Goal: Information Seeking & Learning: Learn about a topic

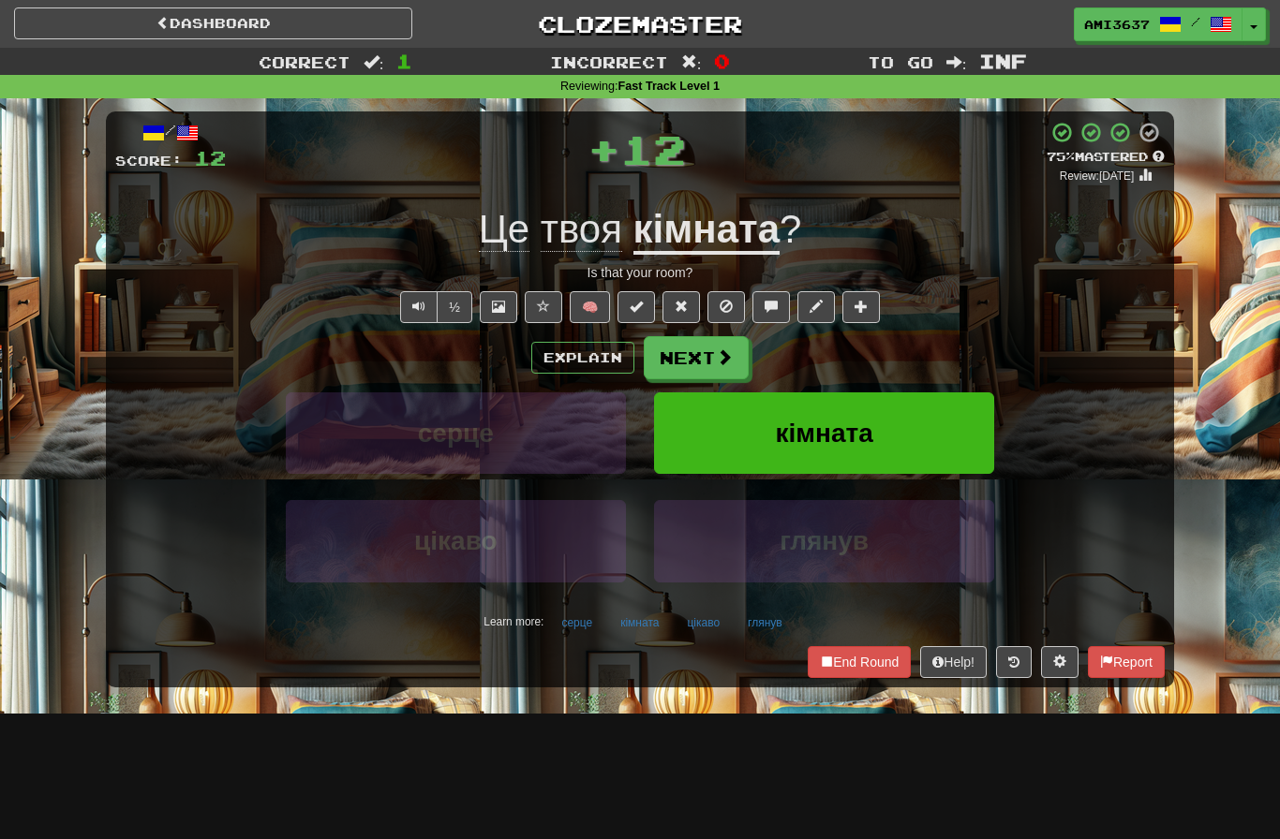
click at [883, 417] on button "кімната" at bounding box center [824, 434] width 340 height 82
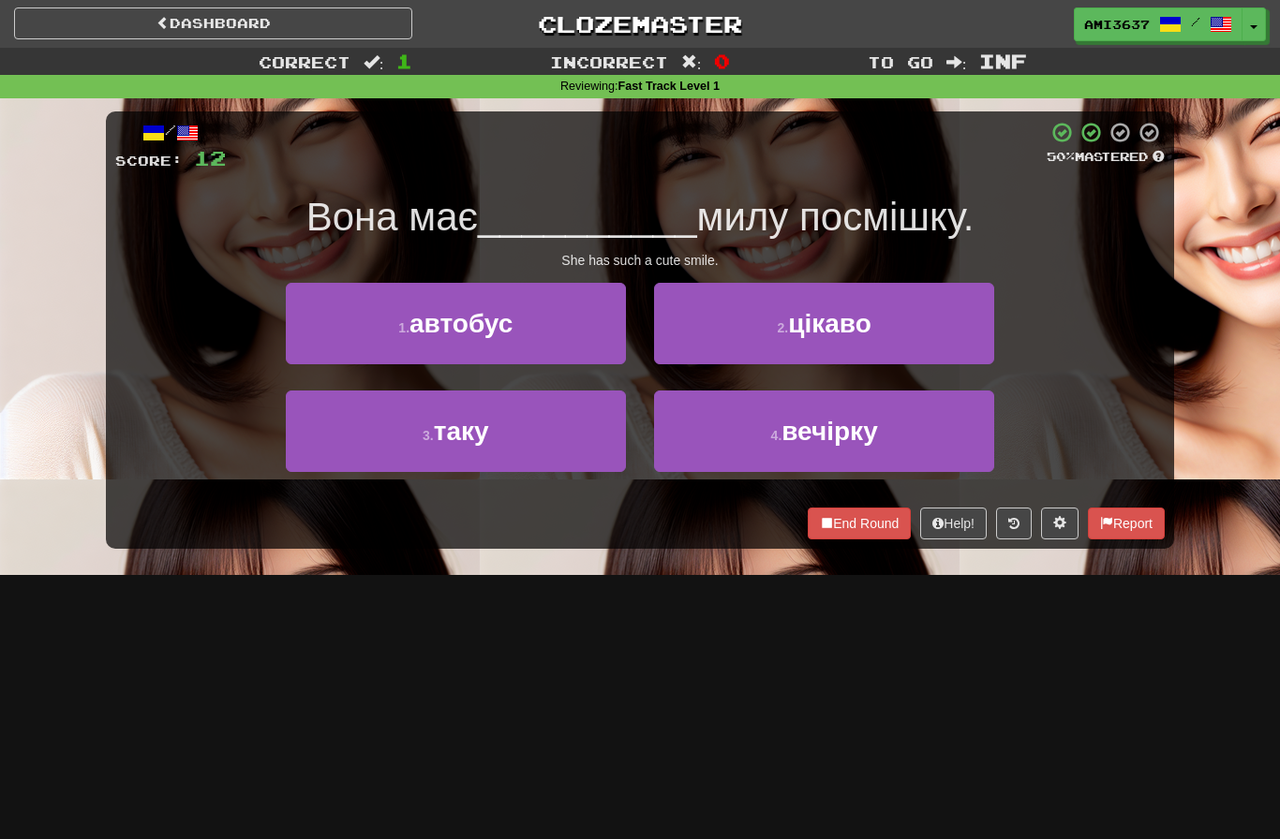
click at [326, 440] on button "3 . таку" at bounding box center [456, 432] width 340 height 82
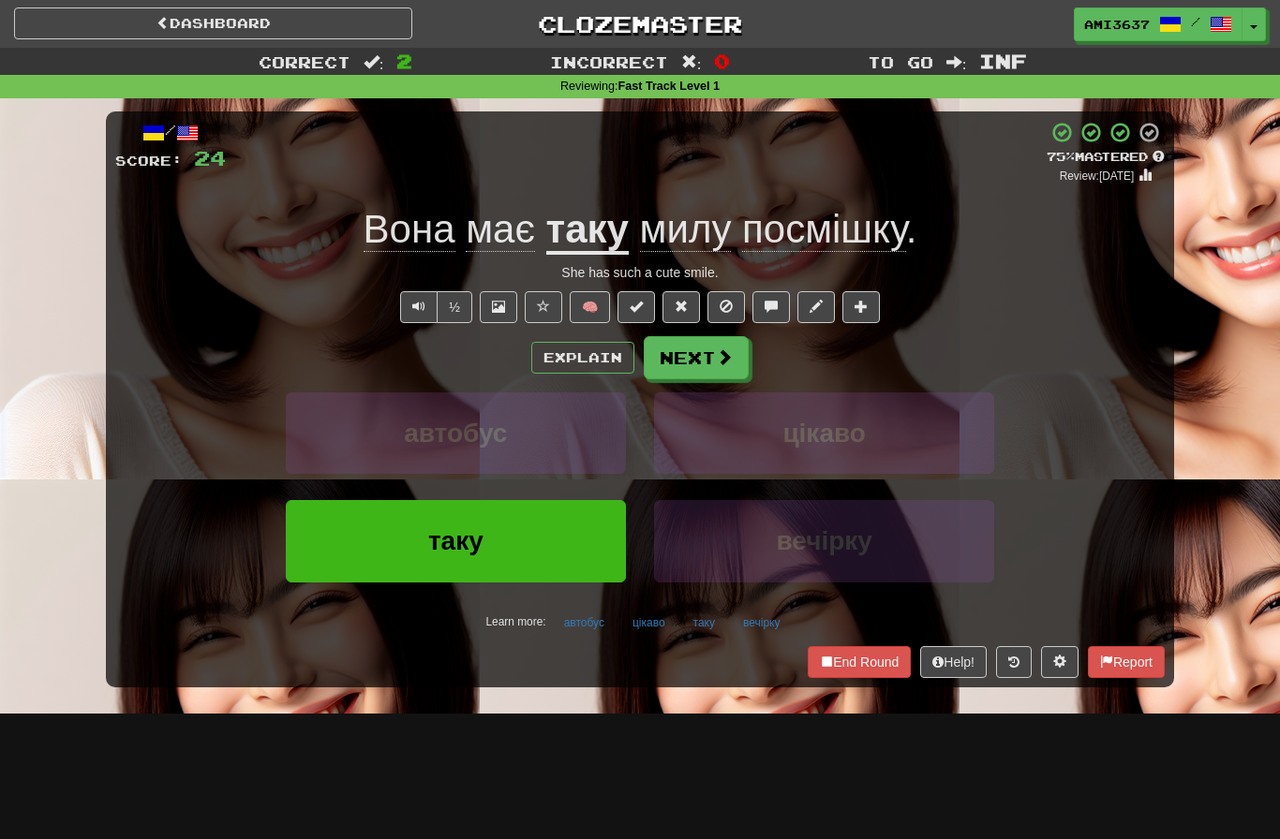
click at [511, 537] on button "таку" at bounding box center [456, 541] width 340 height 82
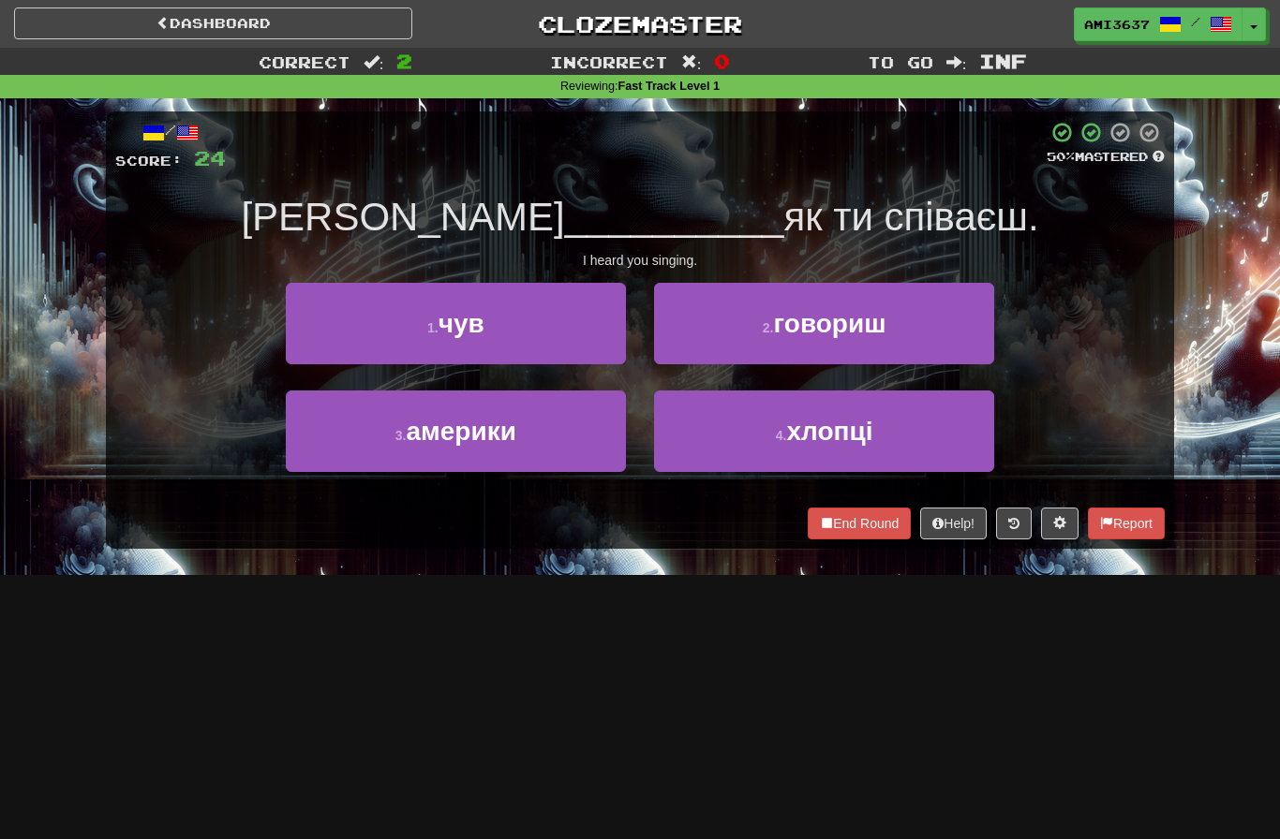
click at [974, 338] on button "2 . говориш" at bounding box center [824, 324] width 340 height 82
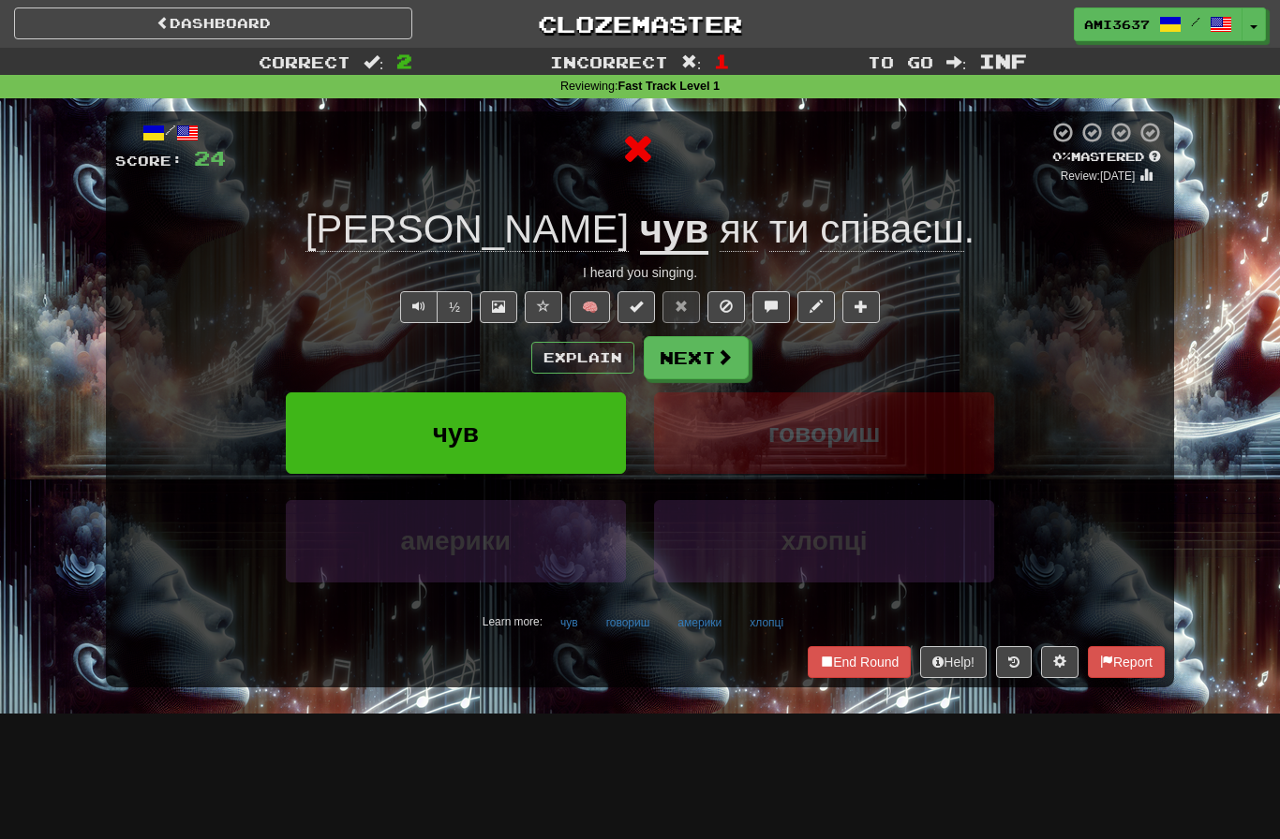
click at [337, 432] on button "чув" at bounding box center [456, 434] width 340 height 82
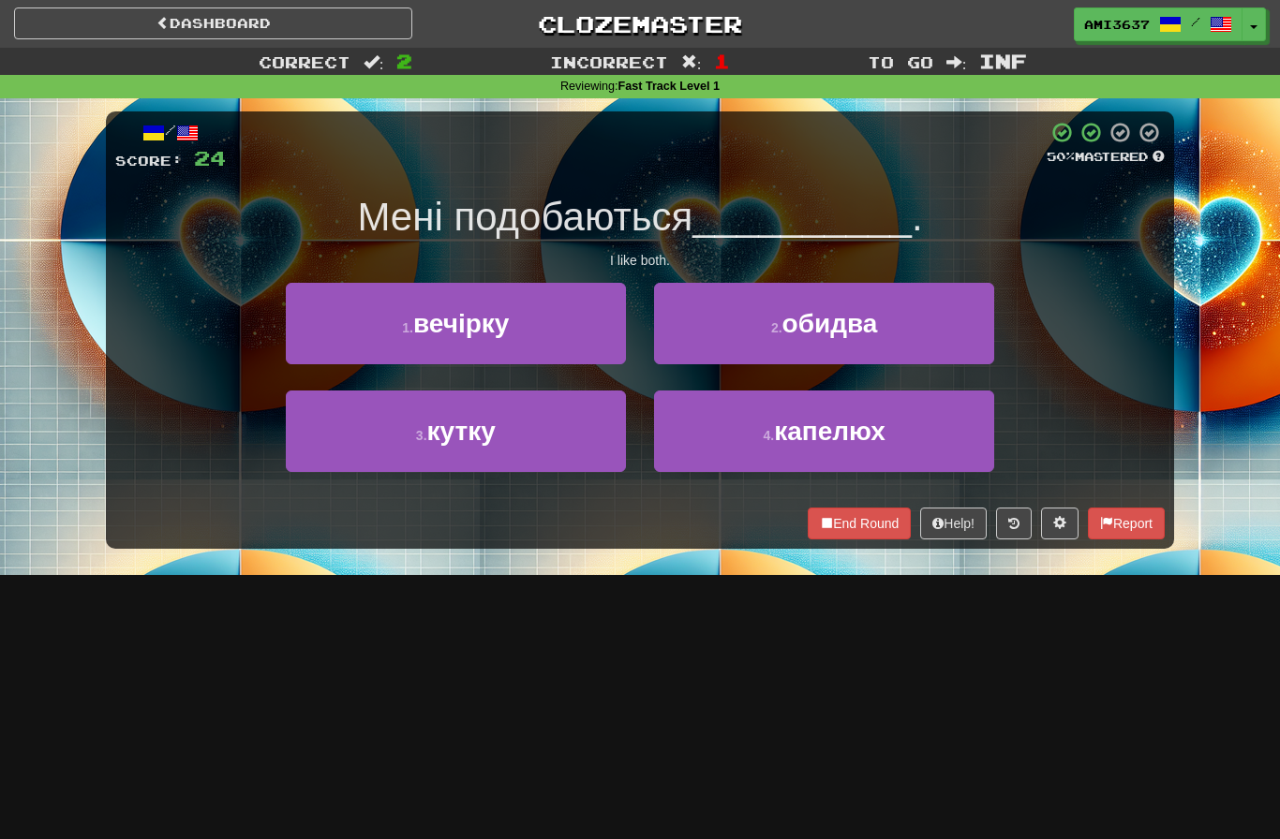
click at [954, 347] on button "2 . обидва" at bounding box center [824, 324] width 340 height 82
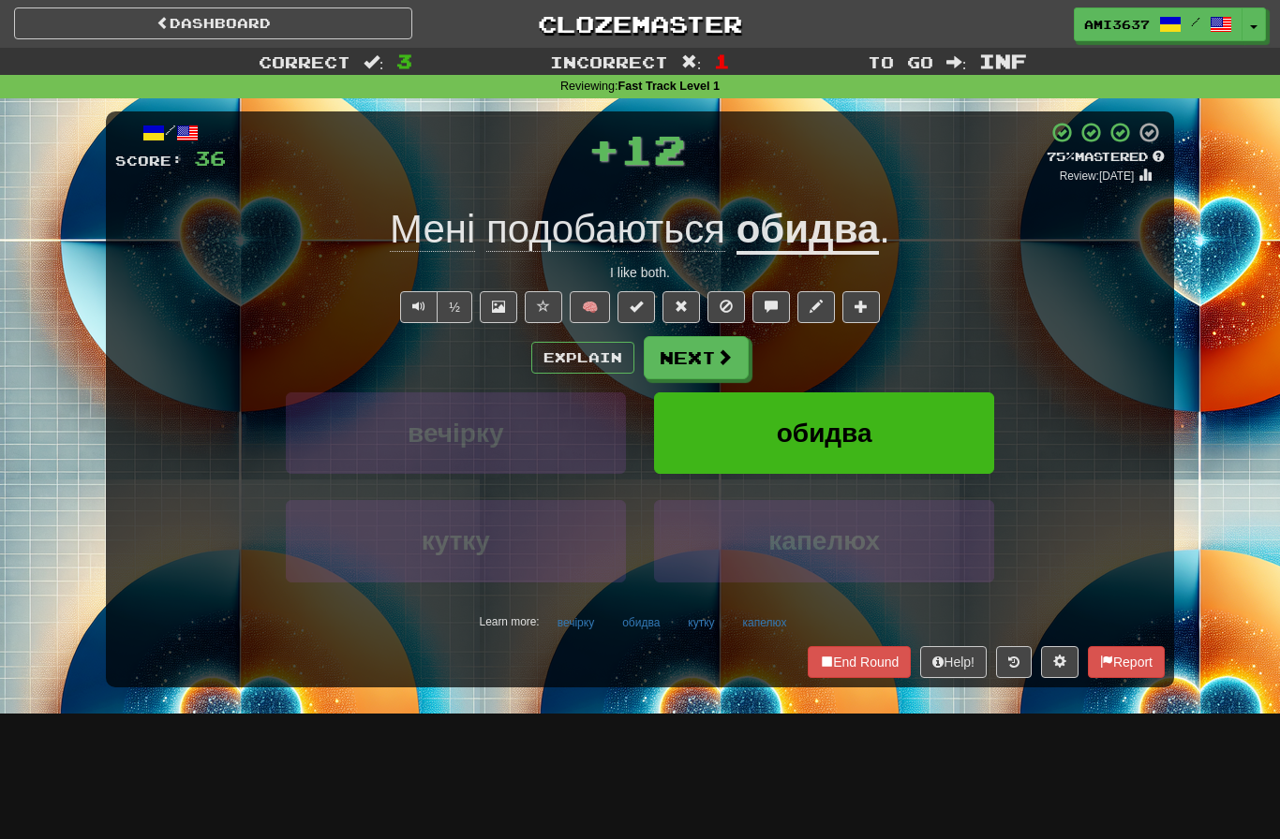
click at [957, 426] on button "обидва" at bounding box center [824, 434] width 340 height 82
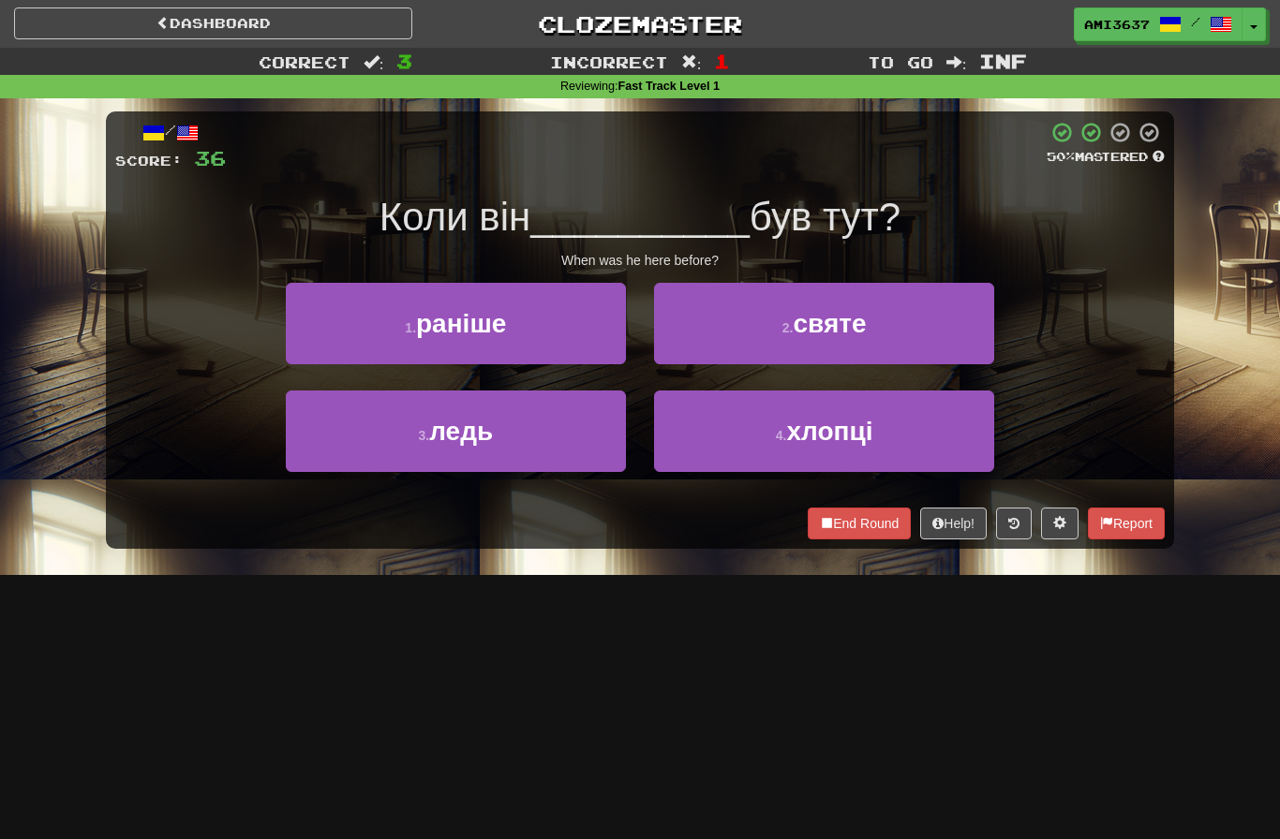
click at [350, 432] on button "3 . ледь" at bounding box center [456, 432] width 340 height 82
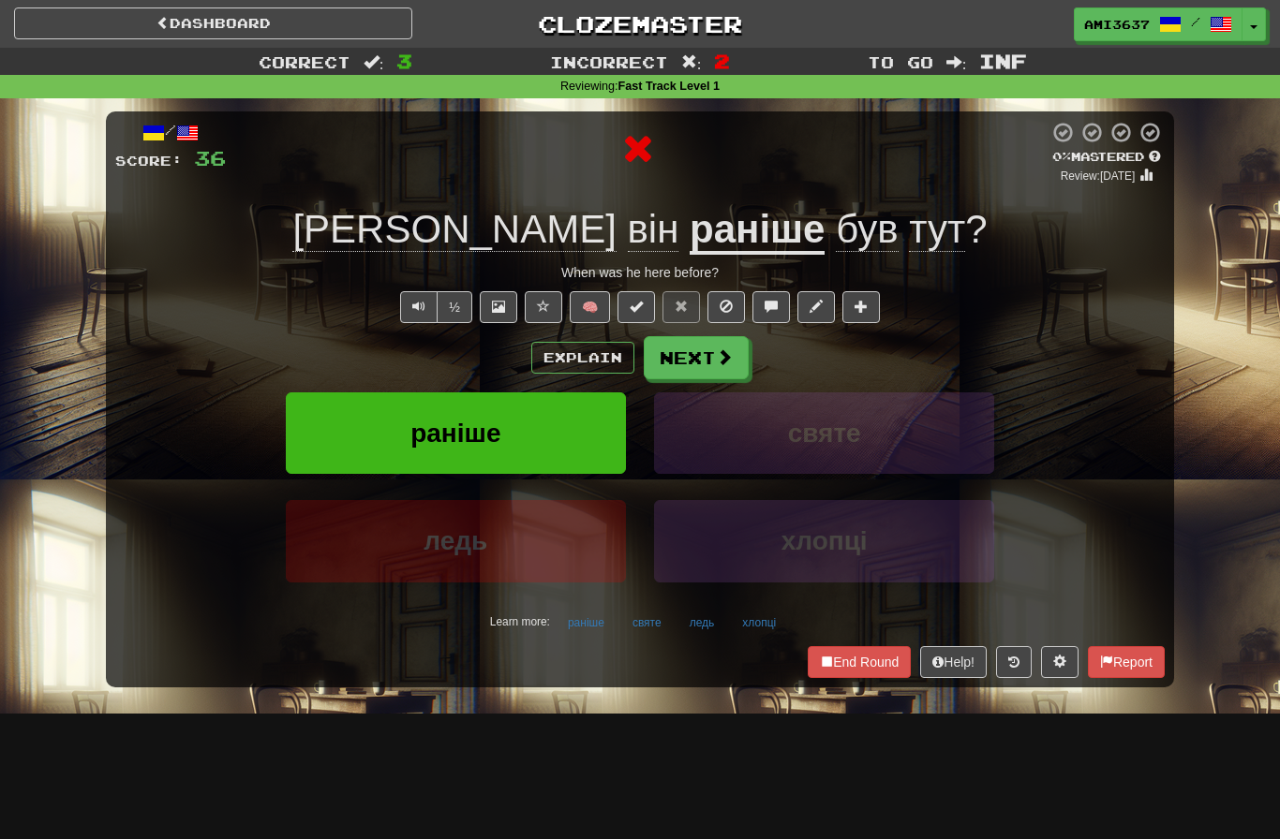
click at [335, 422] on button "раніше" at bounding box center [456, 434] width 340 height 82
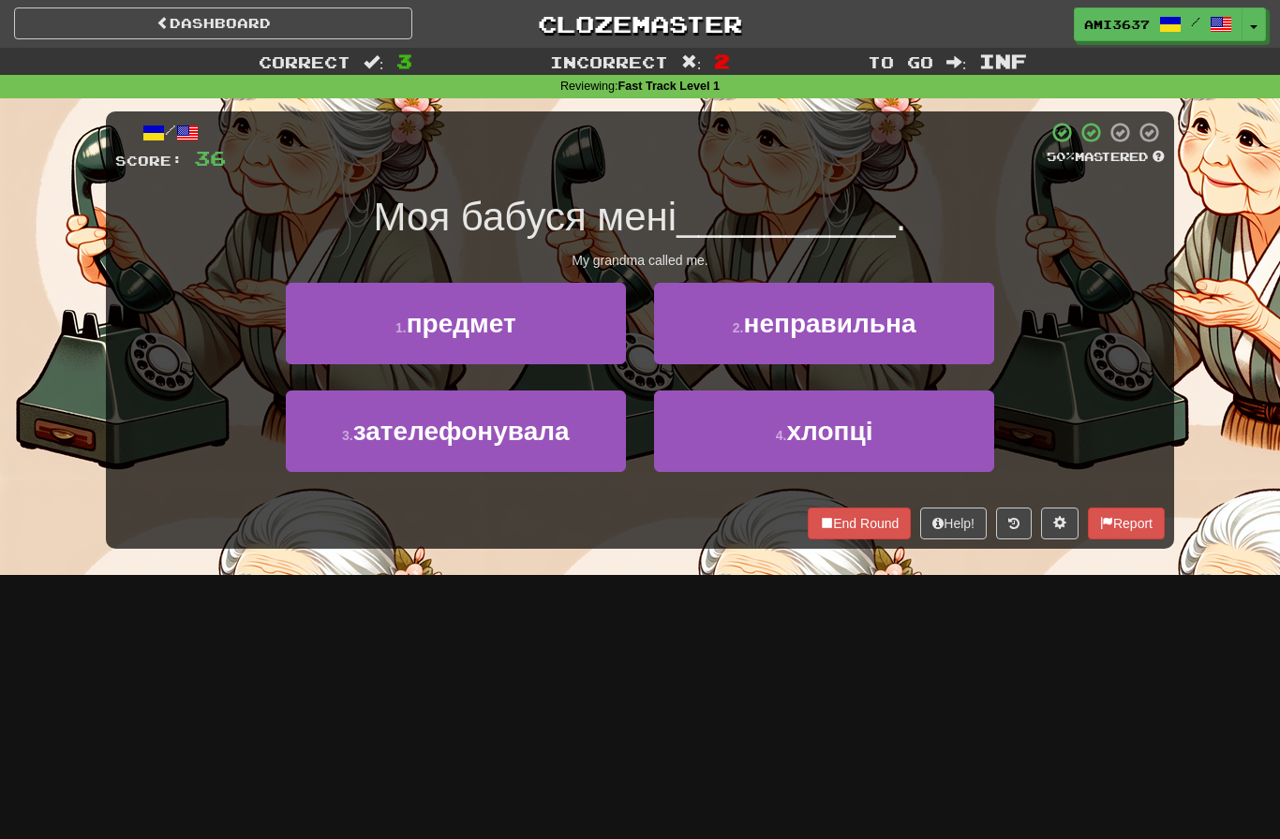
click at [332, 428] on button "3 . зателефонувала" at bounding box center [456, 432] width 340 height 82
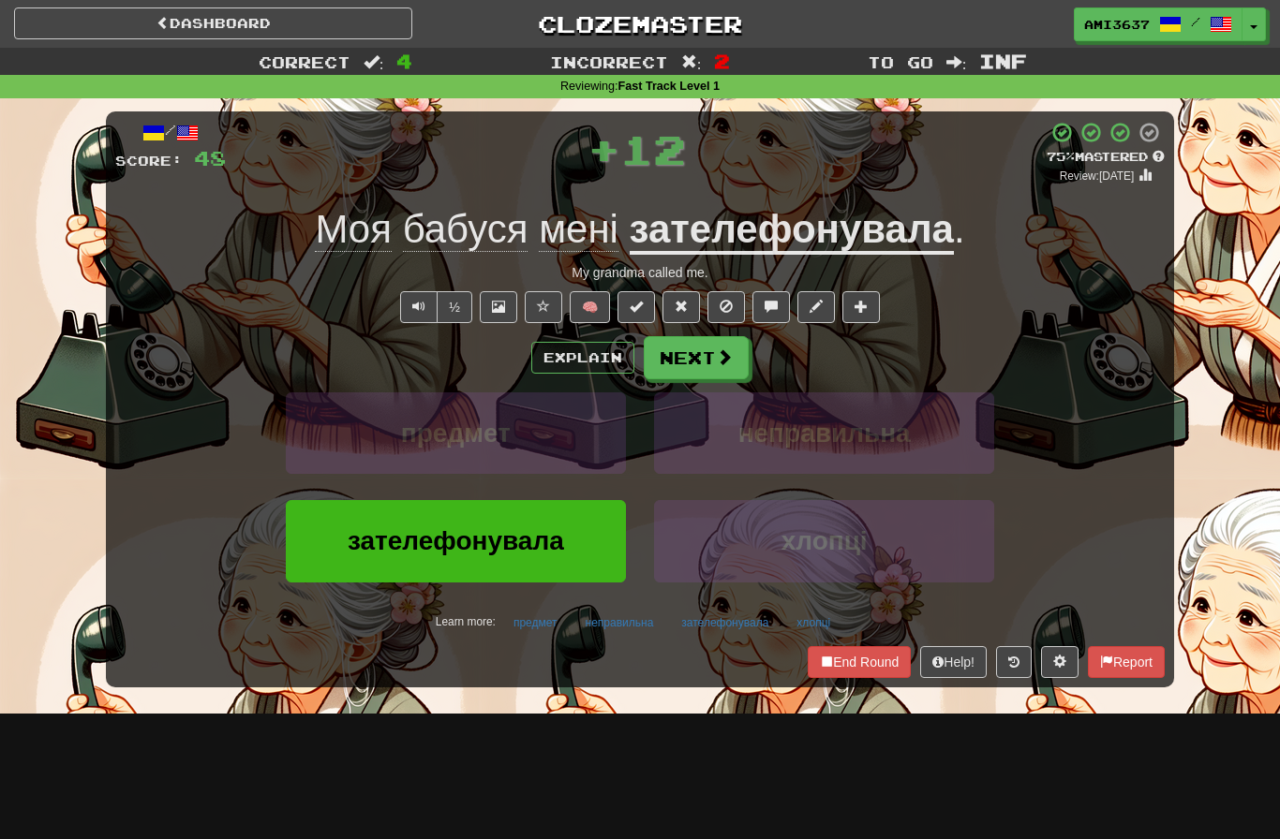
click at [378, 534] on span "зателефонувала" at bounding box center [456, 541] width 216 height 29
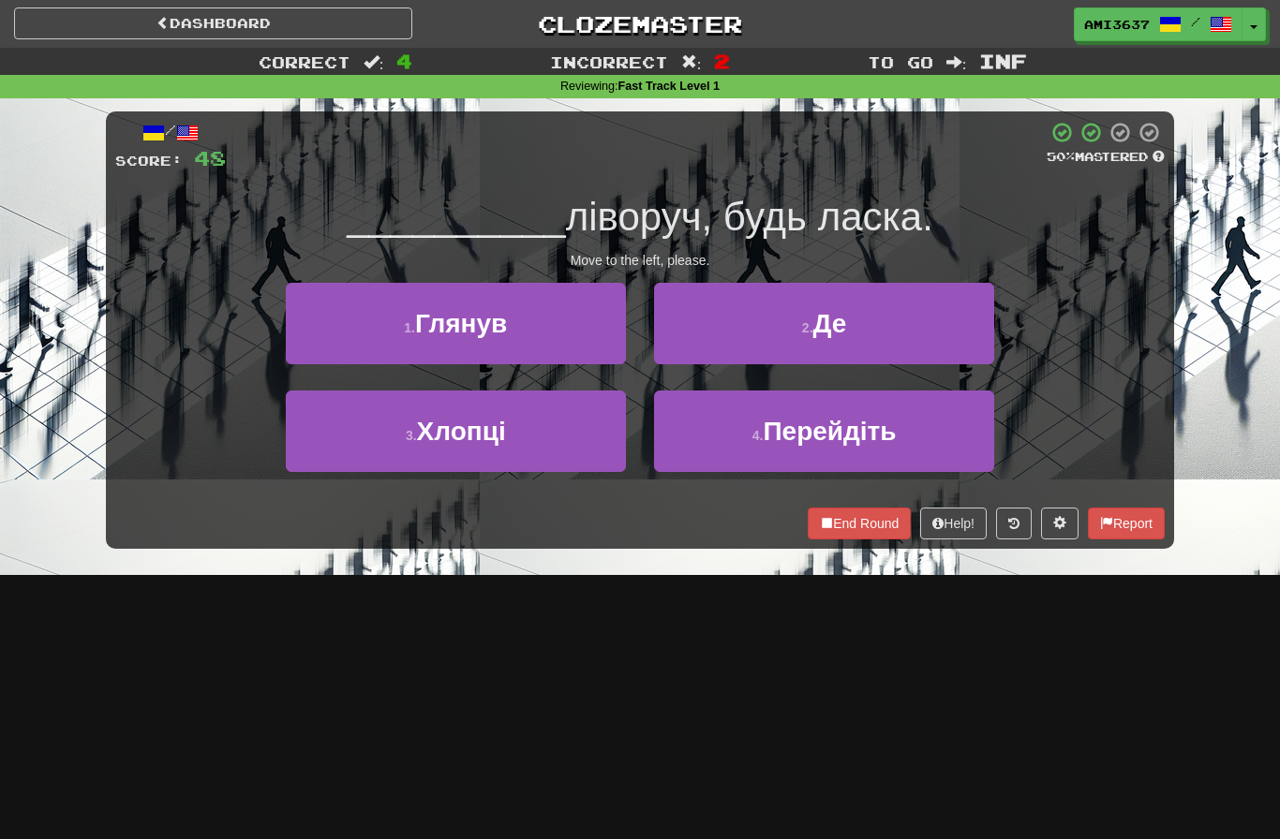
click at [956, 436] on button "4 . Перейдіть" at bounding box center [824, 432] width 340 height 82
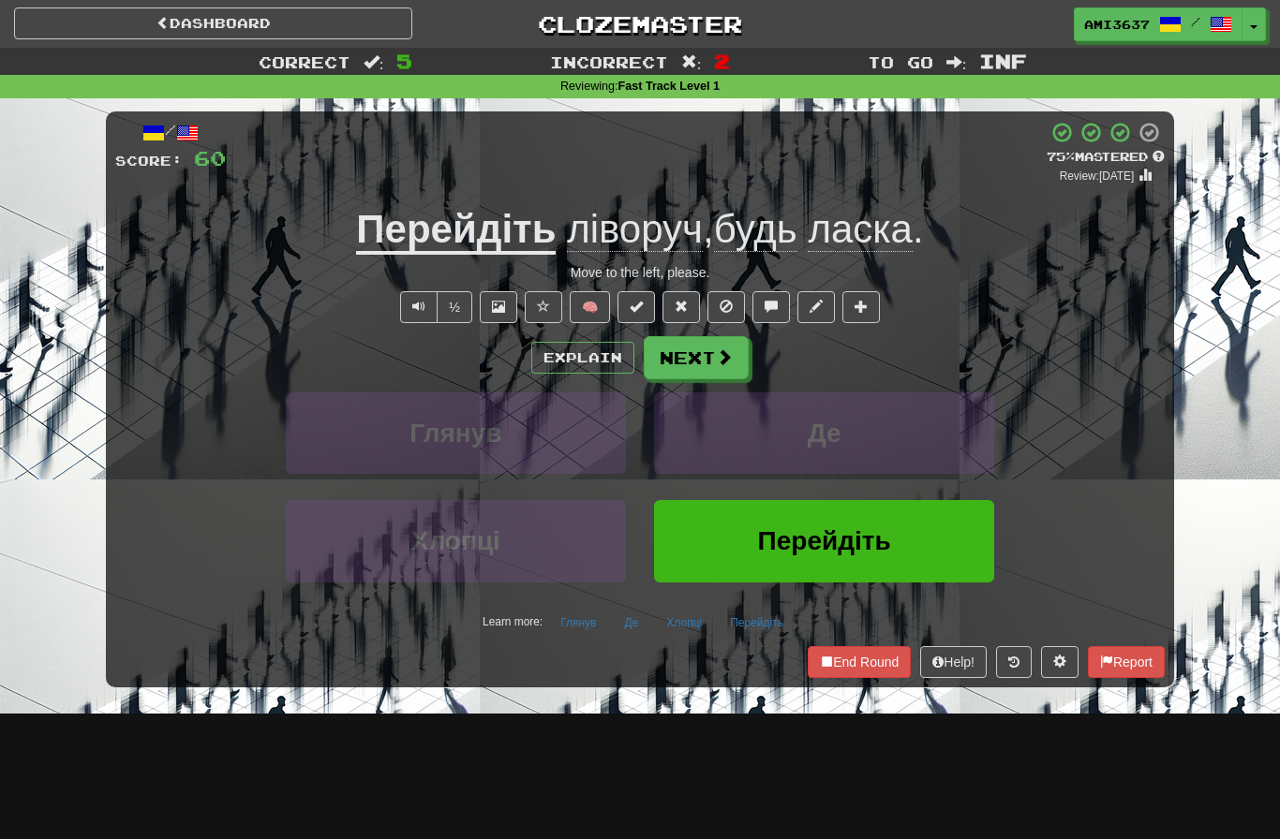
click at [907, 542] on button "Перейдіть" at bounding box center [824, 541] width 340 height 82
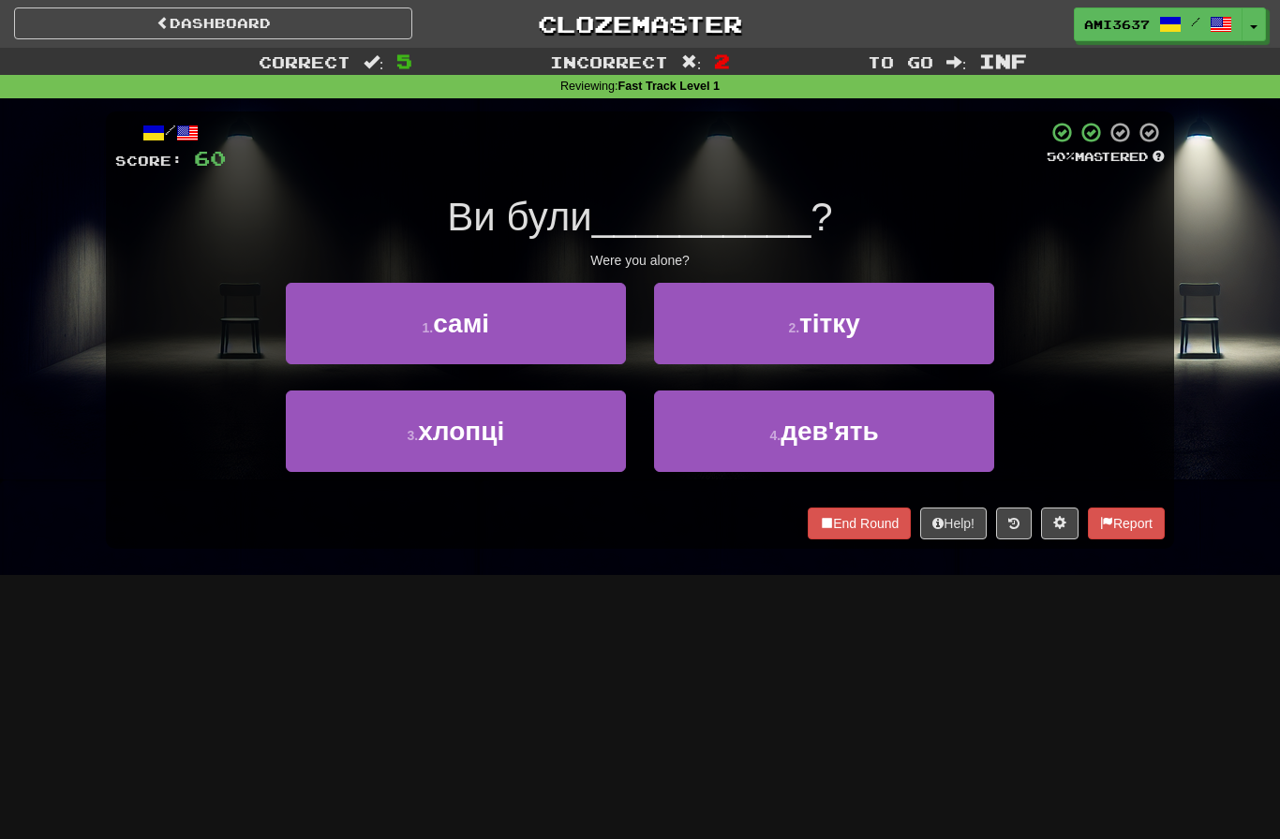
click at [549, 317] on button "1 . самі" at bounding box center [456, 324] width 340 height 82
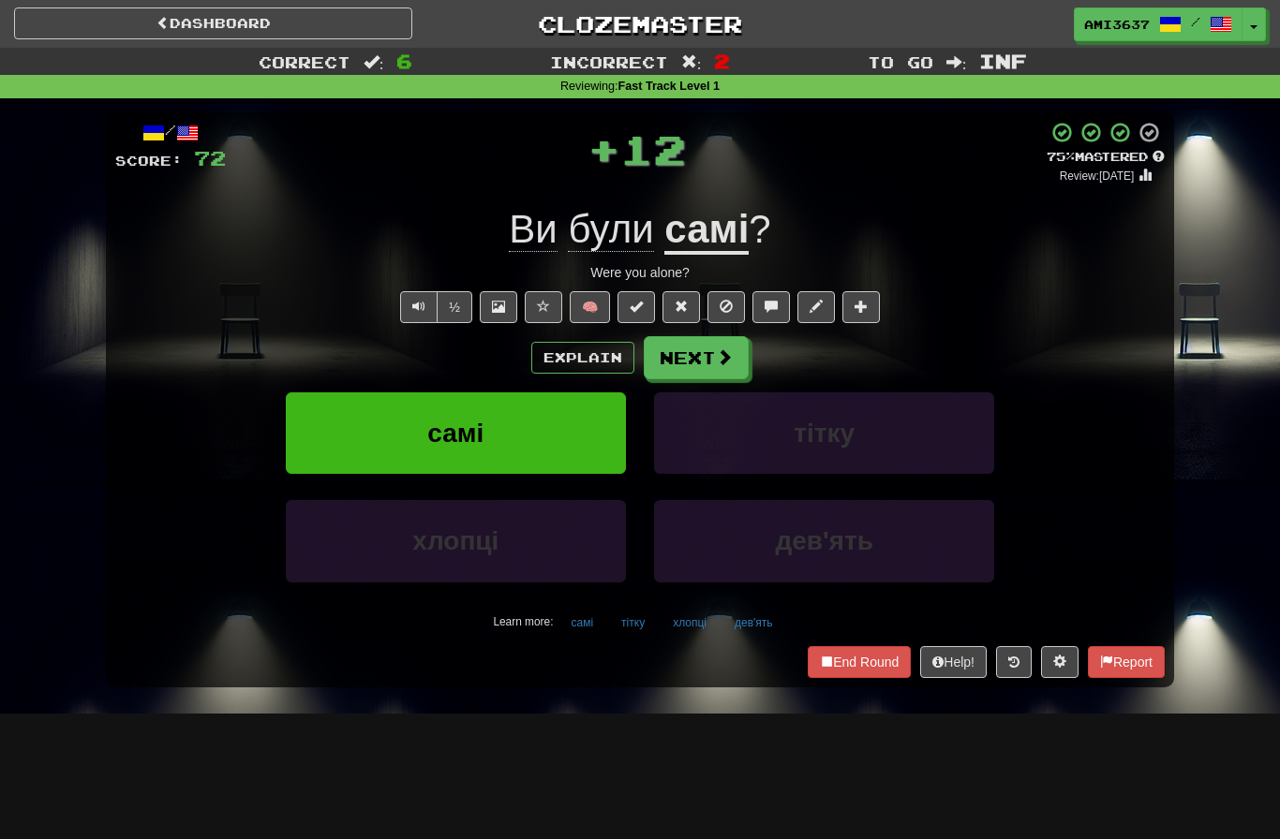
click at [555, 428] on button "самі" at bounding box center [456, 434] width 340 height 82
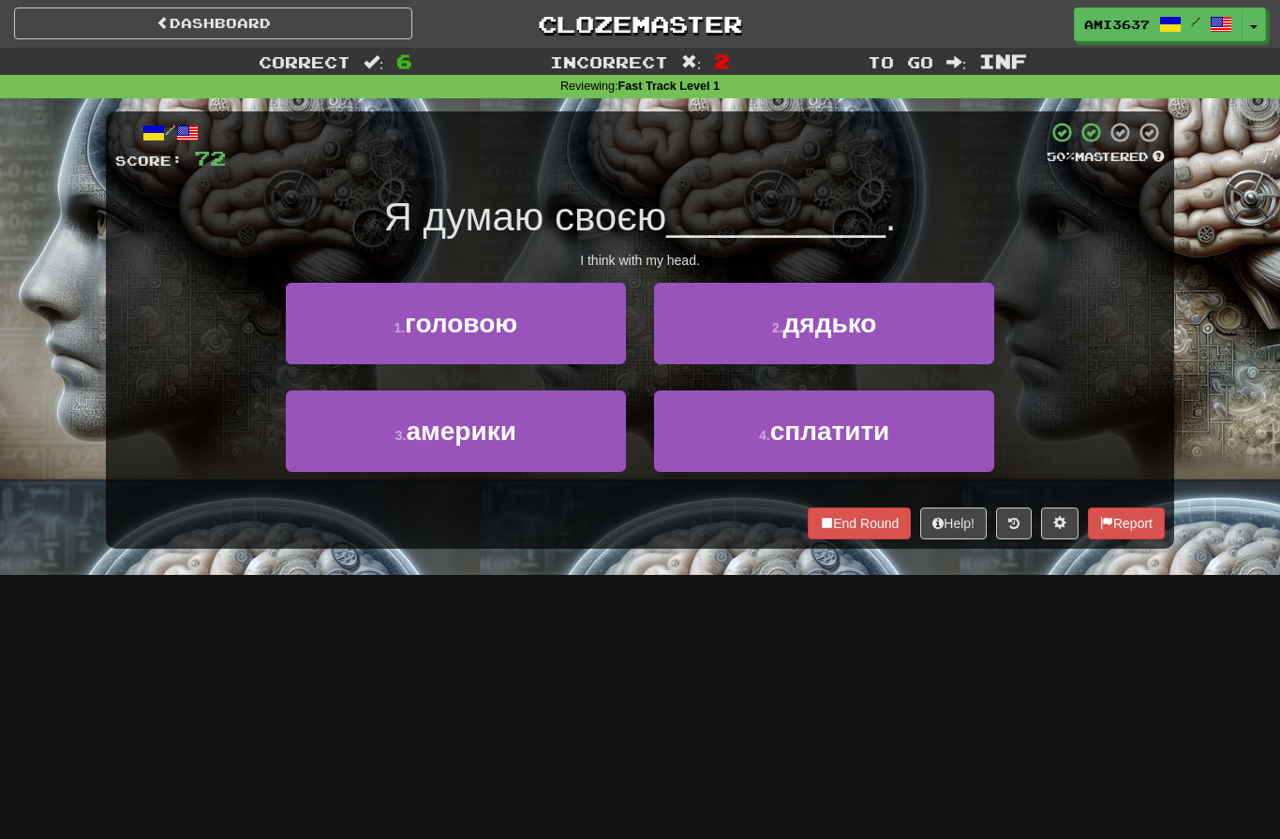
click at [531, 325] on button "1 . головою" at bounding box center [456, 324] width 340 height 82
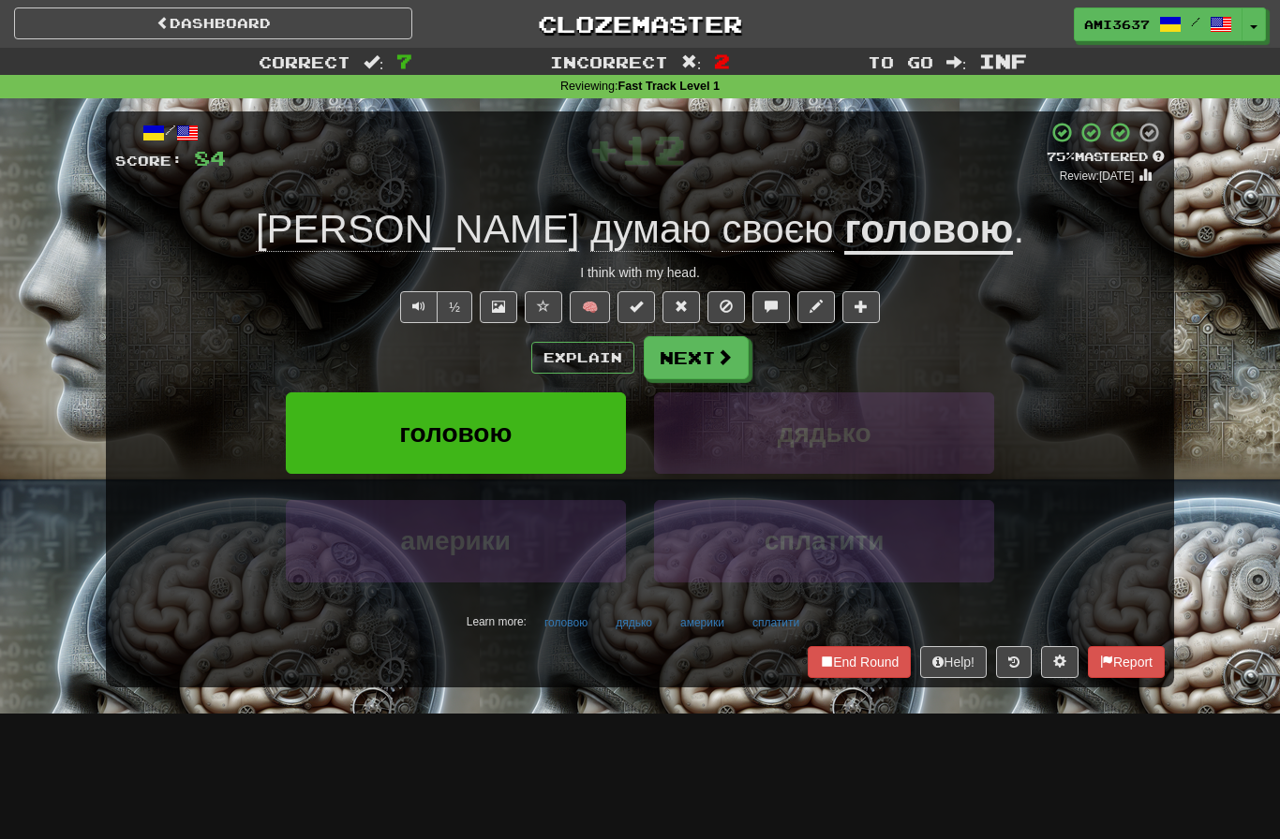
click at [561, 427] on button "головою" at bounding box center [456, 434] width 340 height 82
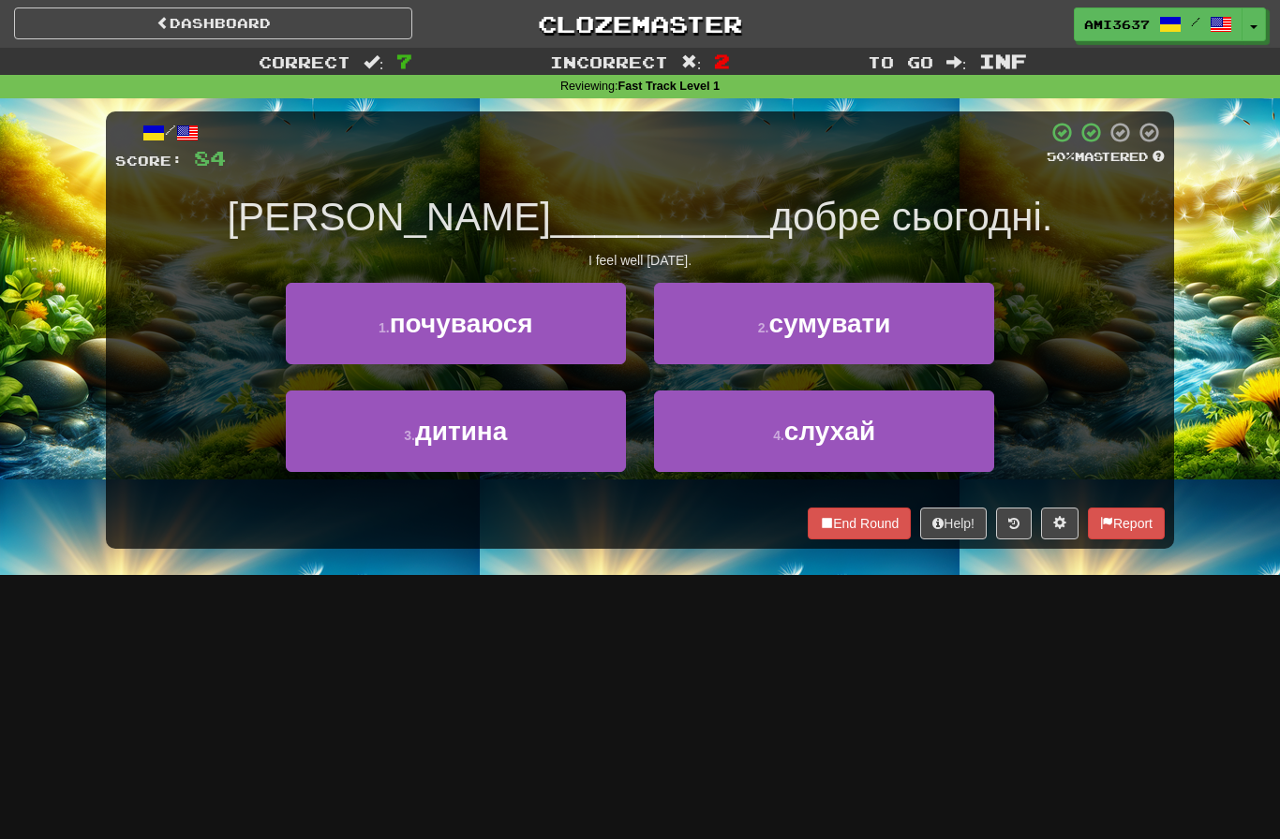
click at [943, 437] on button "4 . слухай" at bounding box center [824, 432] width 340 height 82
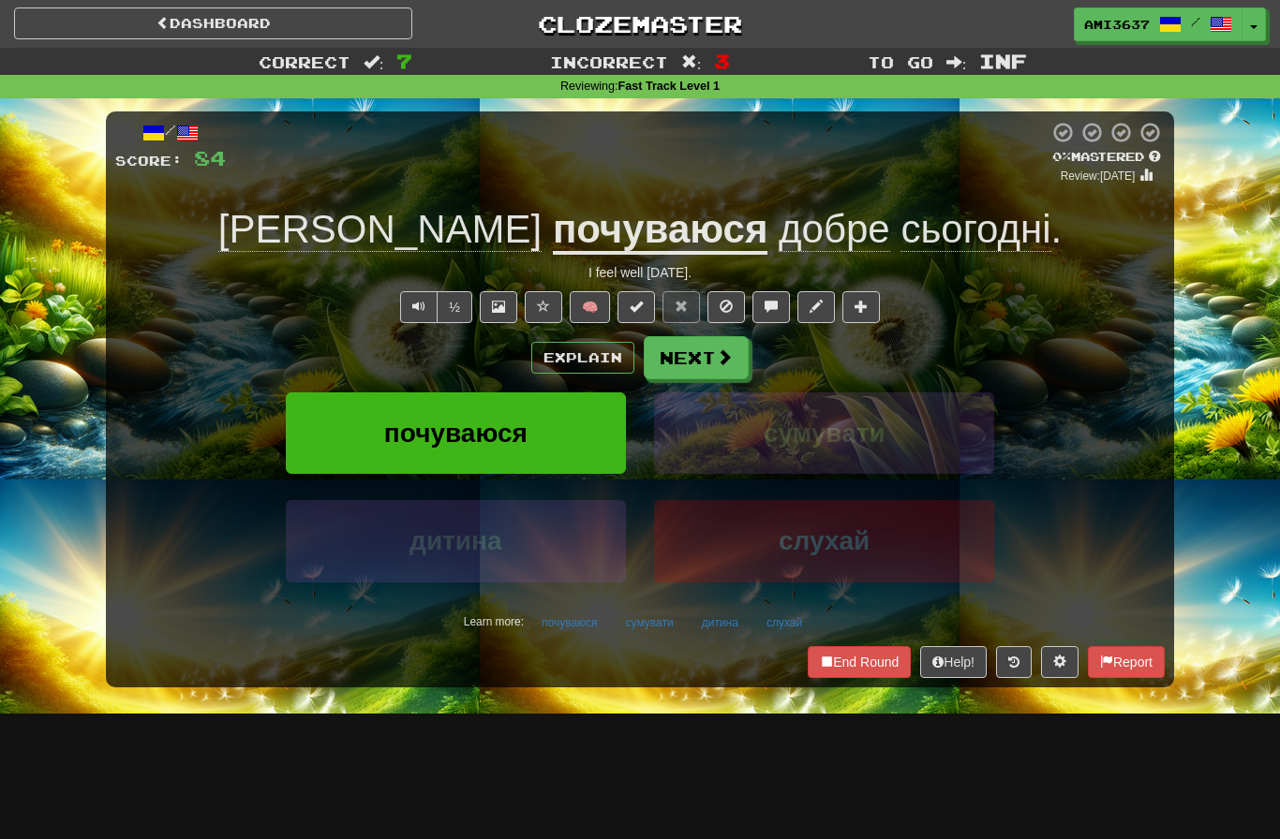
click at [1093, 367] on div "Explain Next" at bounding box center [639, 357] width 1049 height 43
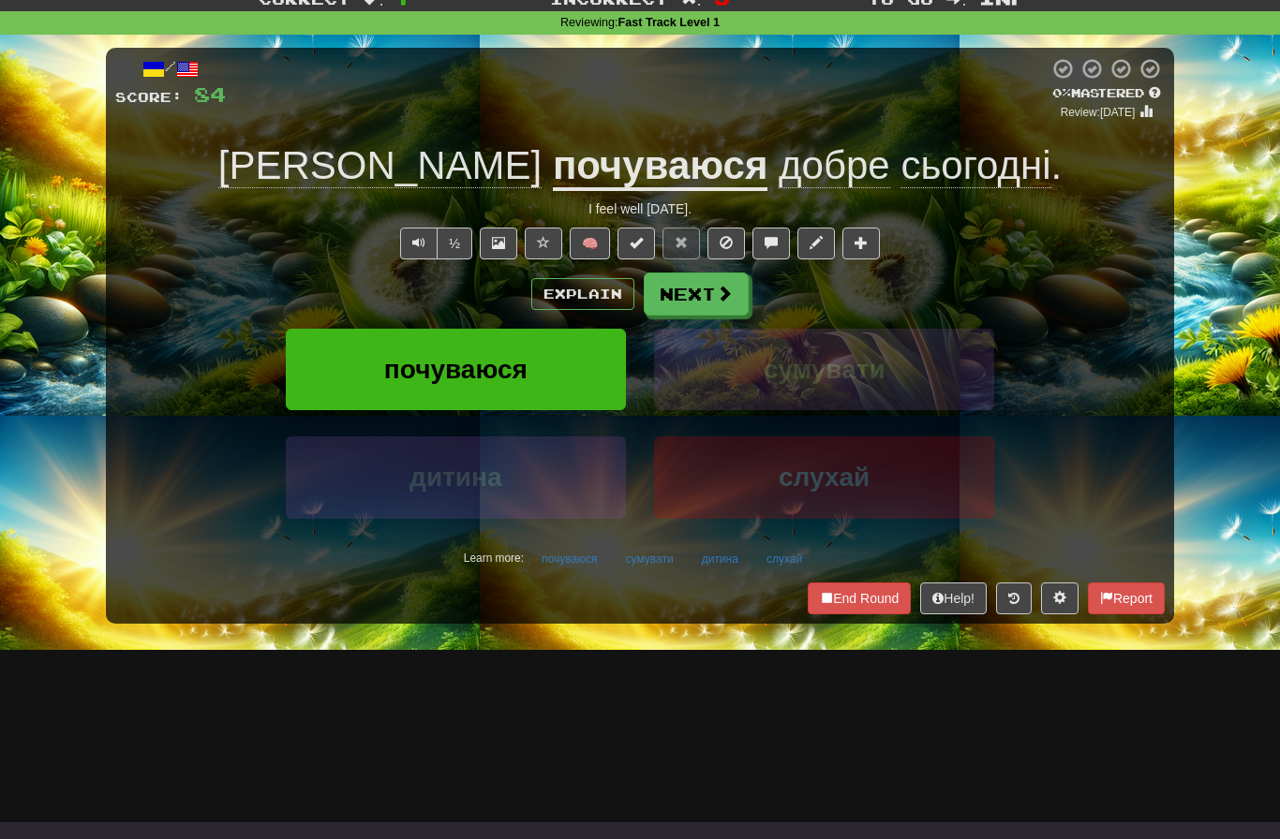
scroll to position [70, 0]
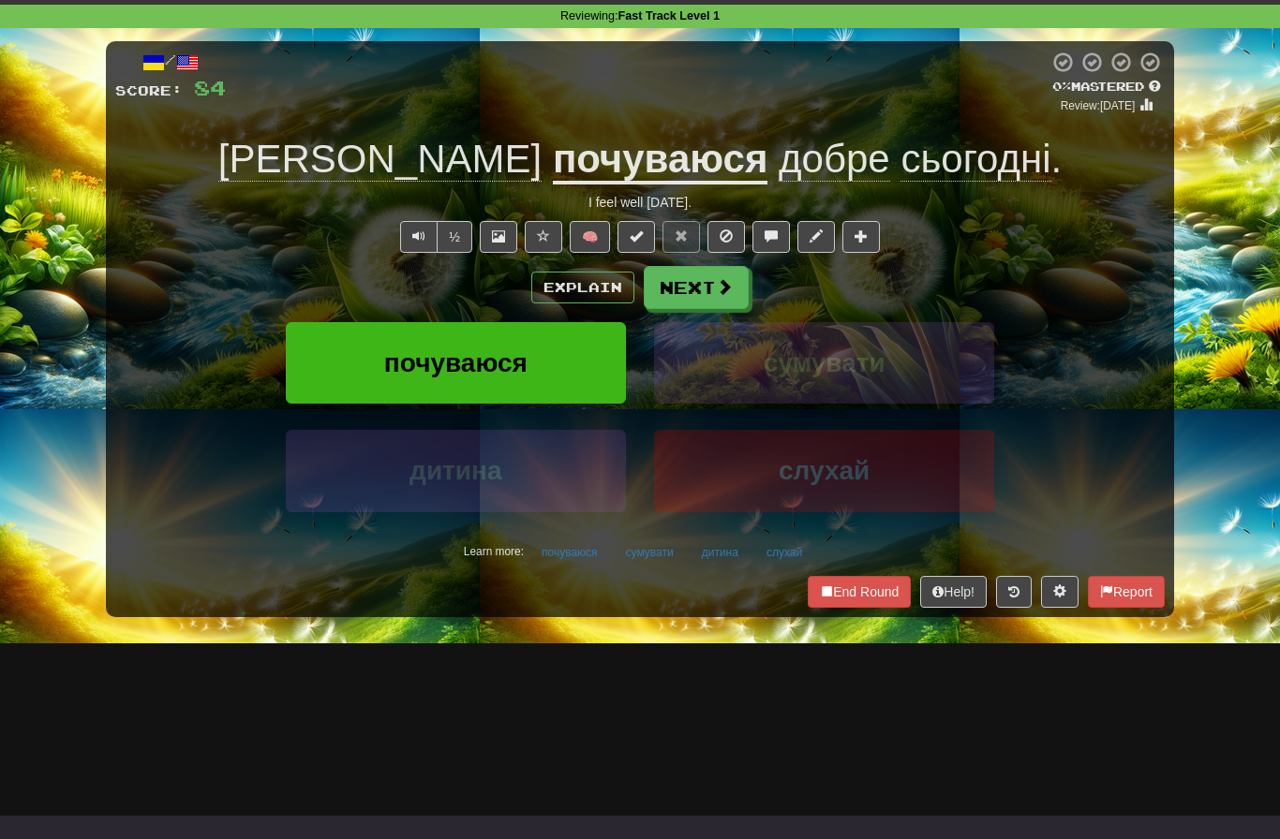
click at [571, 378] on button "почуваюся" at bounding box center [456, 363] width 340 height 82
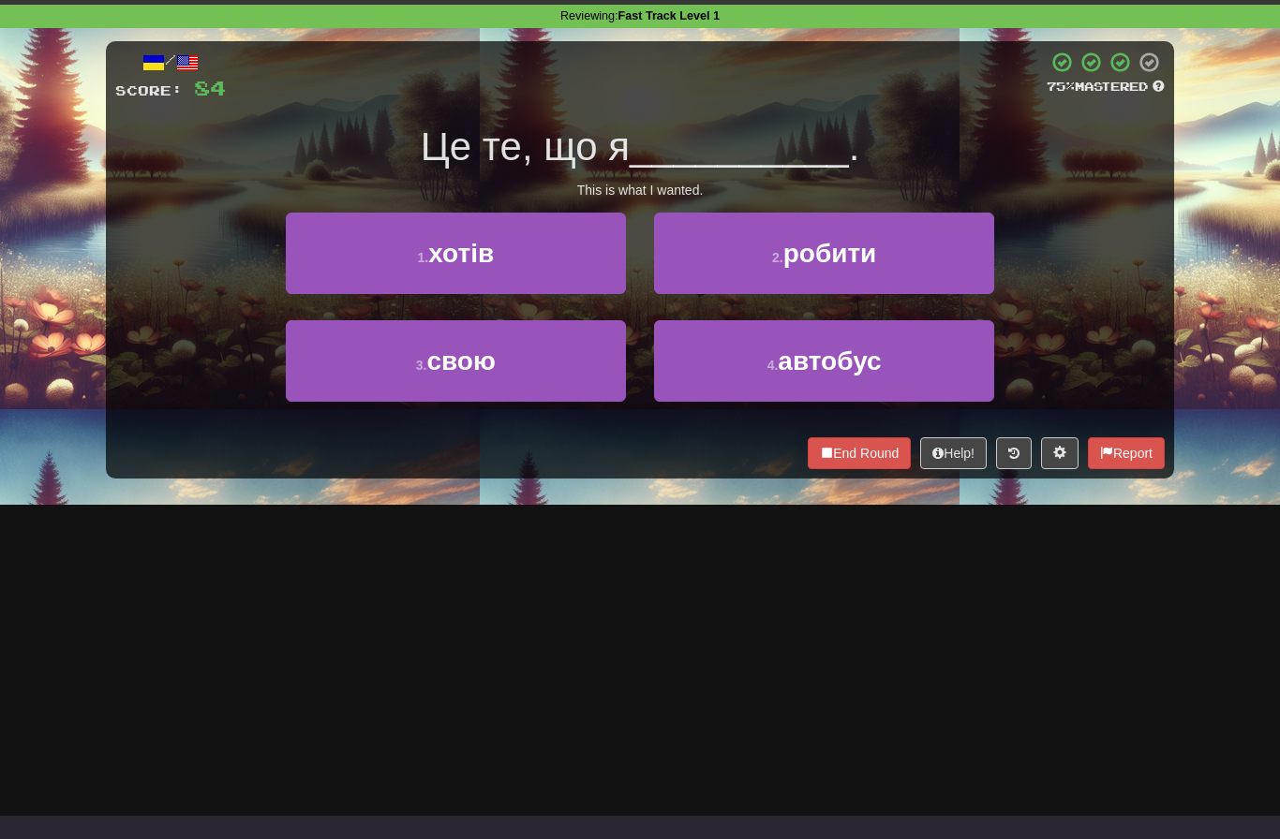
click at [1184, 370] on div "/ Score: 84 75 % Mastered Це те, що я __________ . This is what I wanted. 1 . х…" at bounding box center [640, 266] width 1096 height 477
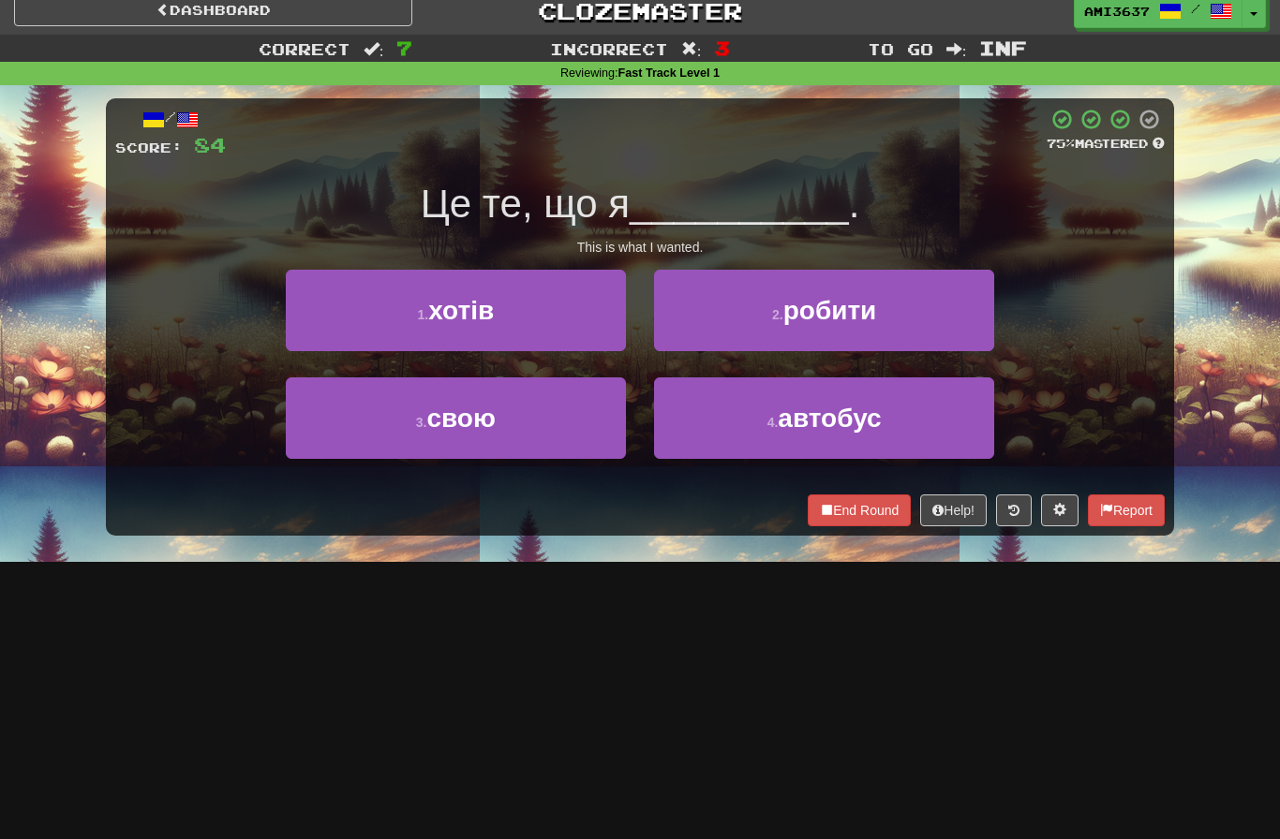
scroll to position [0, 0]
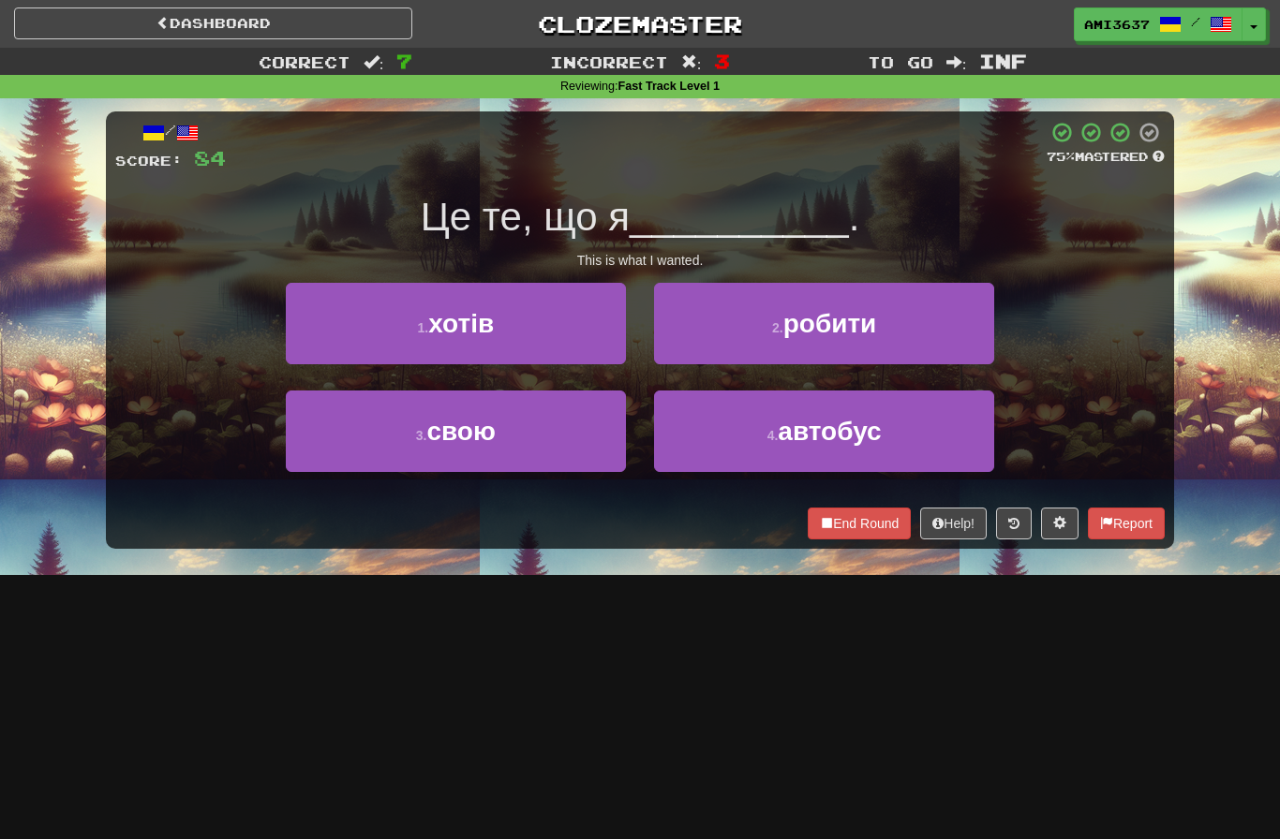
click at [561, 325] on button "1 . хотів" at bounding box center [456, 324] width 340 height 82
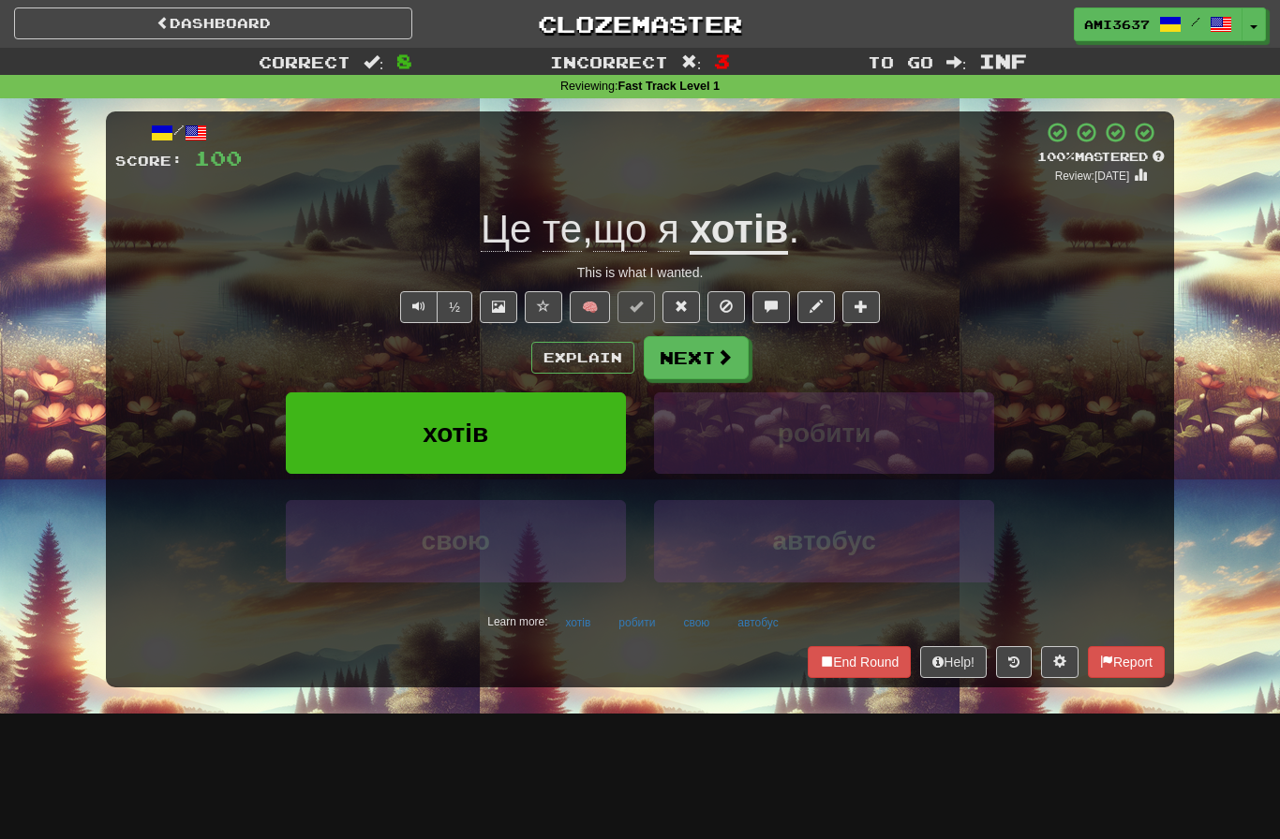
click at [557, 423] on button "хотів" at bounding box center [456, 434] width 340 height 82
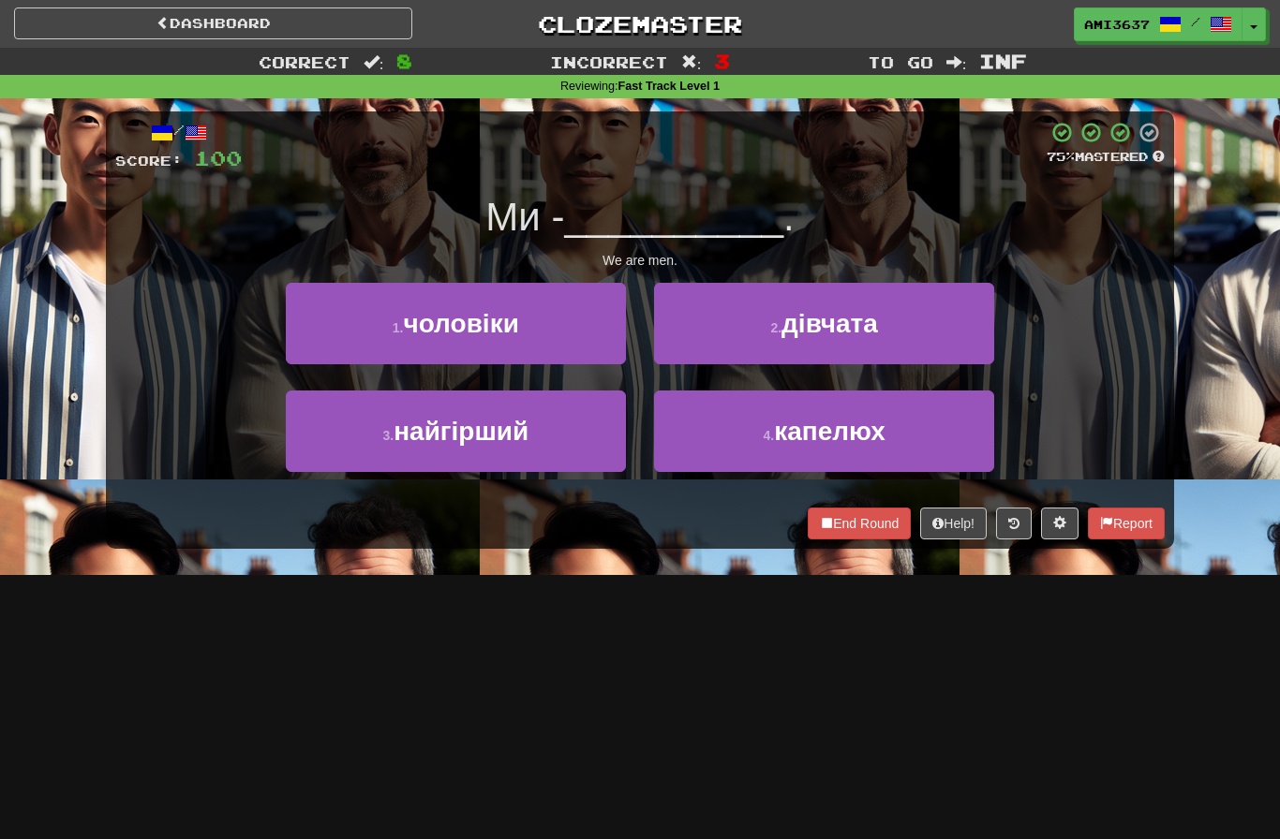
click at [531, 338] on button "1 . чоловіки" at bounding box center [456, 324] width 340 height 82
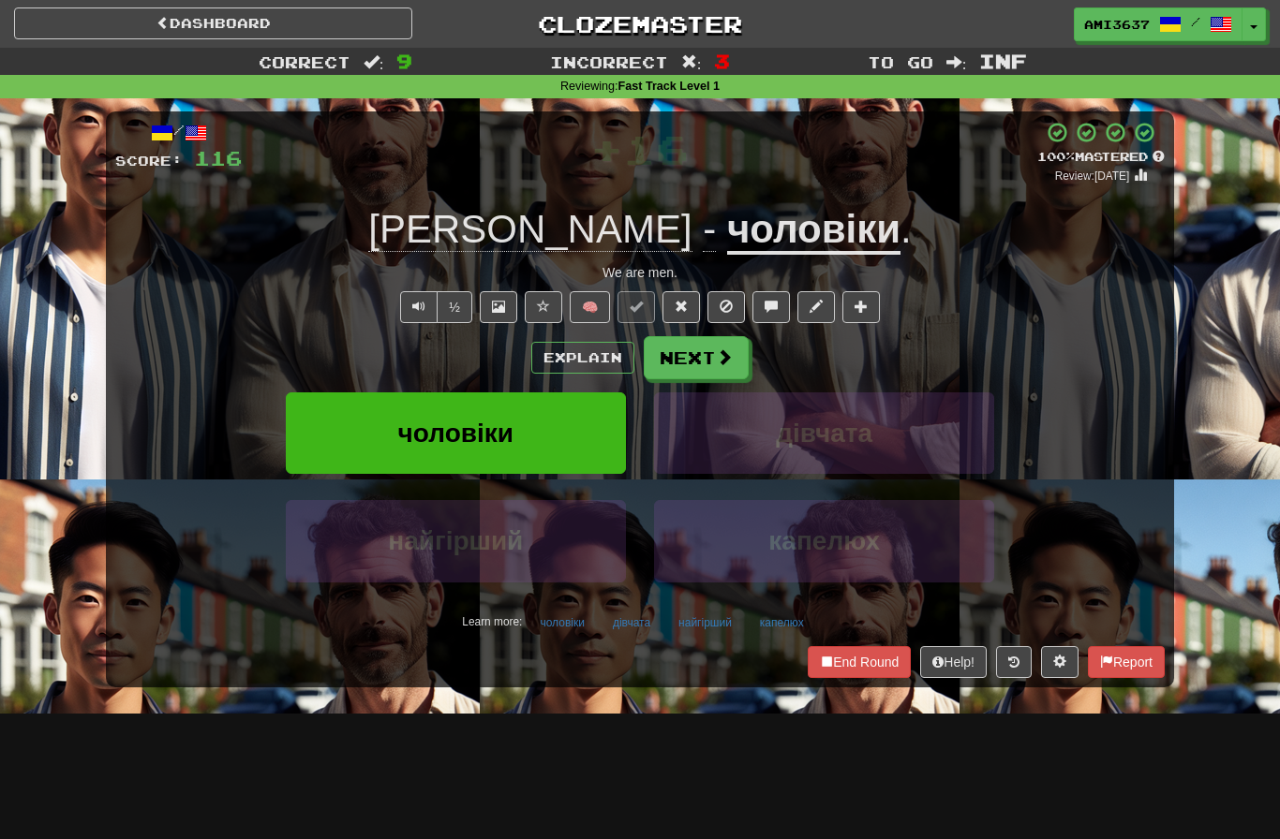
click at [352, 437] on button "чоловіки" at bounding box center [456, 434] width 340 height 82
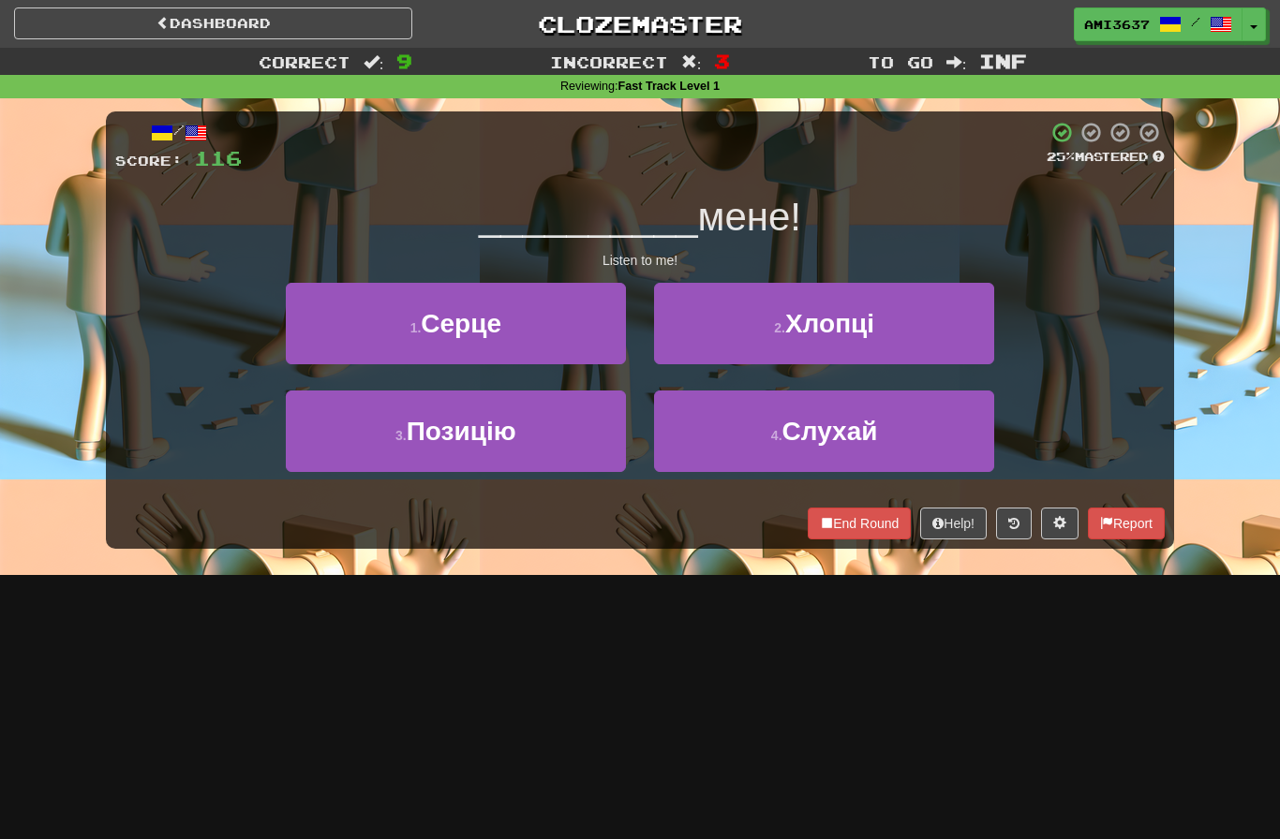
click at [958, 439] on button "4 . Слухай" at bounding box center [824, 432] width 340 height 82
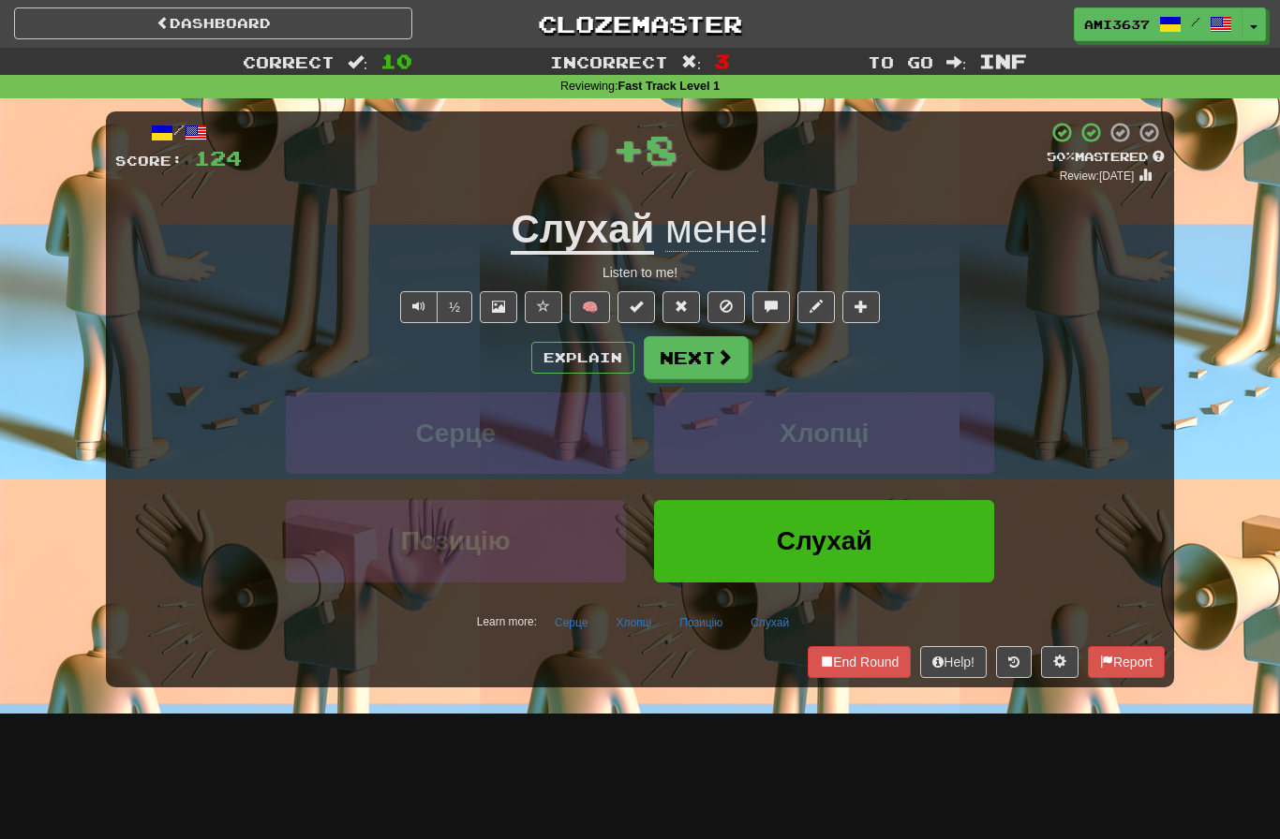
click at [949, 557] on button "Слухай" at bounding box center [824, 541] width 340 height 82
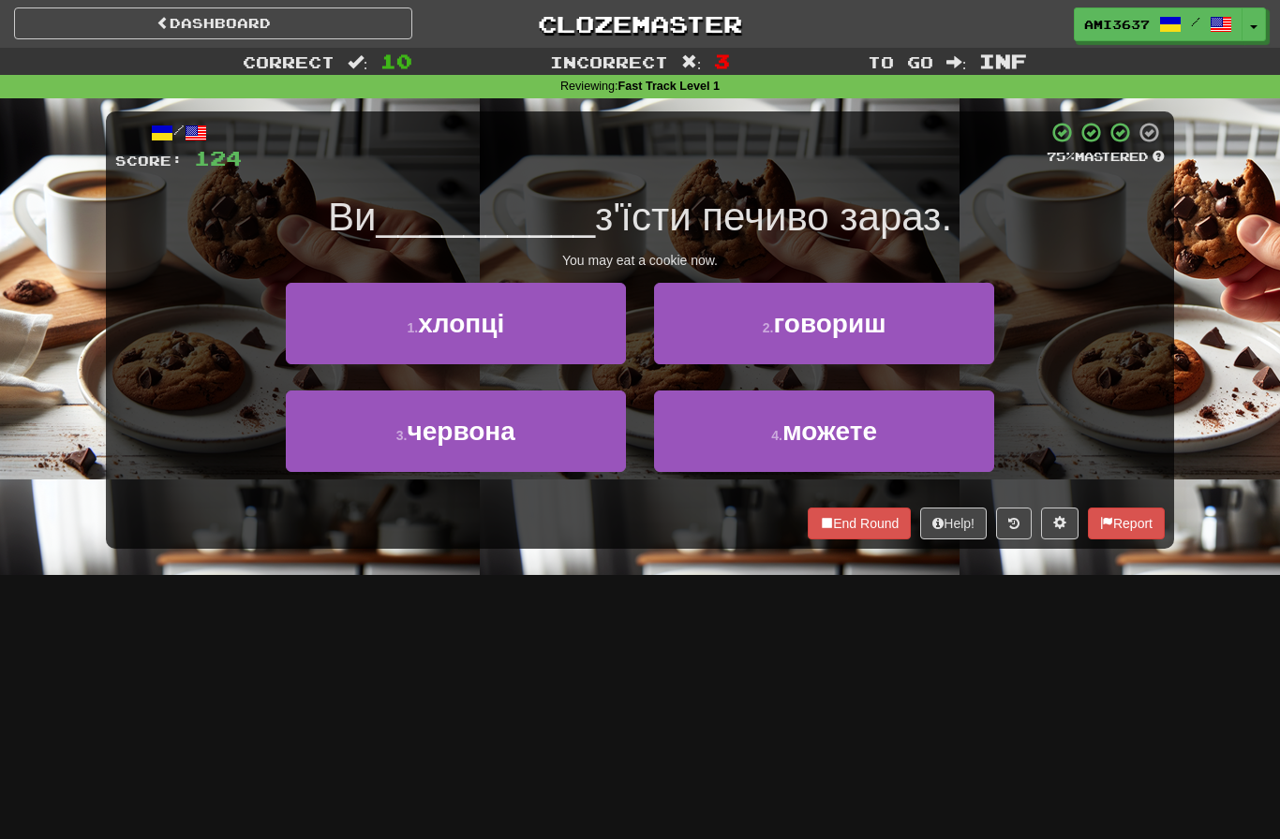
click at [962, 438] on button "4 . можете" at bounding box center [824, 432] width 340 height 82
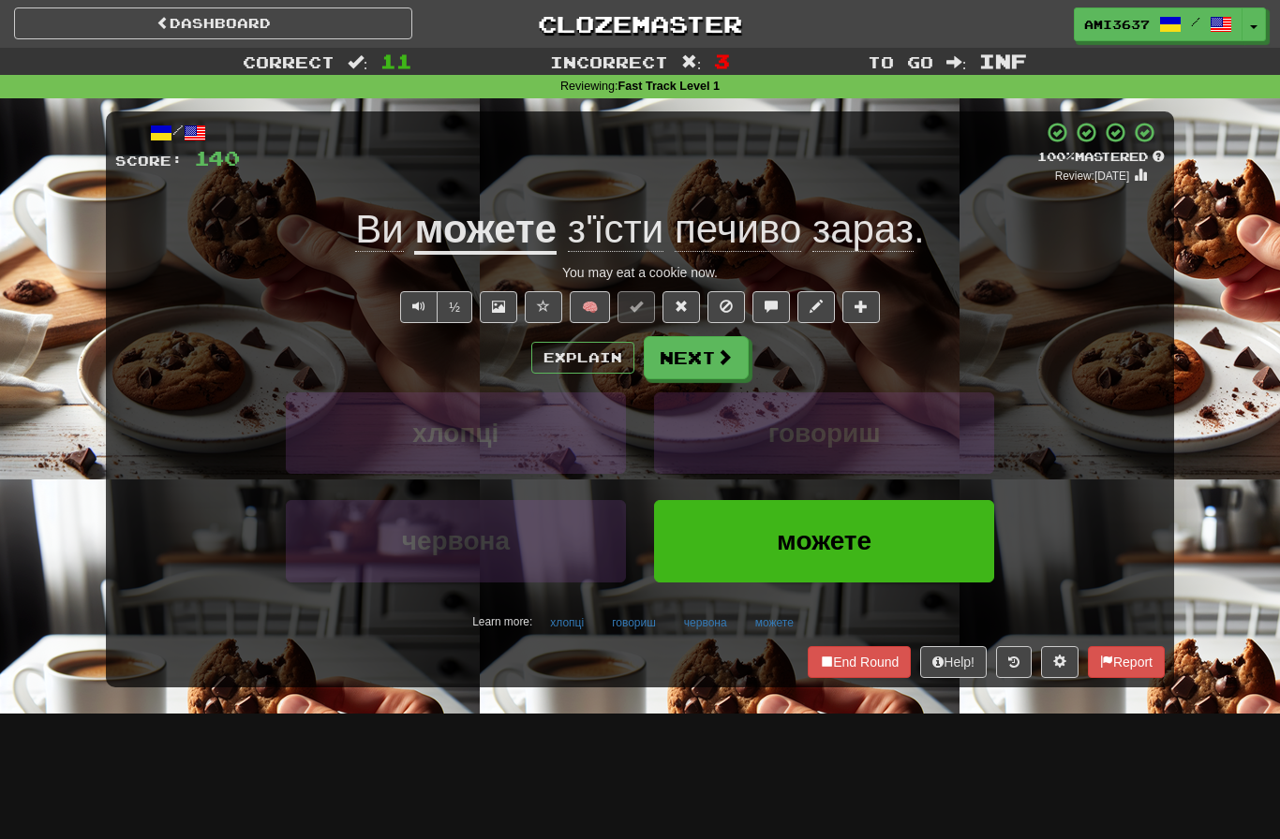
click at [944, 536] on button "можете" at bounding box center [824, 541] width 340 height 82
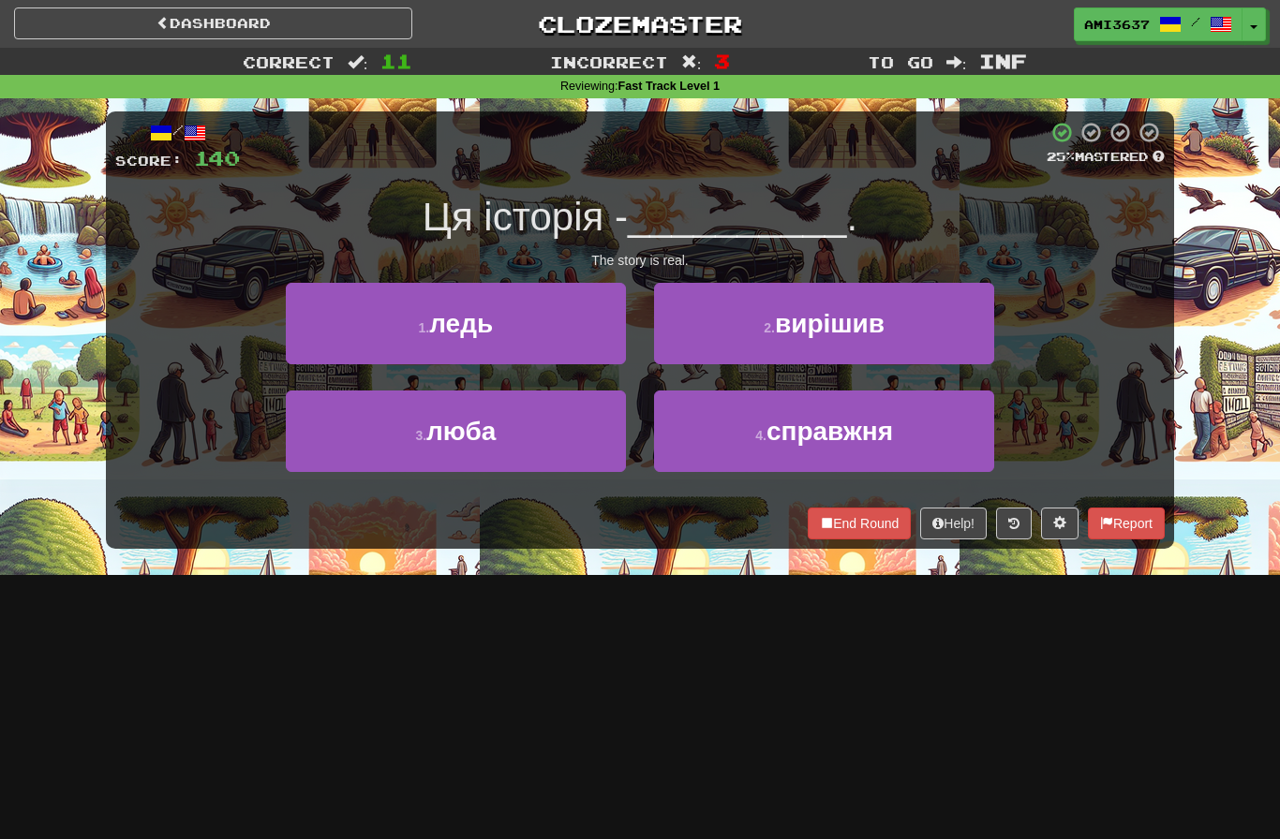
click at [944, 439] on button "4 . справжня" at bounding box center [824, 432] width 340 height 82
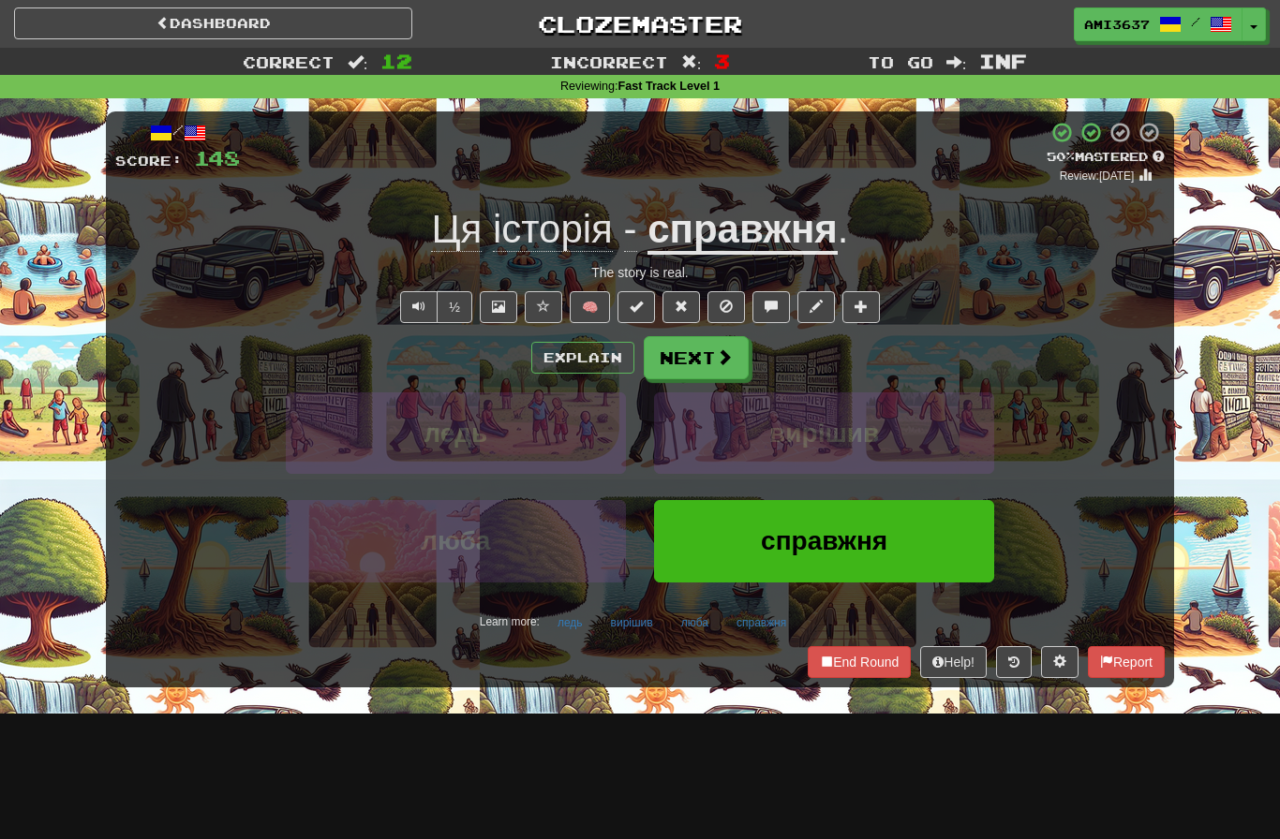
click at [904, 544] on button "справжня" at bounding box center [824, 541] width 340 height 82
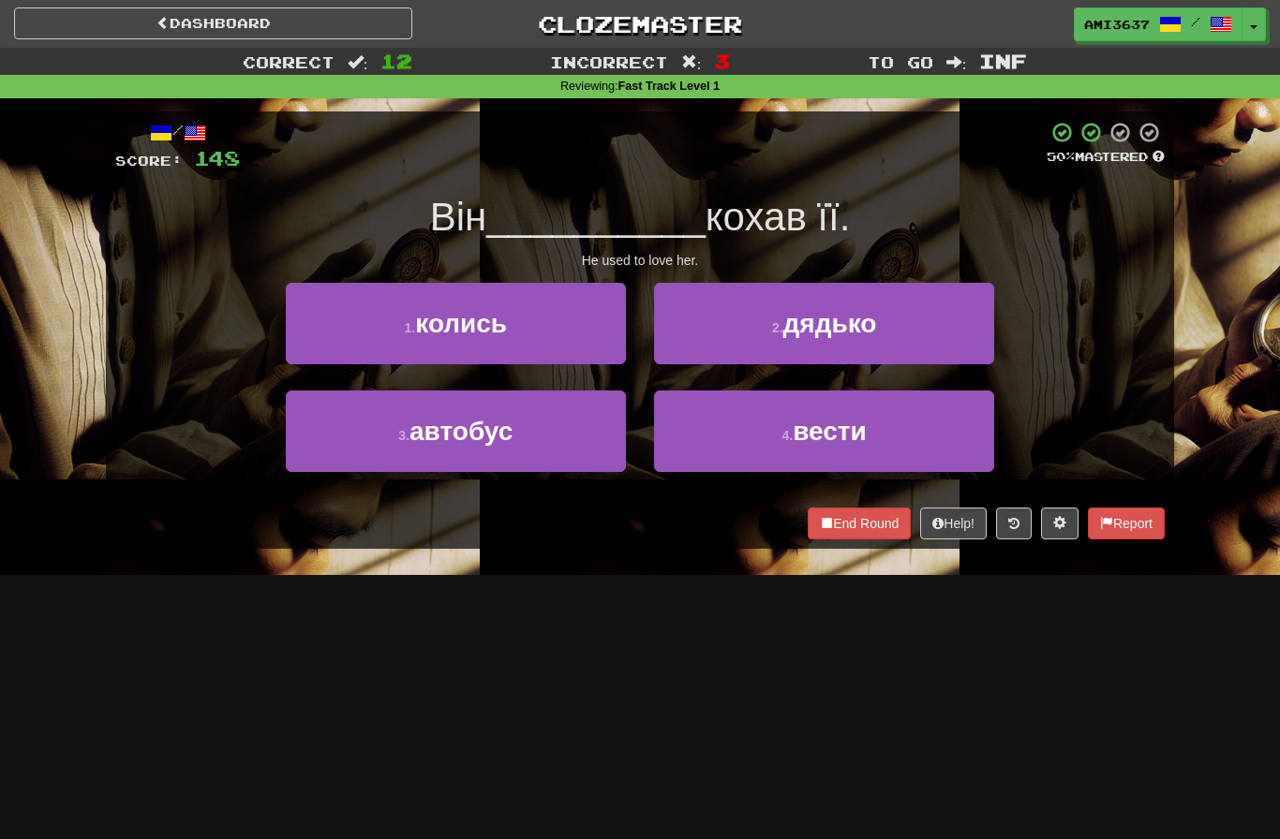
click at [935, 442] on button "4 . вести" at bounding box center [824, 432] width 340 height 82
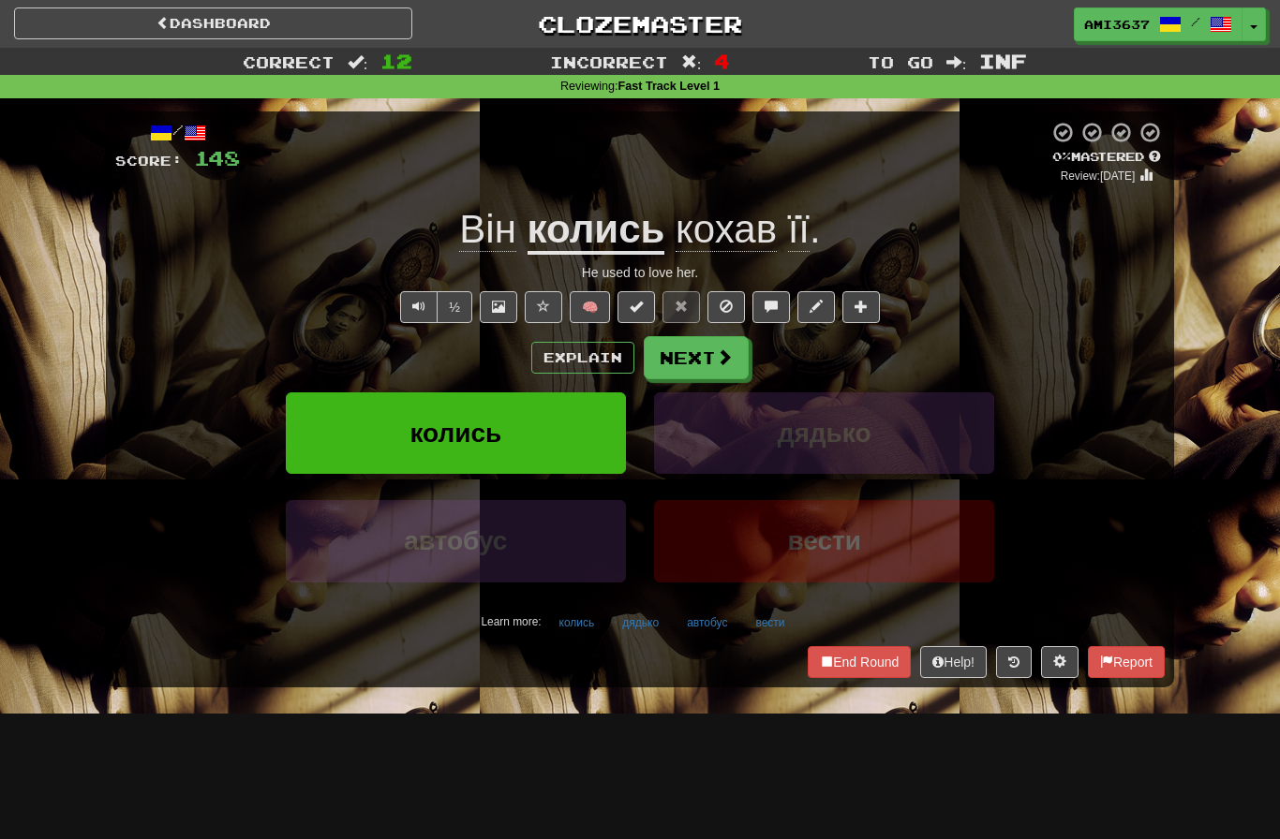
click at [1039, 401] on div "колись дядько" at bounding box center [640, 447] width 1106 height 108
click at [913, 467] on button "дядько" at bounding box center [824, 434] width 340 height 82
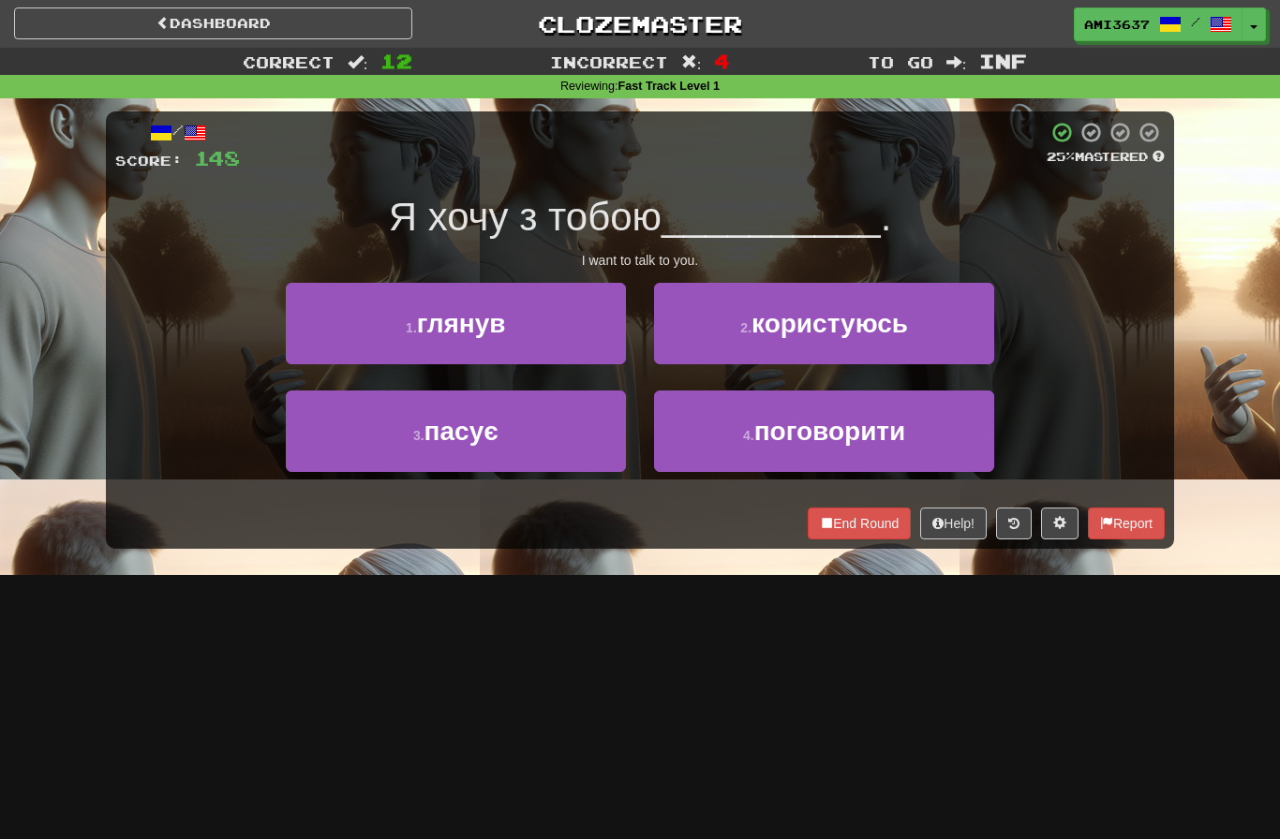
click at [947, 445] on button "4 . поговорити" at bounding box center [824, 432] width 340 height 82
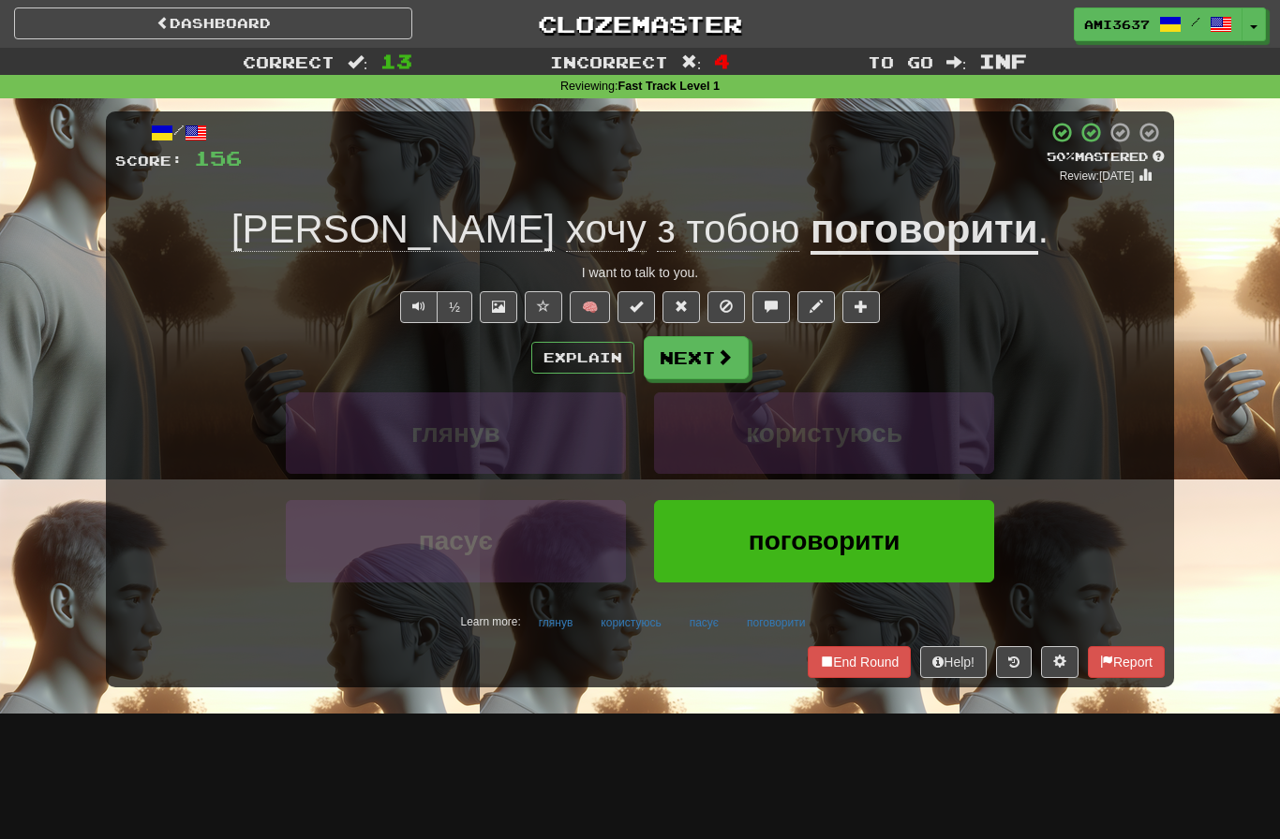
click at [879, 547] on span "поговорити" at bounding box center [825, 541] width 152 height 29
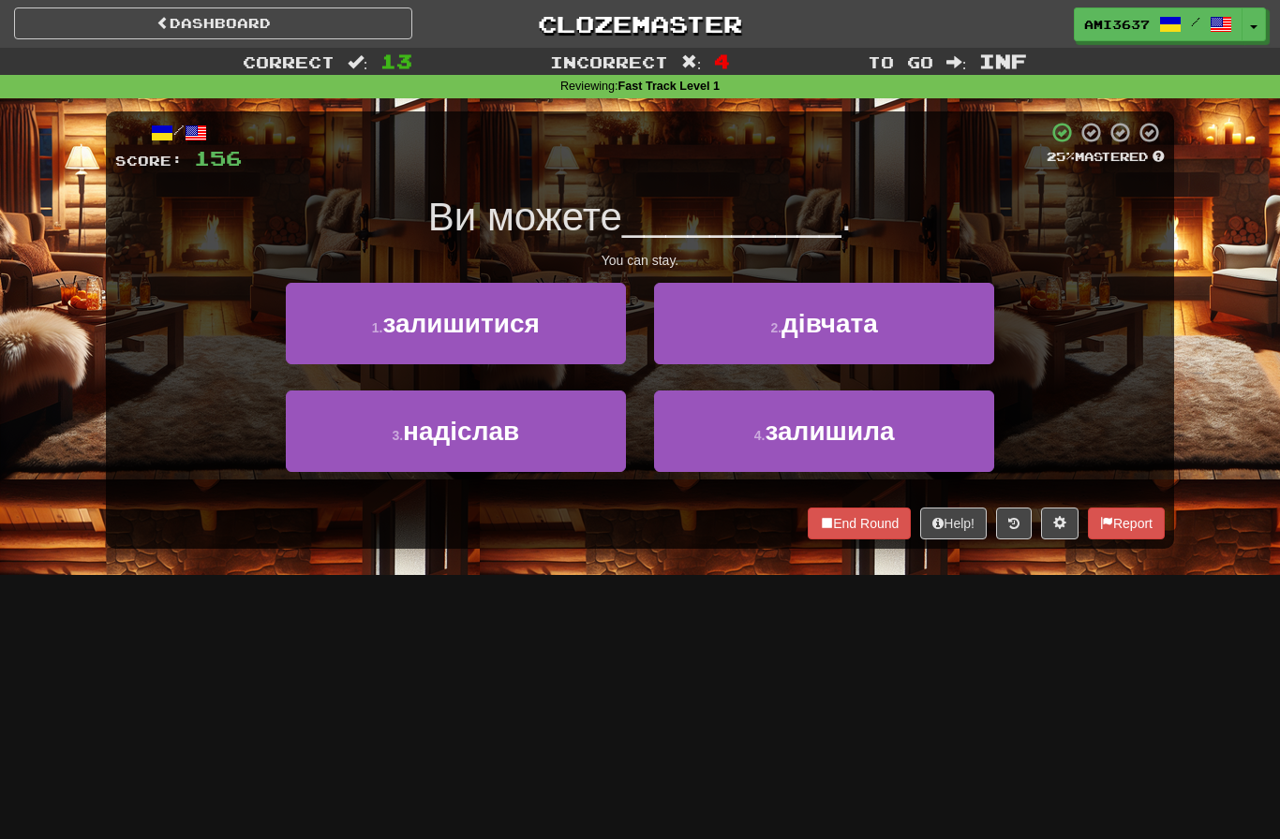
click at [953, 440] on button "4 . залишила" at bounding box center [824, 432] width 340 height 82
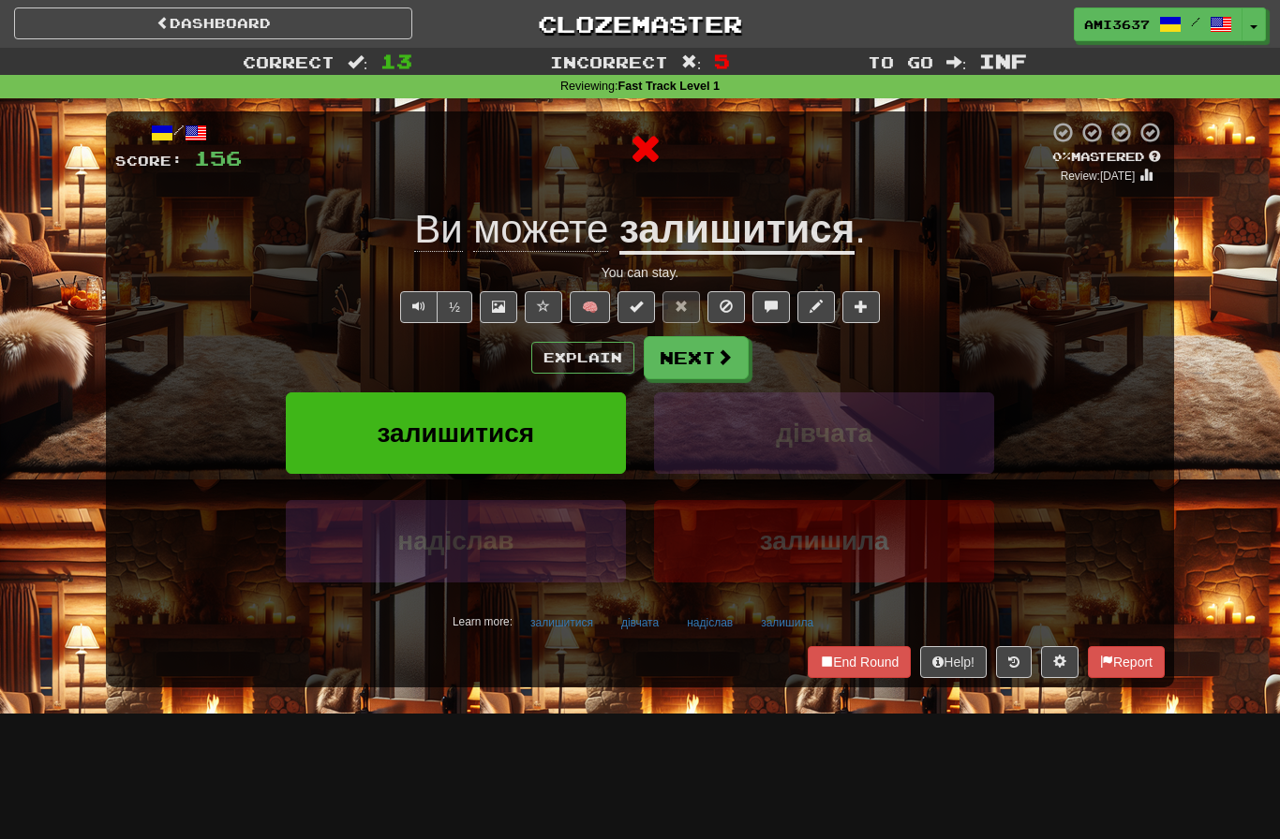
click at [909, 531] on button "залишила" at bounding box center [824, 541] width 340 height 82
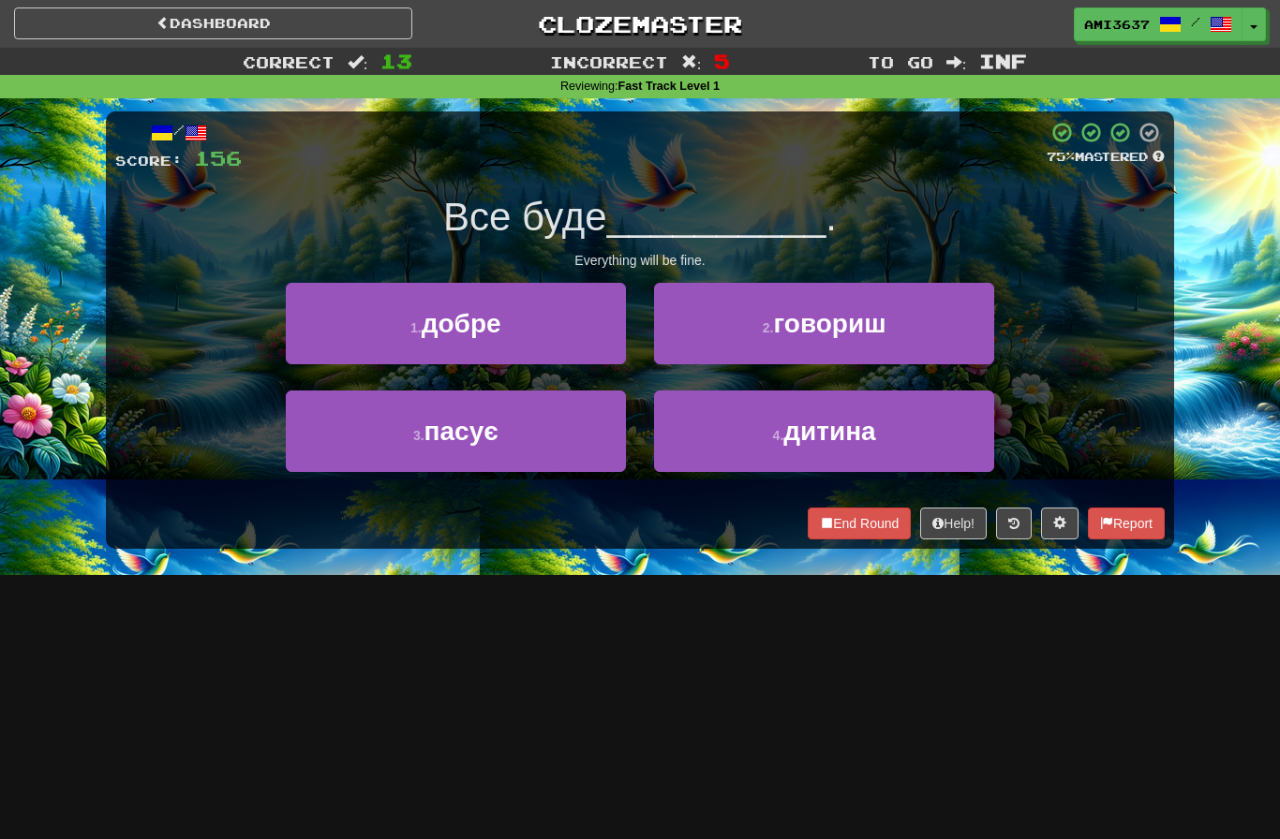
click at [566, 339] on button "1 . добре" at bounding box center [456, 324] width 340 height 82
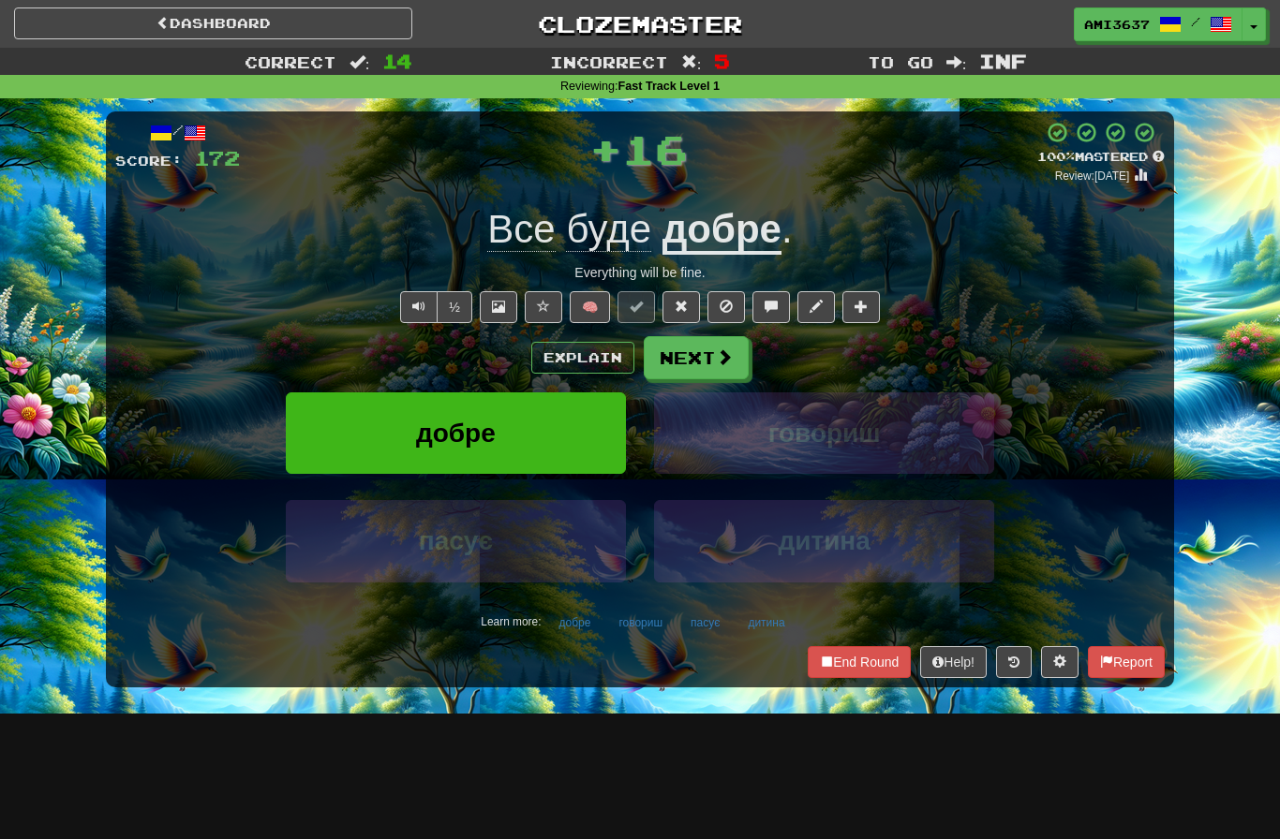
click at [578, 425] on button "добре" at bounding box center [456, 434] width 340 height 82
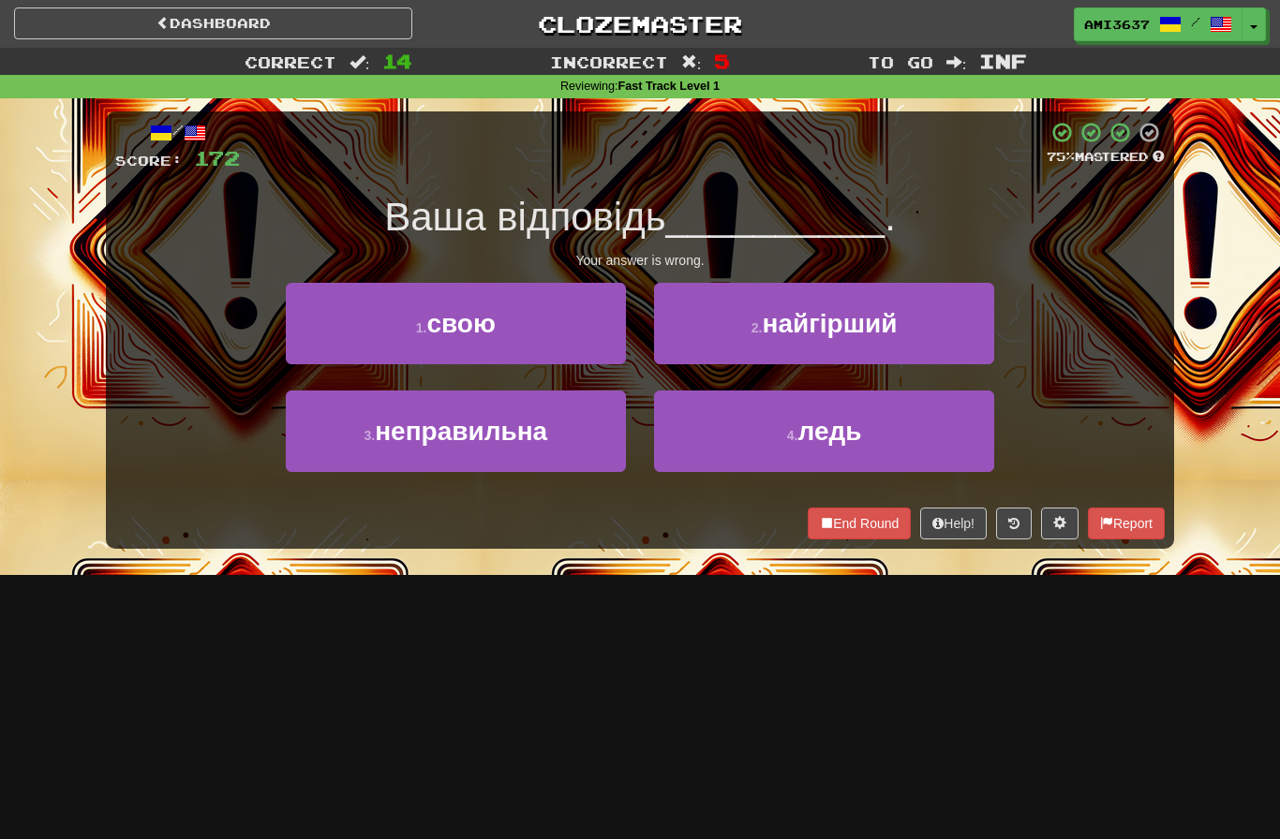
click at [595, 441] on button "3 . неправильна" at bounding box center [456, 432] width 340 height 82
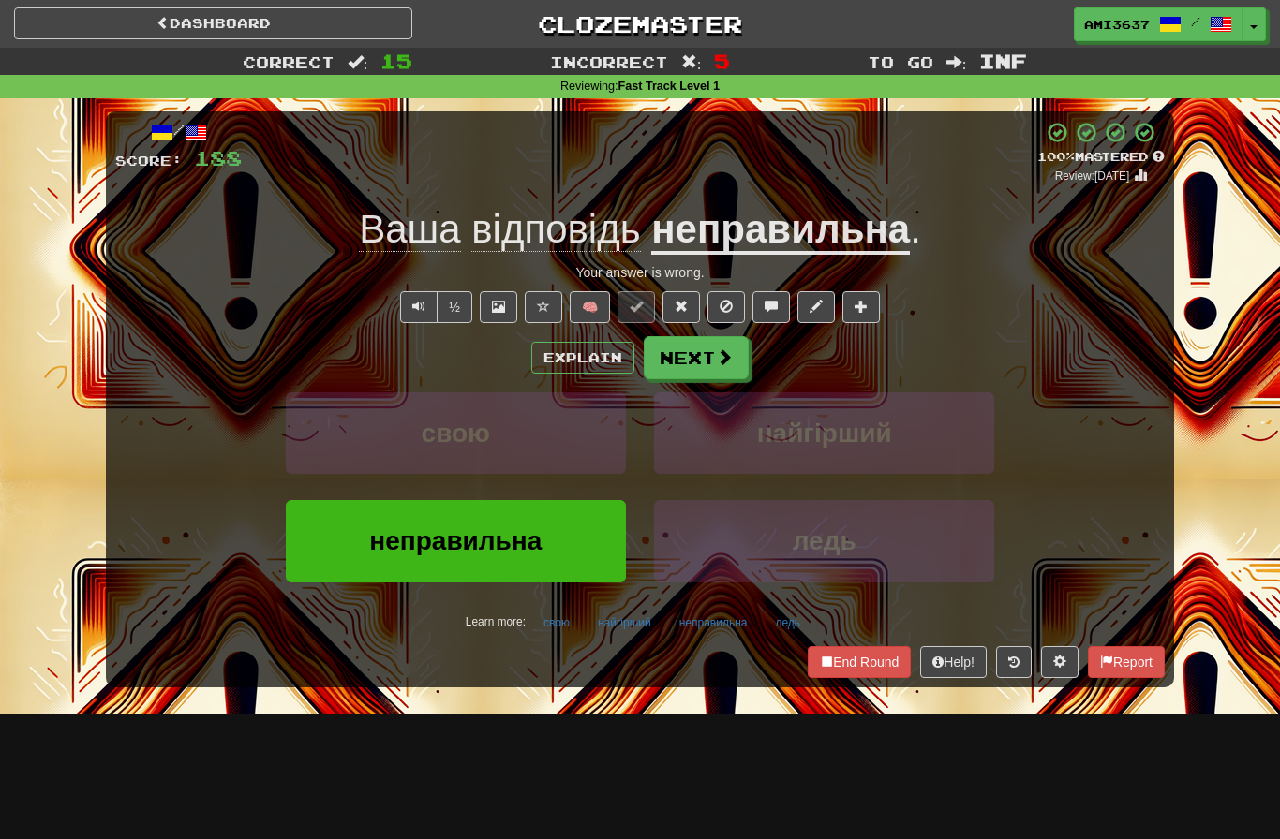
click at [553, 563] on button "неправильна" at bounding box center [456, 541] width 340 height 82
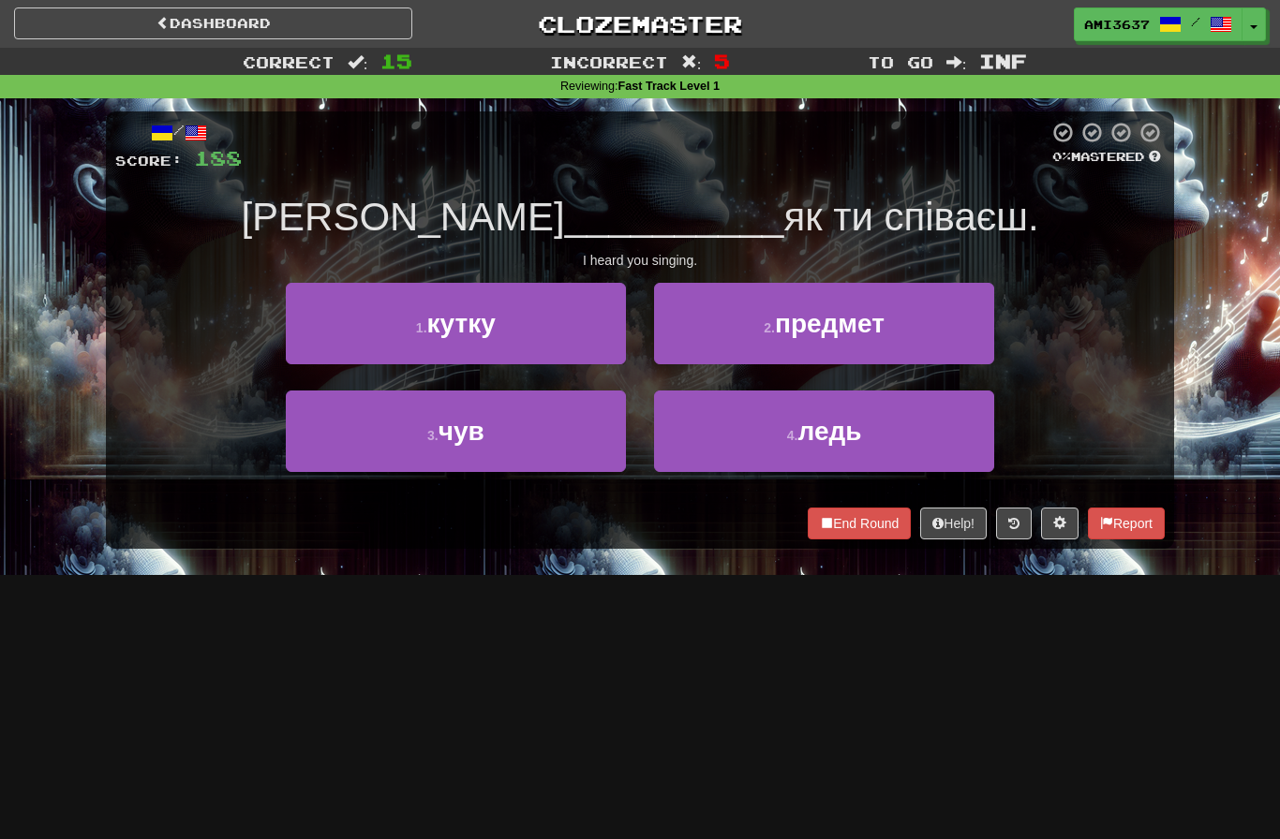
click at [564, 441] on button "3 . чув" at bounding box center [456, 432] width 340 height 82
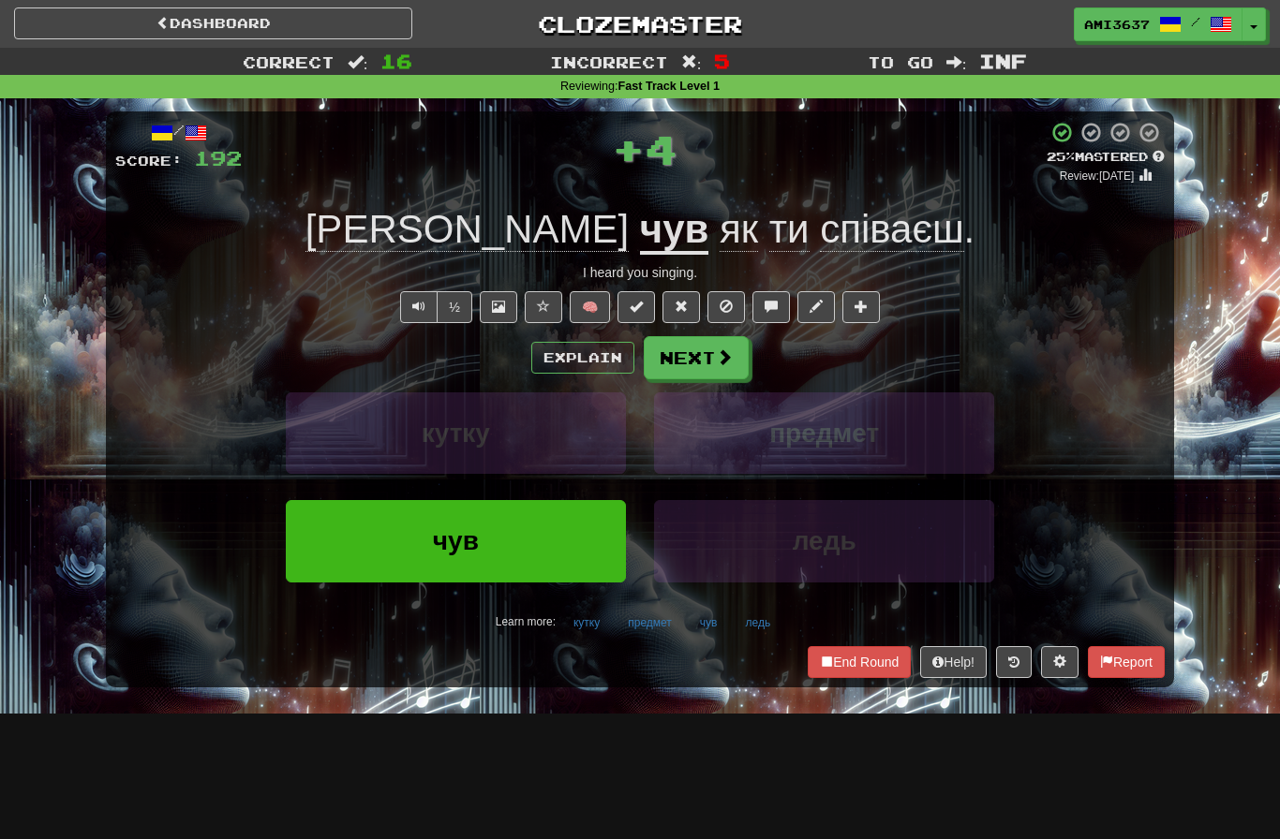
click at [573, 541] on button "чув" at bounding box center [456, 541] width 340 height 82
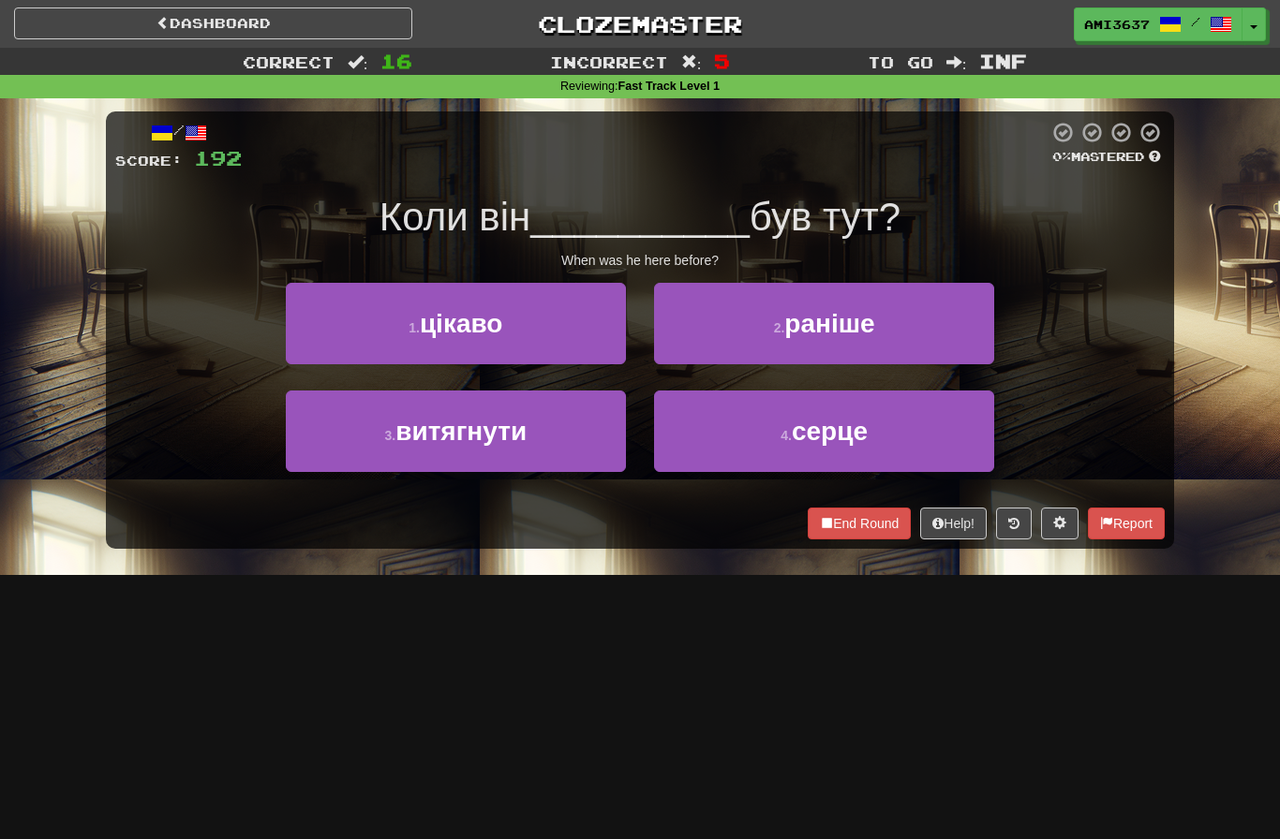
click at [550, 458] on button "3 . витягнути" at bounding box center [456, 432] width 340 height 82
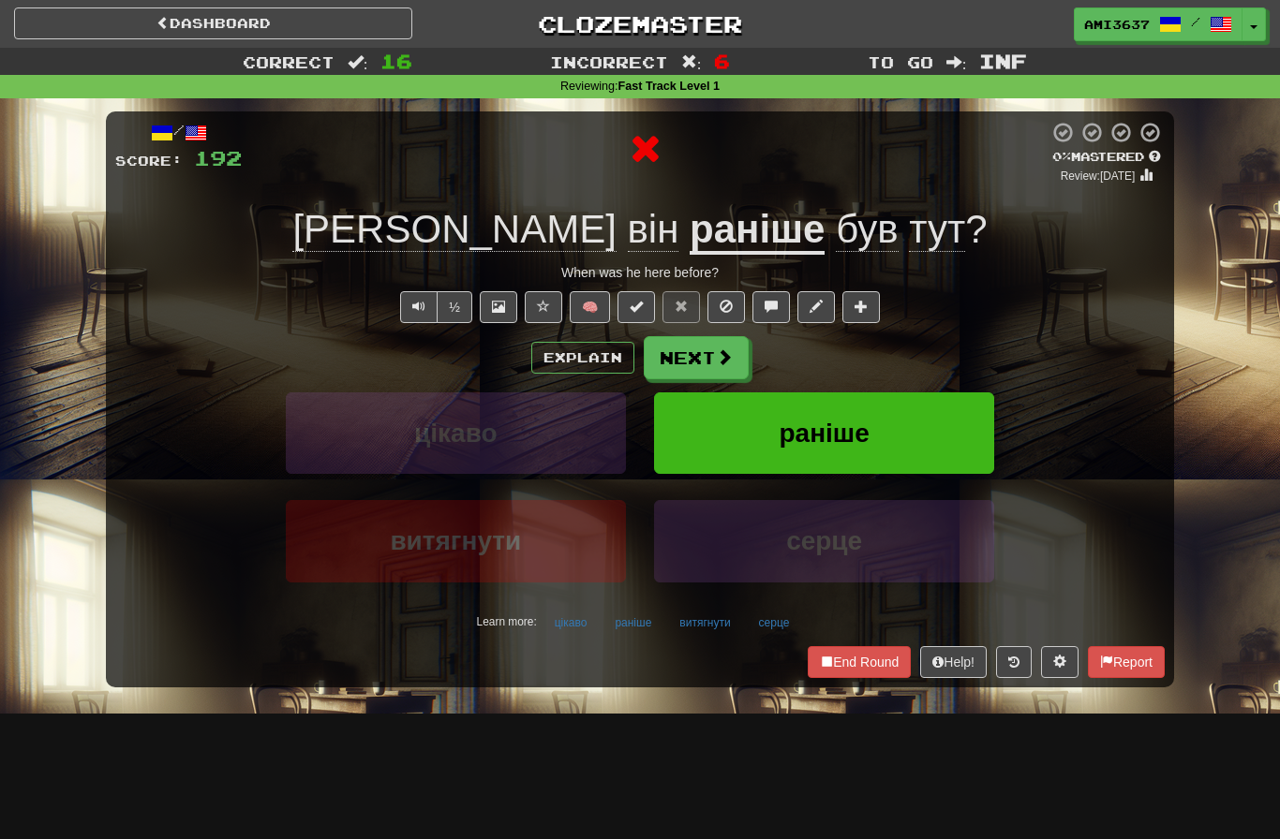
click at [883, 427] on button "раніше" at bounding box center [824, 434] width 340 height 82
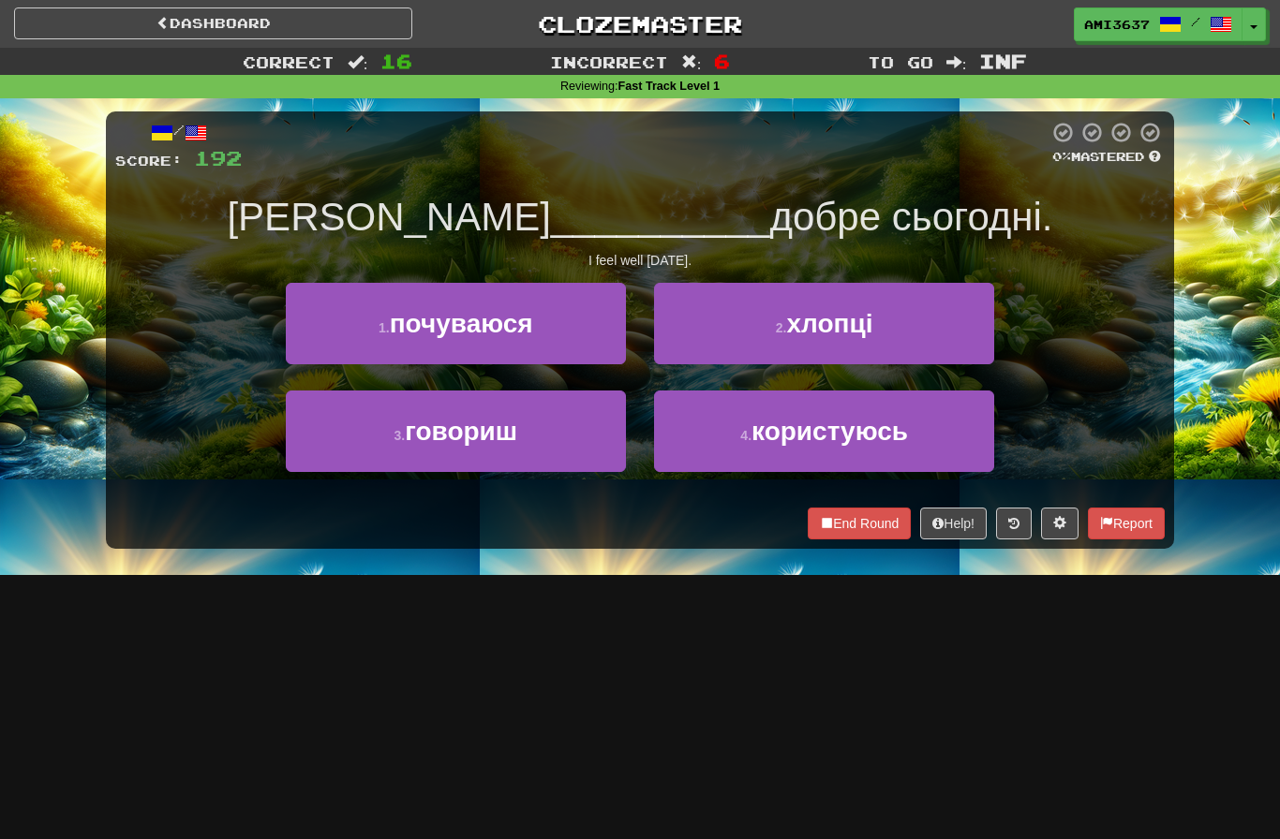
click at [571, 325] on button "1 . почуваюся" at bounding box center [456, 324] width 340 height 82
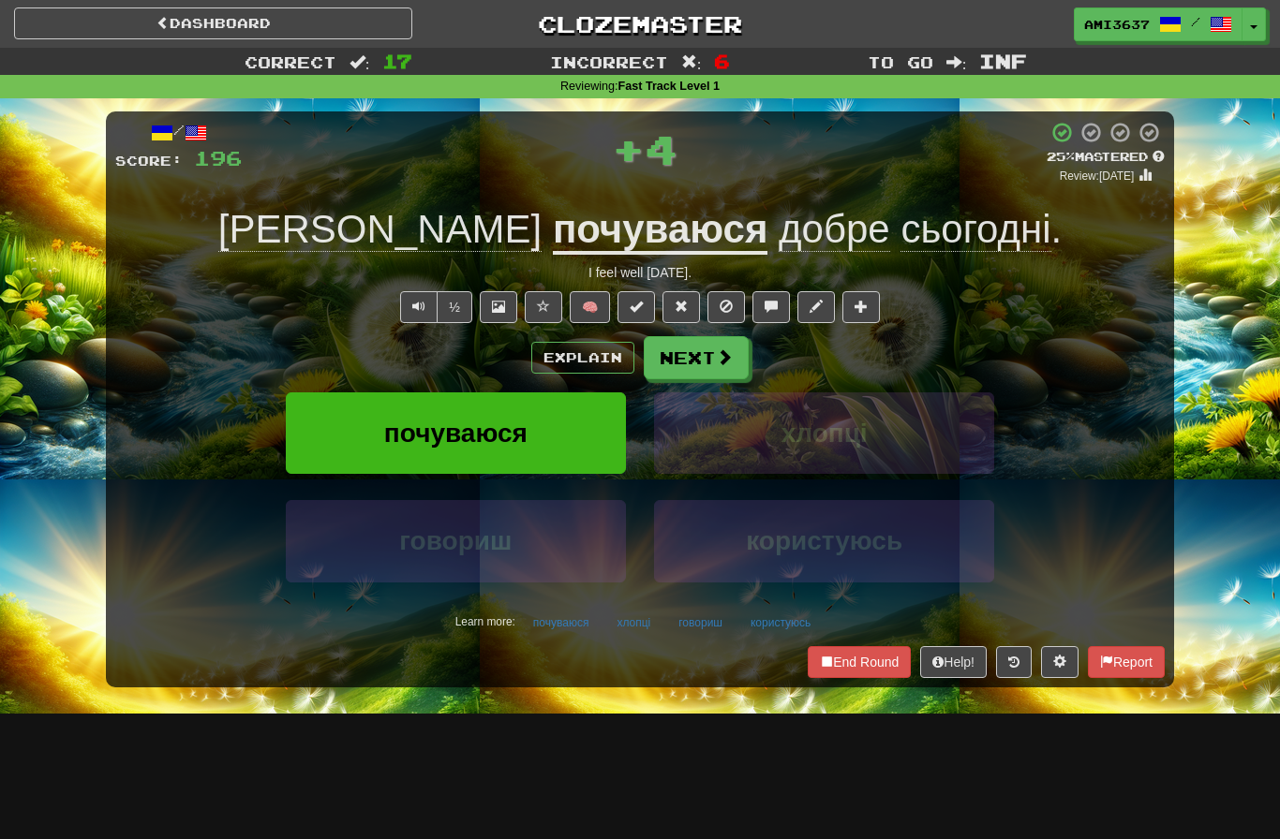
click at [577, 439] on button "почуваюся" at bounding box center [456, 434] width 340 height 82
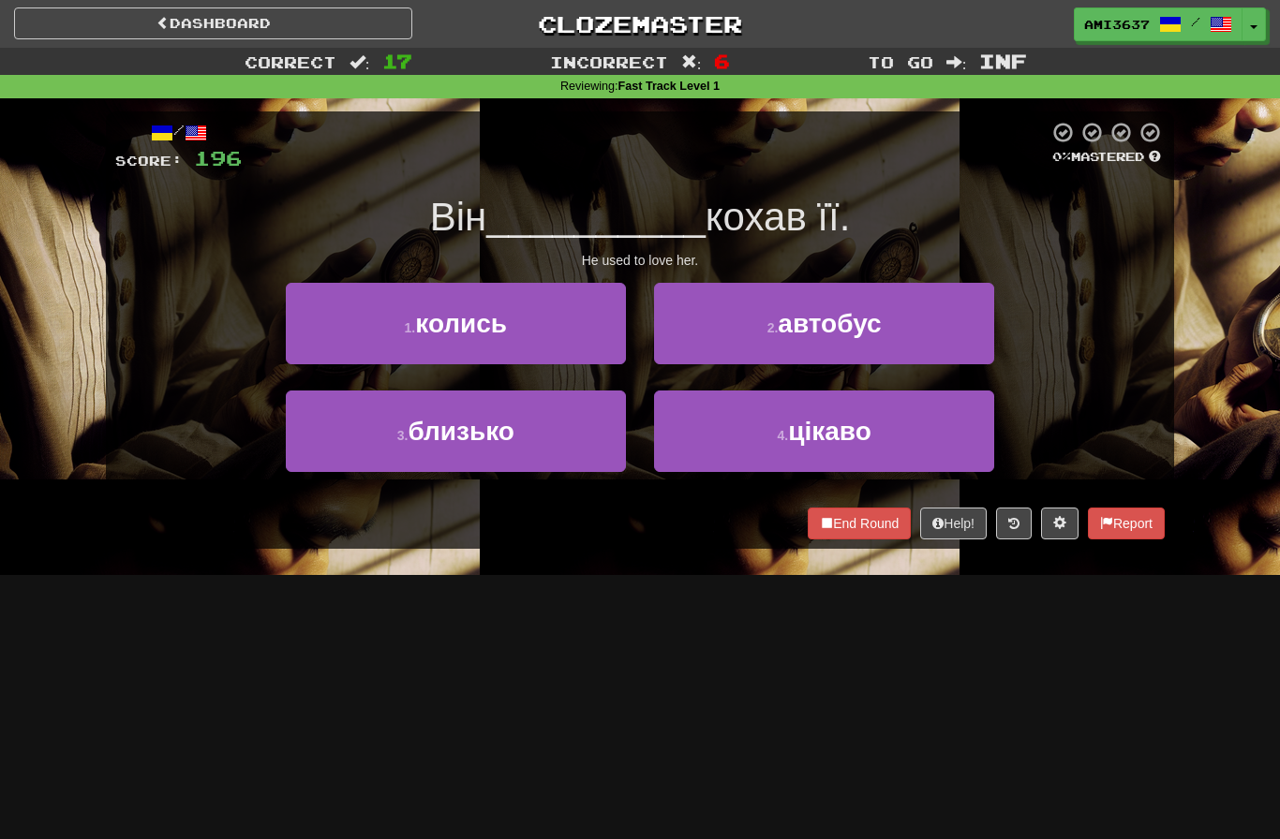
click at [561, 322] on button "1 . колись" at bounding box center [456, 324] width 340 height 82
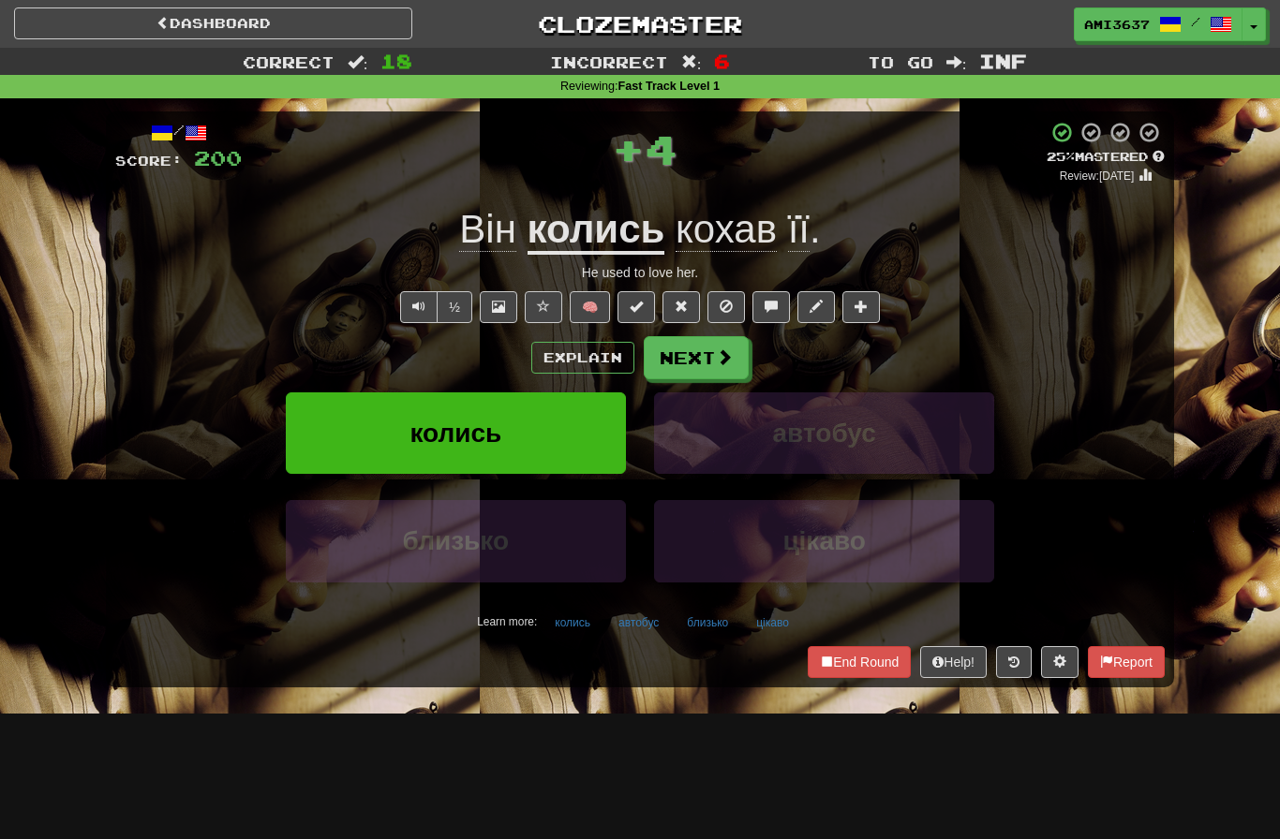
click at [551, 420] on button "колись" at bounding box center [456, 434] width 340 height 82
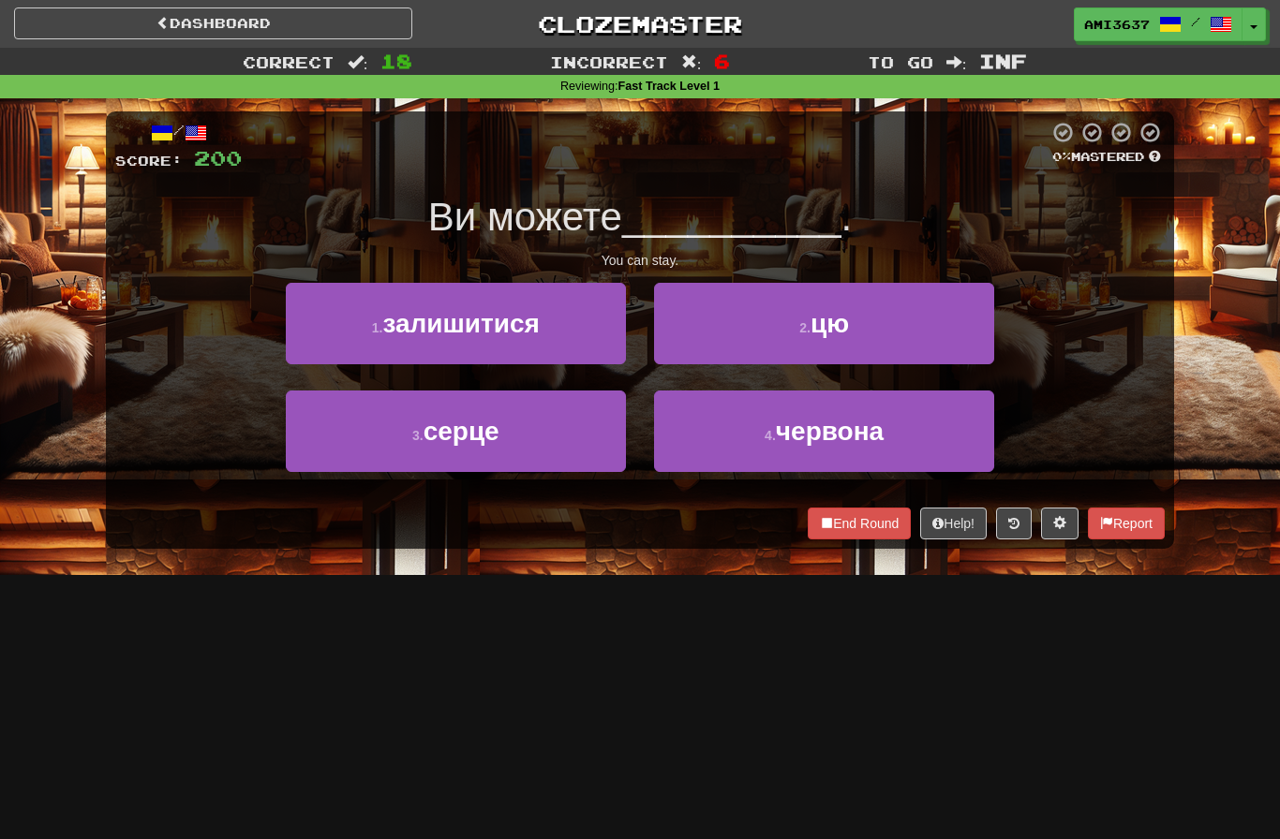
click at [583, 329] on button "1 . залишитися" at bounding box center [456, 324] width 340 height 82
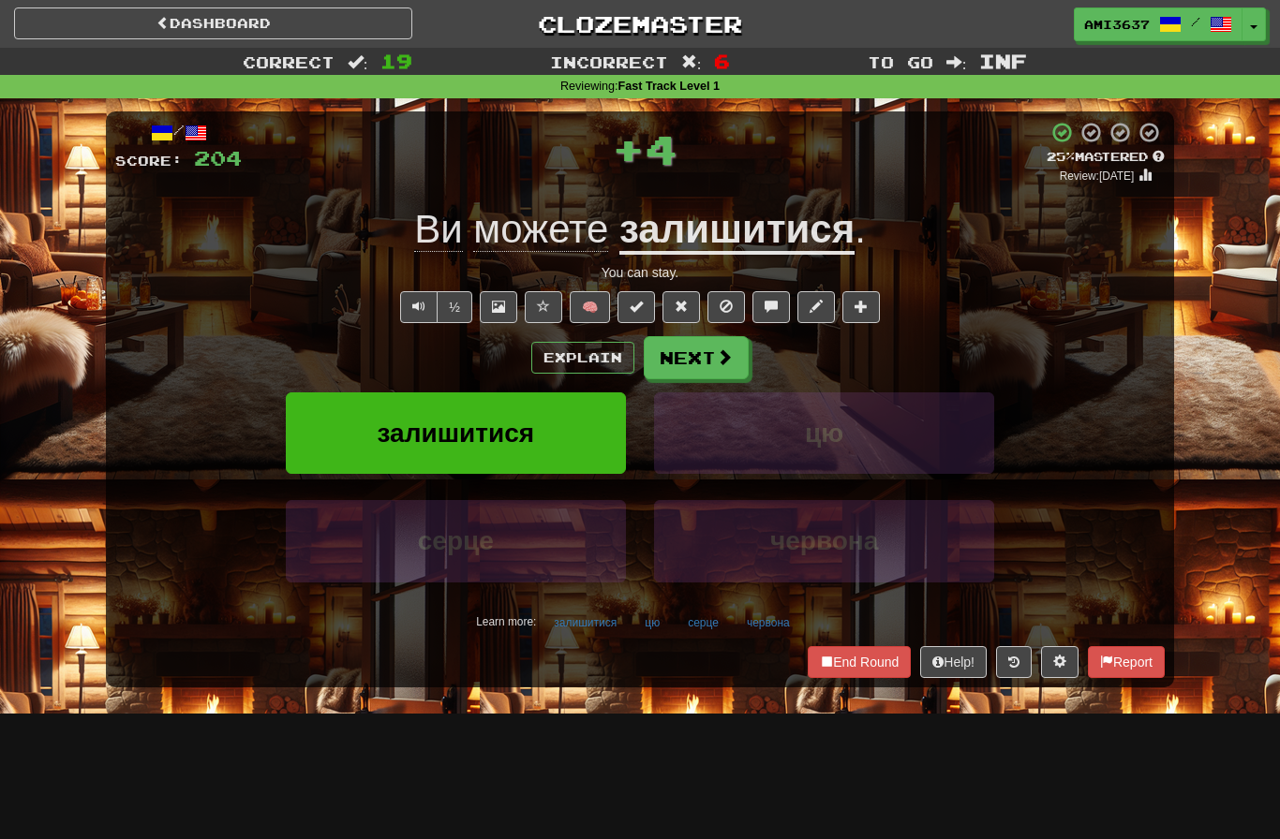
click at [580, 432] on button "залишитися" at bounding box center [456, 434] width 340 height 82
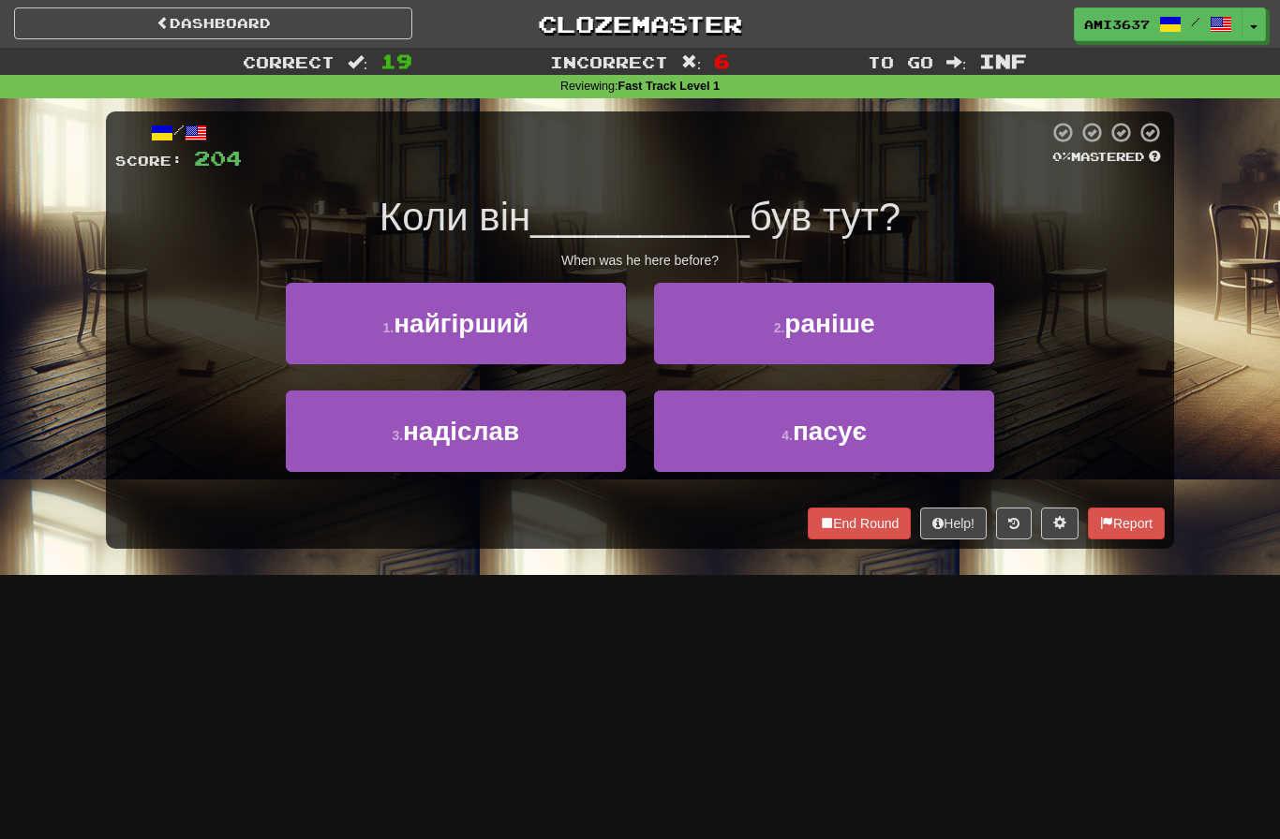
click at [898, 322] on button "2 . раніше" at bounding box center [824, 324] width 340 height 82
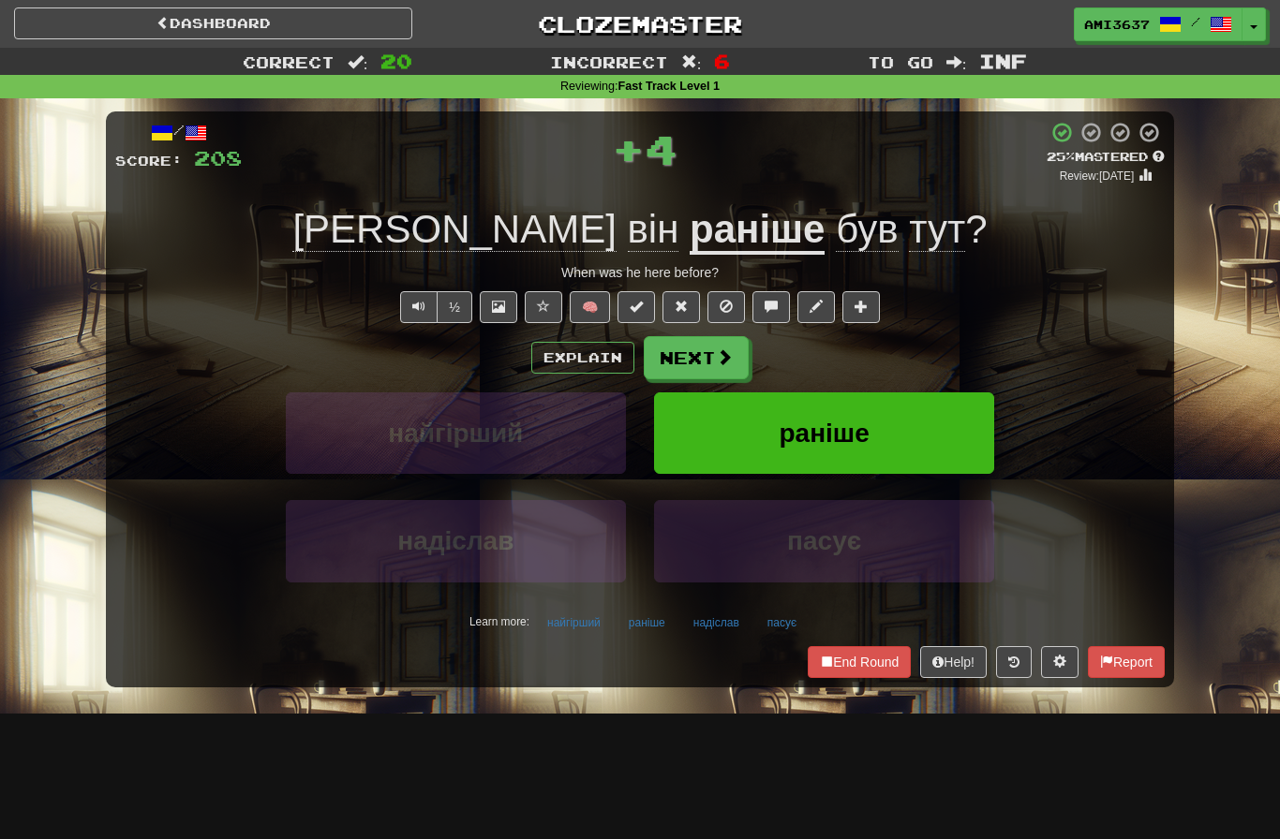
click at [943, 437] on button "раніше" at bounding box center [824, 434] width 340 height 82
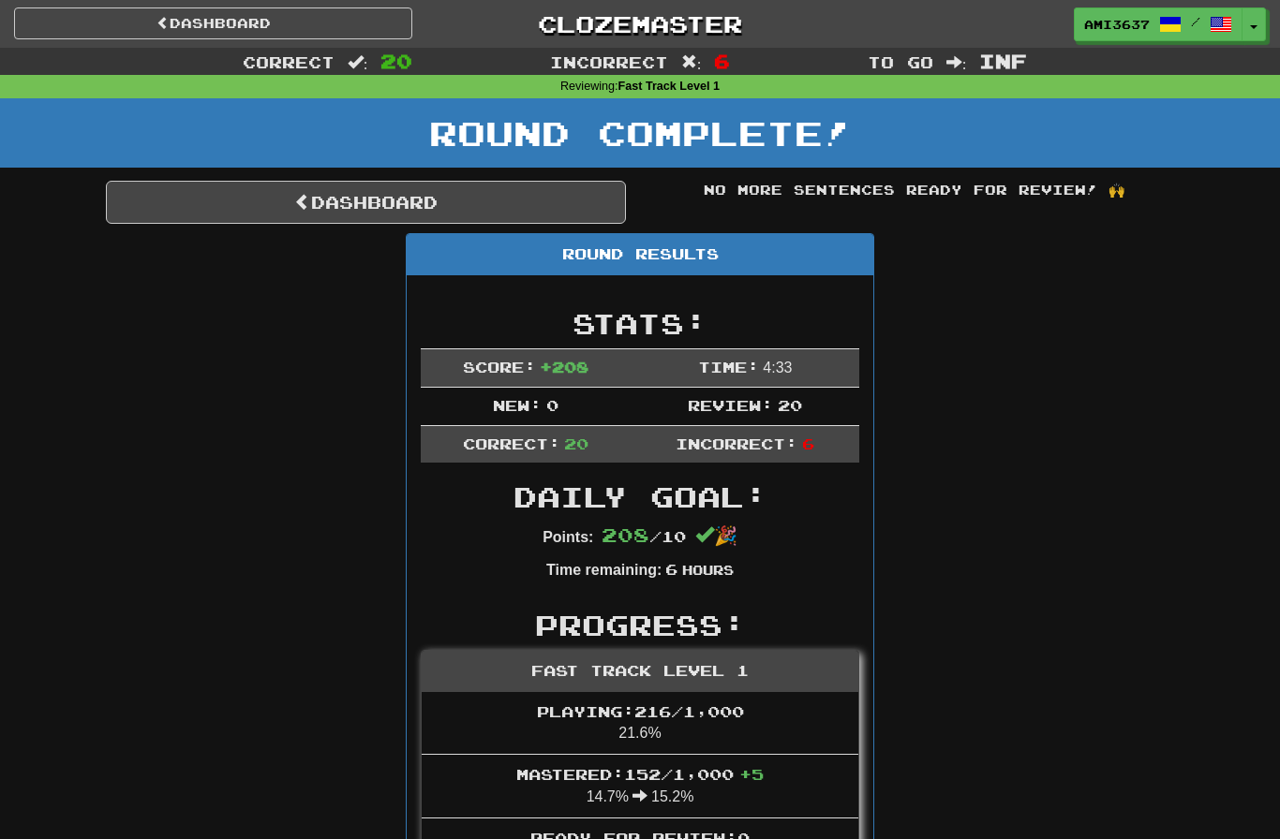
click at [537, 215] on link "Dashboard" at bounding box center [366, 202] width 520 height 43
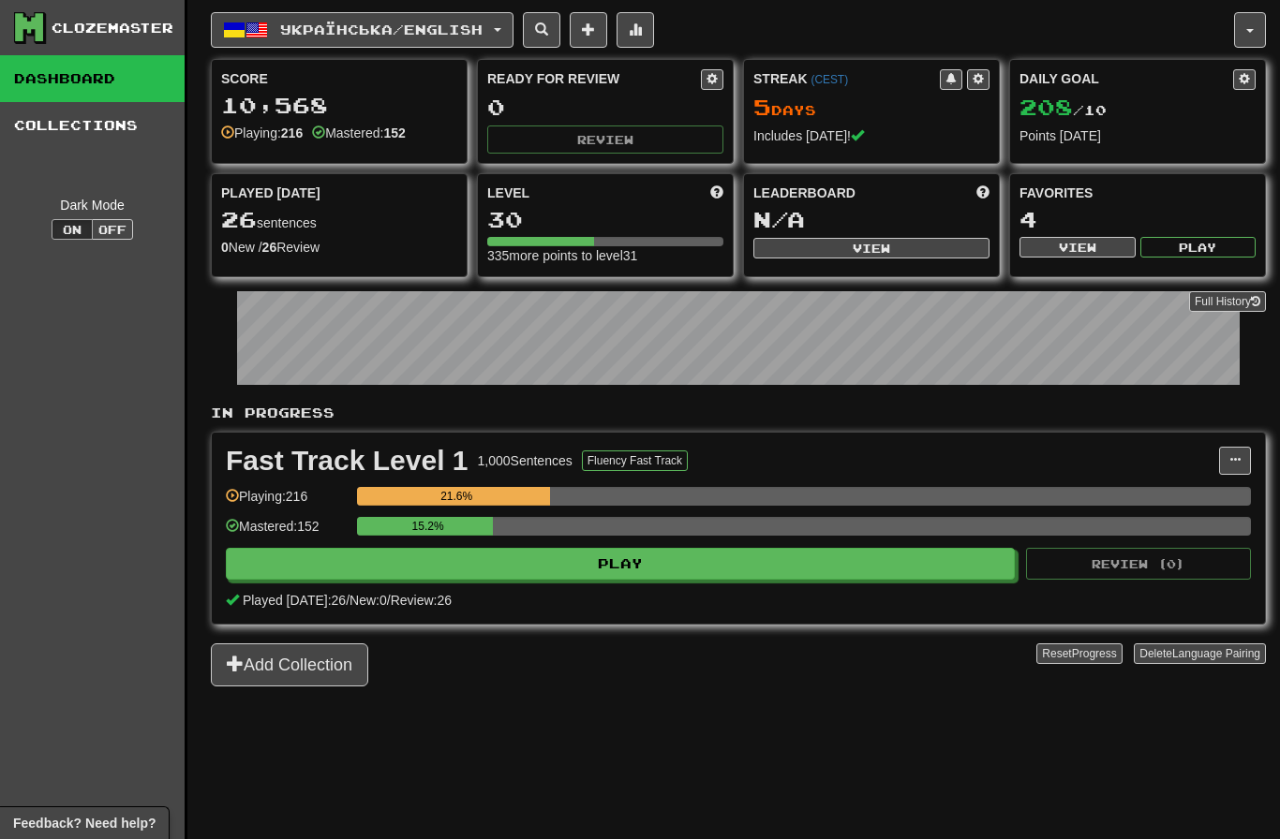
click at [239, 36] on span "button" at bounding box center [234, 30] width 22 height 22
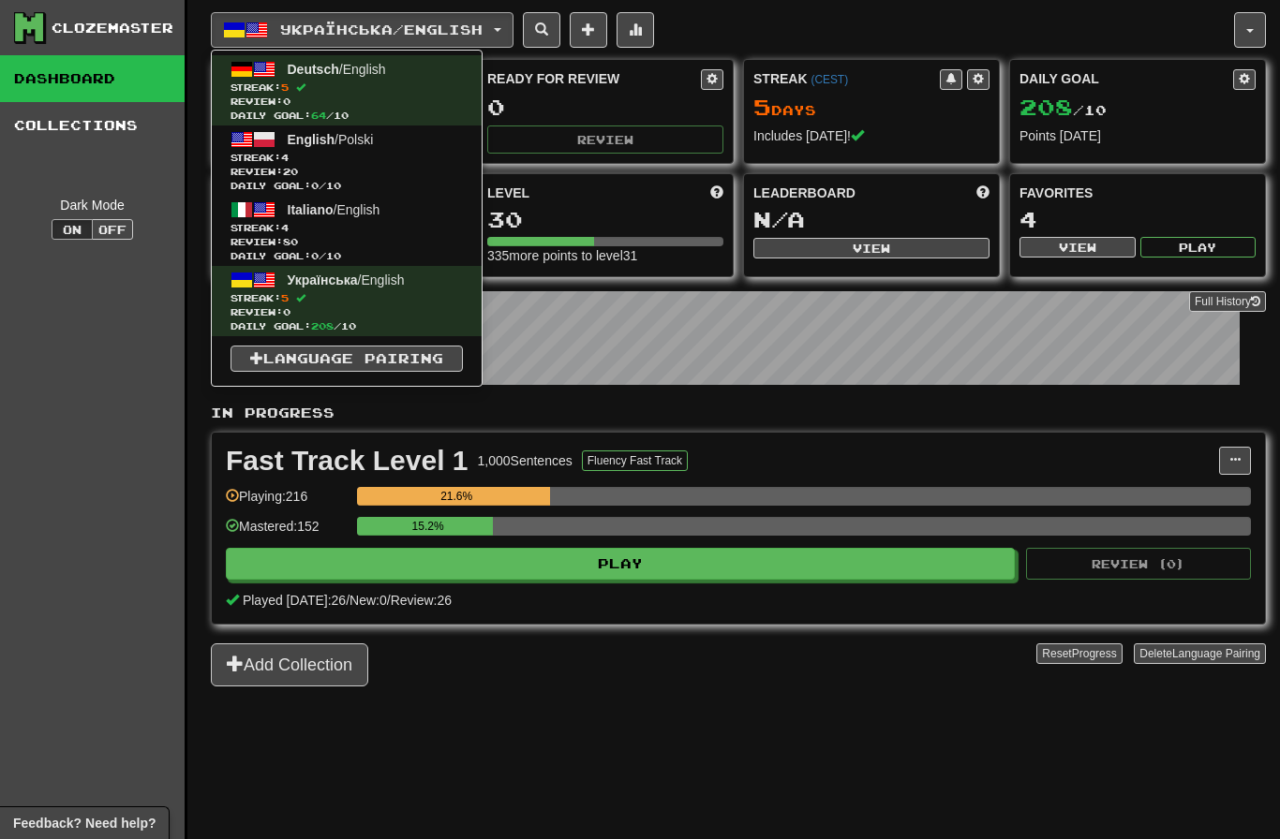
click at [260, 165] on span "Review: 20" at bounding box center [346, 172] width 232 height 14
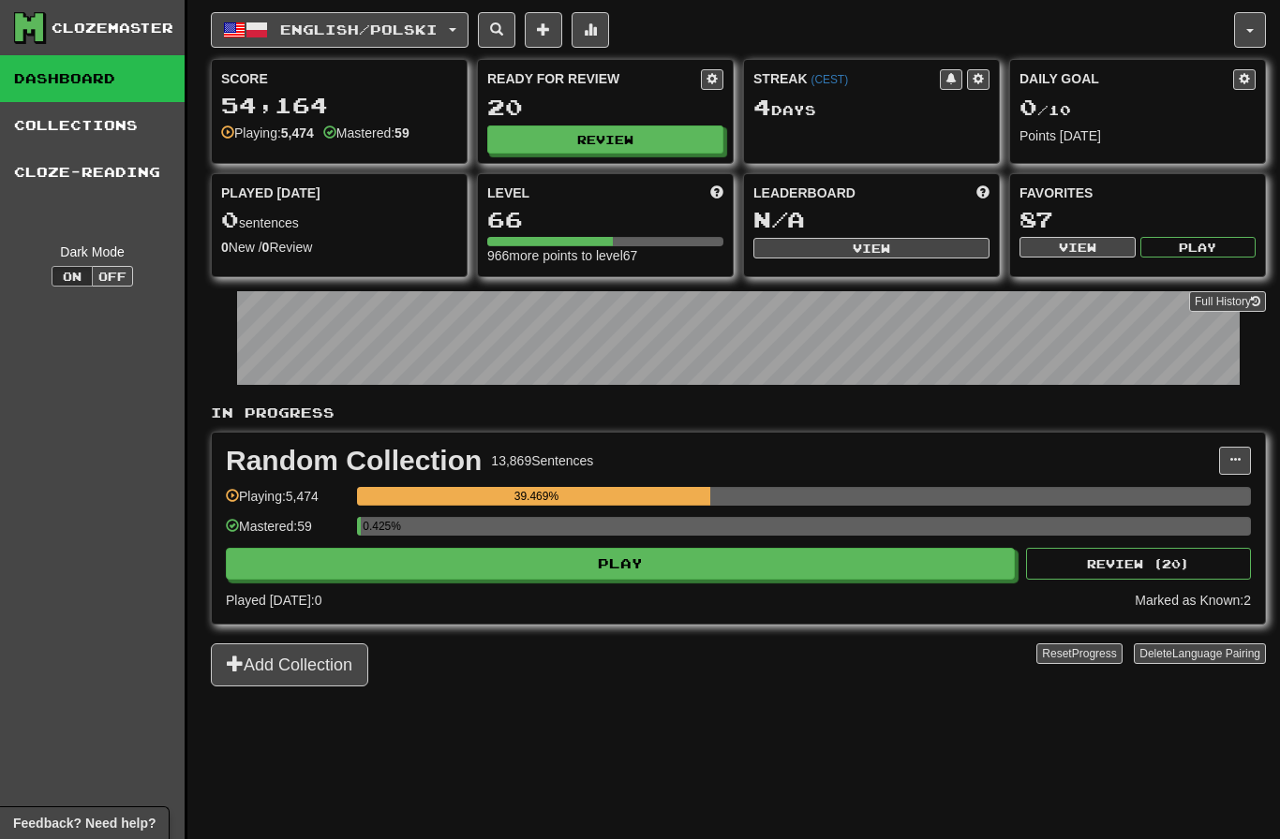
click at [548, 141] on button "Review" at bounding box center [605, 140] width 236 height 28
select select "********"
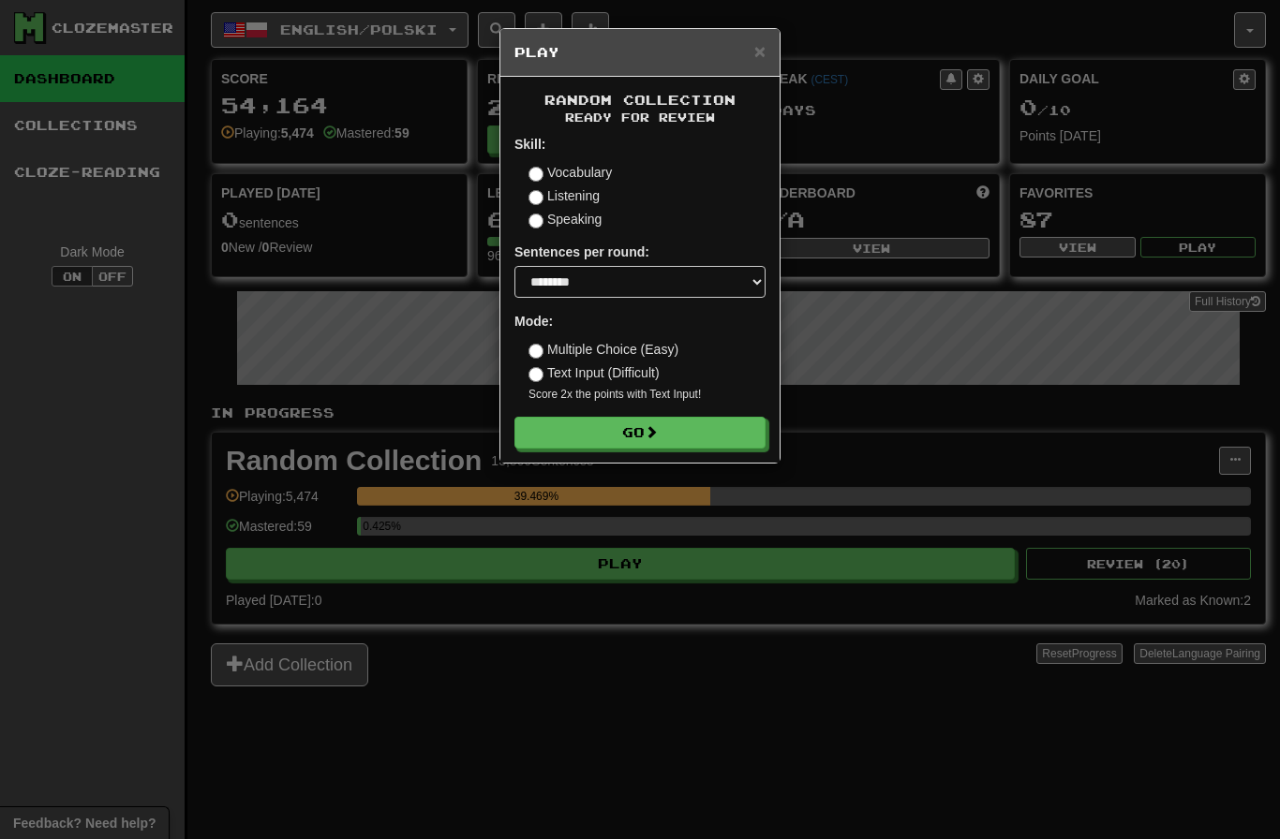
click at [744, 434] on button "Go" at bounding box center [639, 433] width 251 height 32
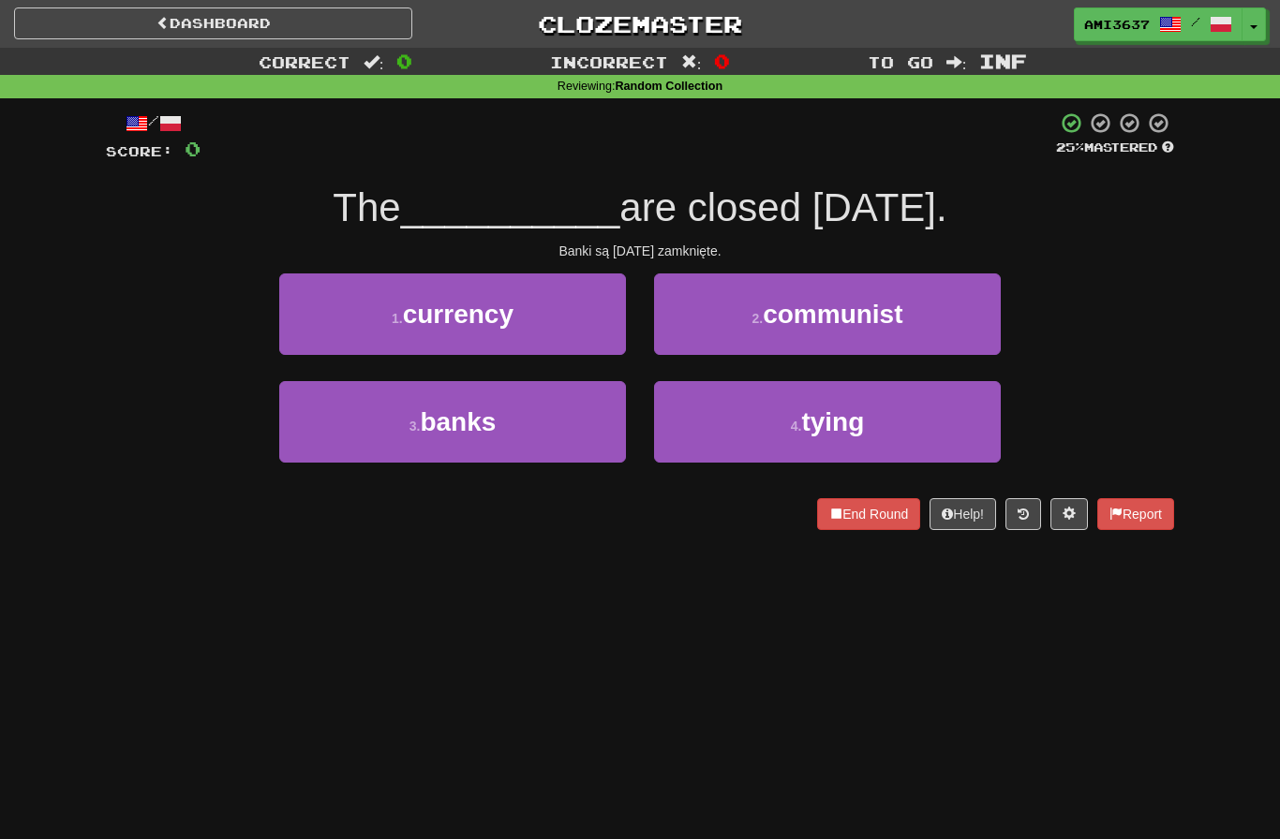
click at [552, 438] on button "3 . banks" at bounding box center [452, 422] width 347 height 82
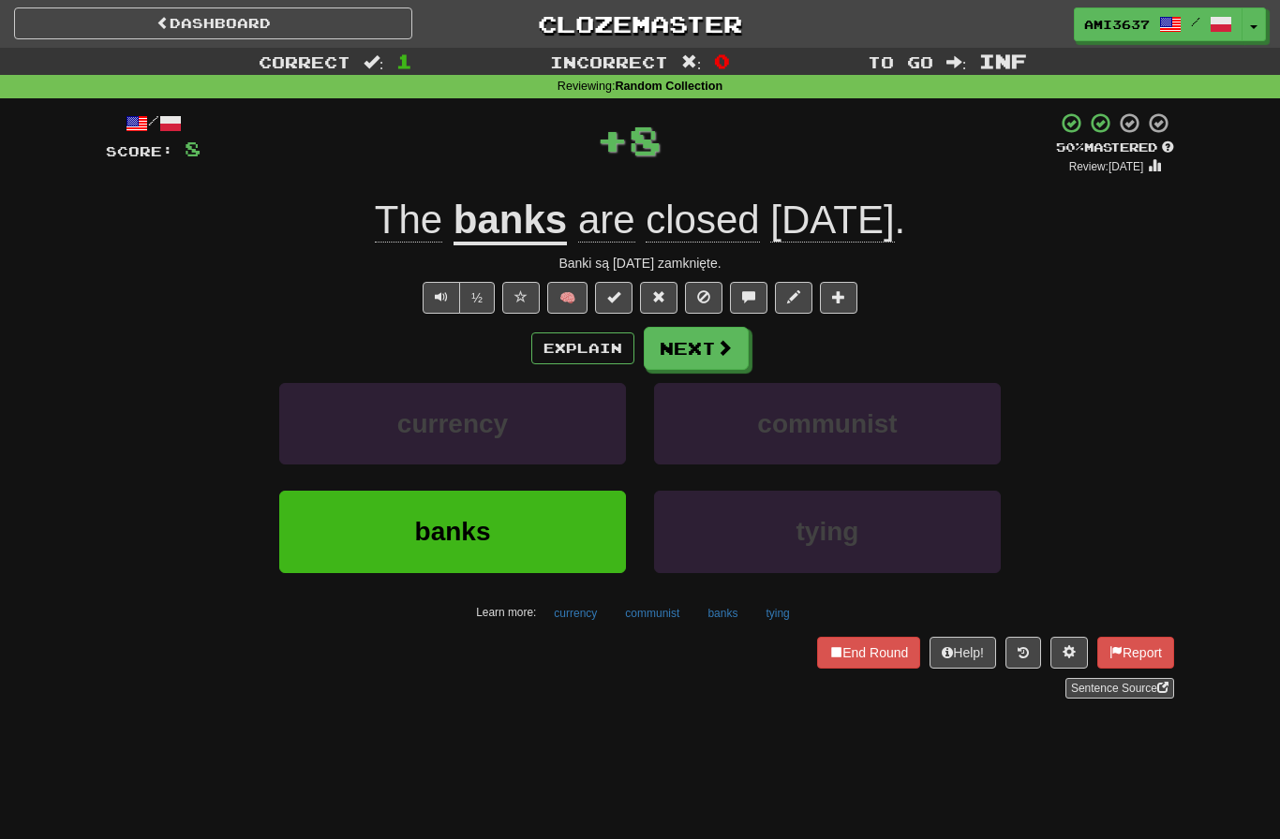
click at [582, 525] on button "banks" at bounding box center [452, 532] width 347 height 82
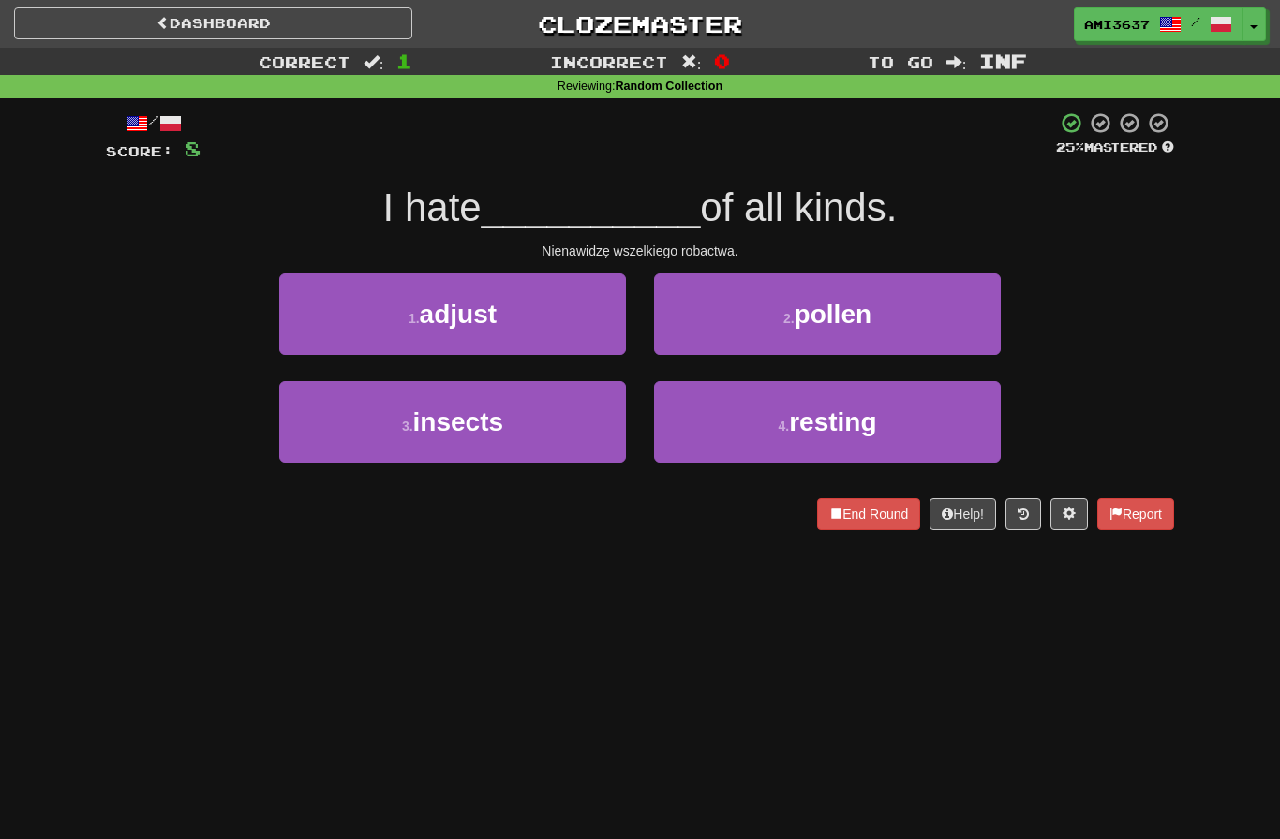
click at [573, 429] on button "3 . insects" at bounding box center [452, 422] width 347 height 82
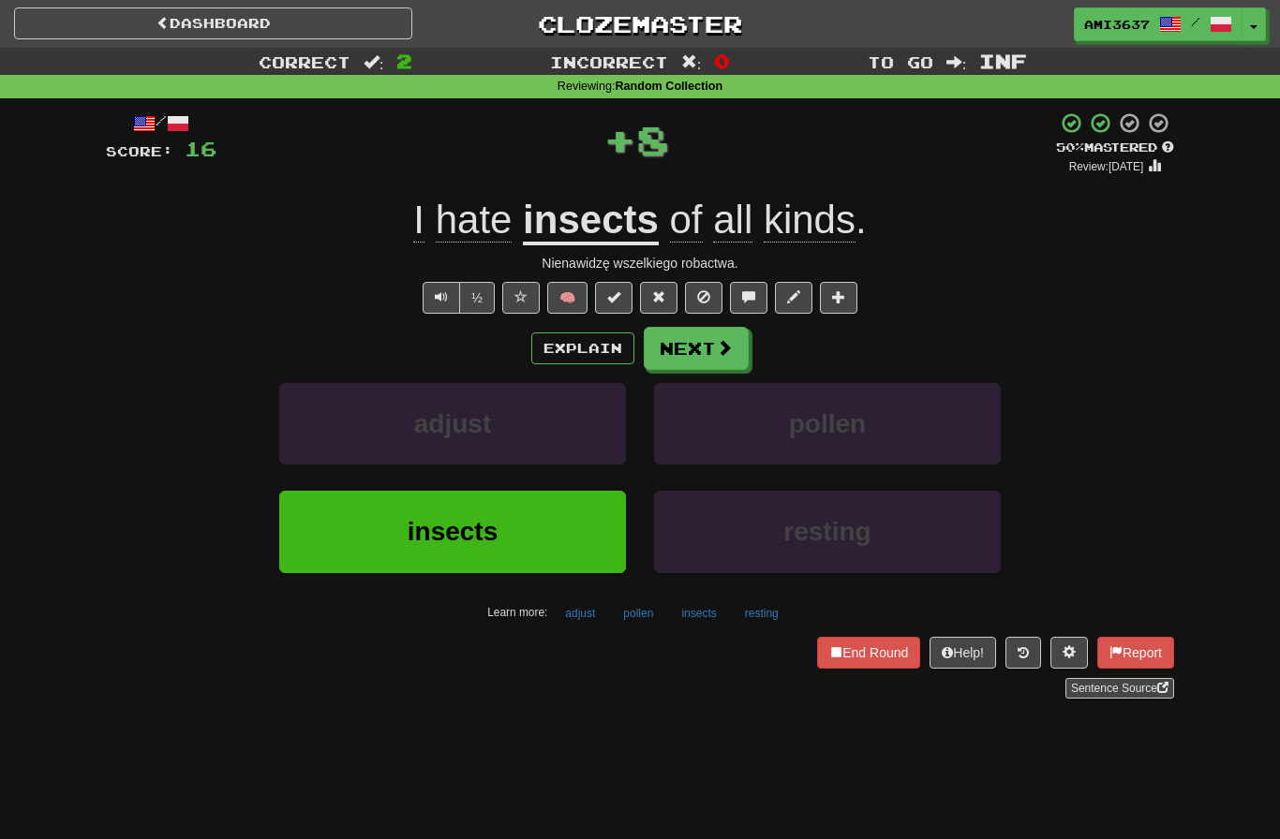
click at [595, 530] on button "insects" at bounding box center [452, 532] width 347 height 82
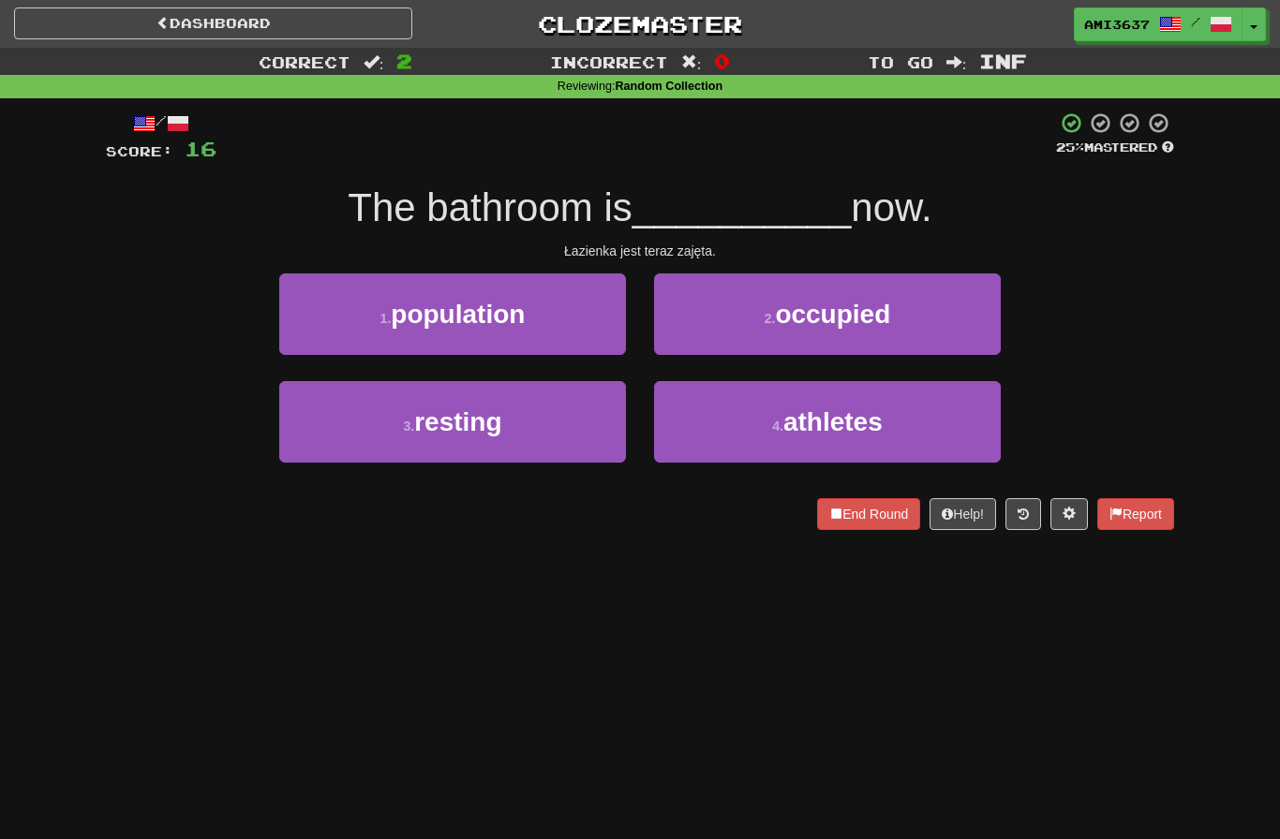
click at [557, 430] on button "3 . resting" at bounding box center [452, 422] width 347 height 82
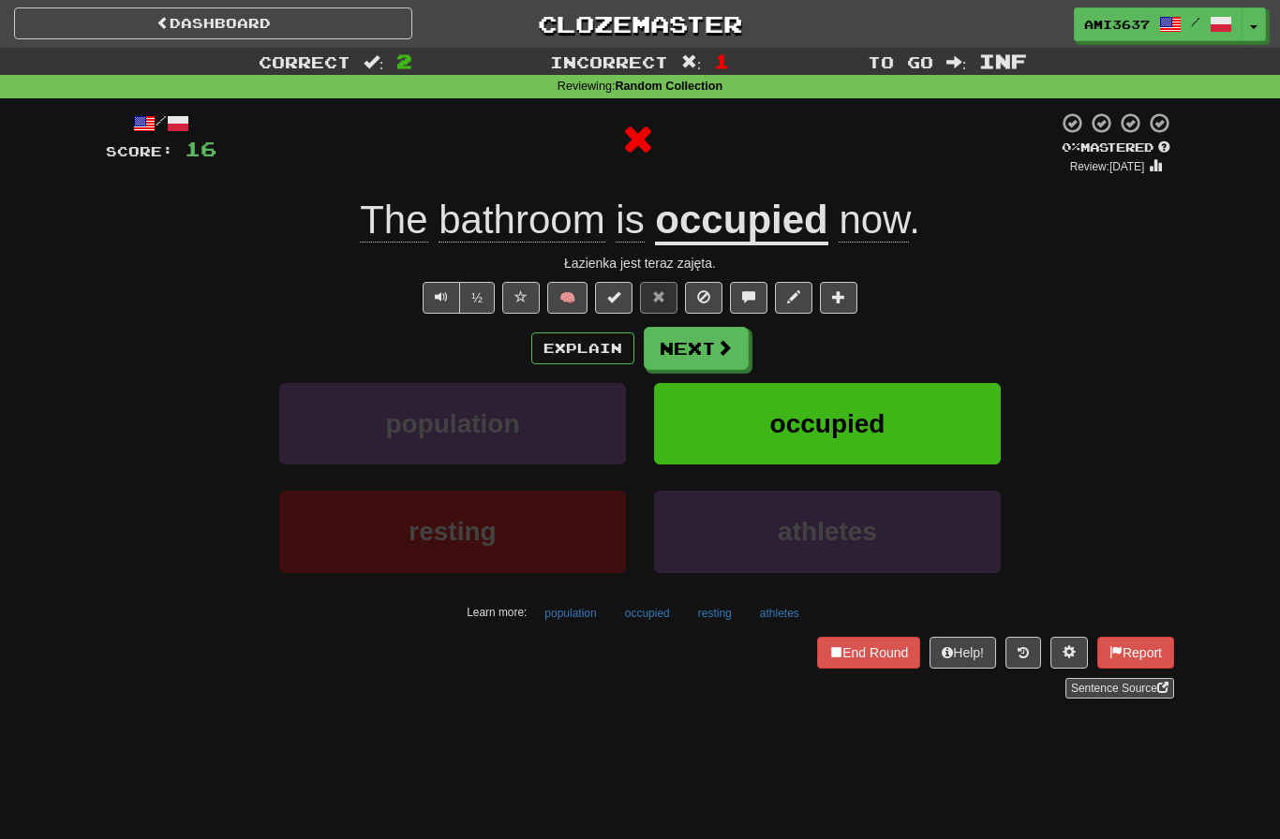
click at [932, 423] on button "occupied" at bounding box center [827, 424] width 347 height 82
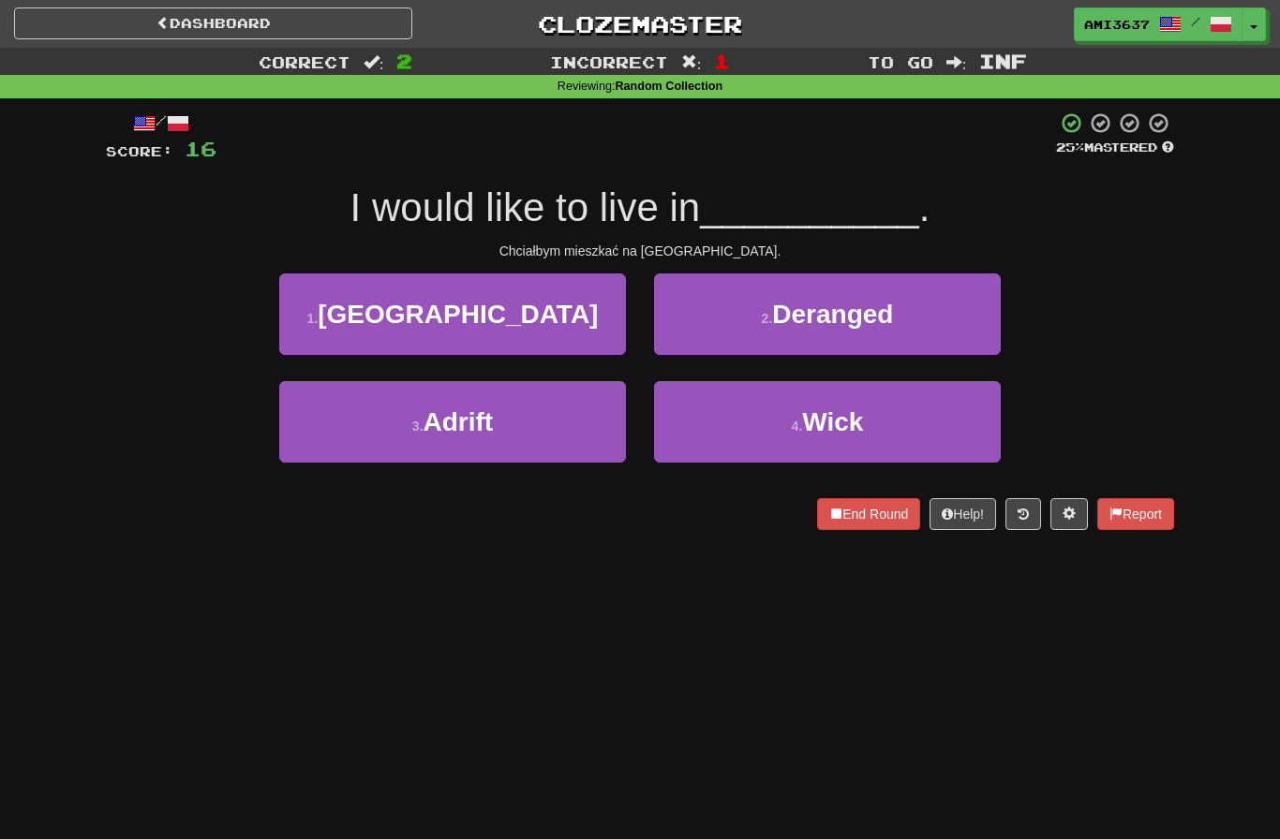
click at [571, 306] on button "1 . Iceland" at bounding box center [452, 315] width 347 height 82
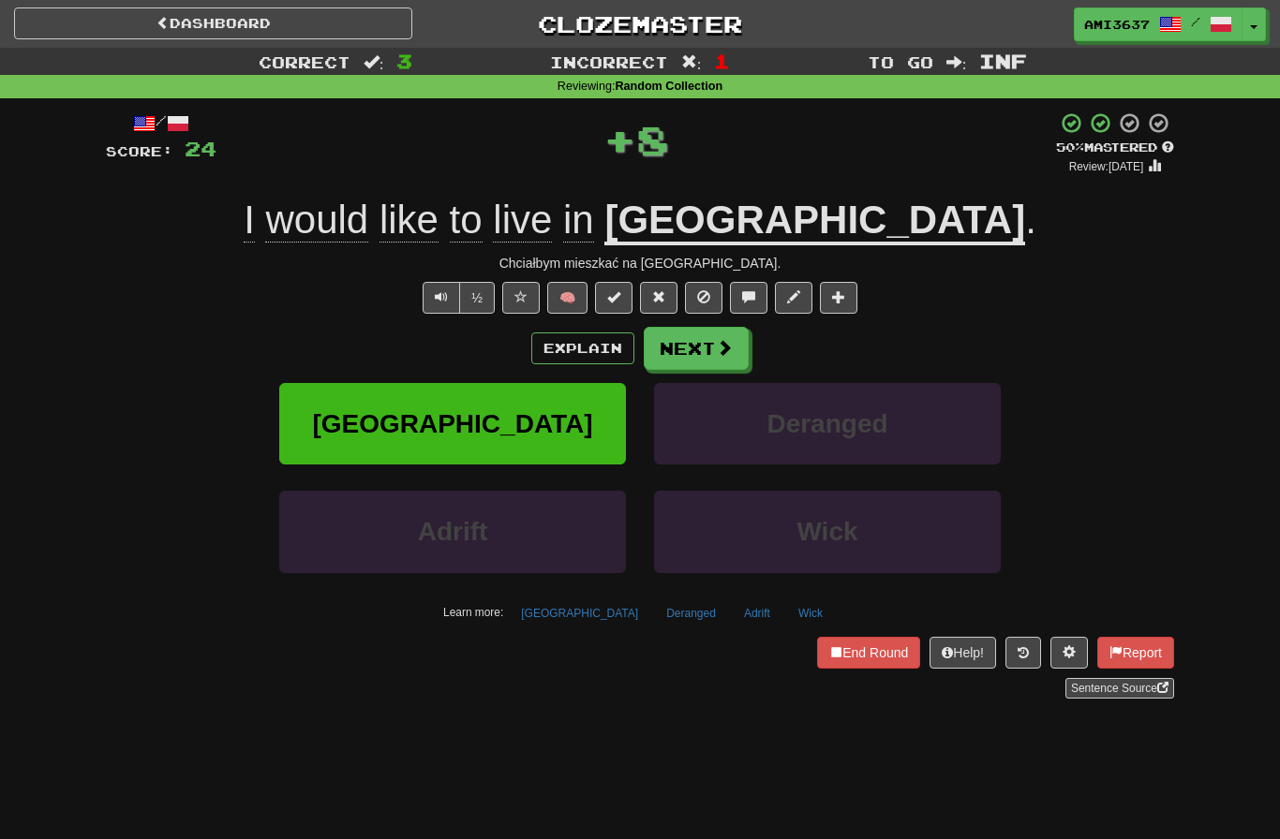
click at [575, 425] on button "Iceland" at bounding box center [452, 424] width 347 height 82
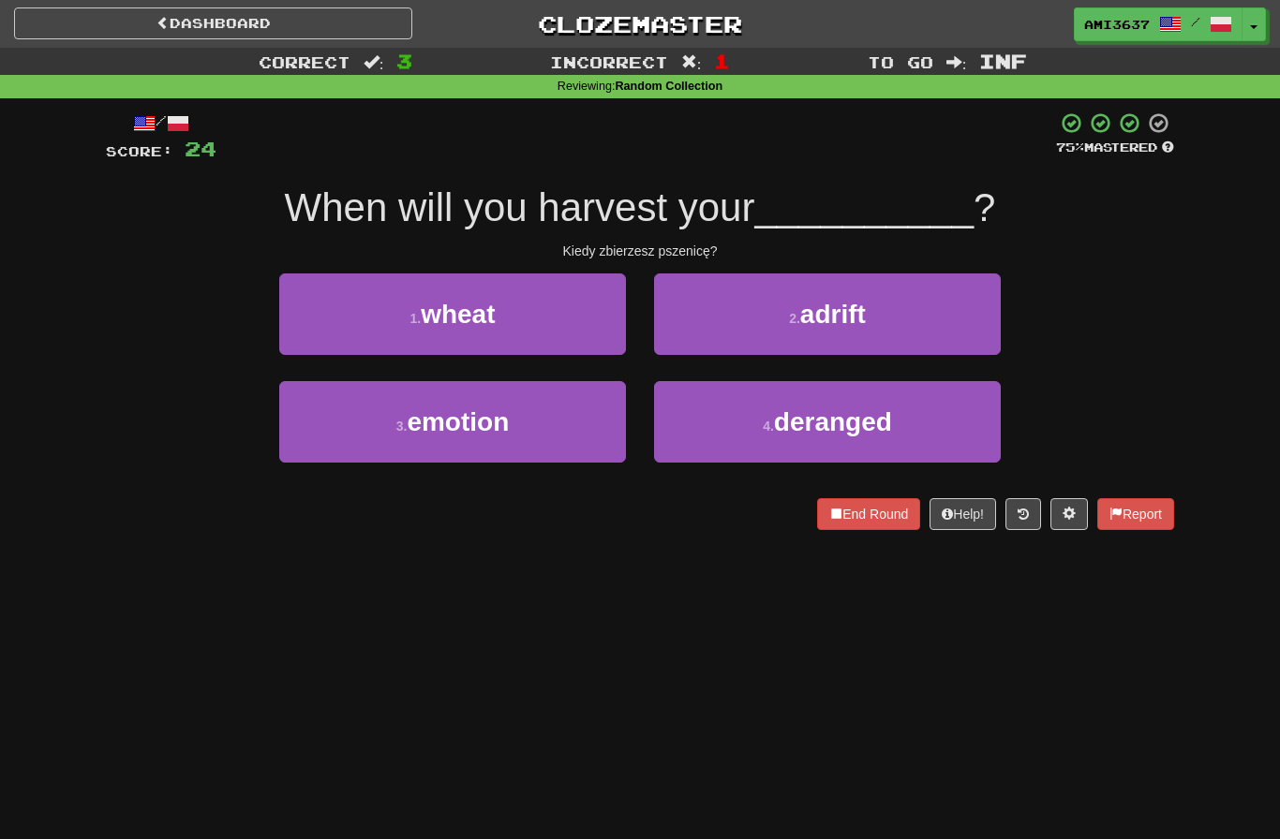
click at [587, 299] on button "1 . wheat" at bounding box center [452, 315] width 347 height 82
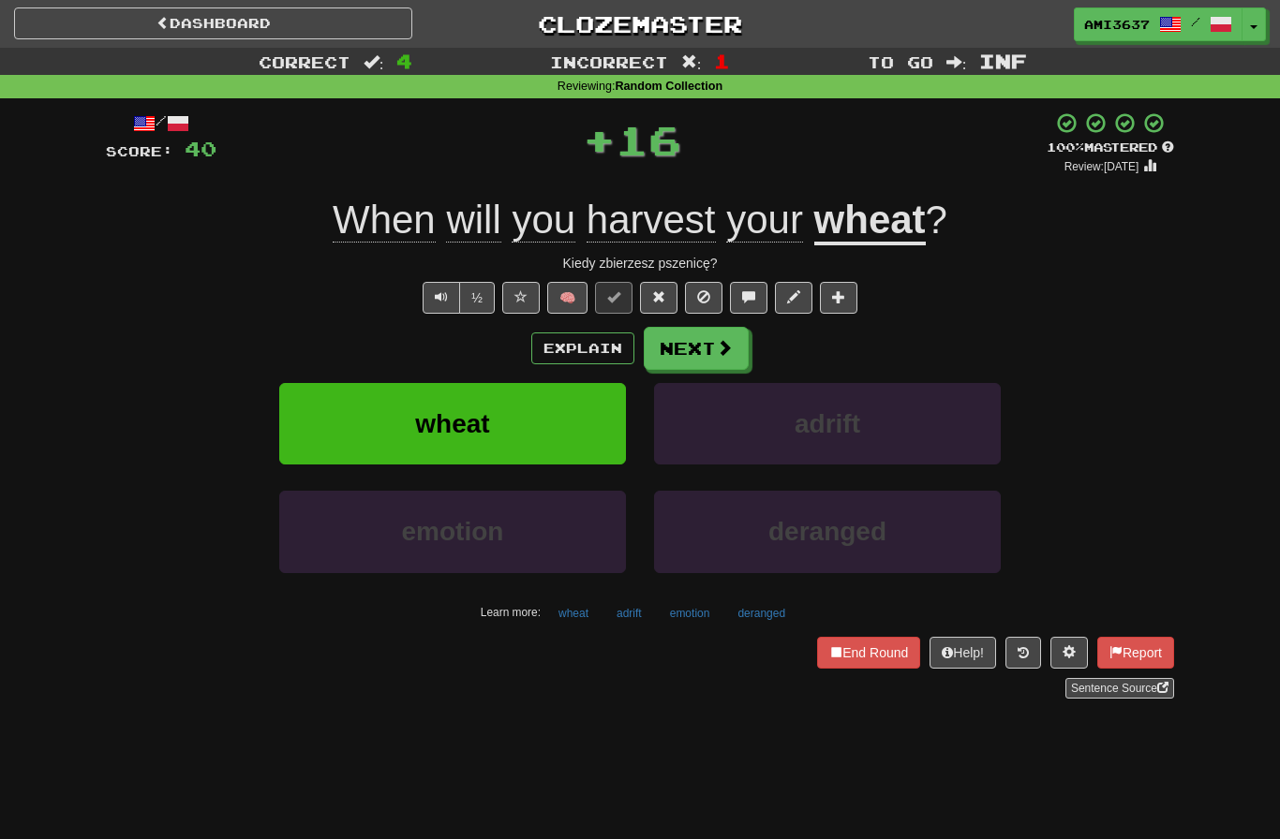
click at [549, 441] on button "wheat" at bounding box center [452, 424] width 347 height 82
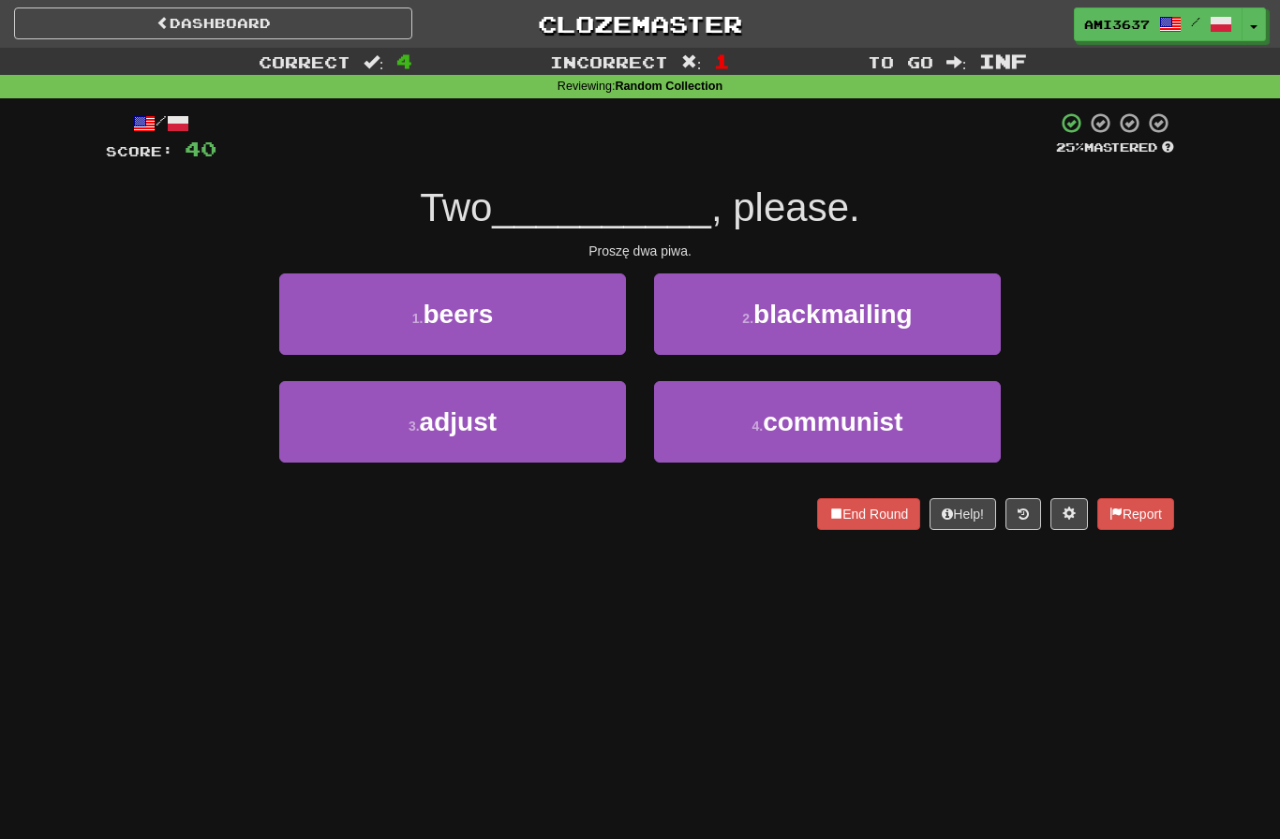
click at [583, 321] on button "1 . beers" at bounding box center [452, 315] width 347 height 82
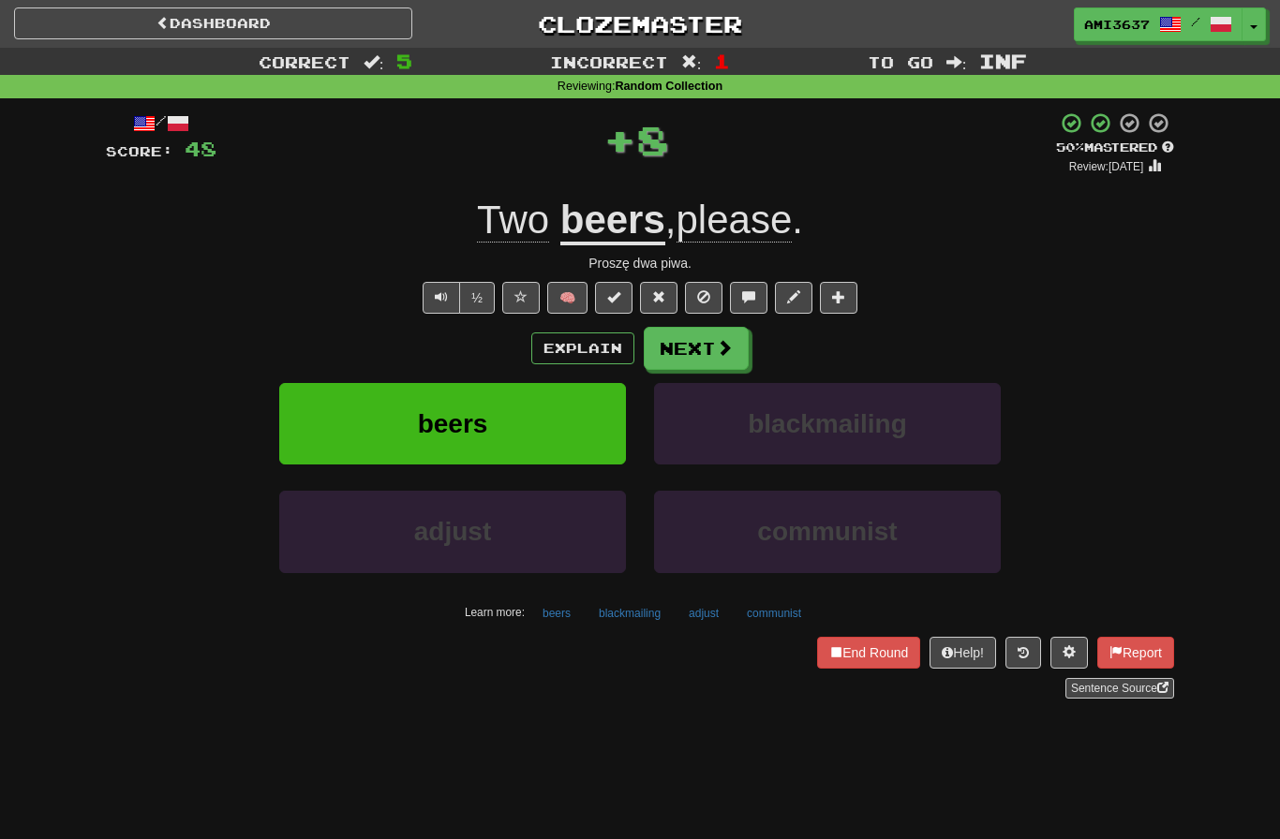
click at [589, 416] on button "beers" at bounding box center [452, 424] width 347 height 82
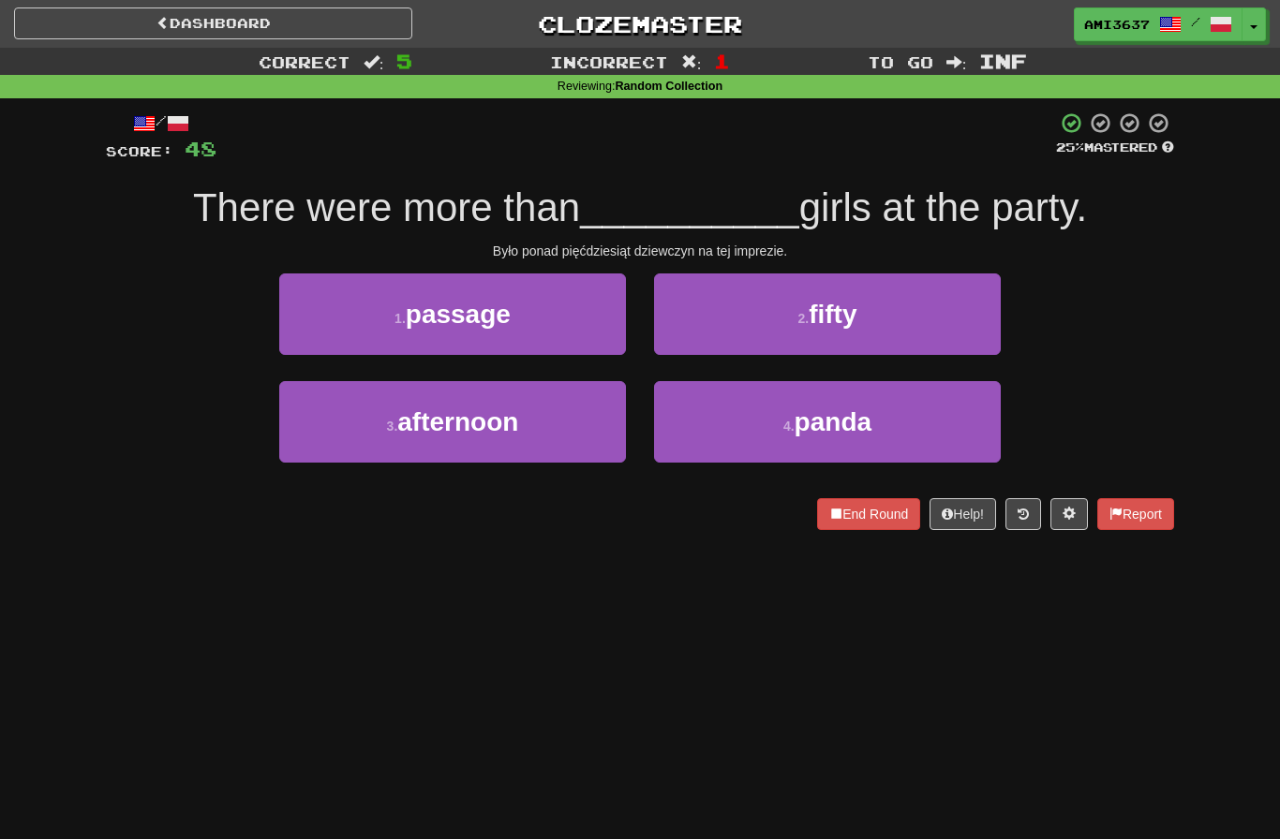
click at [973, 325] on button "2 . fifty" at bounding box center [827, 315] width 347 height 82
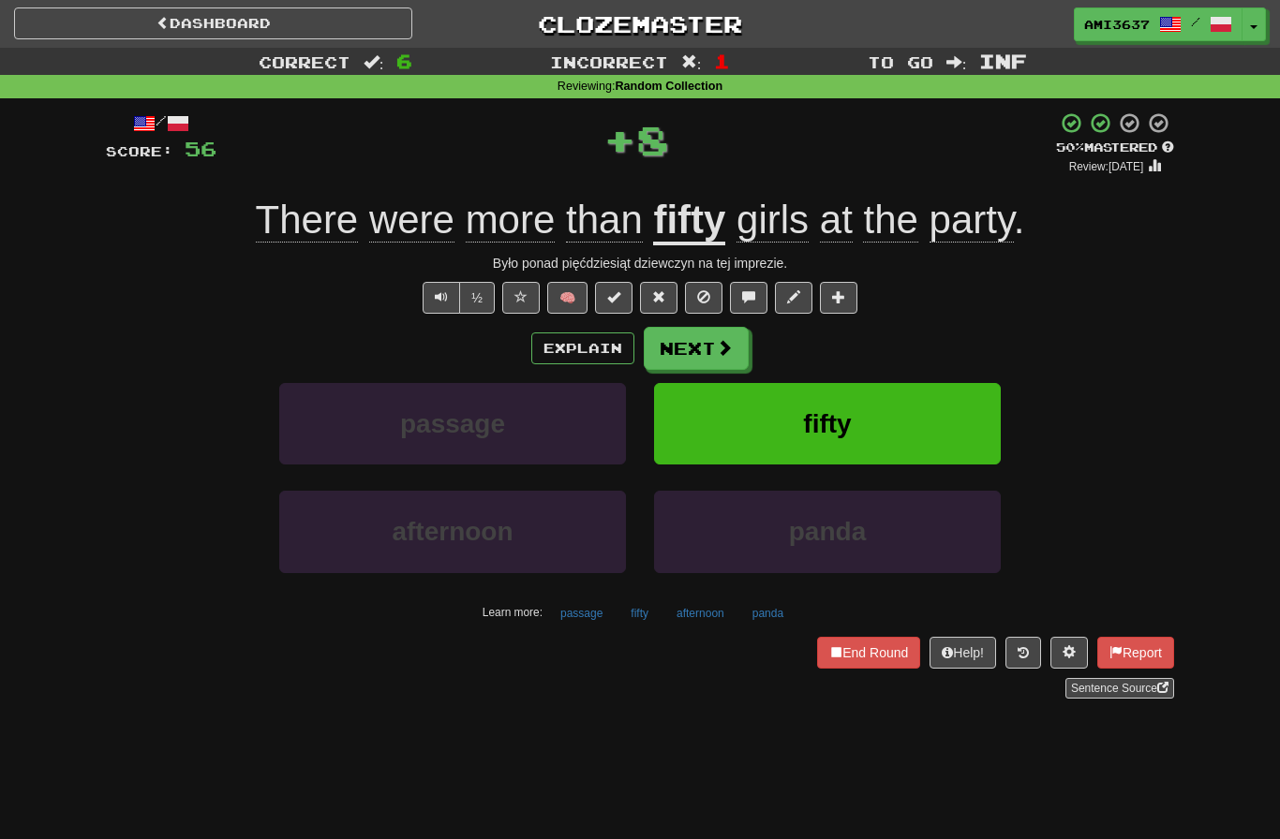
click at [871, 412] on button "fifty" at bounding box center [827, 424] width 347 height 82
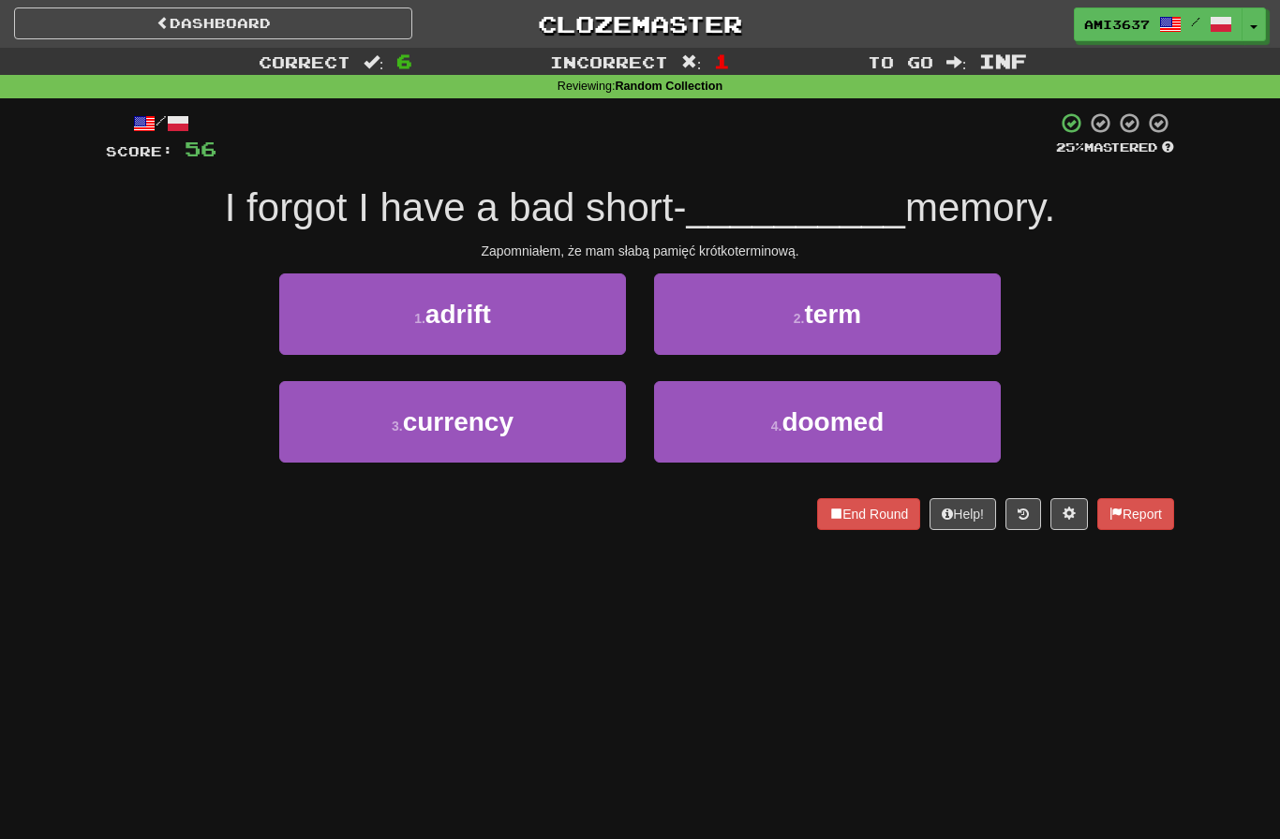
click at [870, 319] on button "2 . term" at bounding box center [827, 315] width 347 height 82
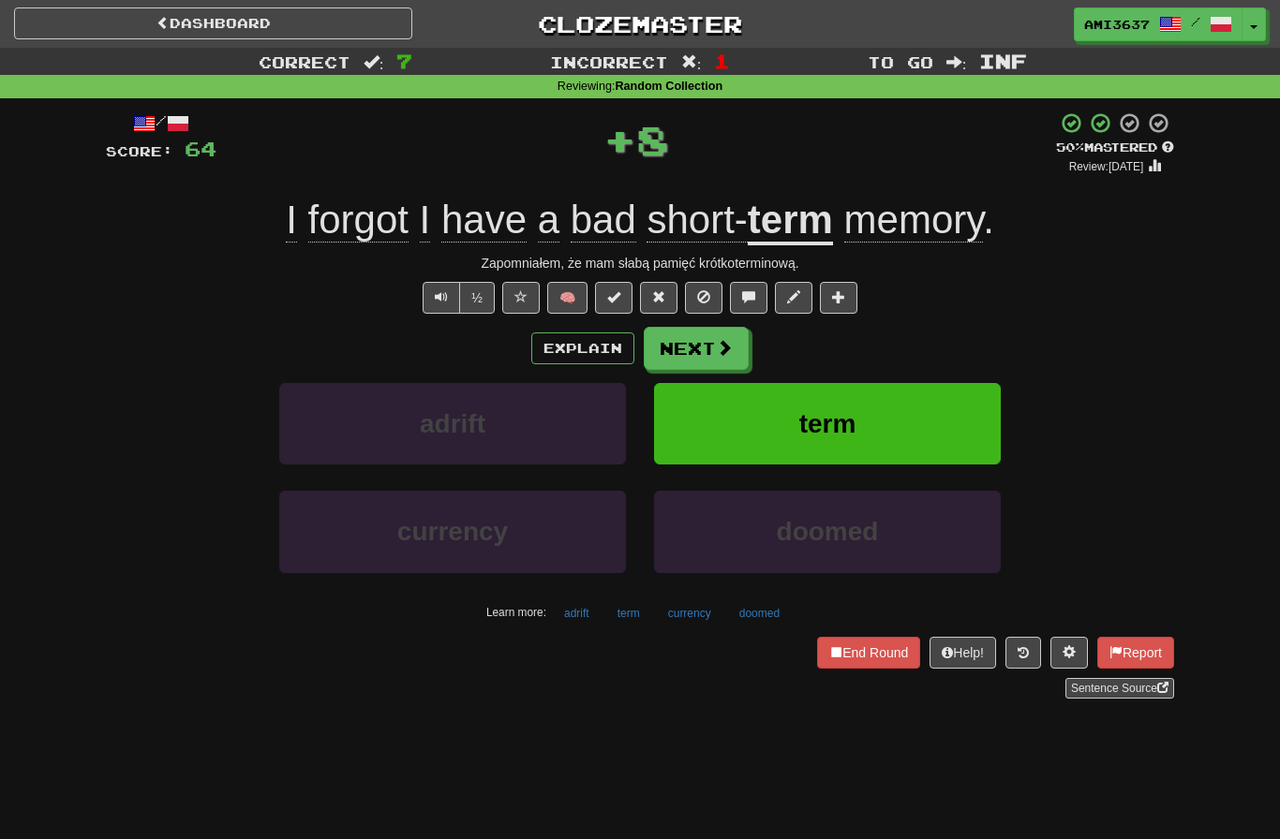
click at [856, 421] on span "term" at bounding box center [827, 423] width 57 height 29
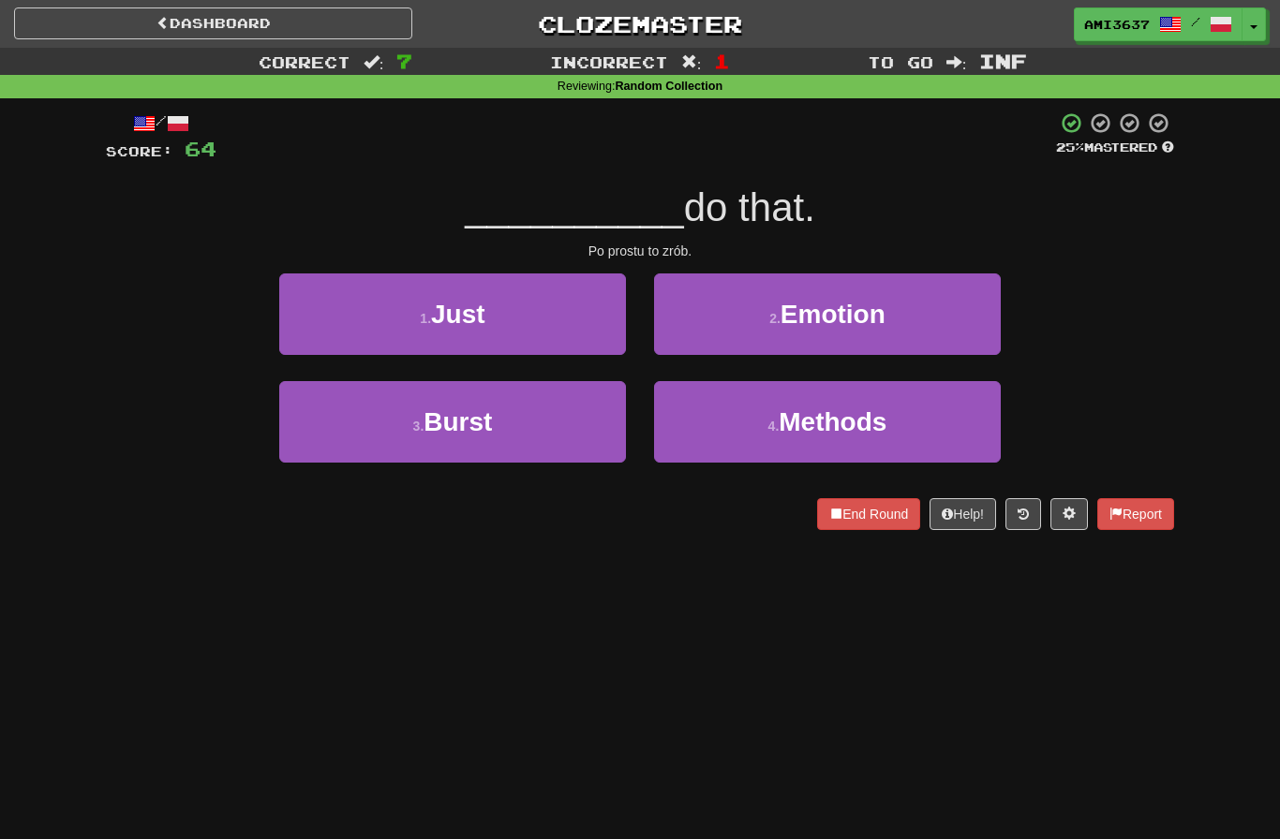
click at [568, 304] on button "1 . Just" at bounding box center [452, 315] width 347 height 82
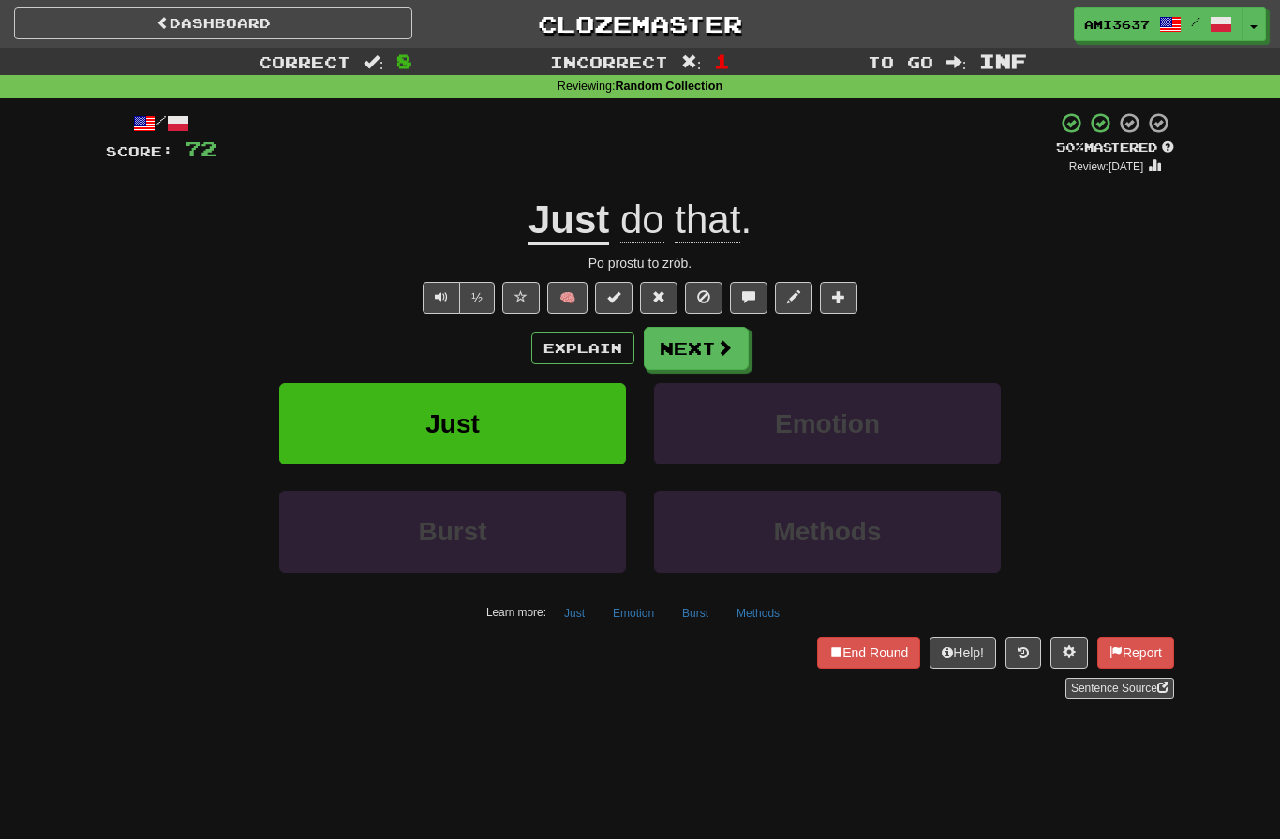
click at [514, 383] on button "Just" at bounding box center [452, 424] width 347 height 82
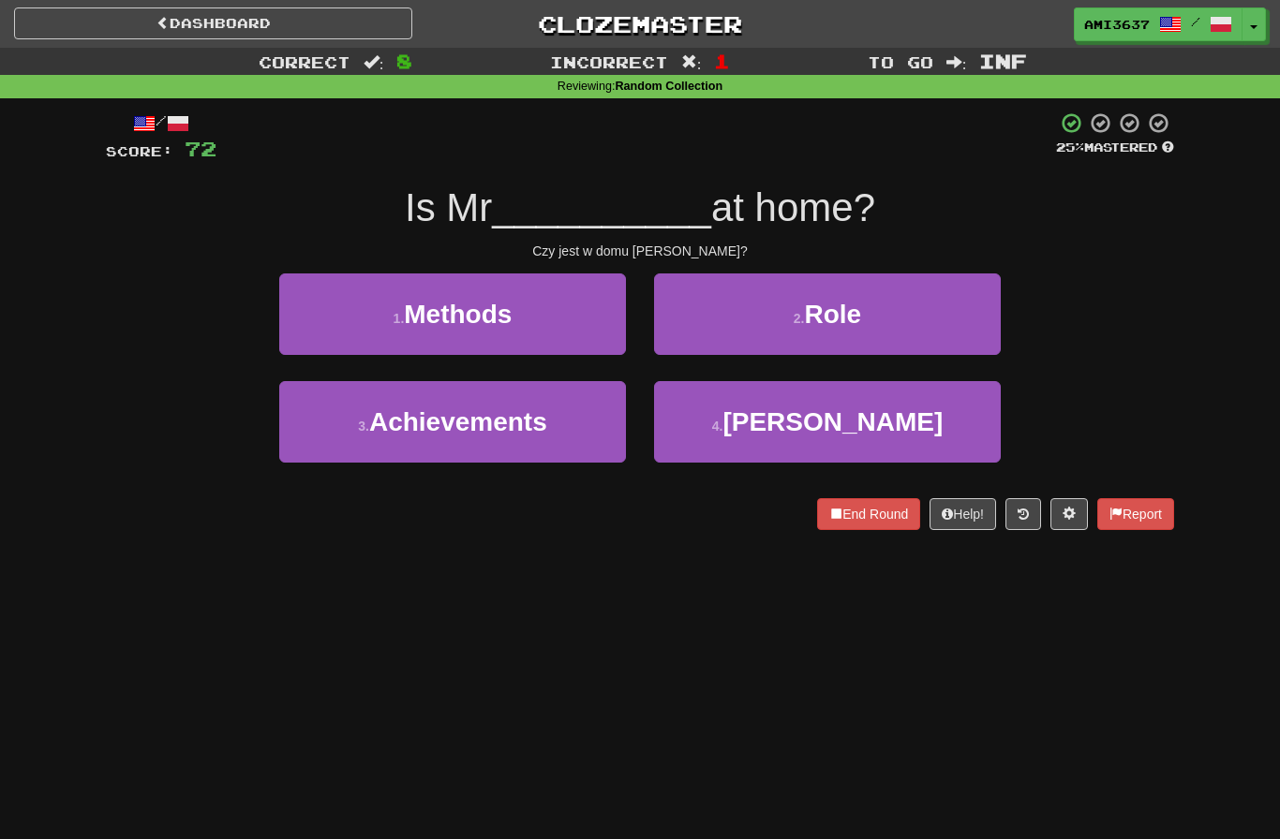
click at [922, 428] on button "4 . Nakamura" at bounding box center [827, 422] width 347 height 82
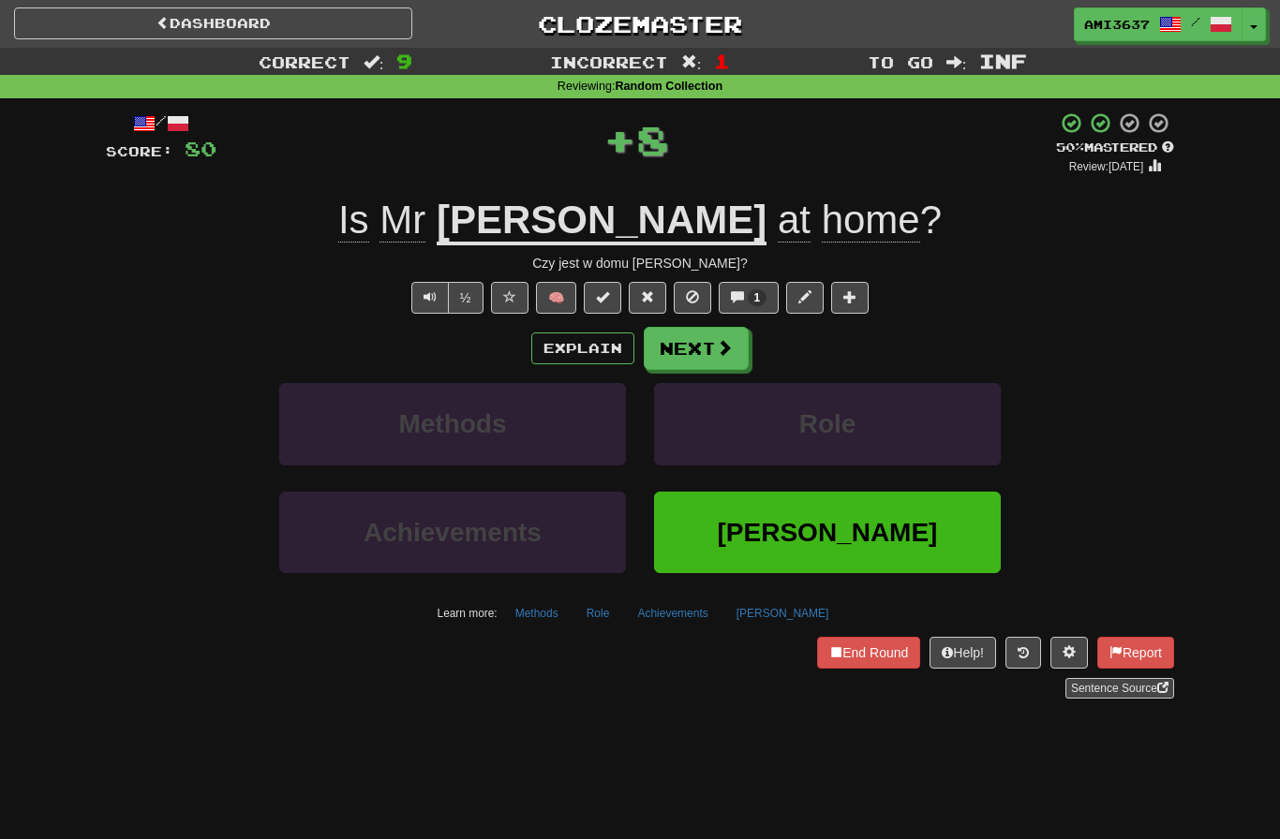
click at [924, 548] on button "Nakamura" at bounding box center [827, 533] width 347 height 82
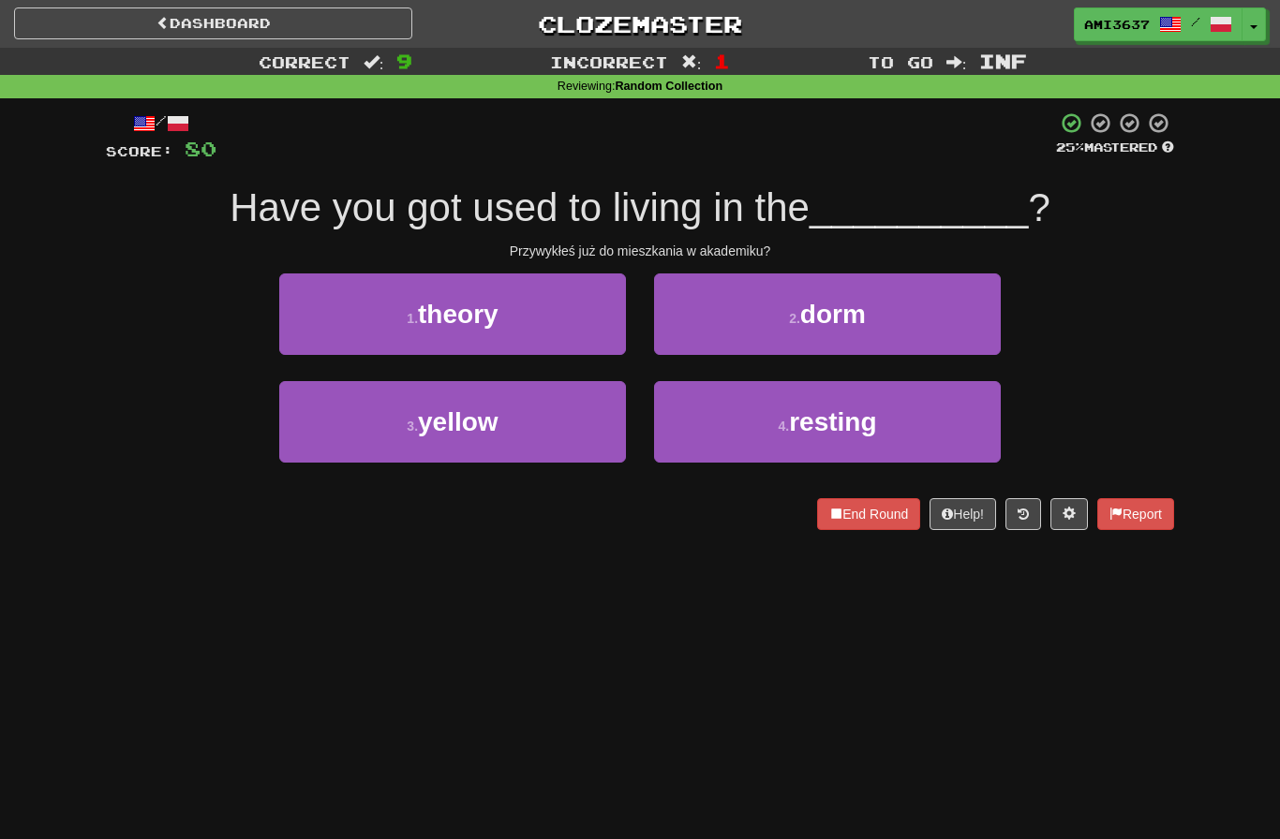
click at [957, 322] on button "2 . dorm" at bounding box center [827, 315] width 347 height 82
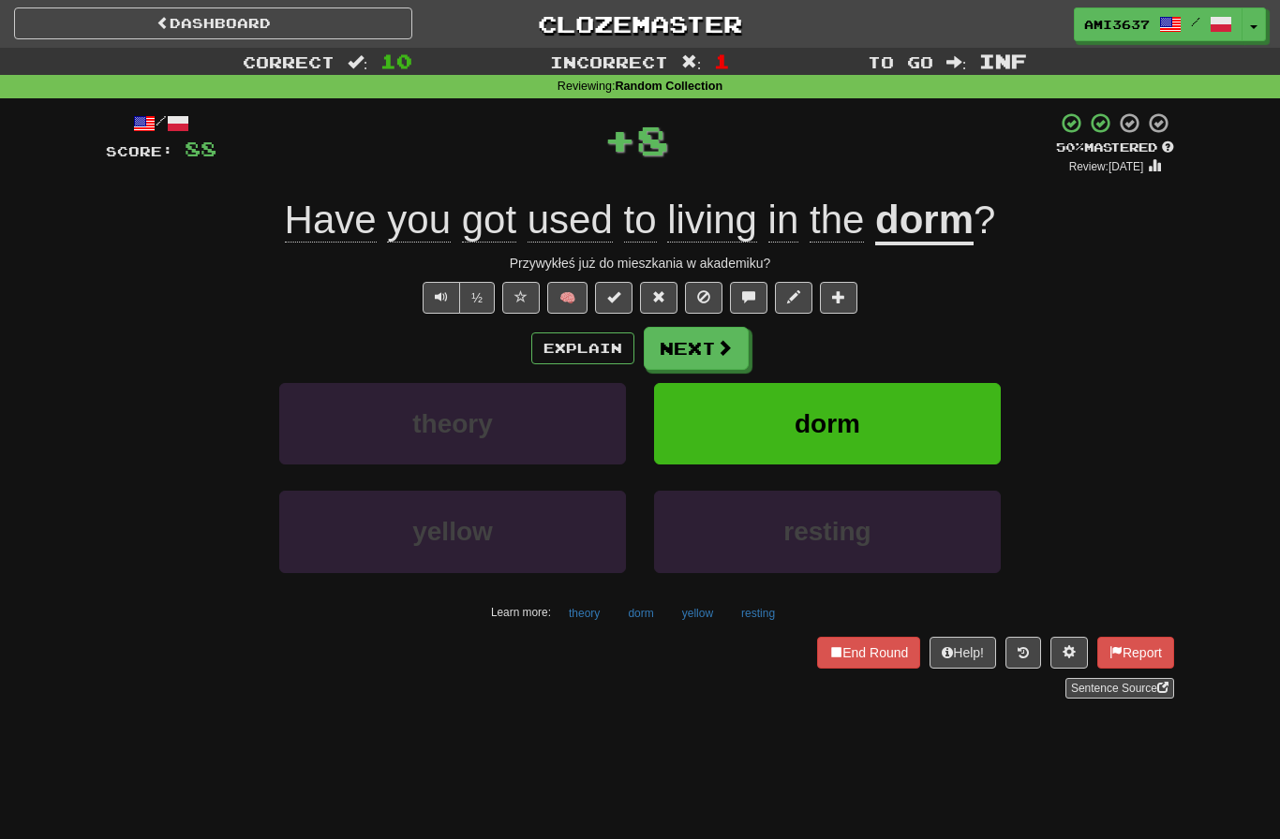
click at [942, 416] on button "dorm" at bounding box center [827, 424] width 347 height 82
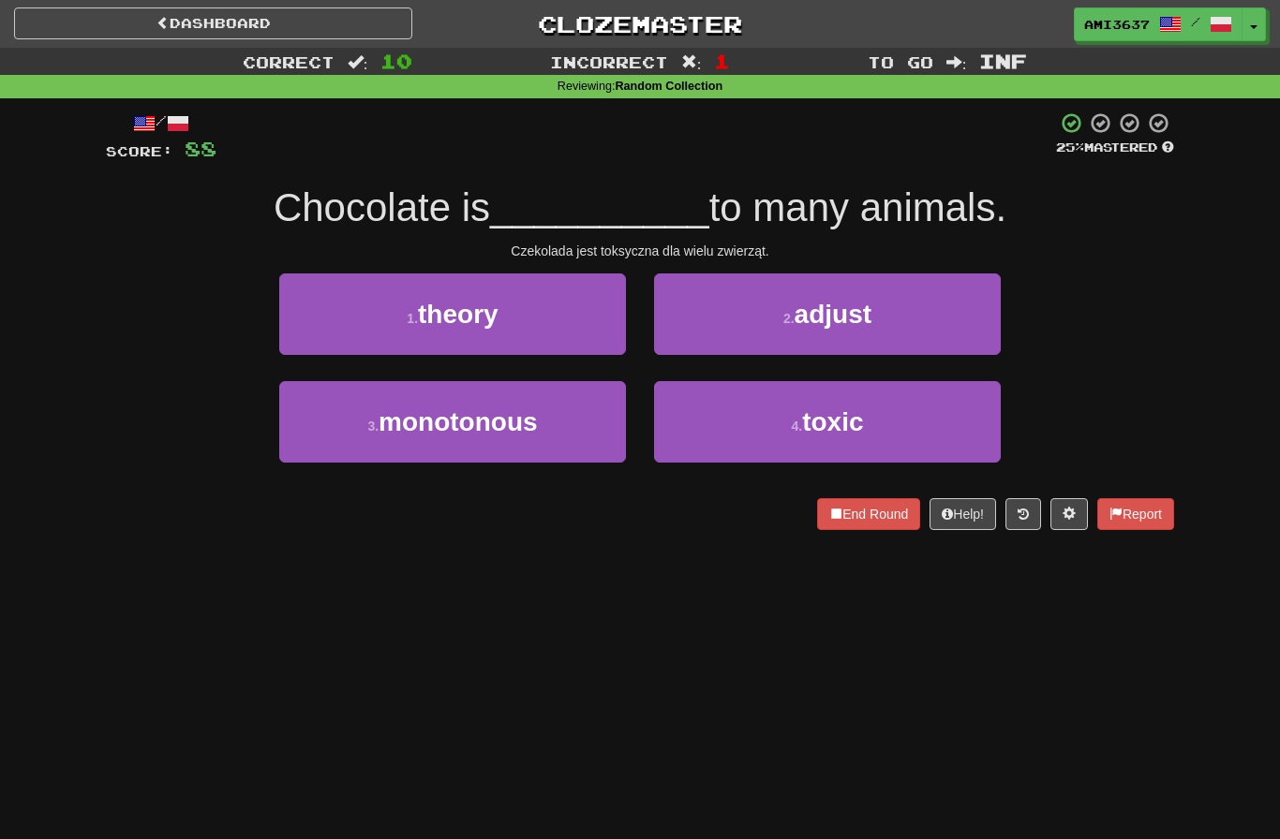
click at [930, 418] on button "4 . toxic" at bounding box center [827, 422] width 347 height 82
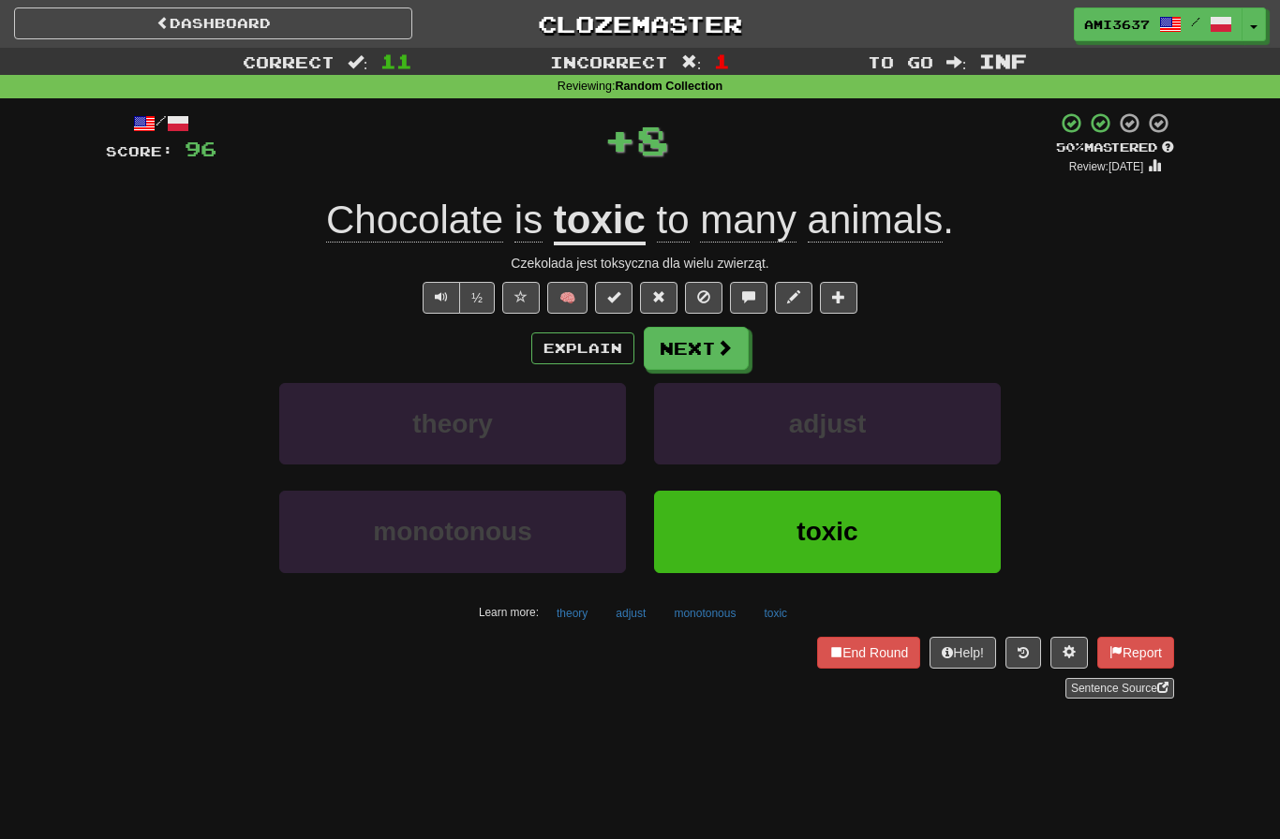
click at [904, 511] on button "toxic" at bounding box center [827, 532] width 347 height 82
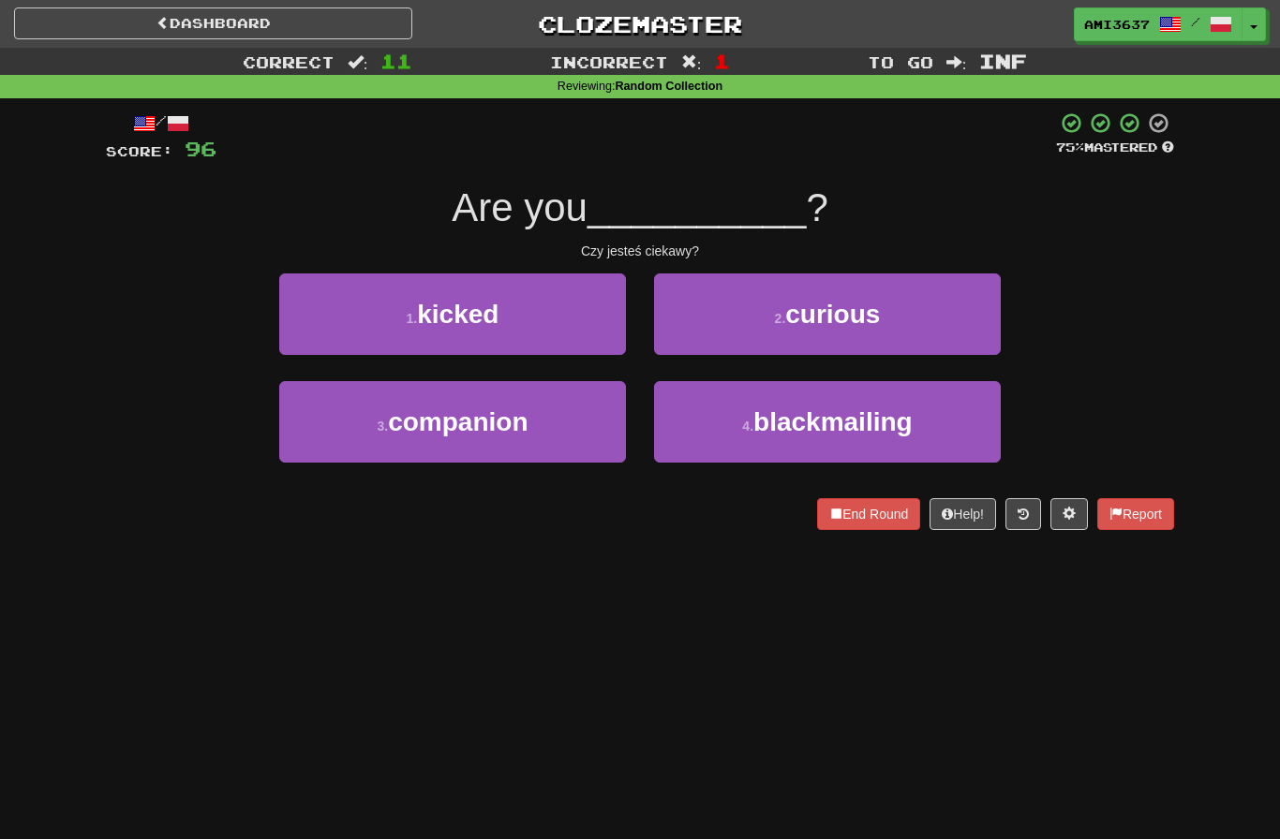
click at [964, 327] on button "2 . curious" at bounding box center [827, 315] width 347 height 82
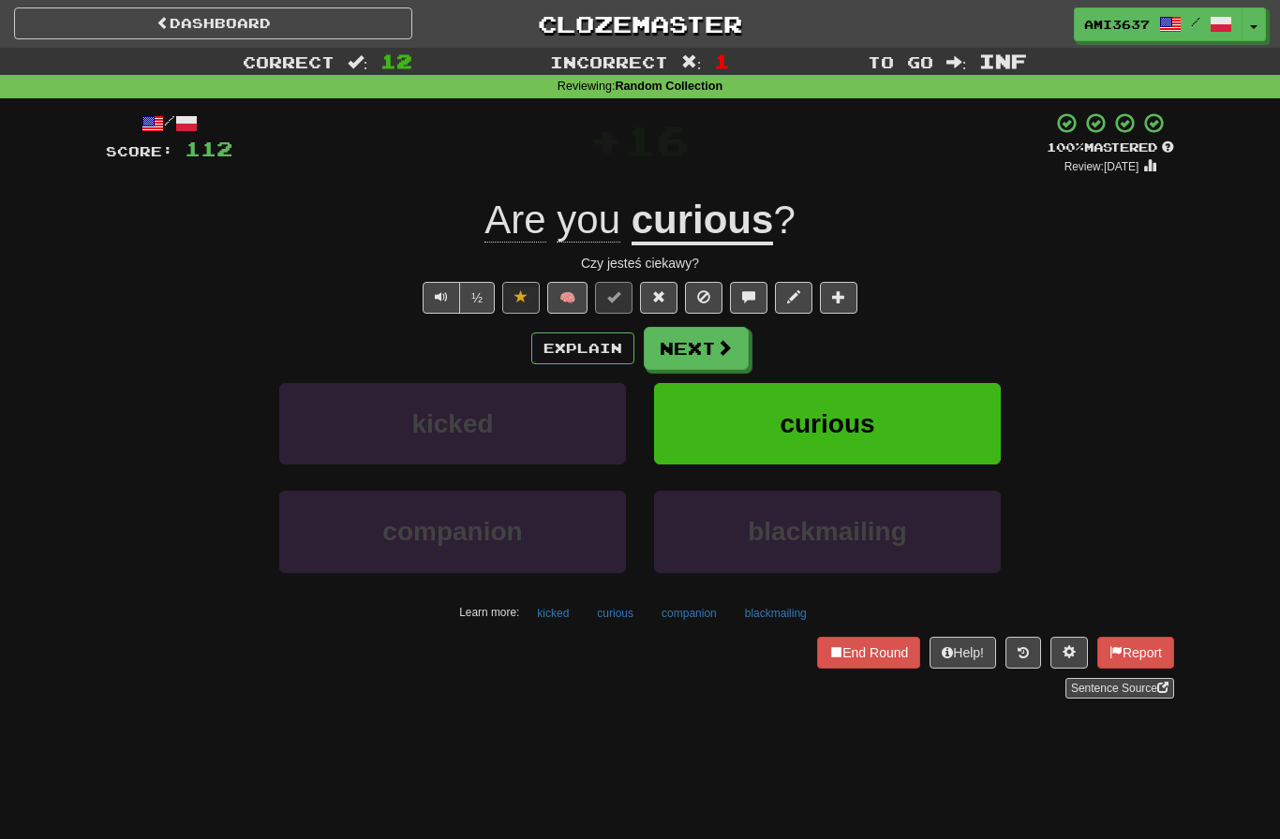
click at [849, 425] on span "curious" at bounding box center [826, 423] width 95 height 29
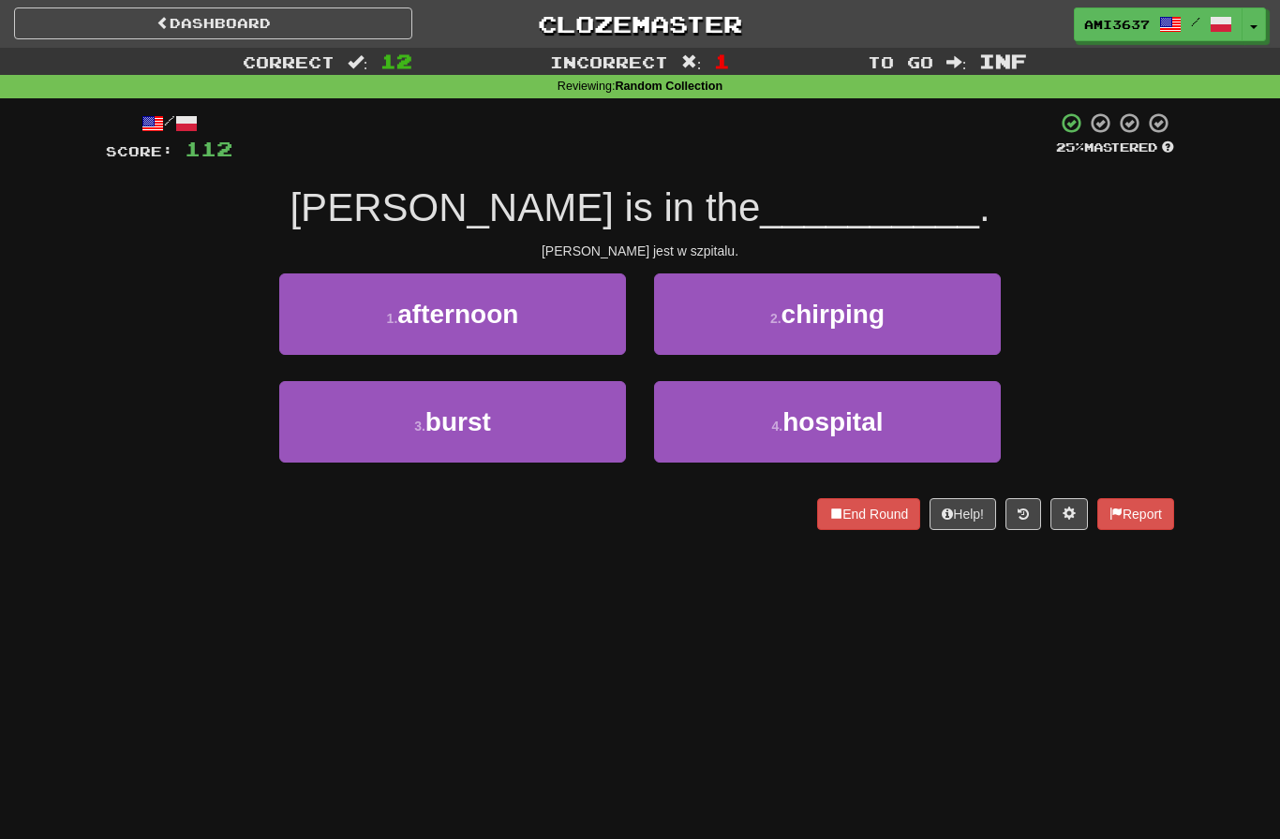
click at [861, 420] on span "hospital" at bounding box center [832, 422] width 100 height 29
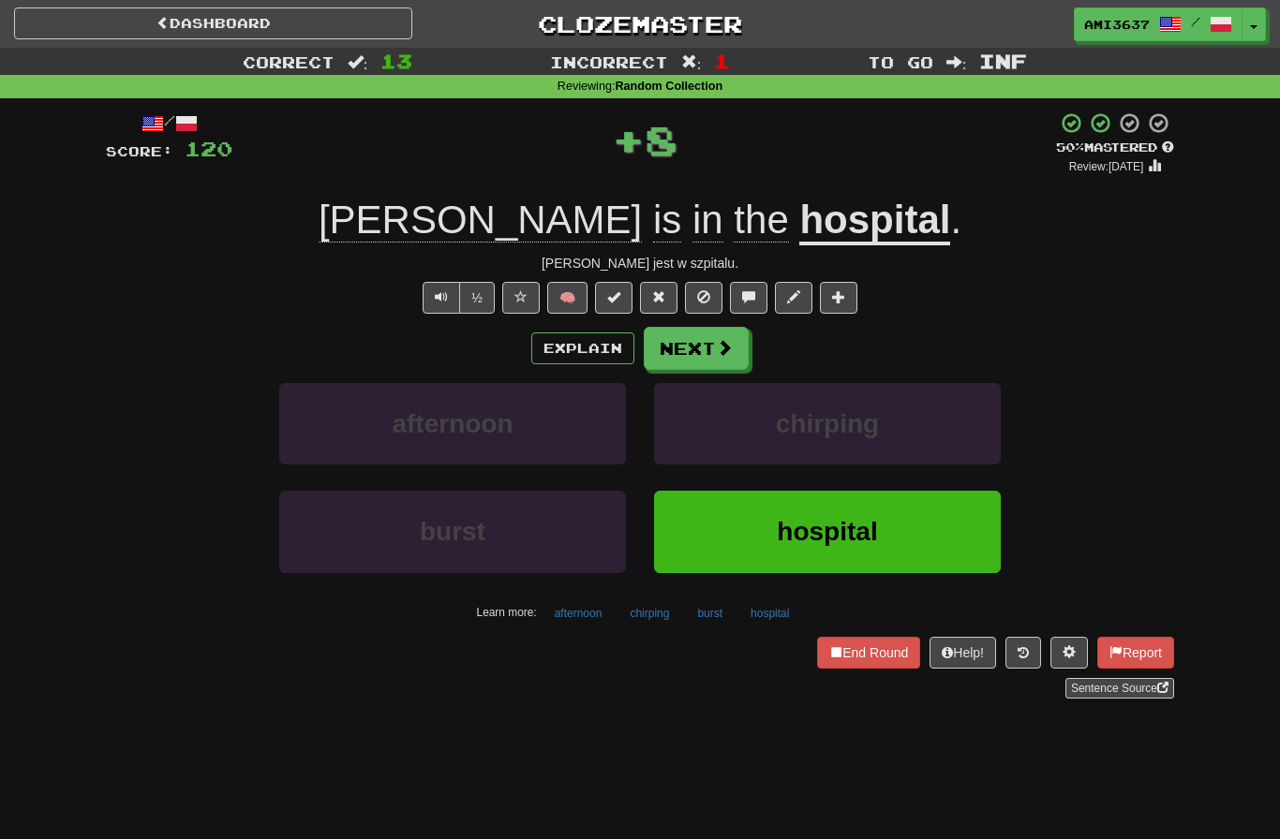
click at [918, 521] on button "hospital" at bounding box center [827, 532] width 347 height 82
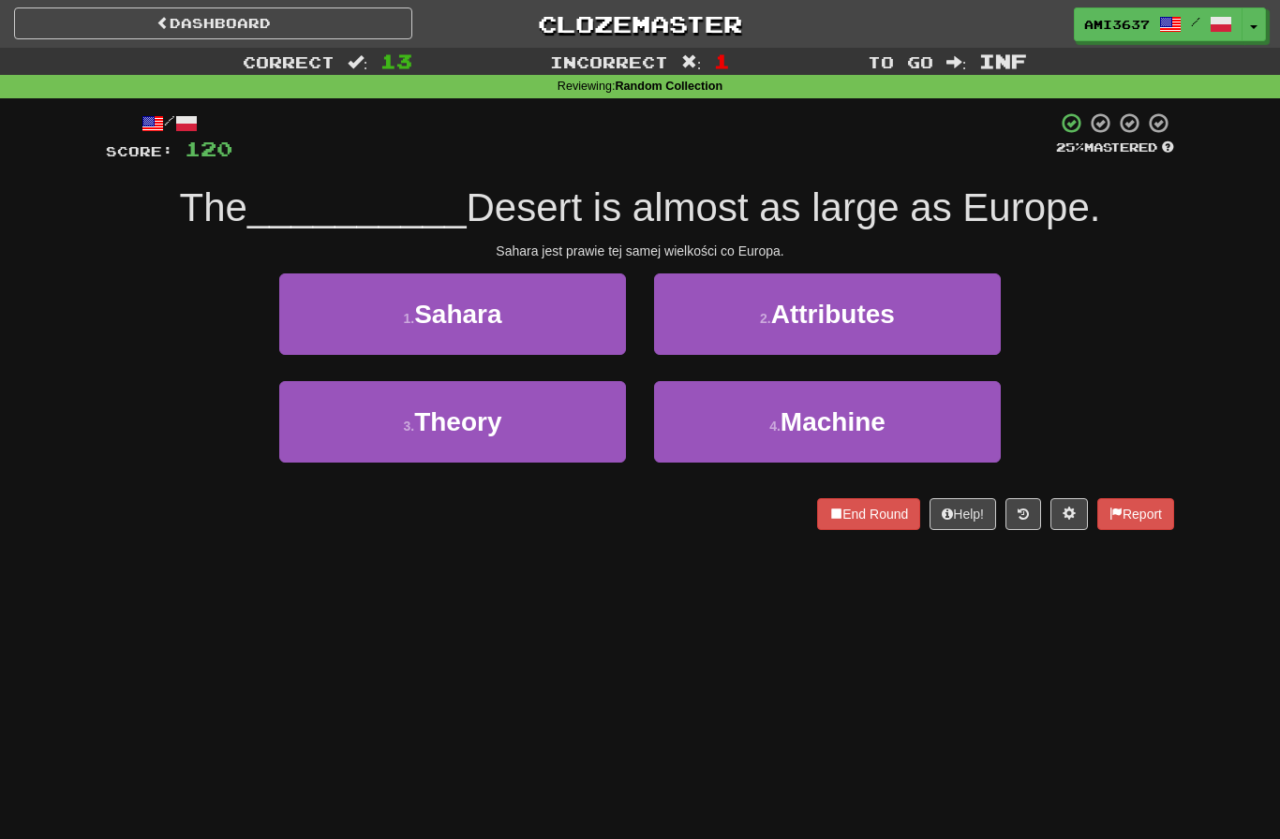
click at [565, 331] on button "1 . Sahara" at bounding box center [452, 315] width 347 height 82
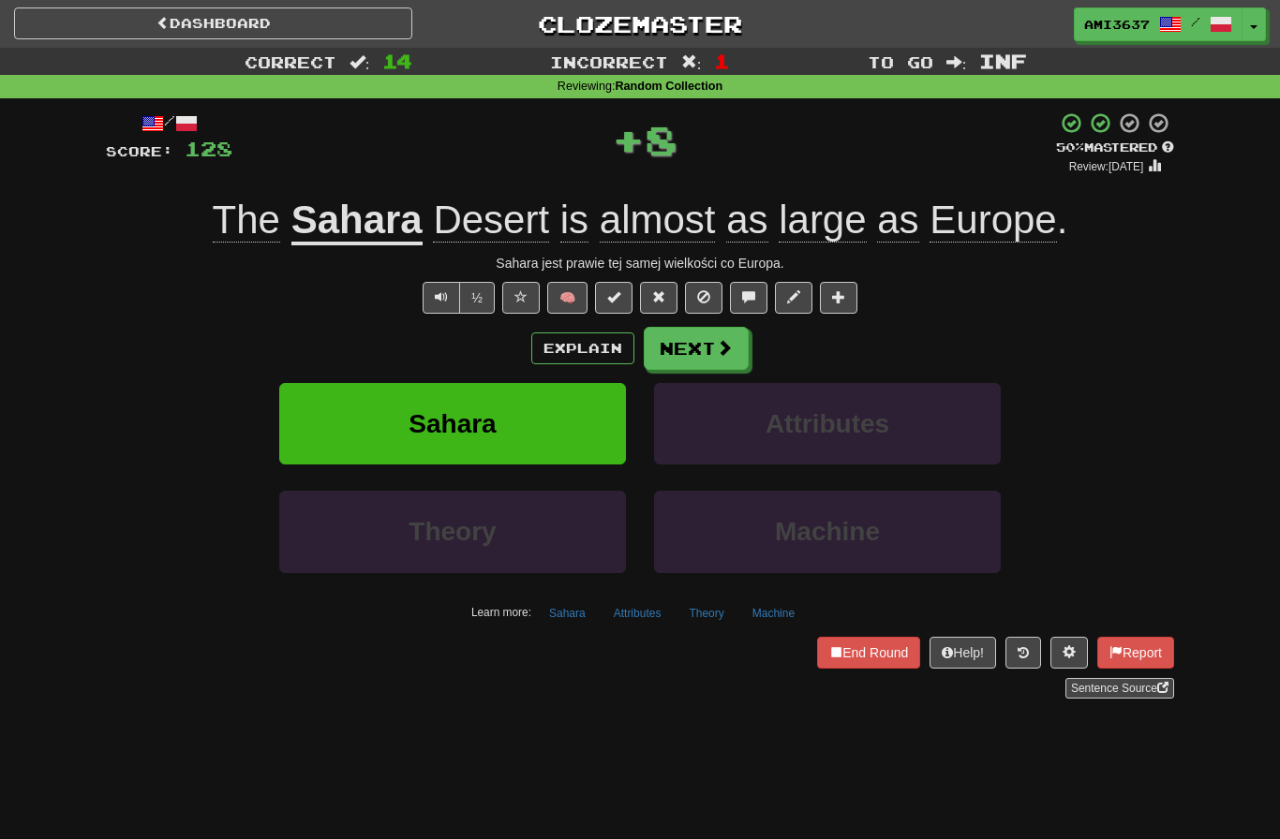
click at [580, 446] on button "Sahara" at bounding box center [452, 424] width 347 height 82
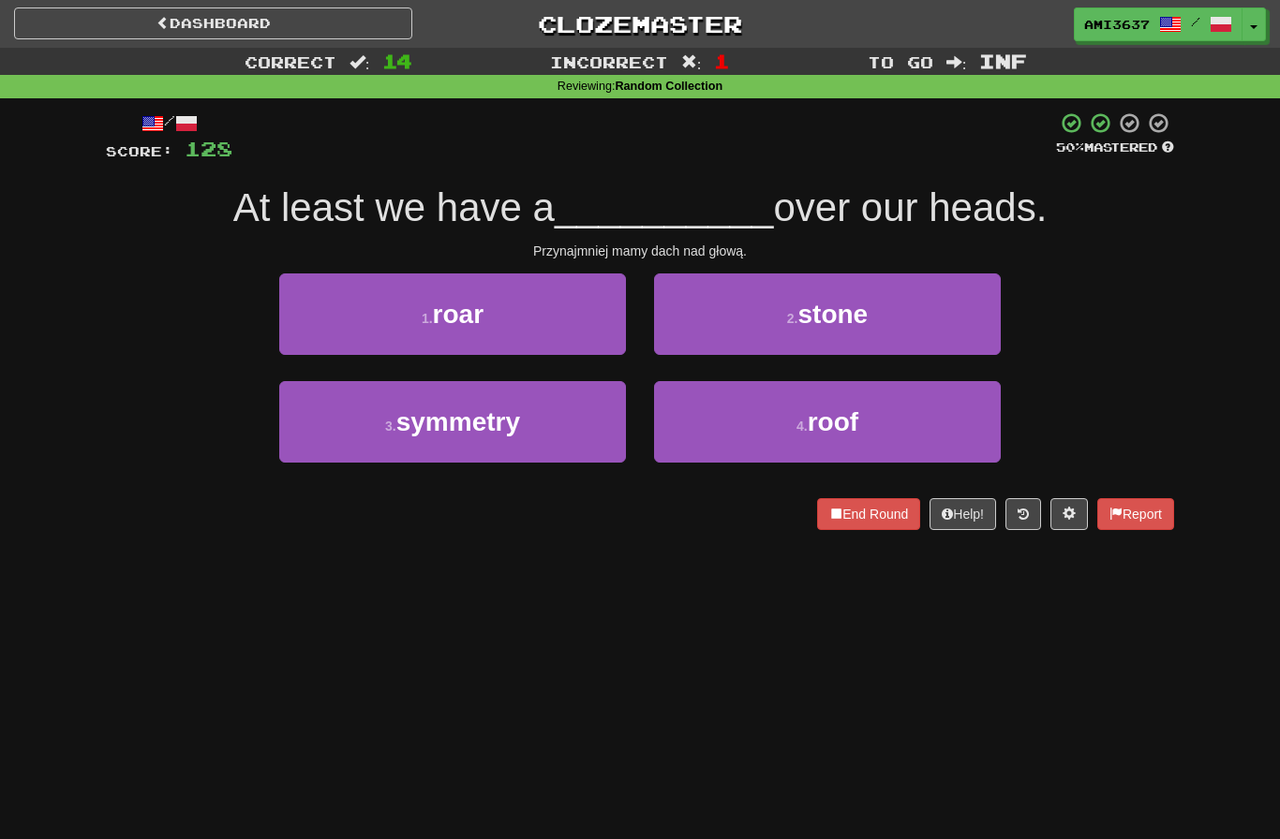
click at [911, 433] on button "4 . roof" at bounding box center [827, 422] width 347 height 82
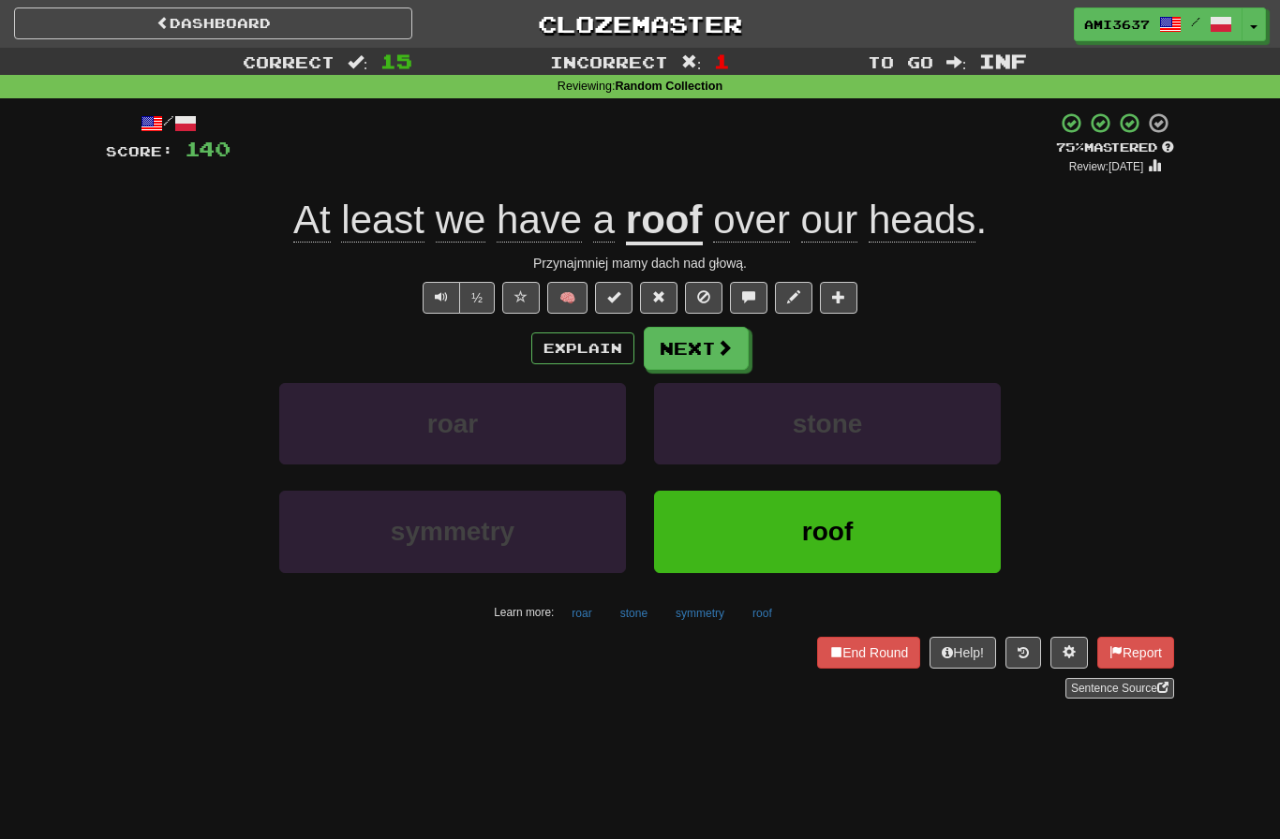
click at [781, 520] on button "roof" at bounding box center [827, 532] width 347 height 82
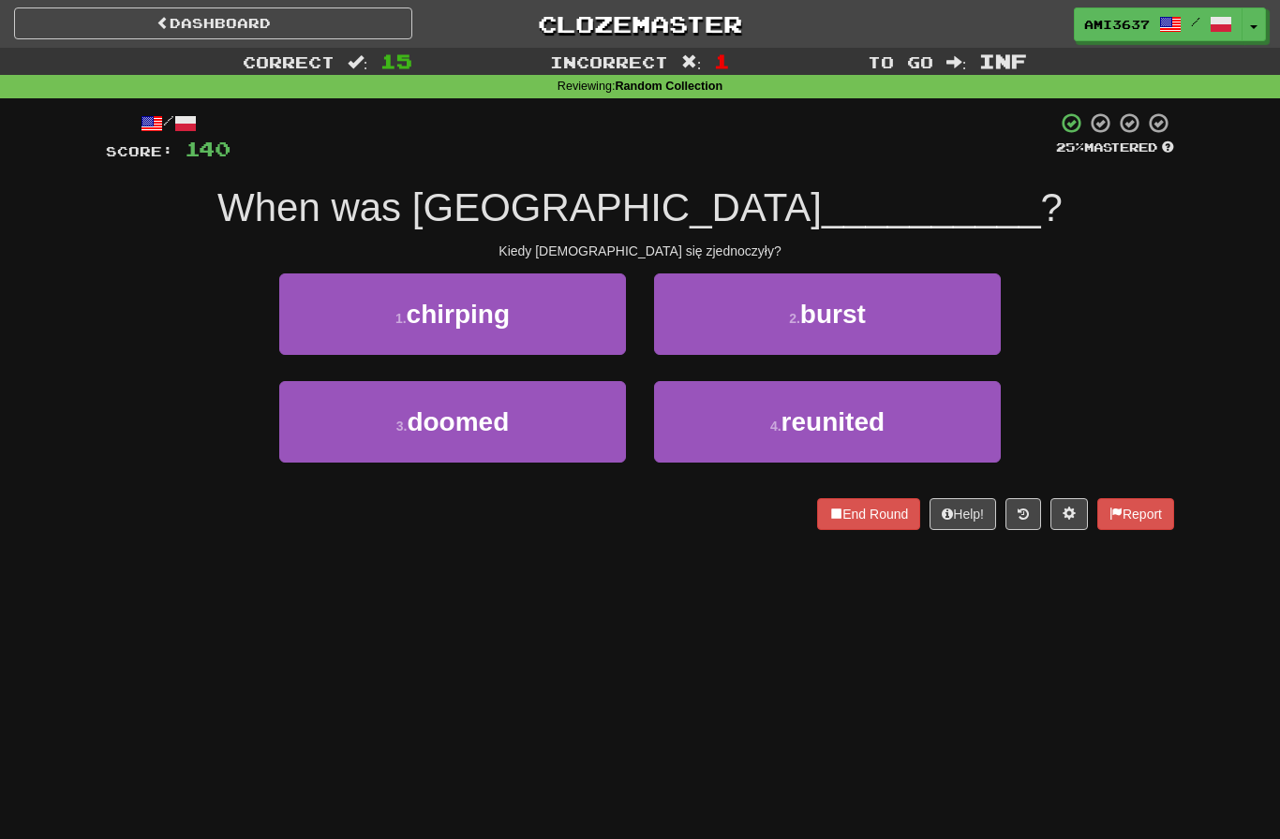
click at [956, 406] on button "4 . reunited" at bounding box center [827, 422] width 347 height 82
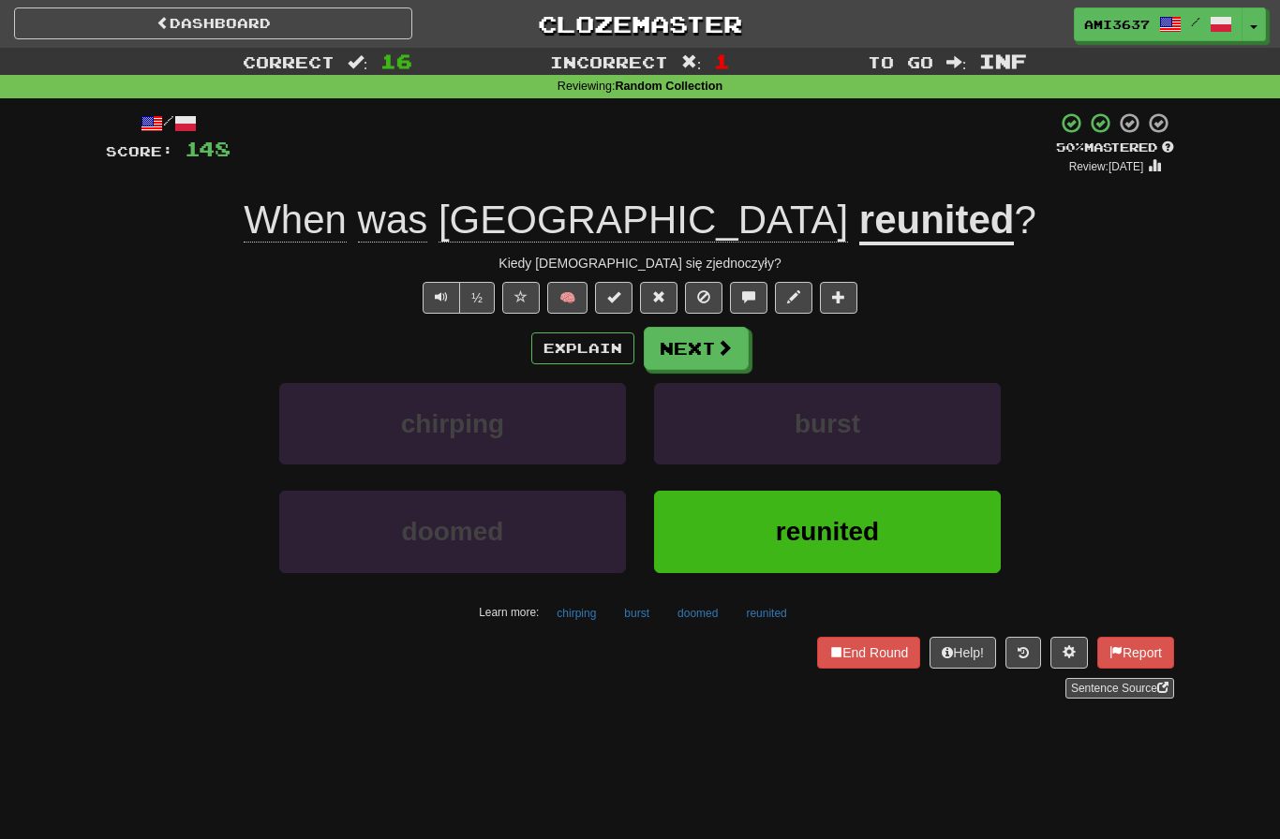
click at [916, 542] on button "reunited" at bounding box center [827, 532] width 347 height 82
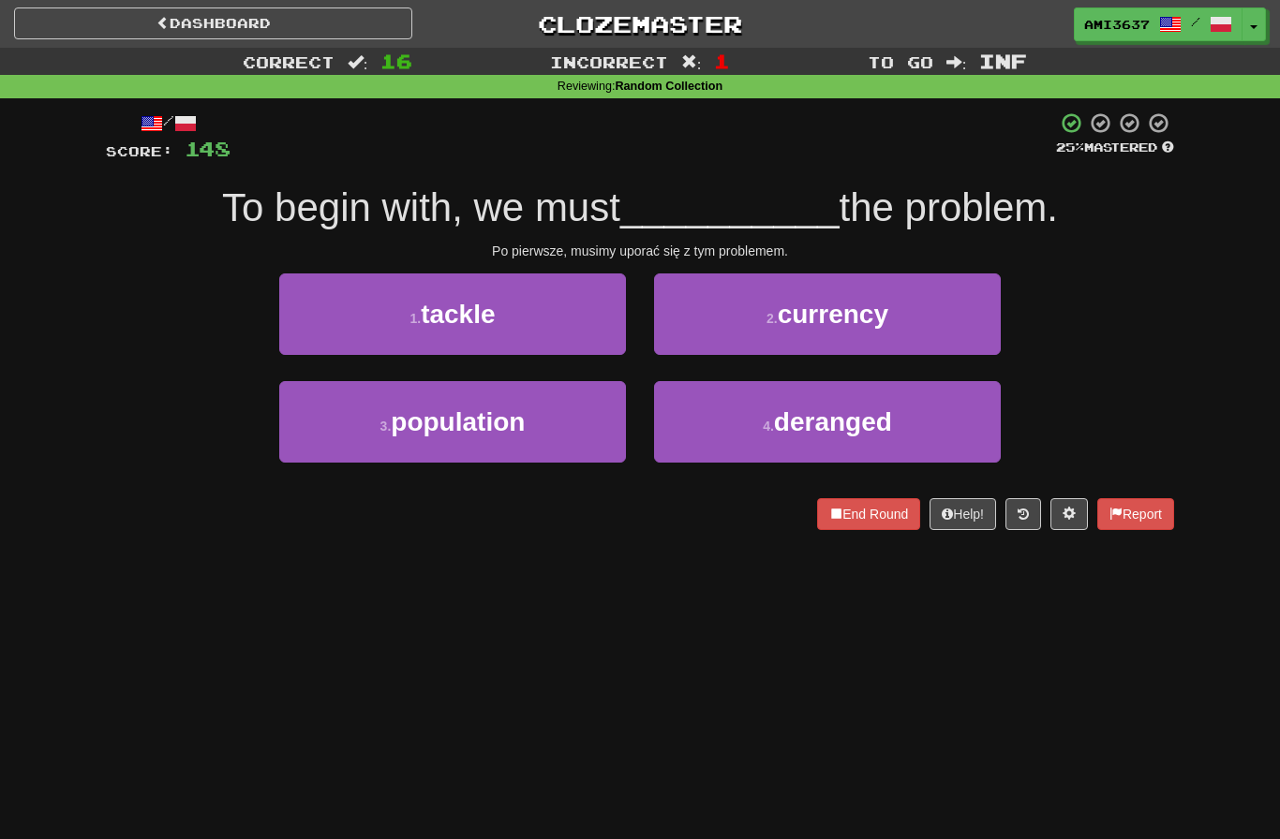
click at [934, 444] on button "4 . deranged" at bounding box center [827, 422] width 347 height 82
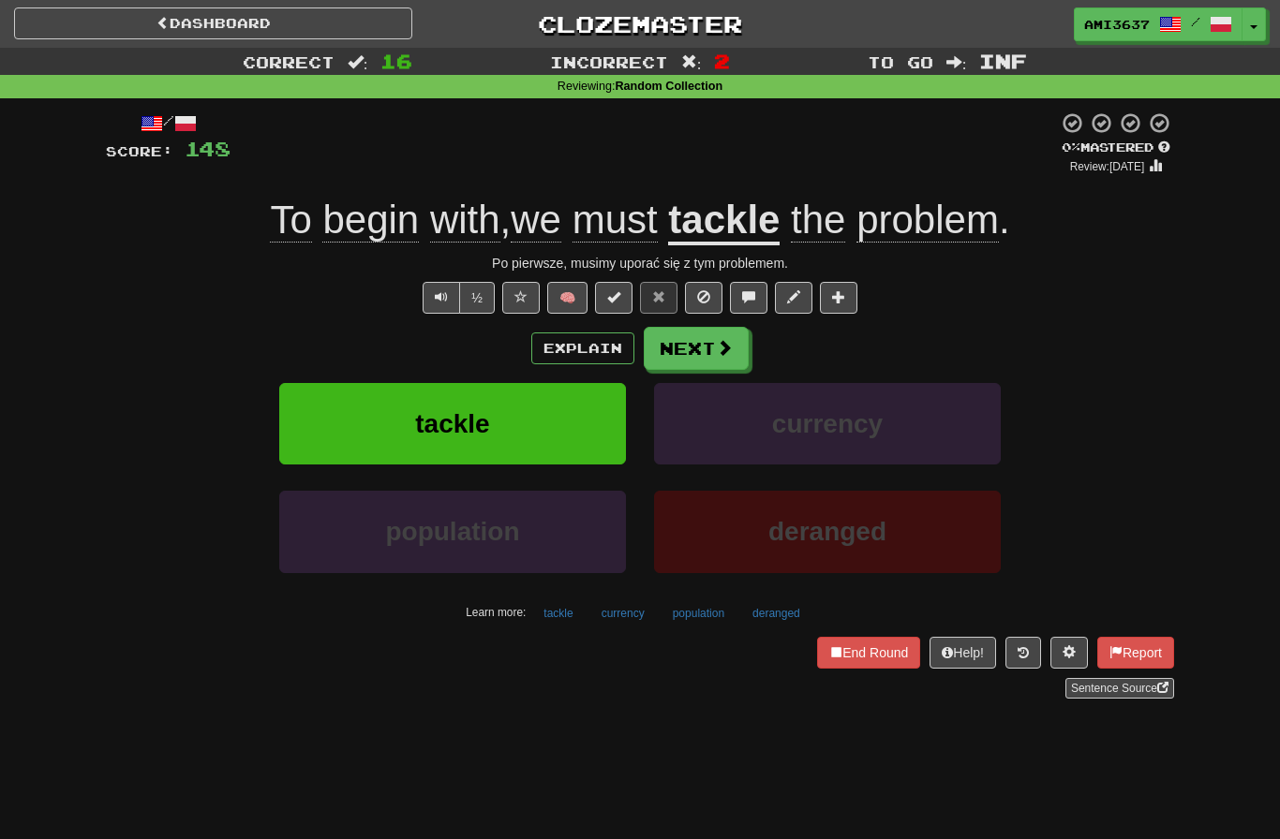
click at [522, 297] on span at bounding box center [520, 296] width 13 height 13
click at [720, 361] on button "Next" at bounding box center [696, 348] width 105 height 43
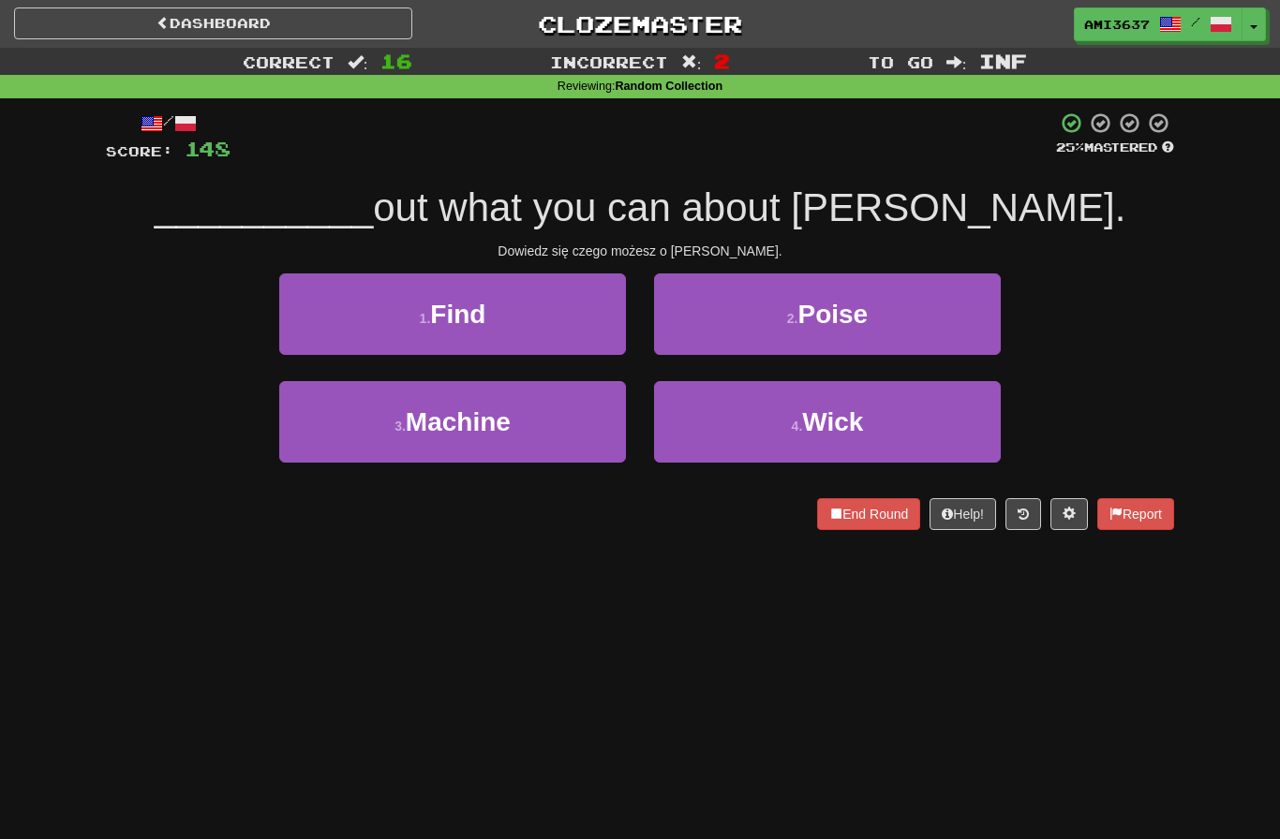
click at [577, 327] on button "1 . Find" at bounding box center [452, 315] width 347 height 82
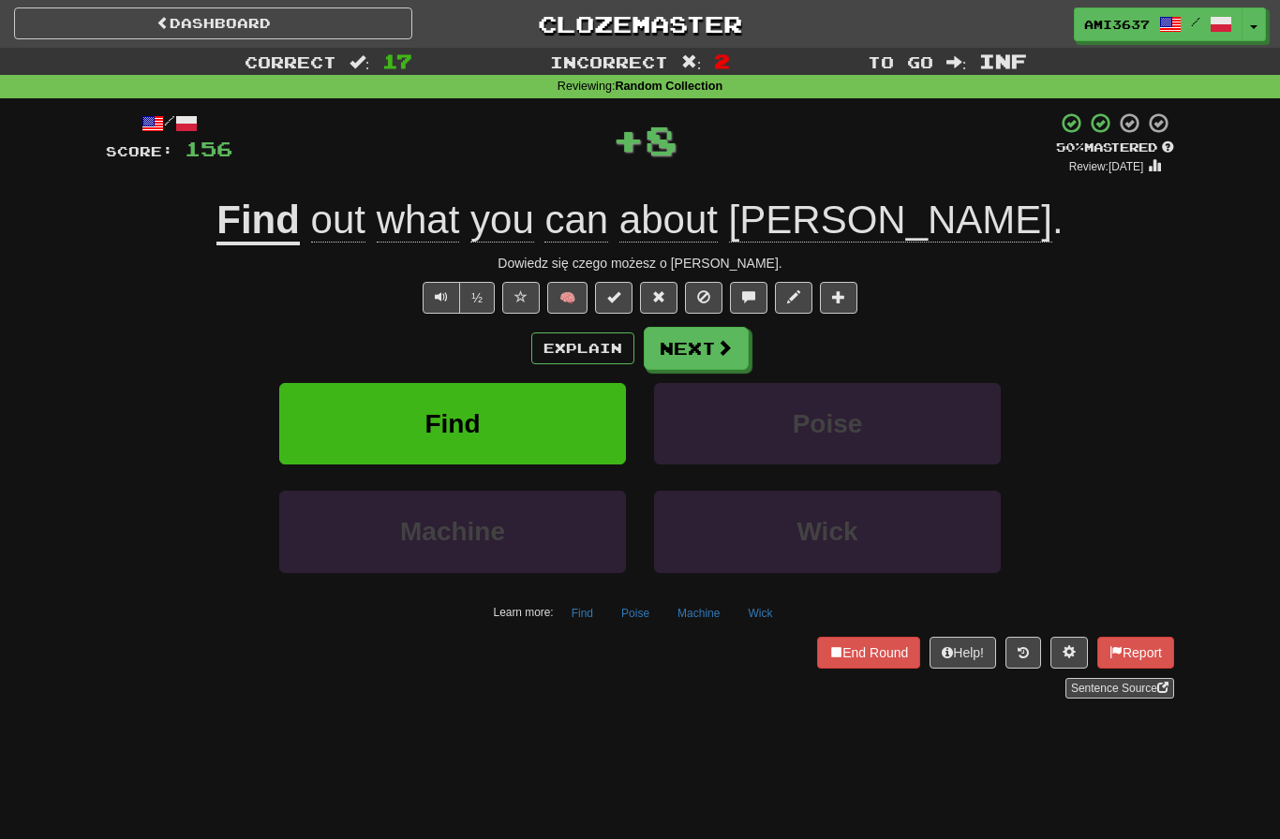
click at [584, 438] on button "Find" at bounding box center [452, 424] width 347 height 82
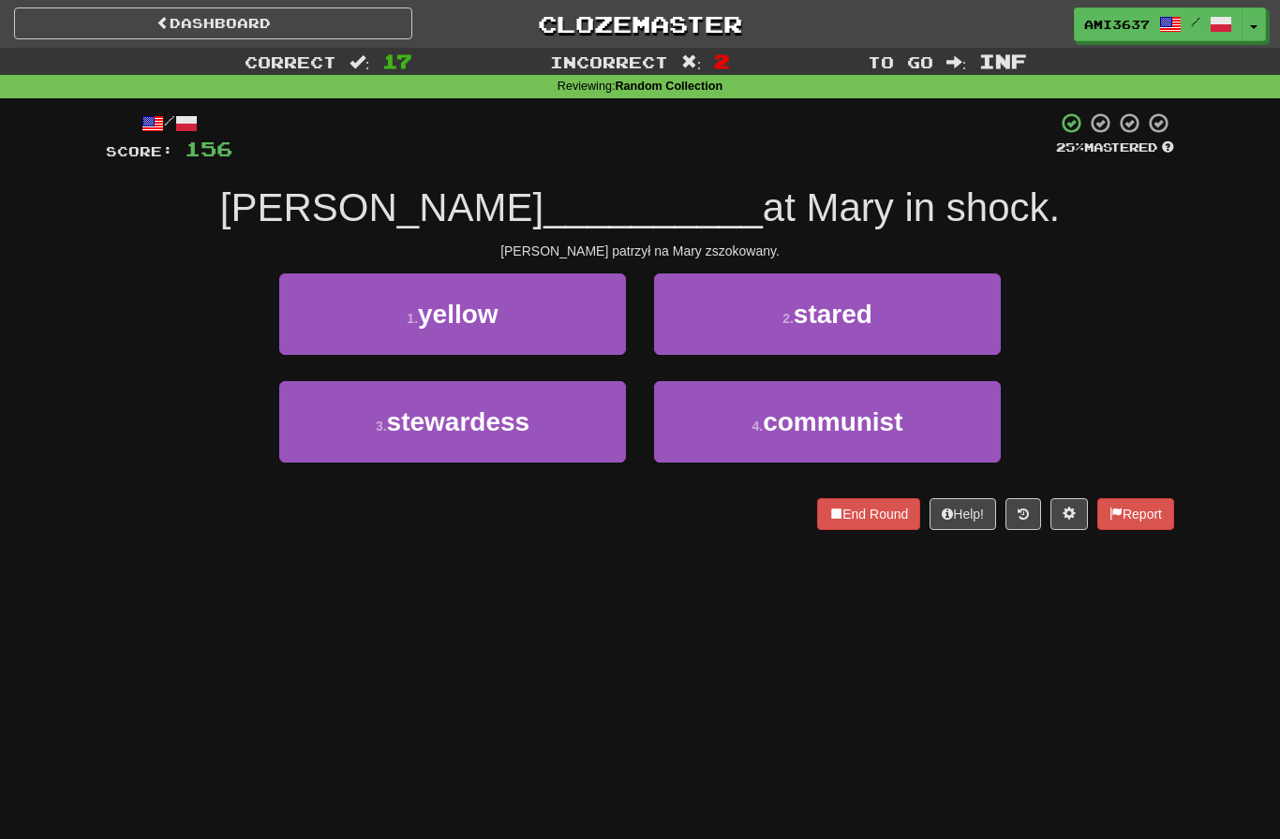
click at [944, 300] on button "2 . stared" at bounding box center [827, 315] width 347 height 82
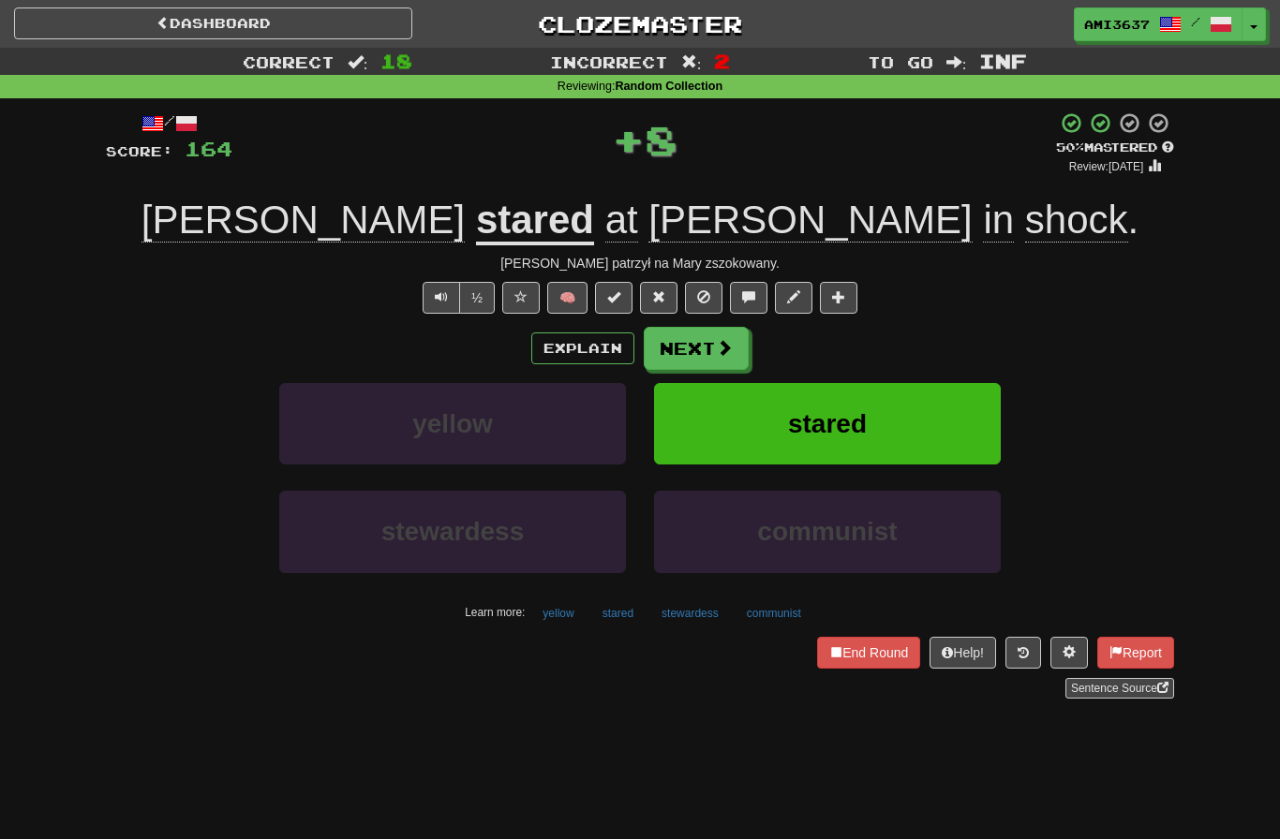
click at [910, 416] on button "stared" at bounding box center [827, 424] width 347 height 82
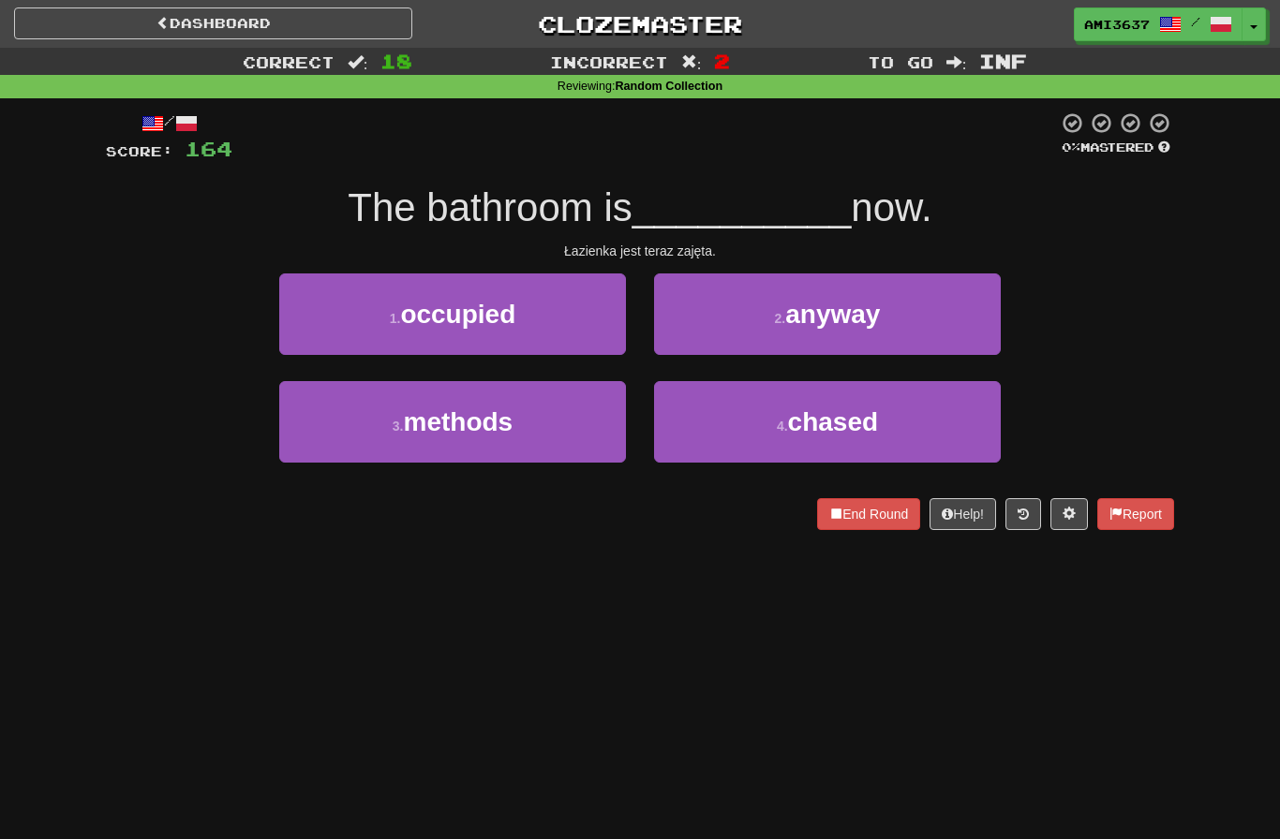
click at [564, 306] on button "1 . occupied" at bounding box center [452, 315] width 347 height 82
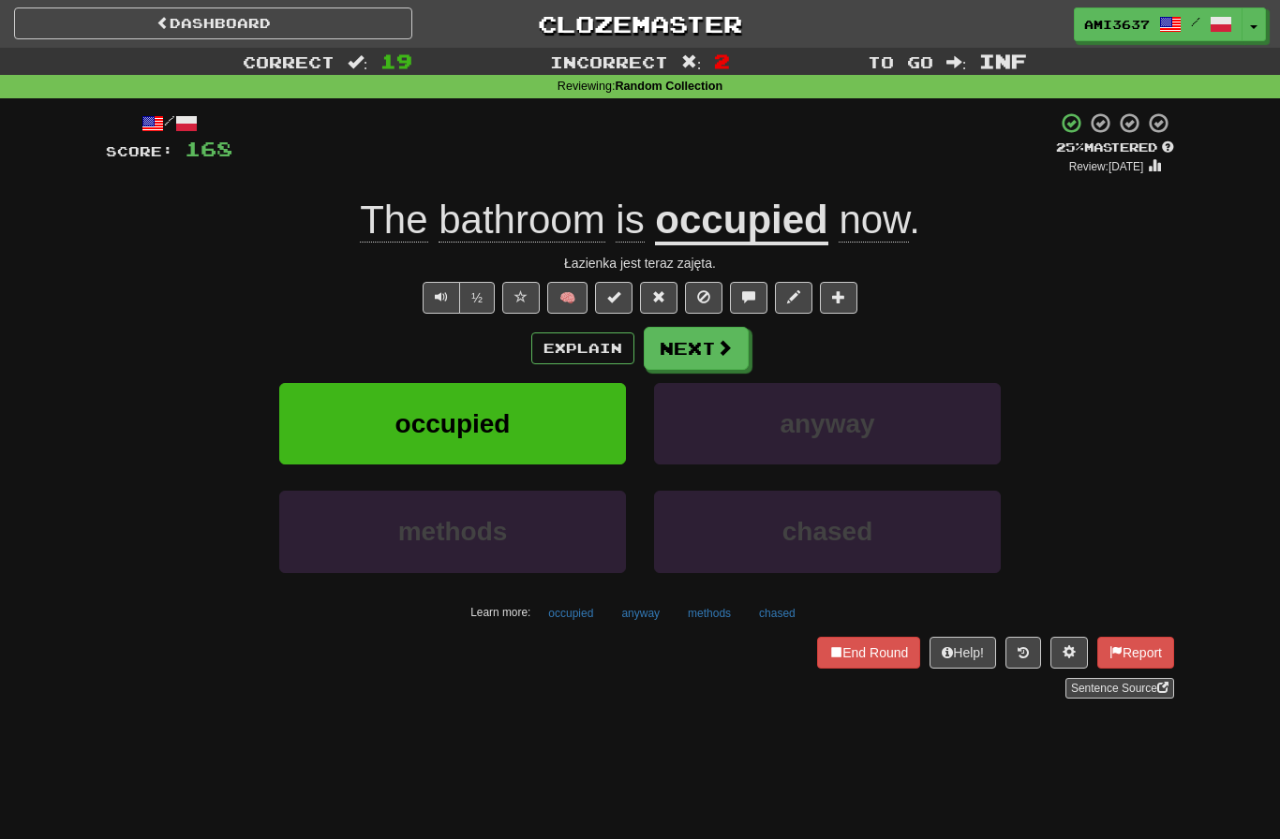
click at [542, 446] on button "occupied" at bounding box center [452, 424] width 347 height 82
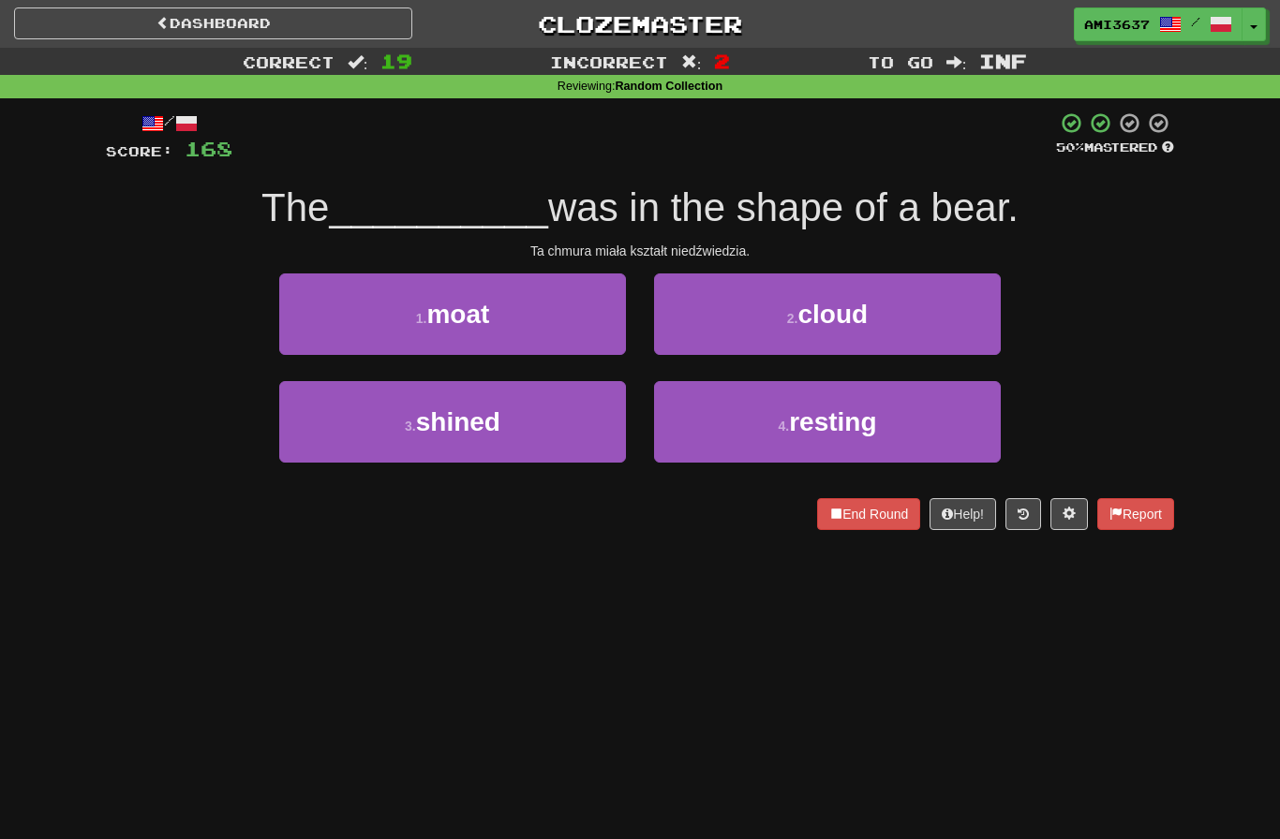
click at [951, 300] on button "2 . cloud" at bounding box center [827, 315] width 347 height 82
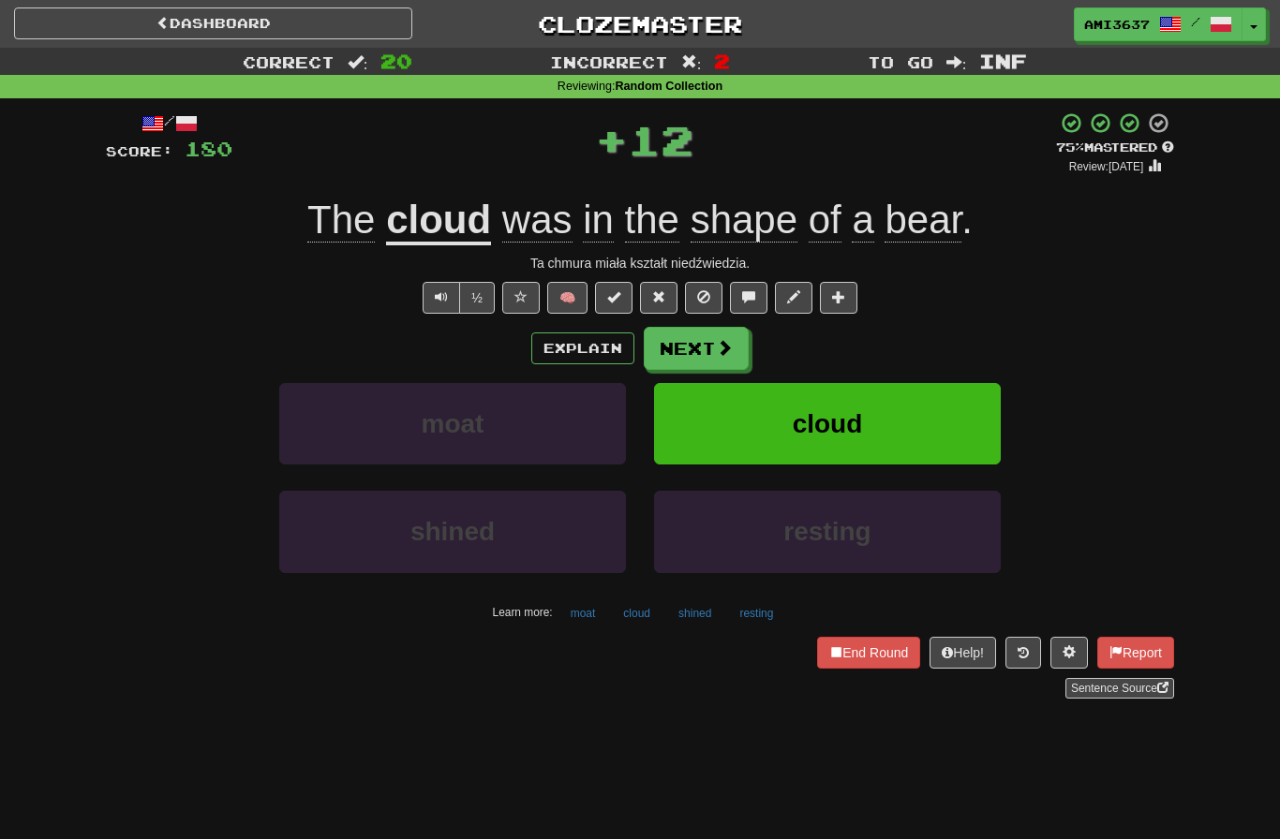
click at [967, 426] on button "cloud" at bounding box center [827, 424] width 347 height 82
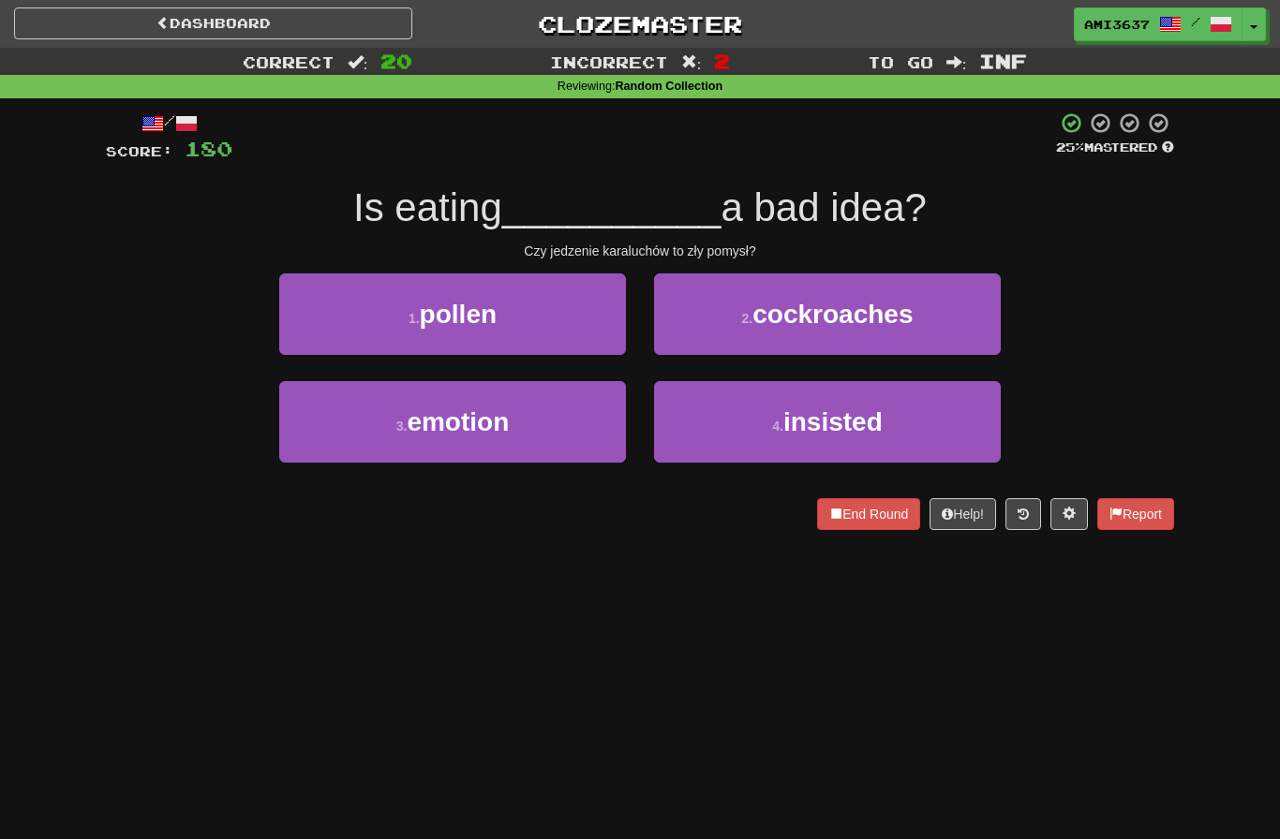
click at [949, 302] on button "2 . cockroaches" at bounding box center [827, 315] width 347 height 82
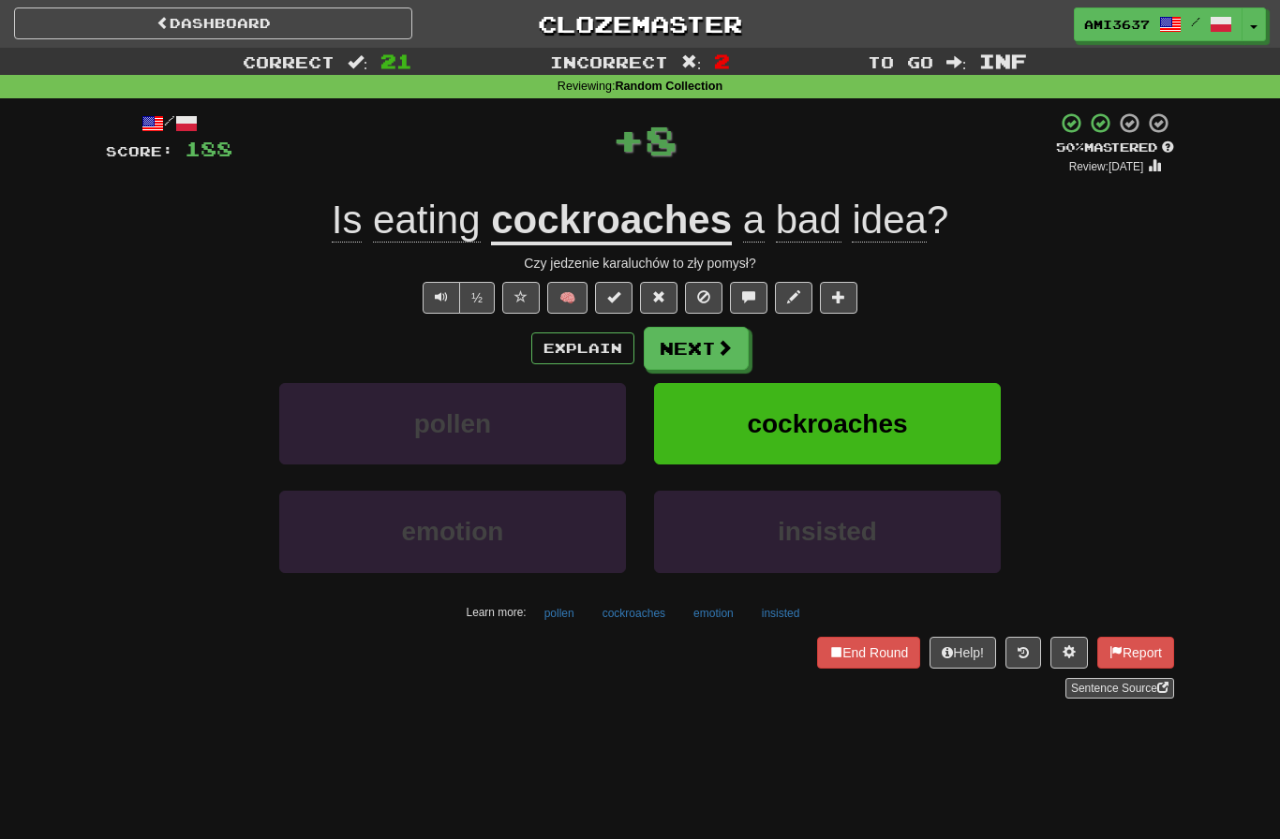
click at [989, 437] on button "cockroaches" at bounding box center [827, 424] width 347 height 82
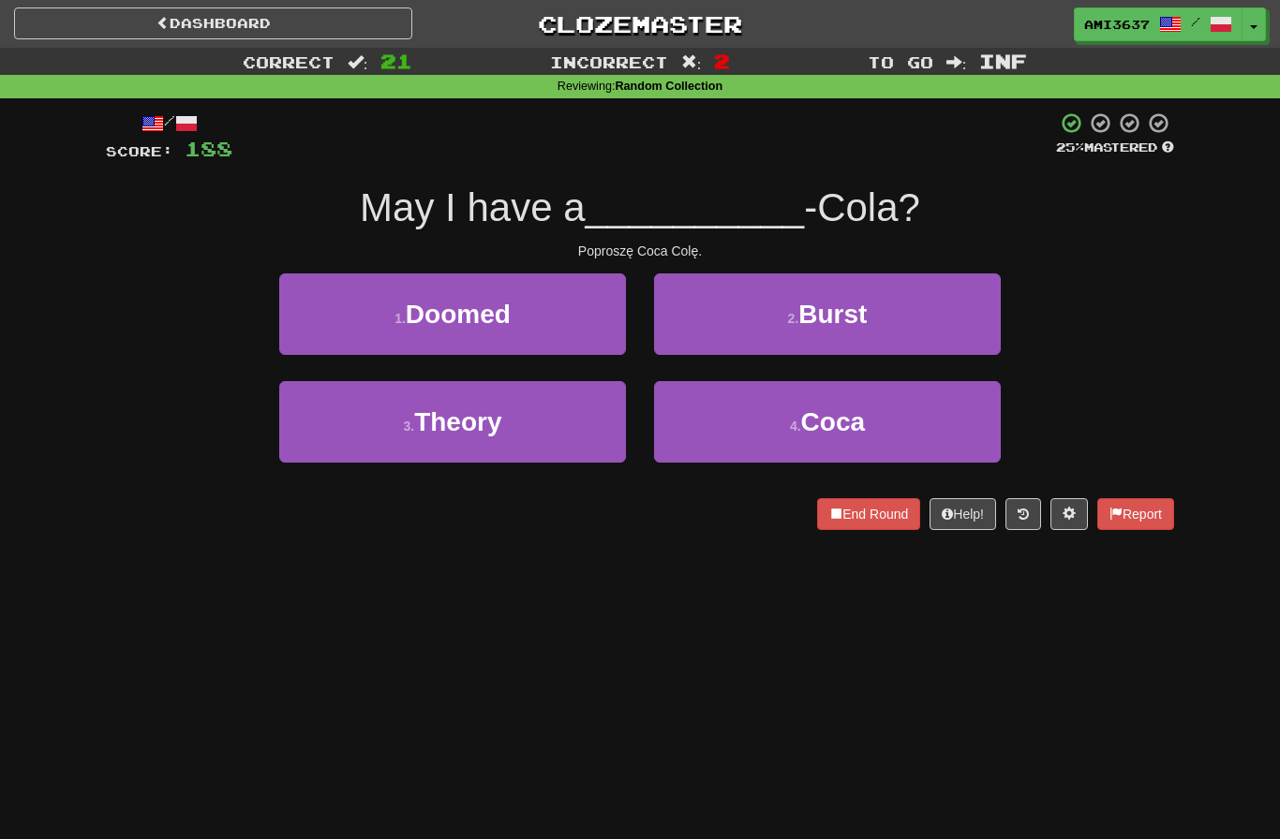
click at [962, 436] on button "4 . Coca" at bounding box center [827, 422] width 347 height 82
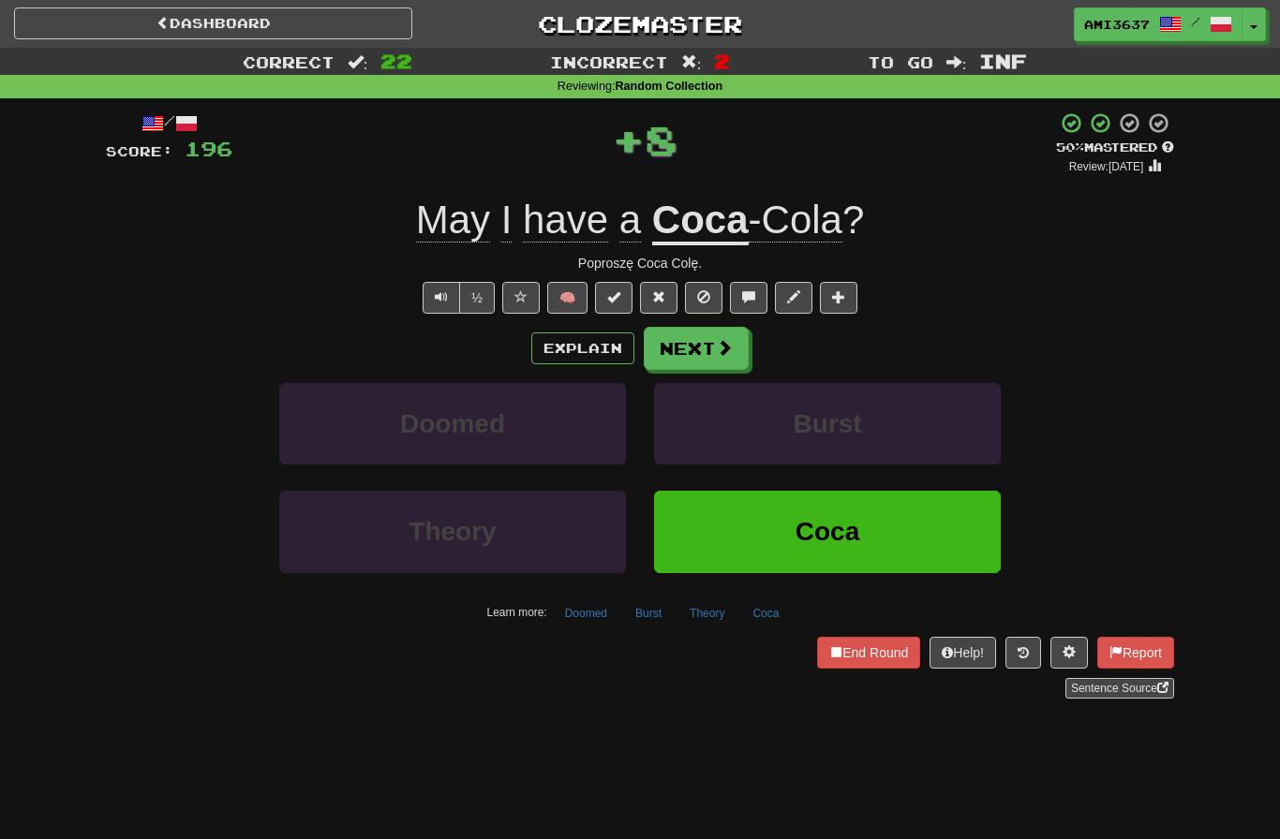
click at [932, 534] on button "Coca" at bounding box center [827, 532] width 347 height 82
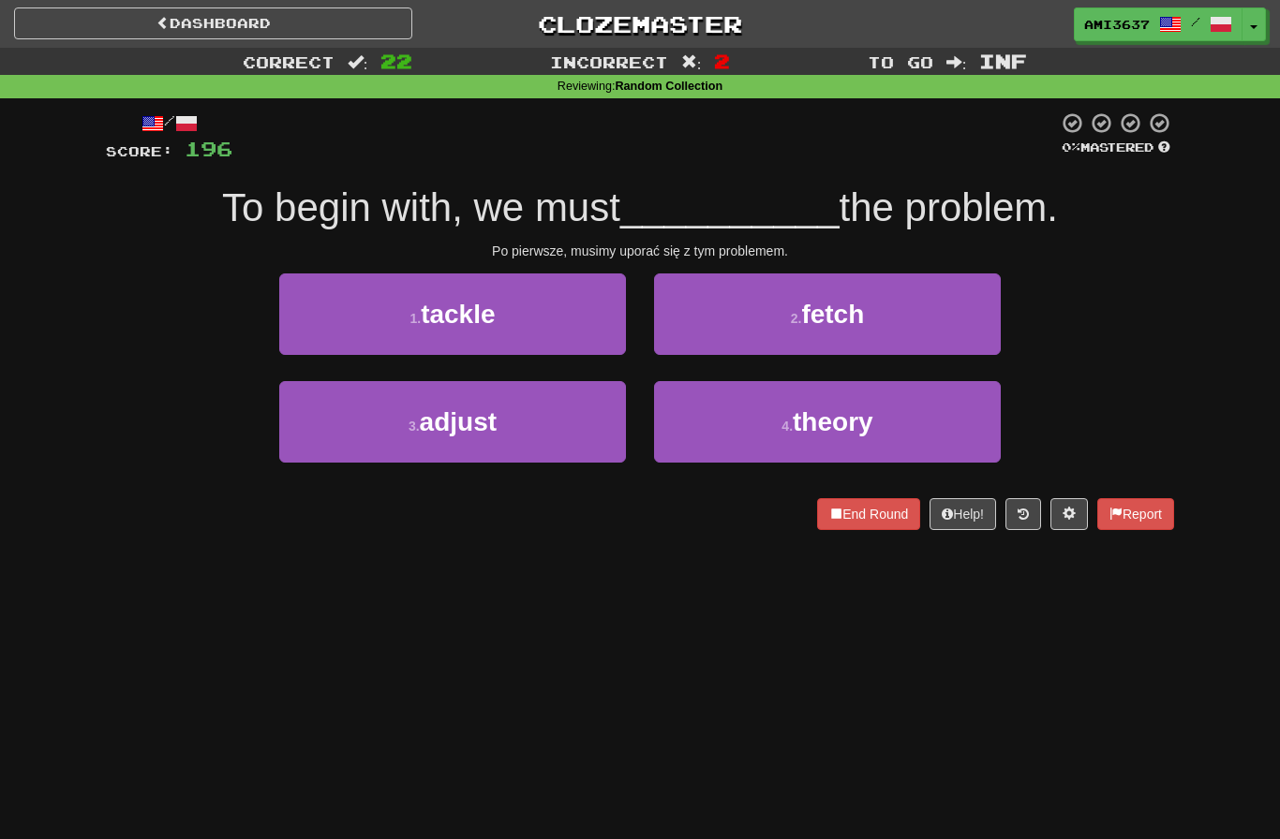
click at [576, 349] on button "1 . tackle" at bounding box center [452, 315] width 347 height 82
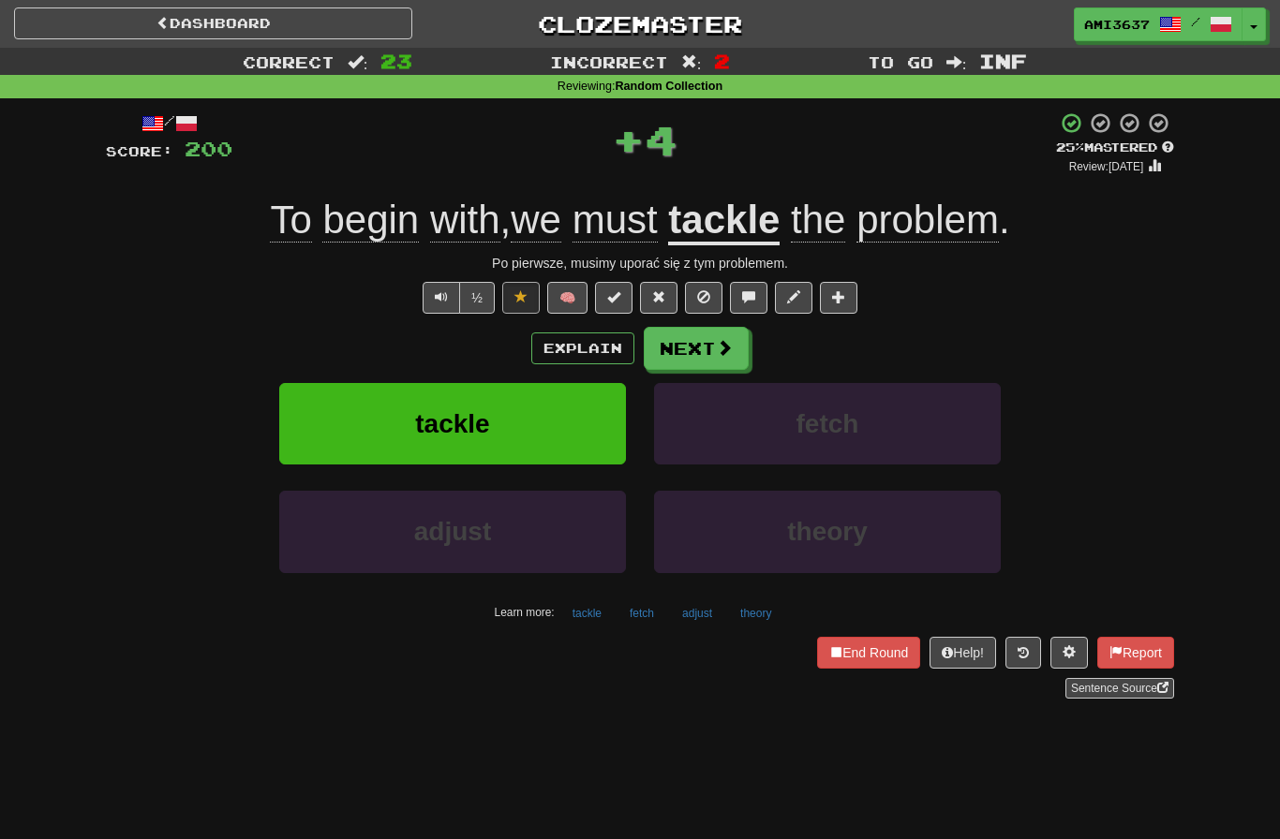
click at [574, 417] on button "tackle" at bounding box center [452, 424] width 347 height 82
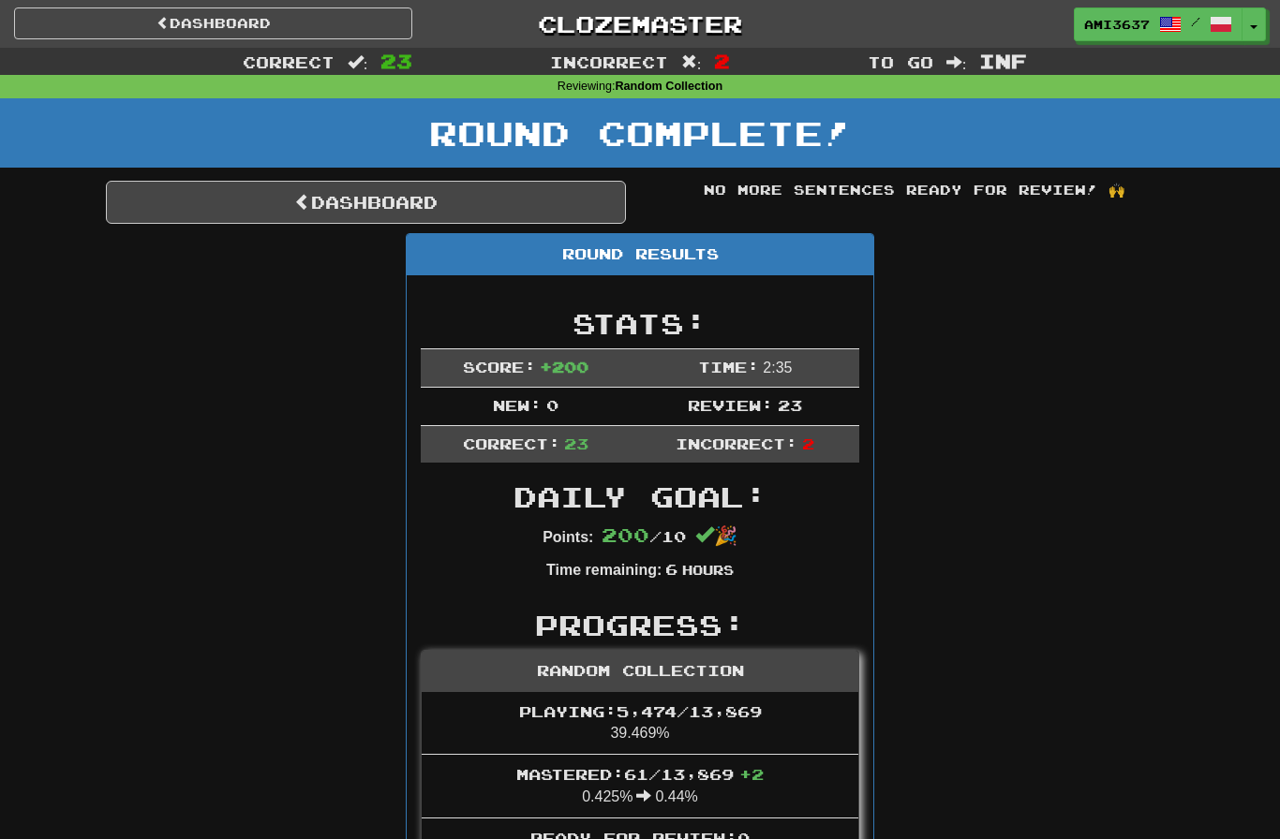
click at [550, 202] on link "Dashboard" at bounding box center [366, 202] width 520 height 43
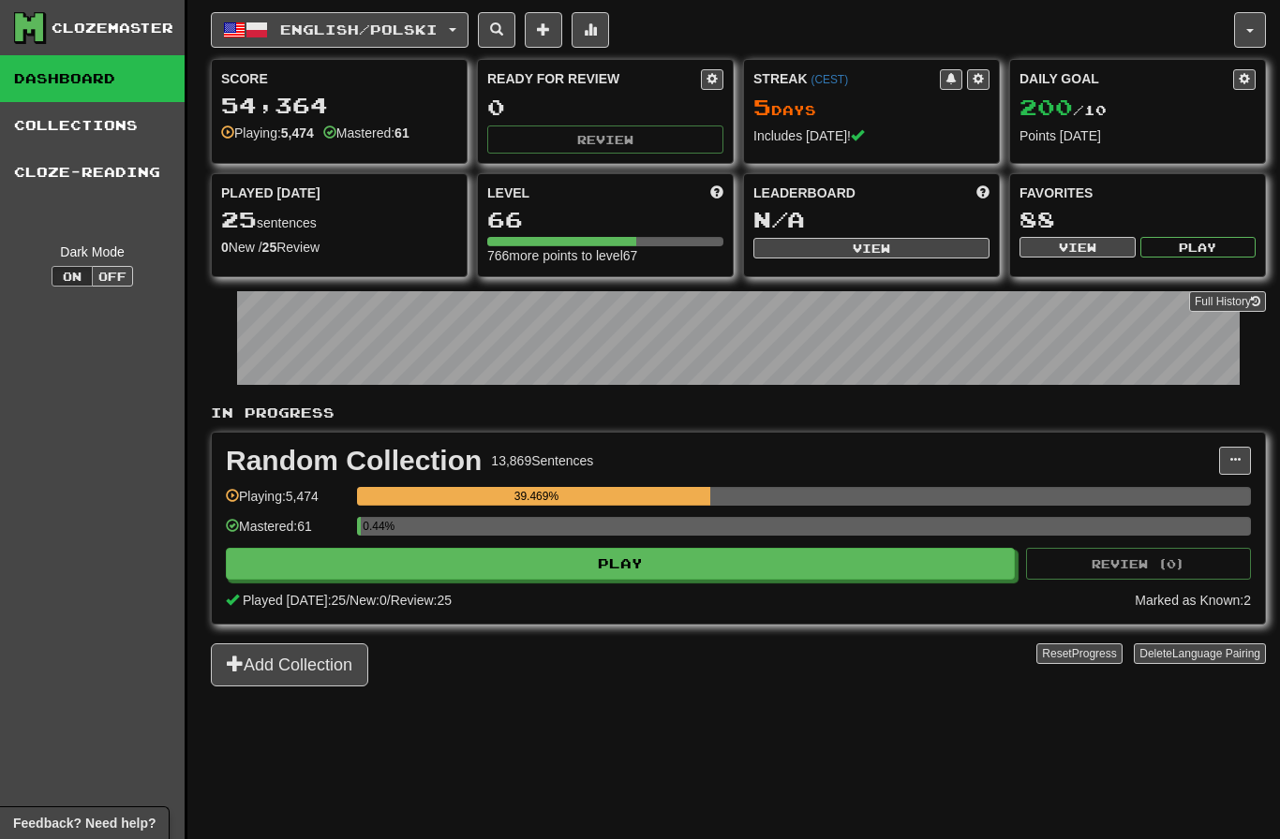
click at [769, 568] on button "Play" at bounding box center [620, 564] width 789 height 32
select select "********"
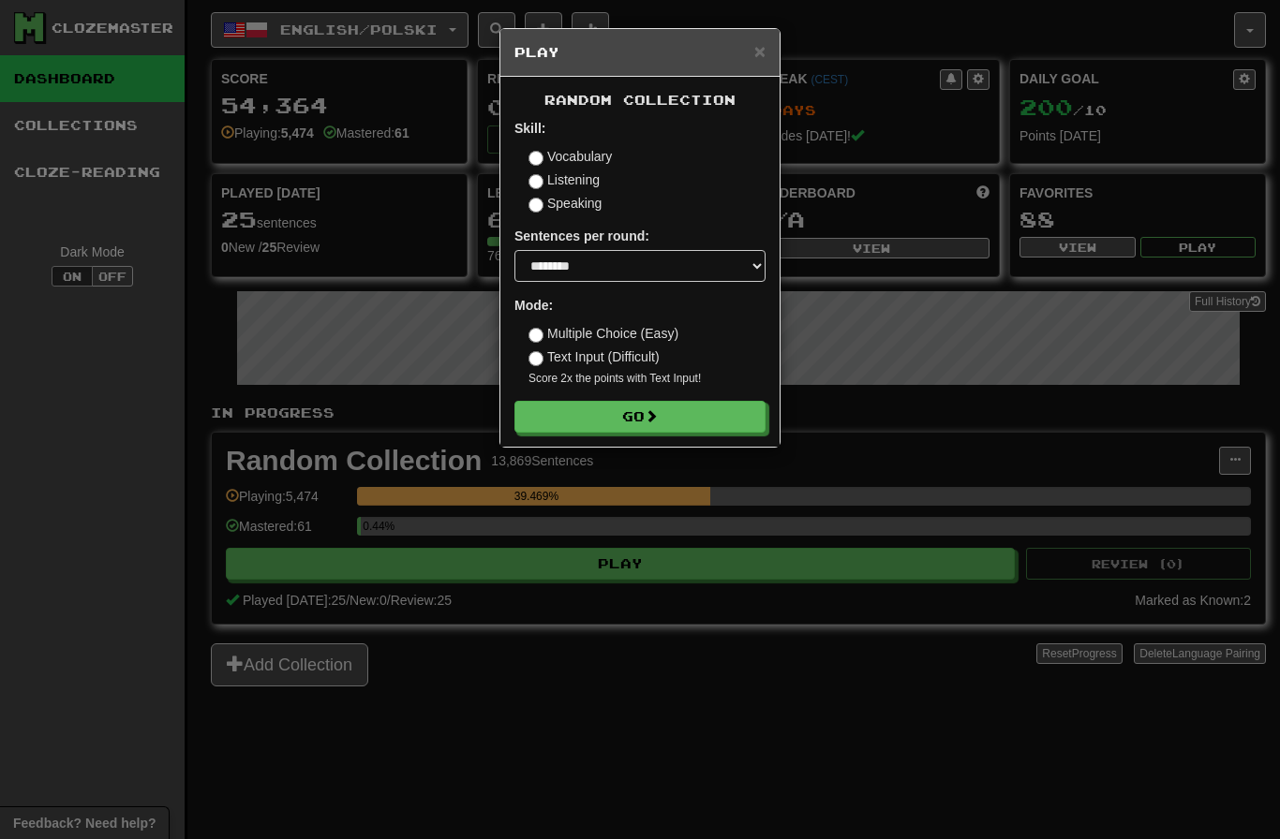
click at [685, 428] on button "Go" at bounding box center [639, 417] width 251 height 32
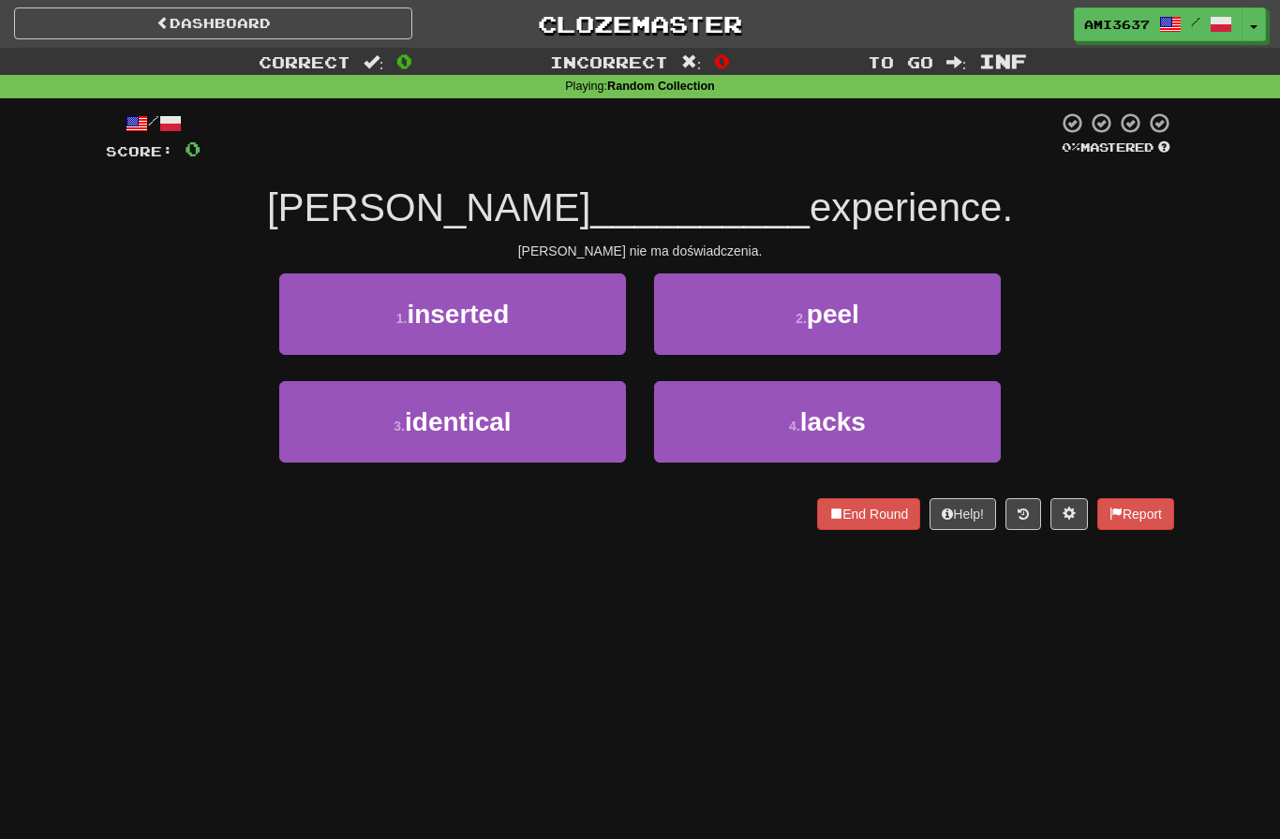
click at [948, 448] on button "4 . lacks" at bounding box center [827, 422] width 347 height 82
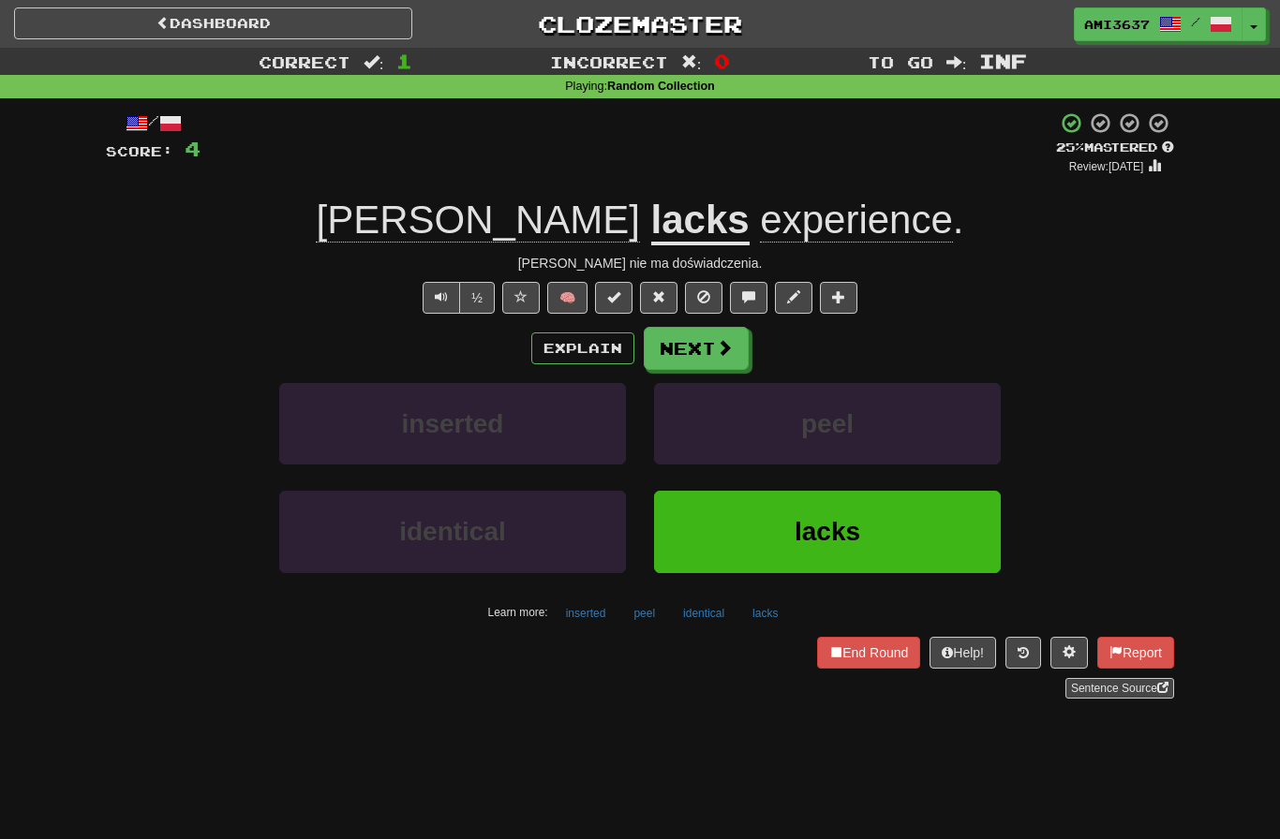
click at [526, 300] on span at bounding box center [520, 296] width 13 height 13
click at [868, 496] on button "lacks" at bounding box center [827, 532] width 347 height 82
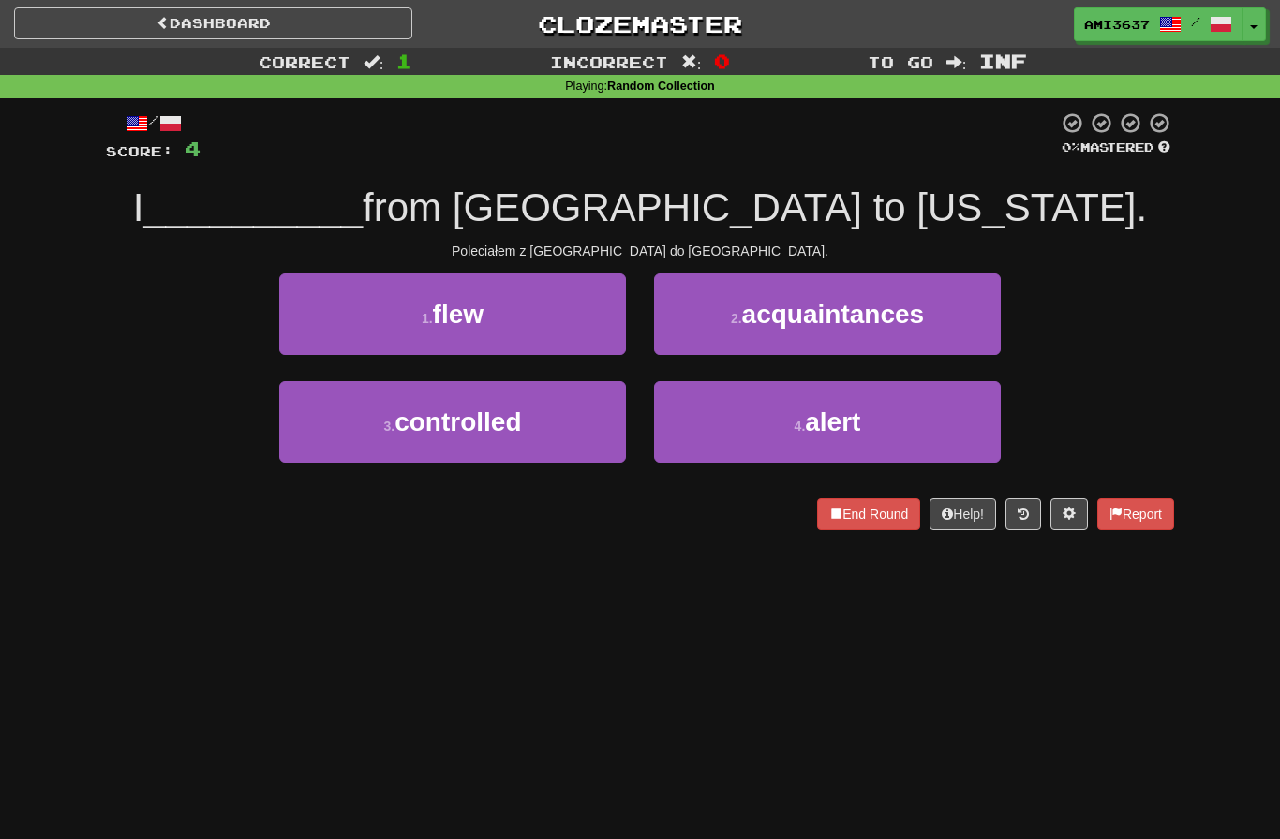
click at [565, 314] on button "1 . flew" at bounding box center [452, 315] width 347 height 82
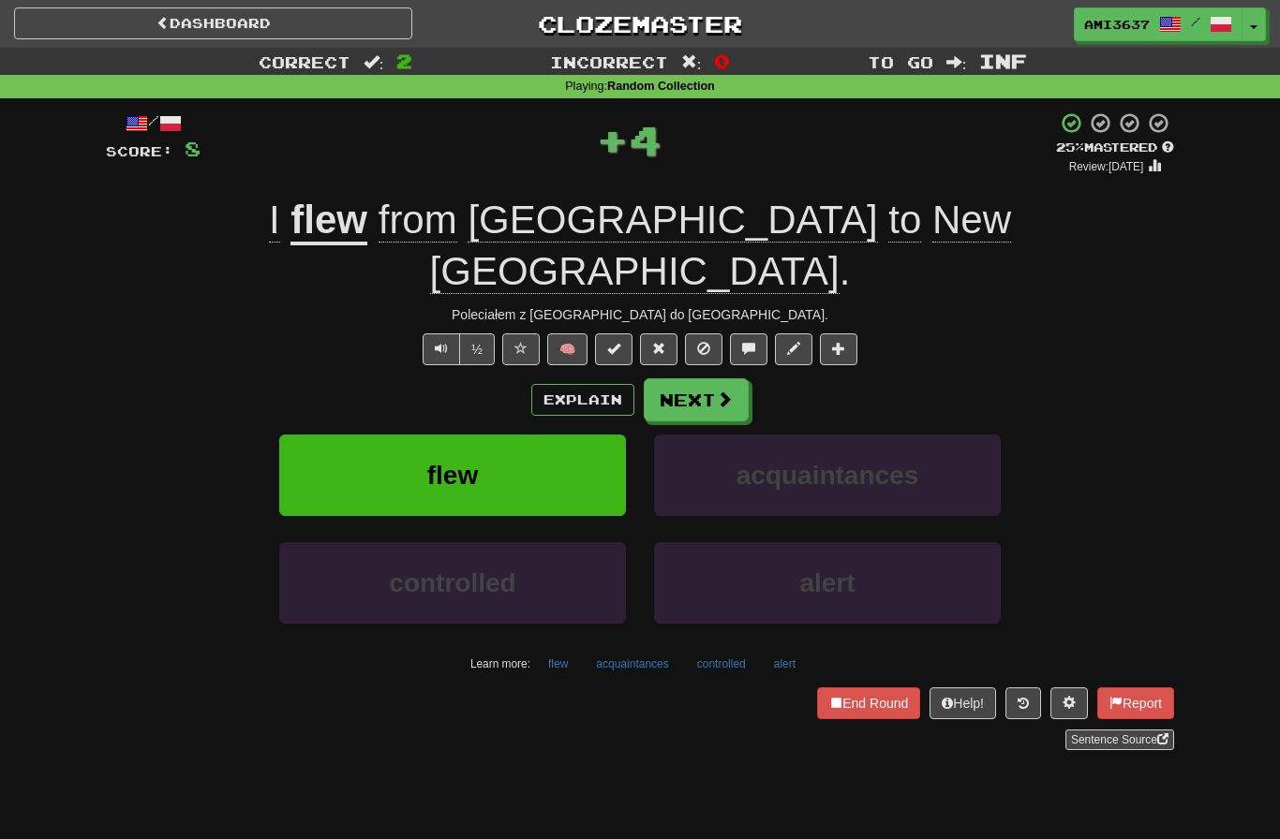
click at [555, 446] on button "flew" at bounding box center [452, 476] width 347 height 82
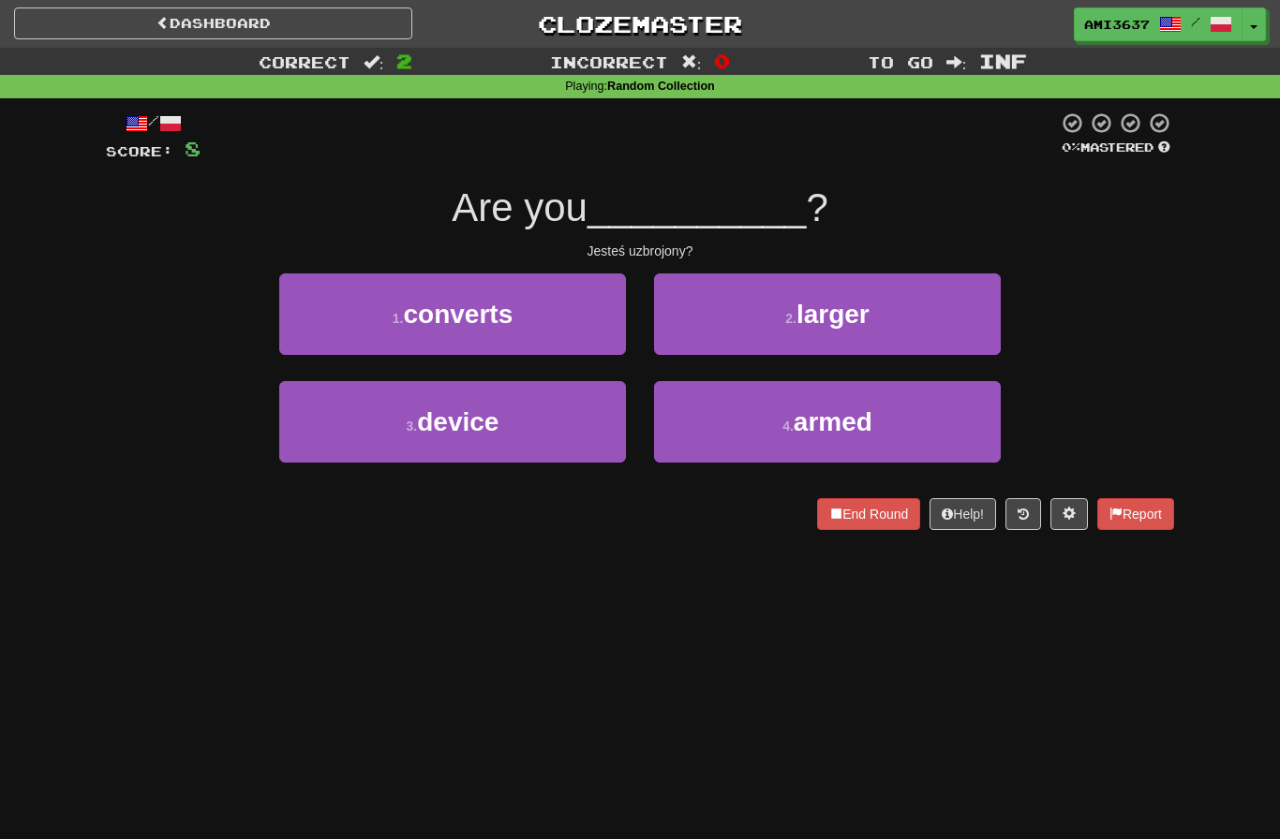
click at [962, 417] on button "4 . armed" at bounding box center [827, 422] width 347 height 82
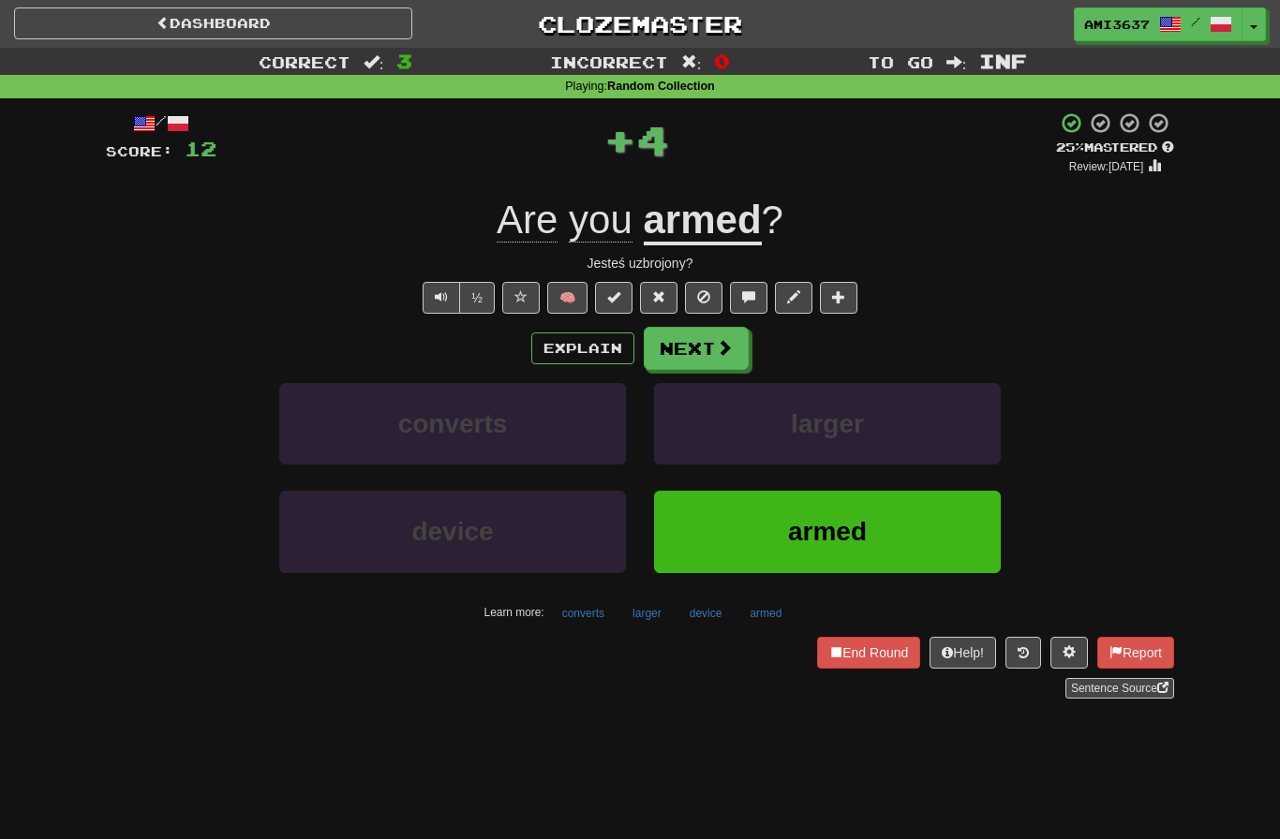
click at [886, 540] on button "armed" at bounding box center [827, 532] width 347 height 82
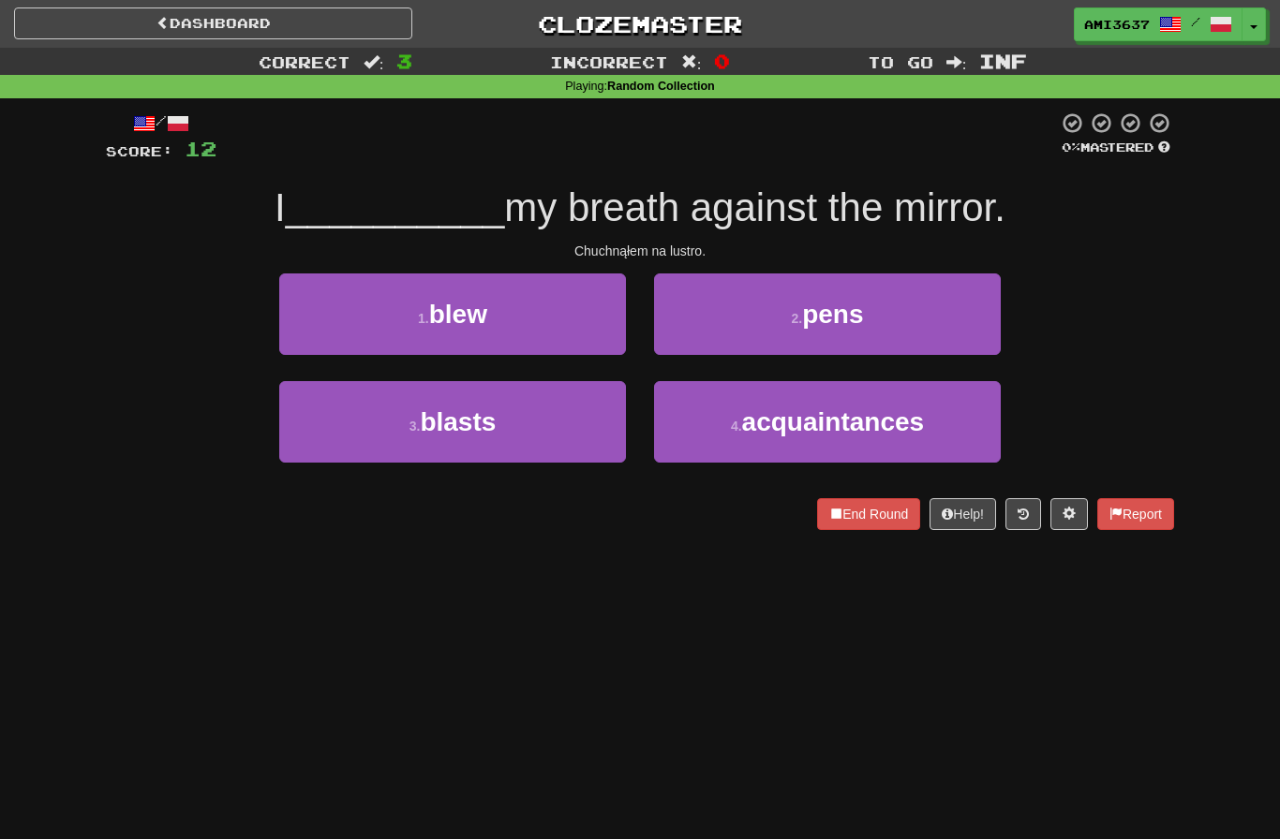
click at [527, 310] on button "1 . blew" at bounding box center [452, 315] width 347 height 82
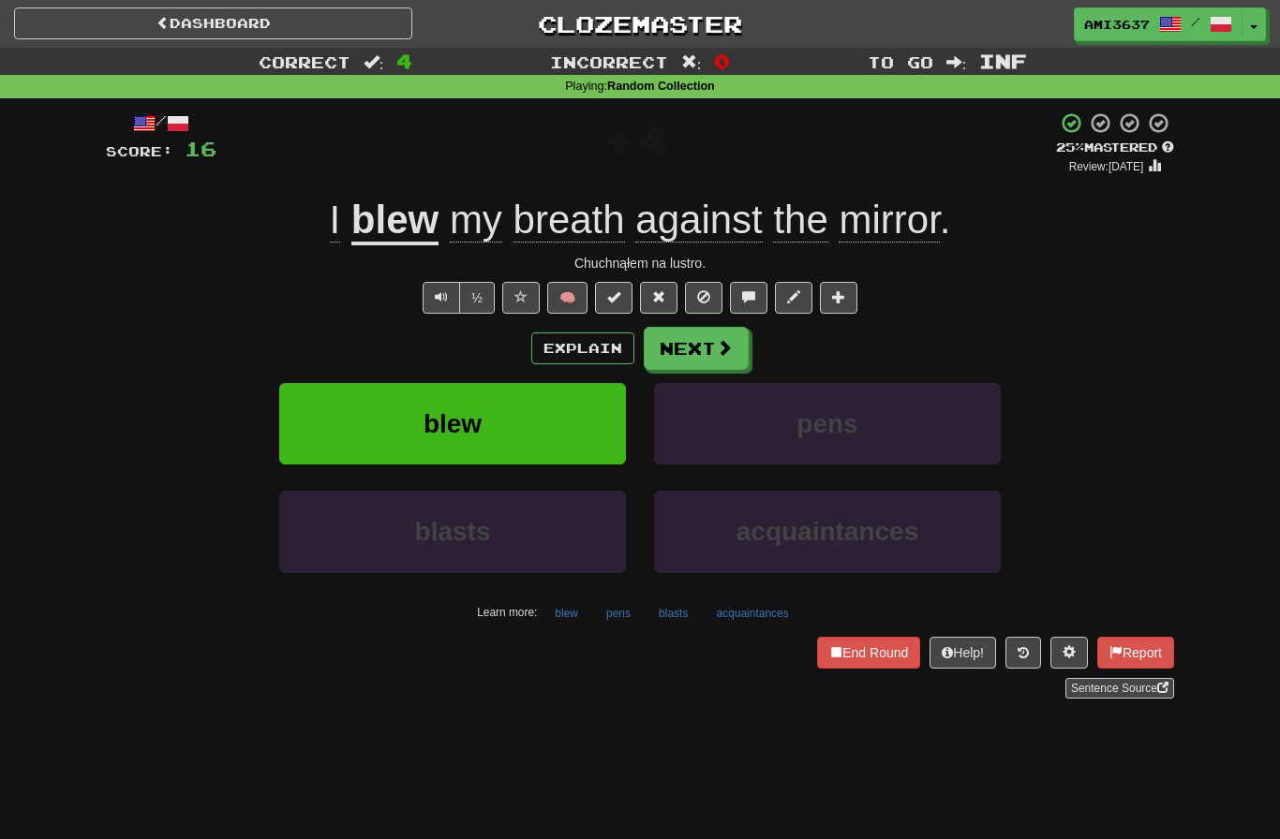
click at [571, 430] on button "blew" at bounding box center [452, 424] width 347 height 82
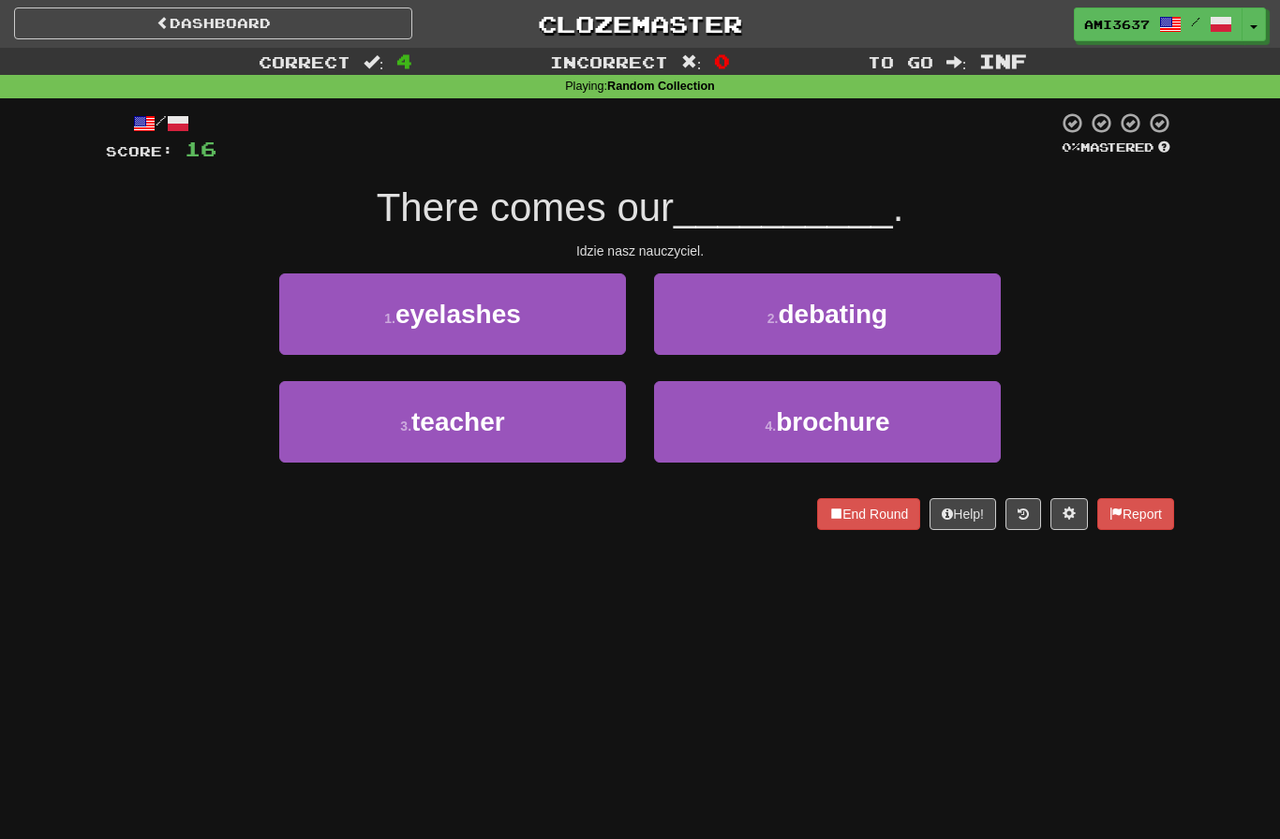
click at [561, 448] on button "3 . teacher" at bounding box center [452, 422] width 347 height 82
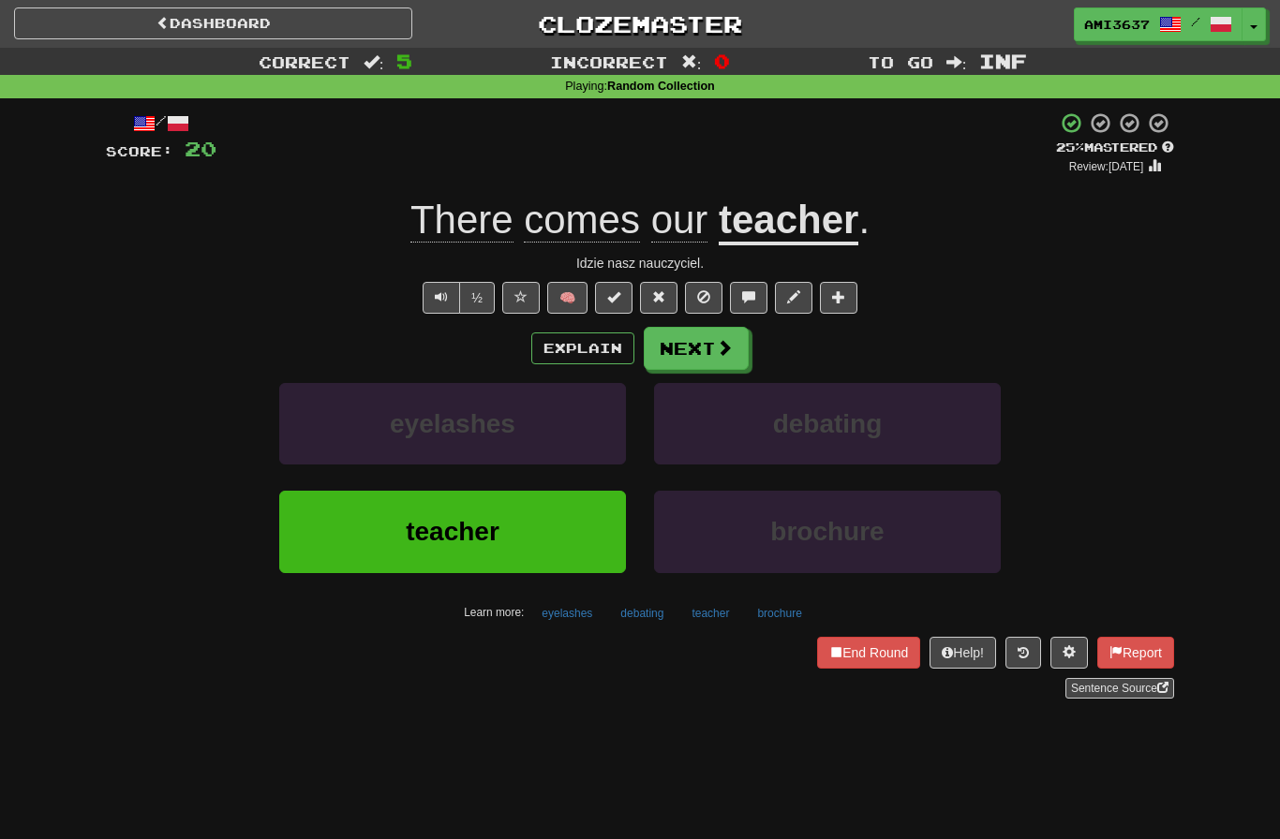
click at [564, 530] on button "teacher" at bounding box center [452, 532] width 347 height 82
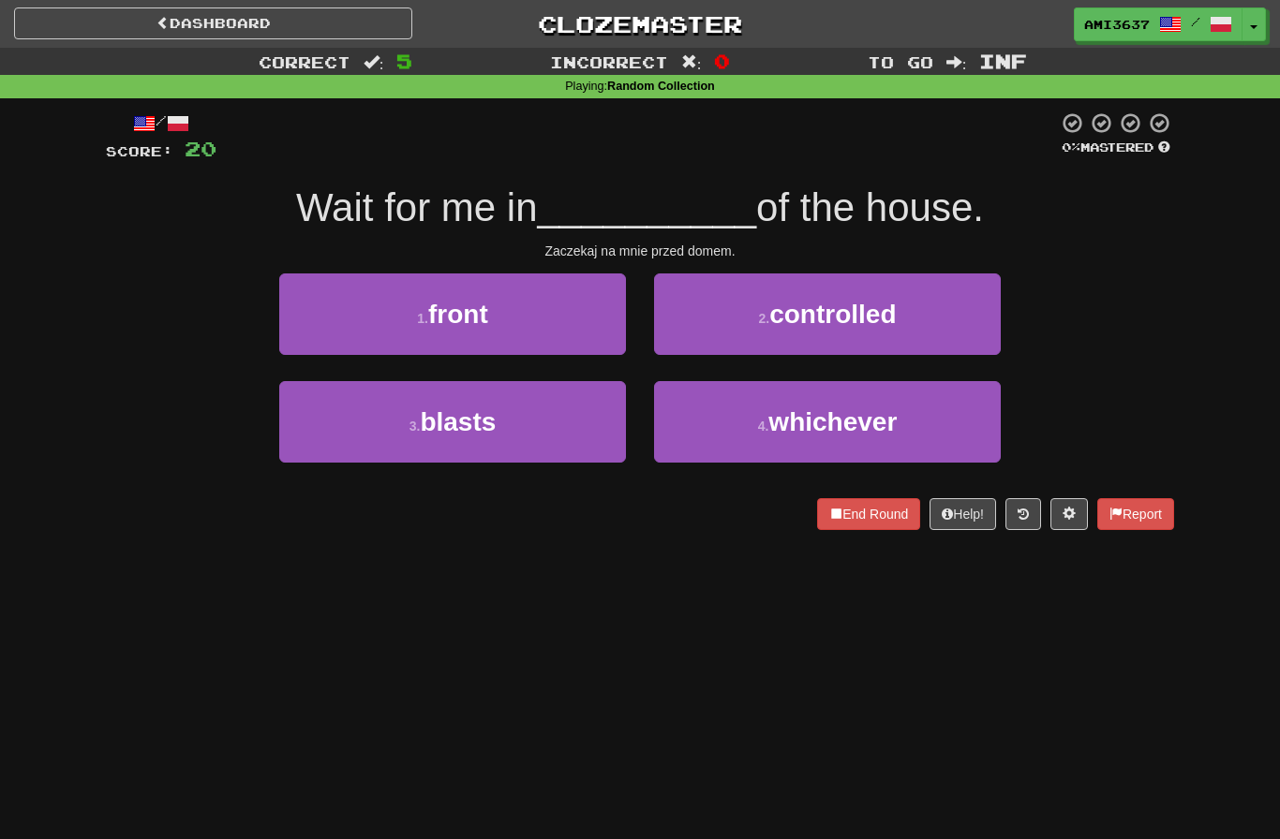
click at [571, 319] on button "1 . front" at bounding box center [452, 315] width 347 height 82
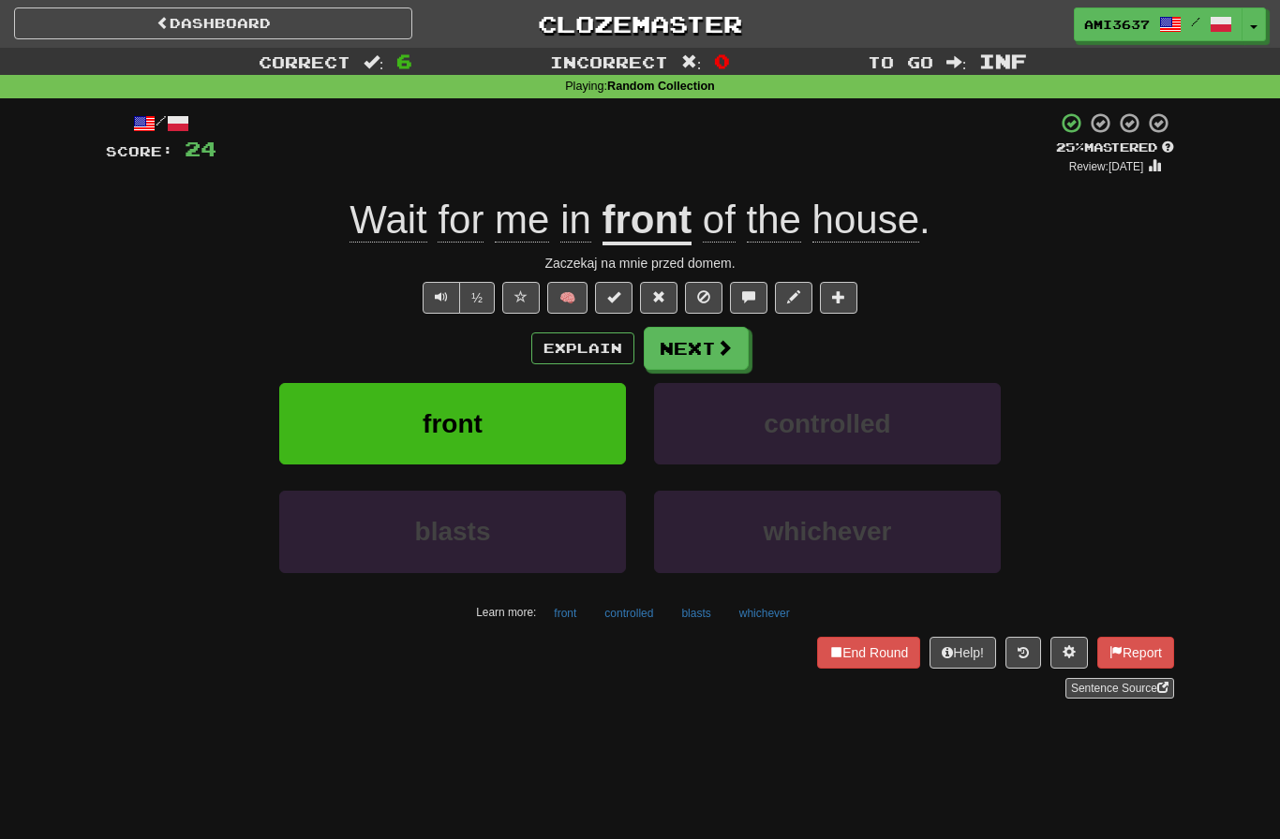
click at [598, 435] on button "front" at bounding box center [452, 424] width 347 height 82
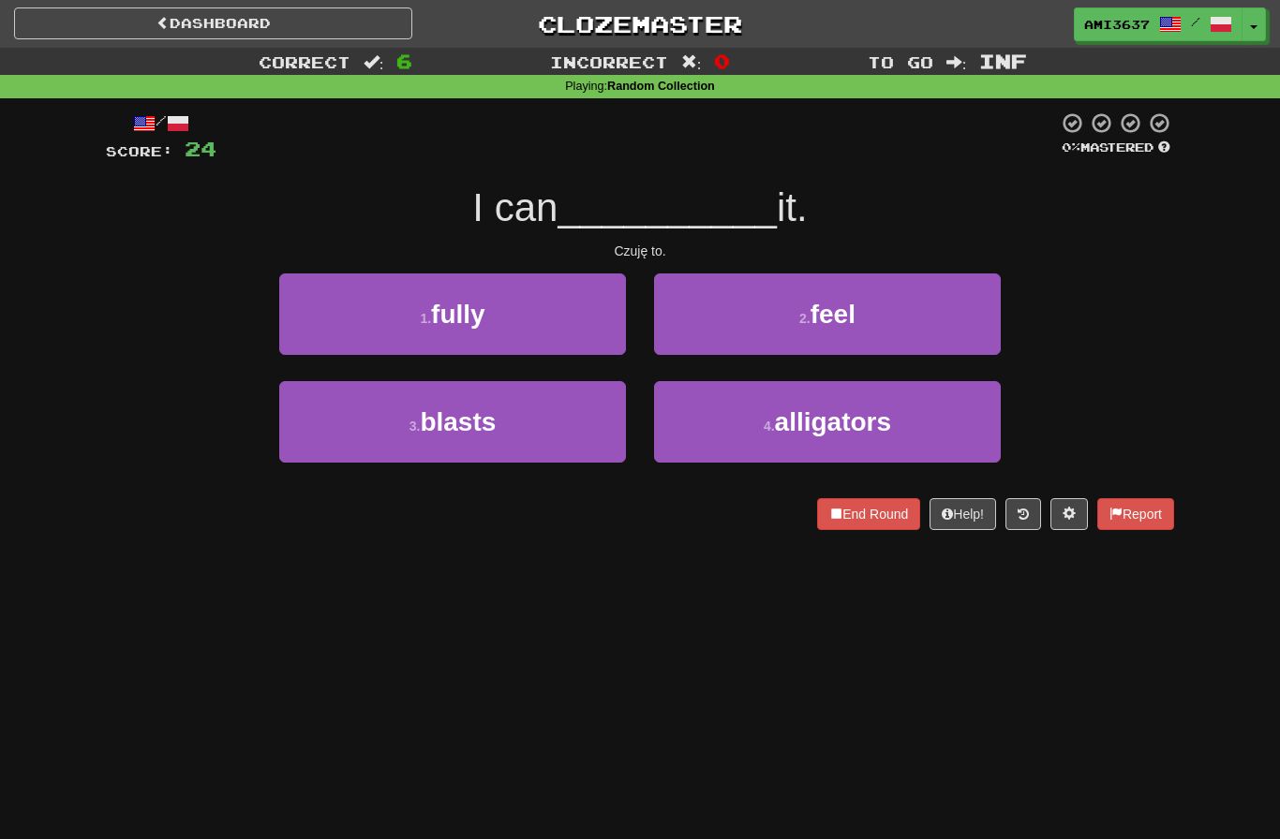
click at [926, 342] on button "2 . feel" at bounding box center [827, 315] width 347 height 82
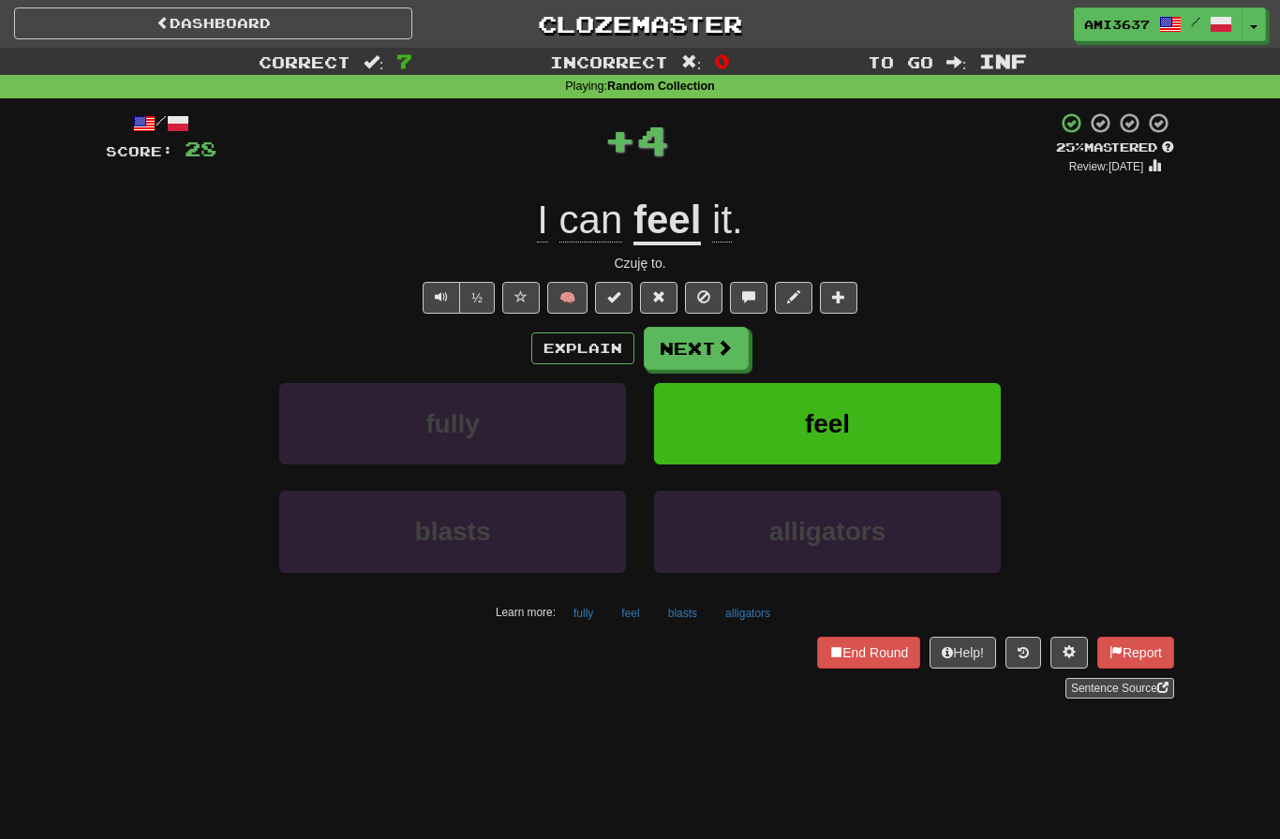
click at [916, 428] on button "feel" at bounding box center [827, 424] width 347 height 82
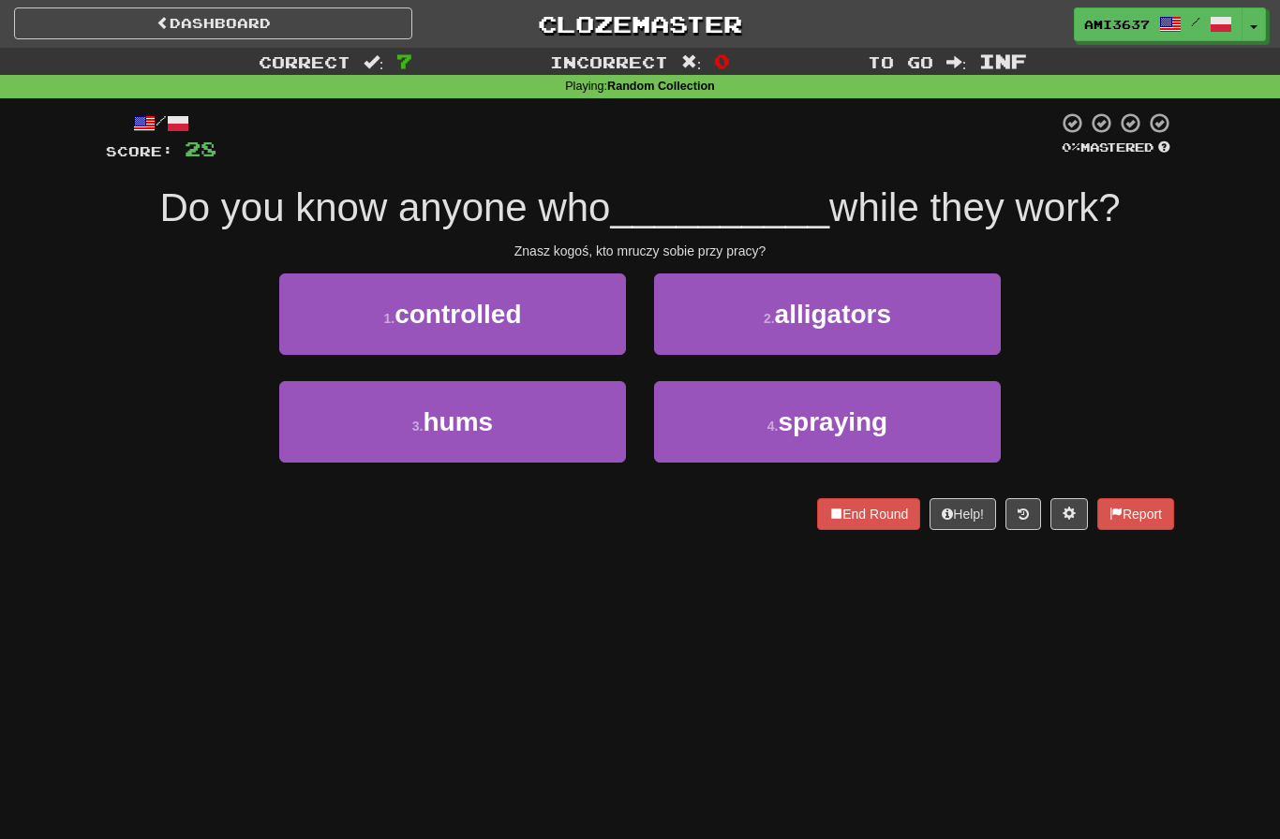
click at [531, 425] on button "3 . hums" at bounding box center [452, 422] width 347 height 82
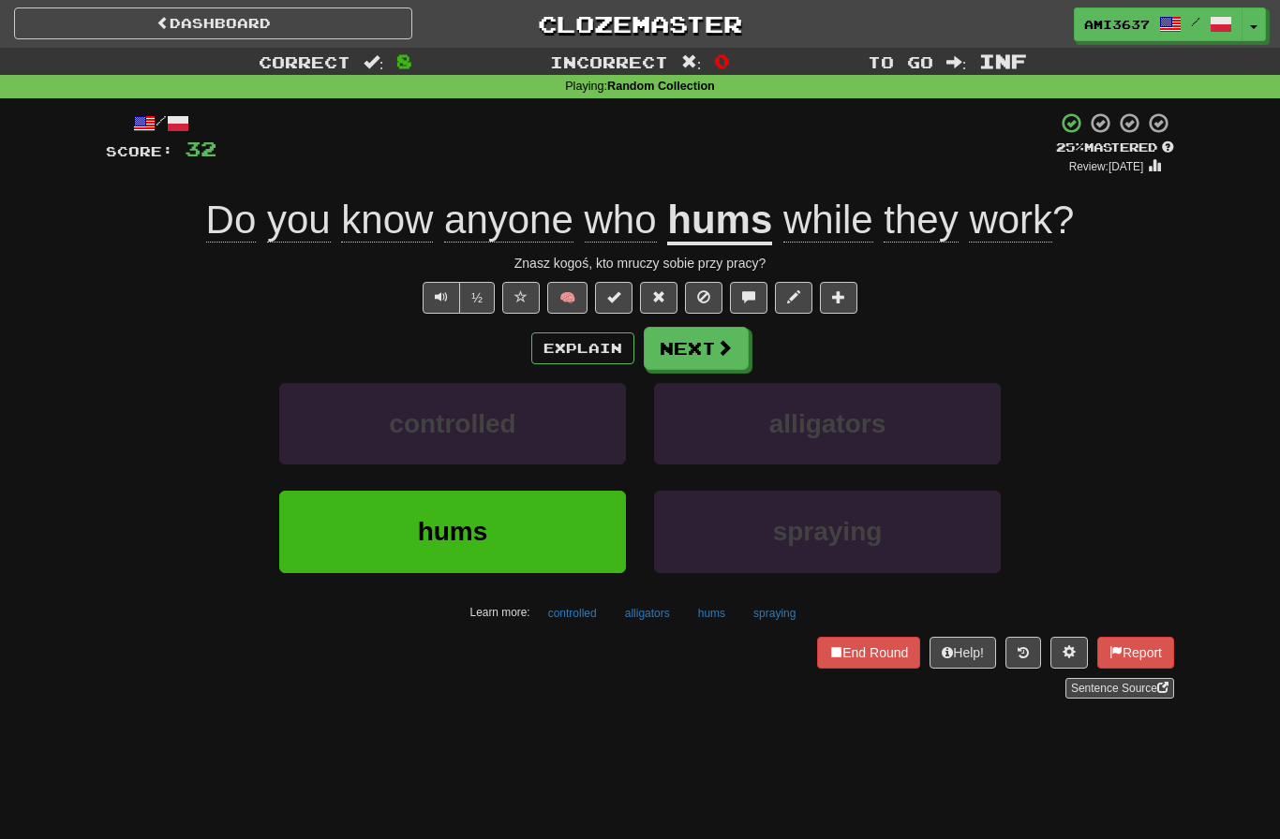
click at [516, 512] on button "hums" at bounding box center [452, 532] width 347 height 82
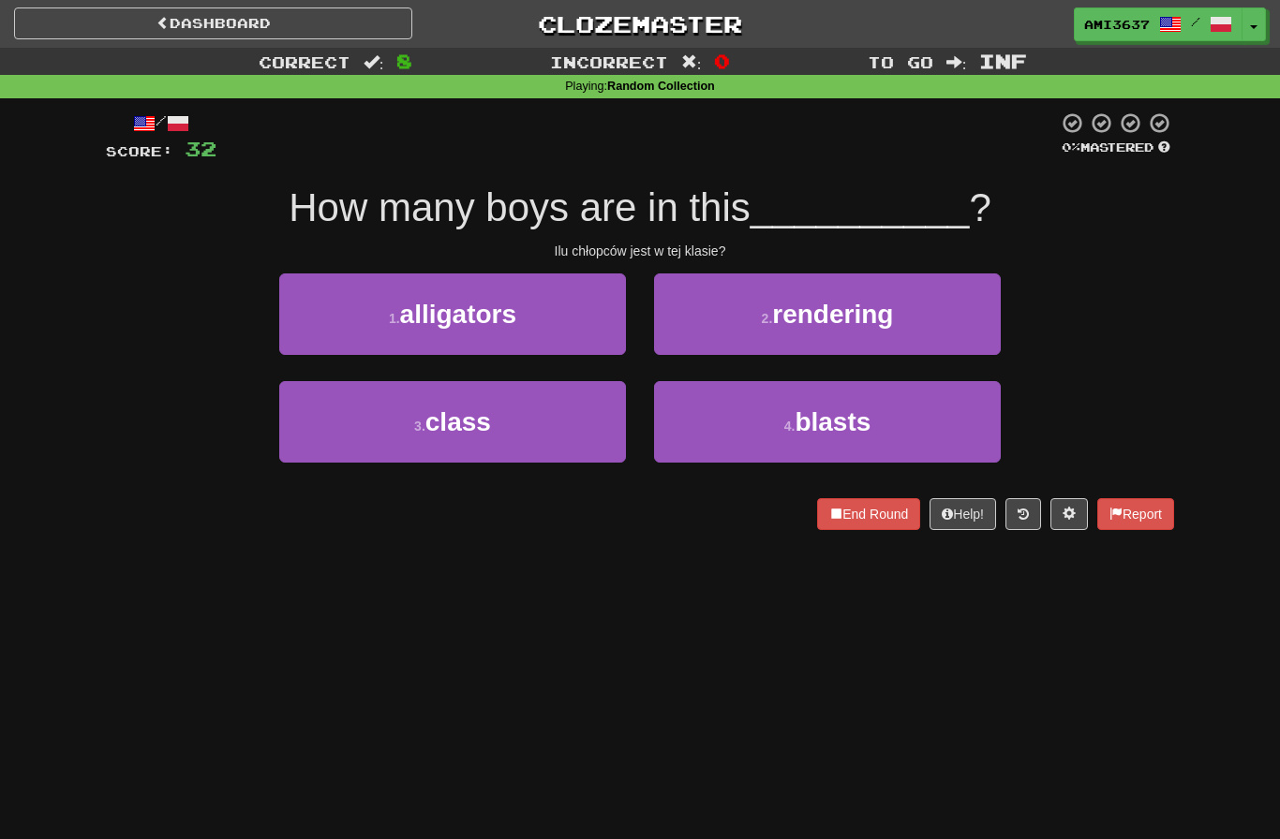
click at [573, 430] on button "3 . class" at bounding box center [452, 422] width 347 height 82
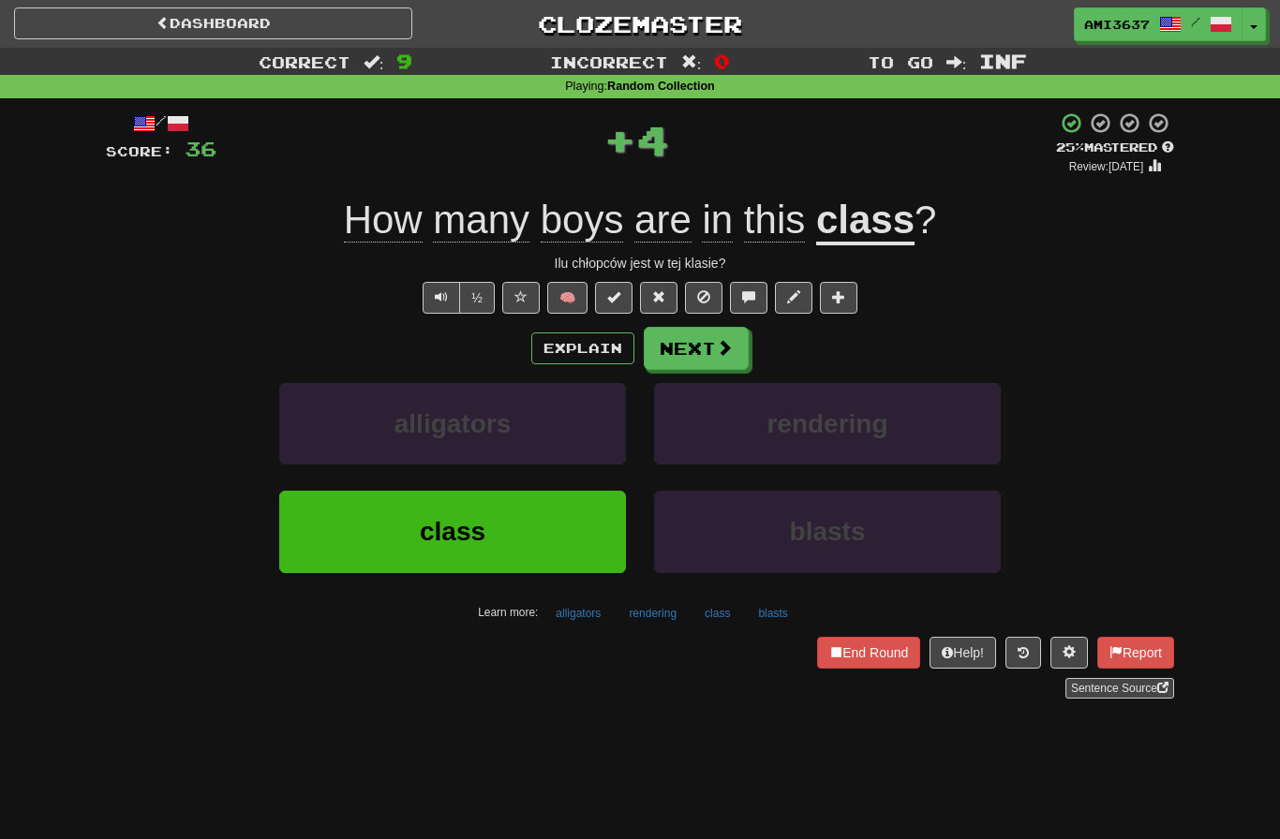
click at [595, 534] on button "class" at bounding box center [452, 532] width 347 height 82
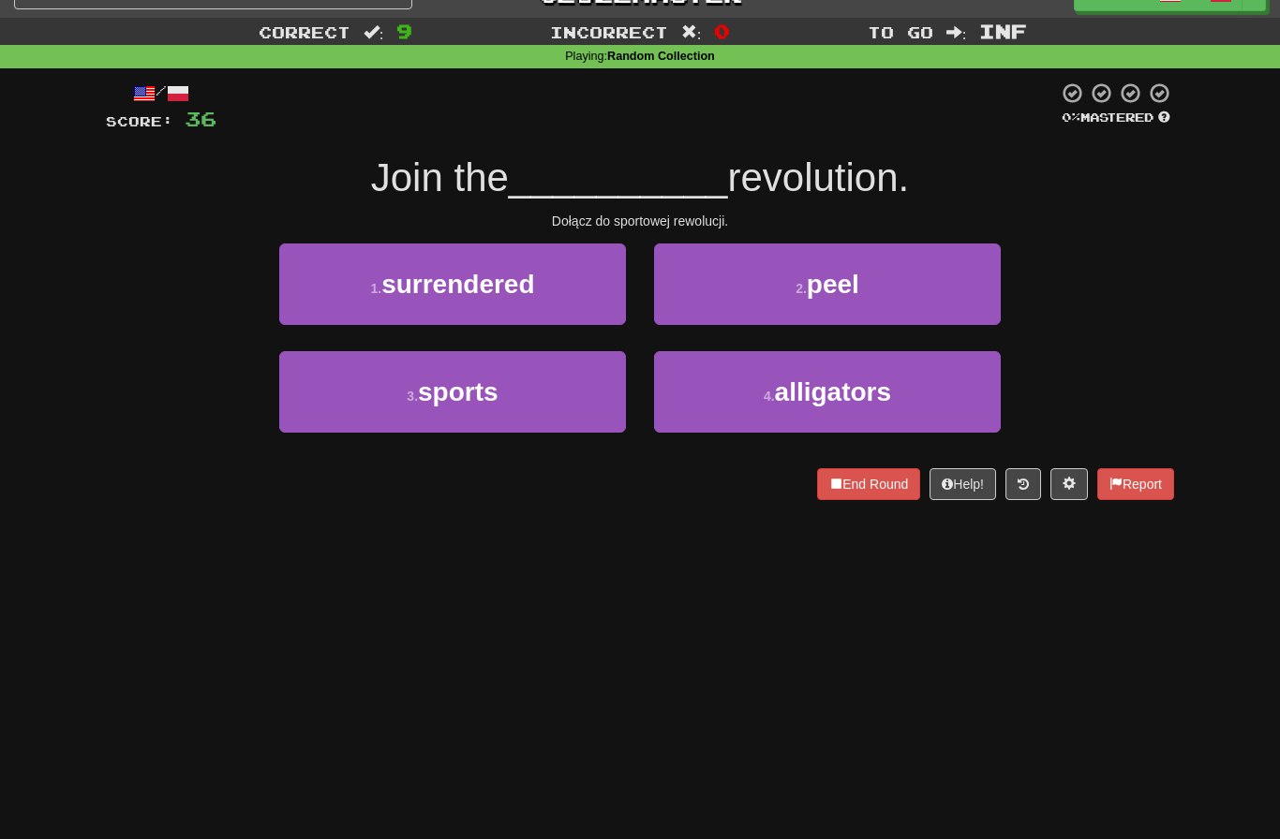
scroll to position [31, 0]
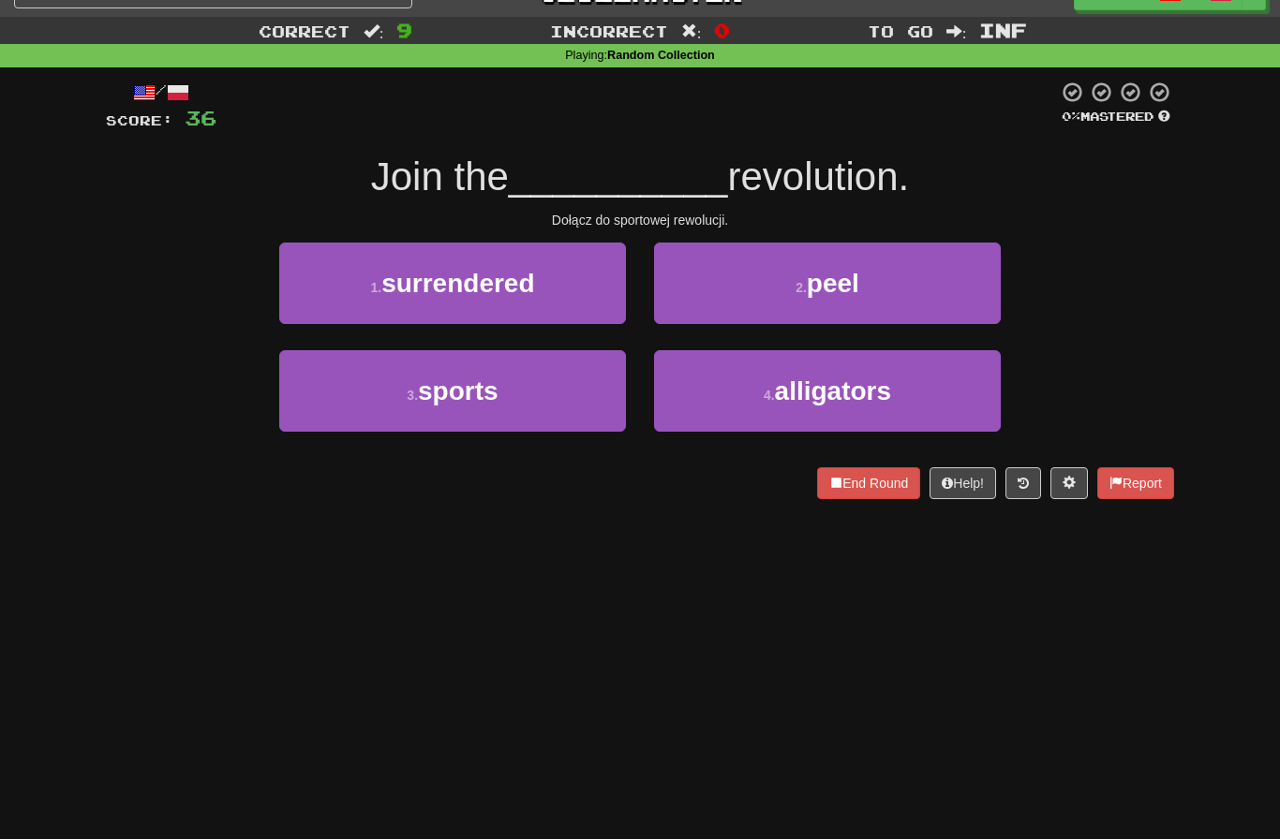
click at [550, 407] on button "3 . sports" at bounding box center [452, 391] width 347 height 82
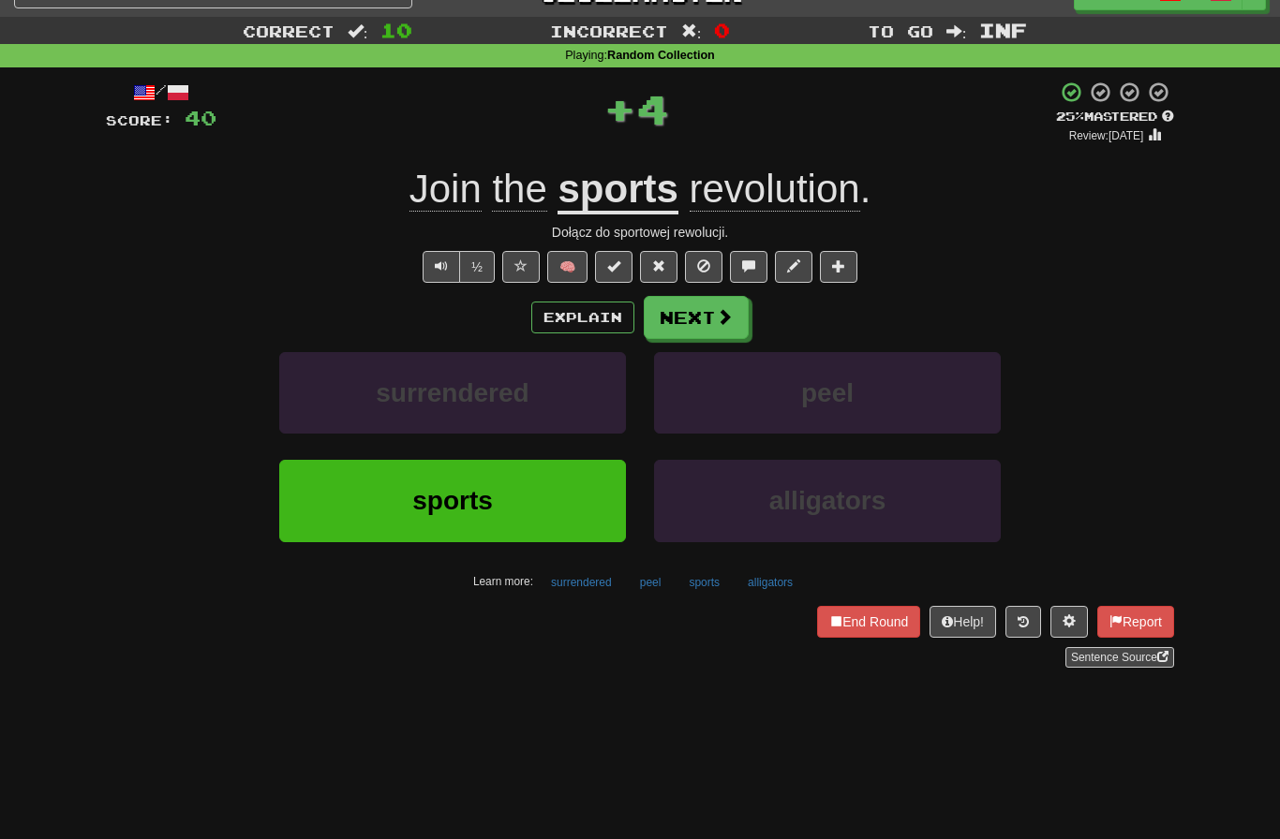
scroll to position [0, 0]
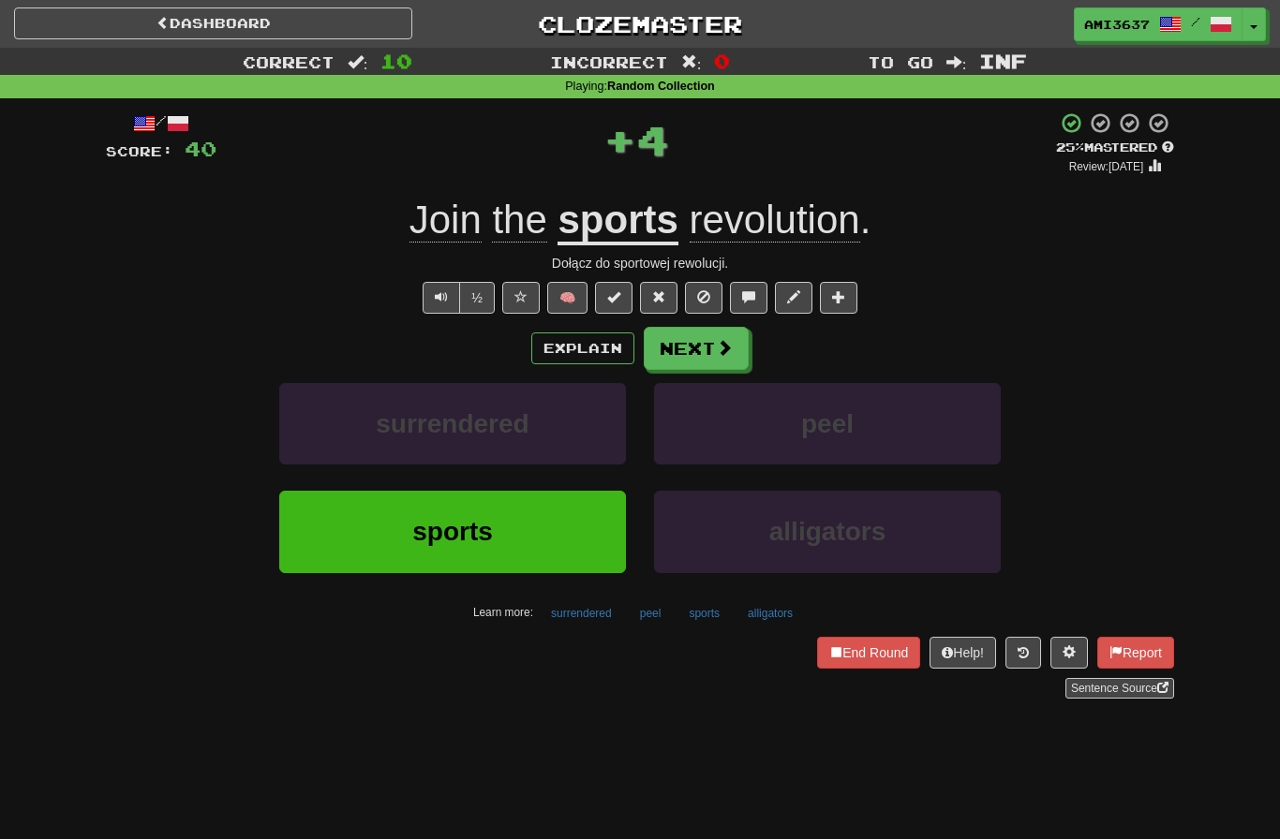
click at [542, 542] on button "sports" at bounding box center [452, 532] width 347 height 82
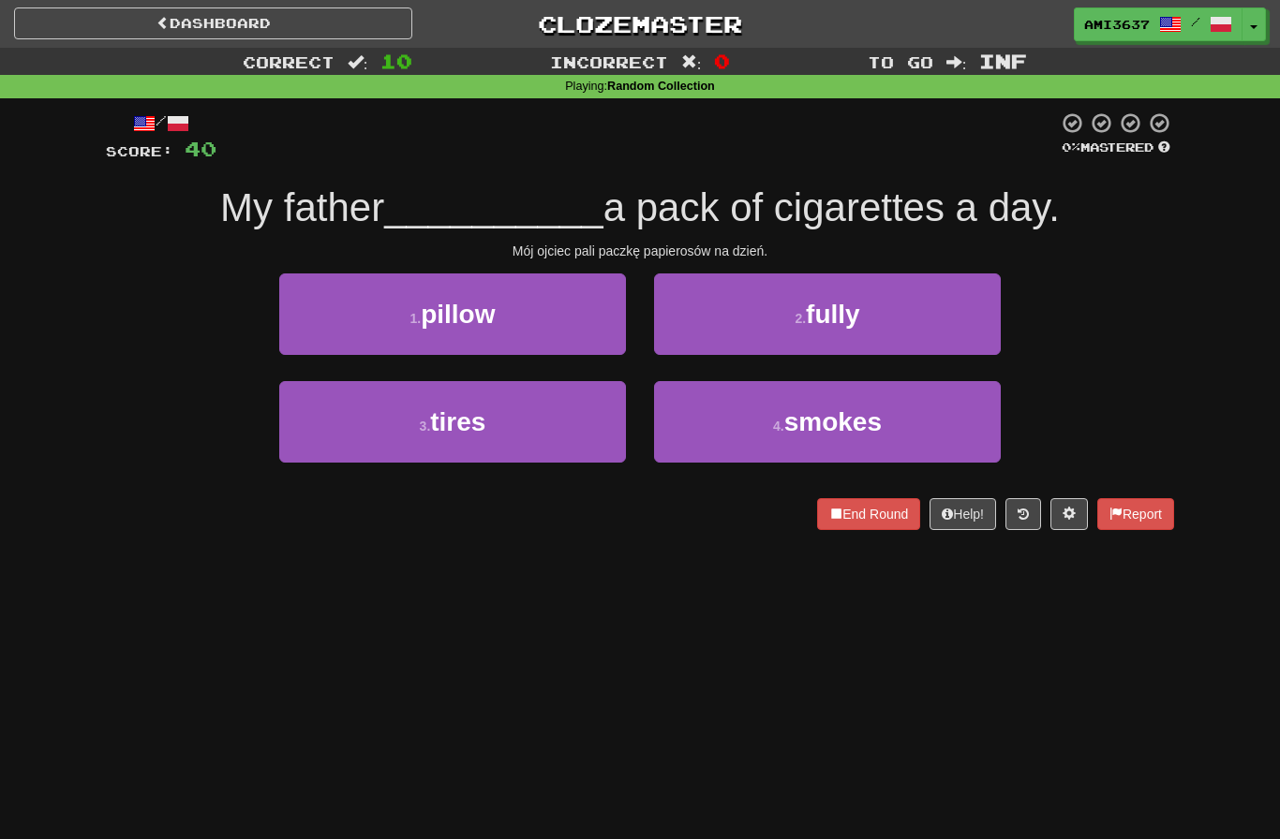
click at [961, 446] on button "4 . smokes" at bounding box center [827, 422] width 347 height 82
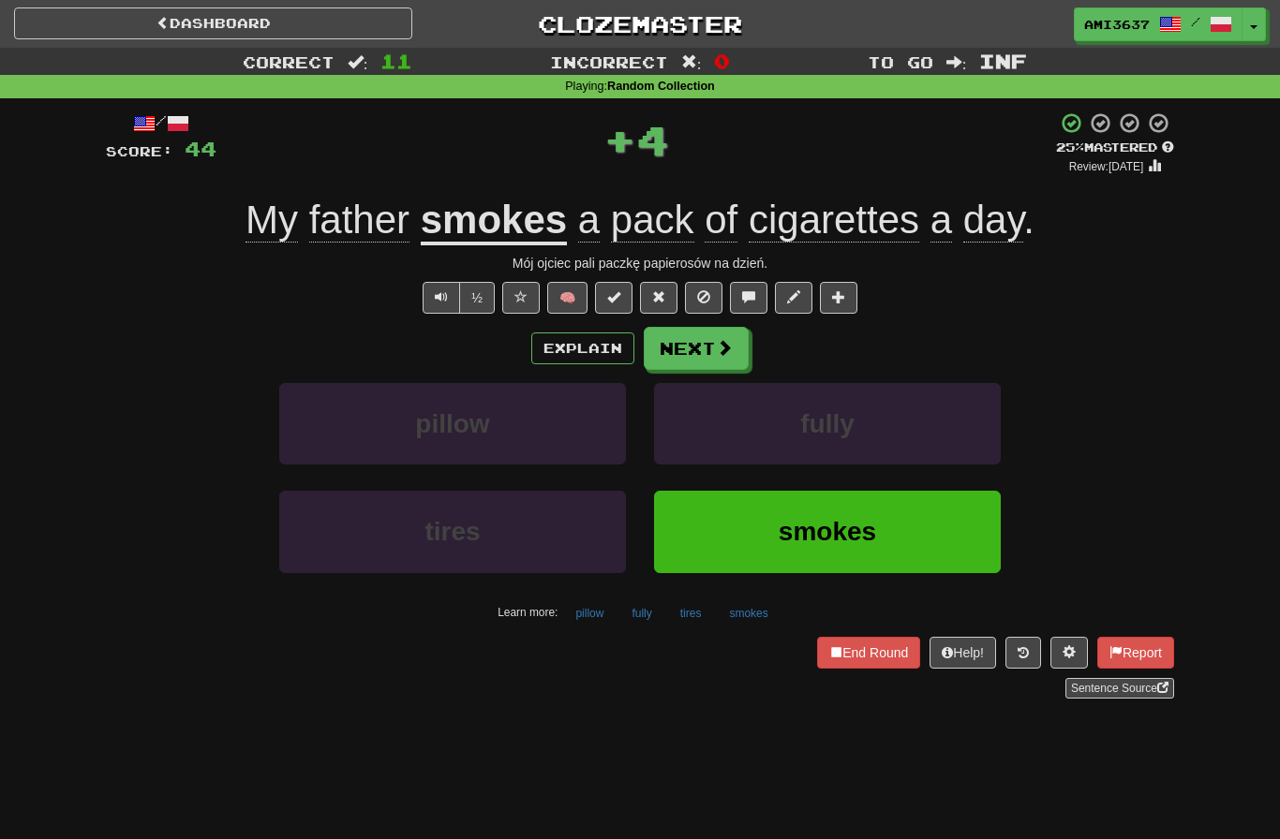
click at [947, 541] on button "smokes" at bounding box center [827, 532] width 347 height 82
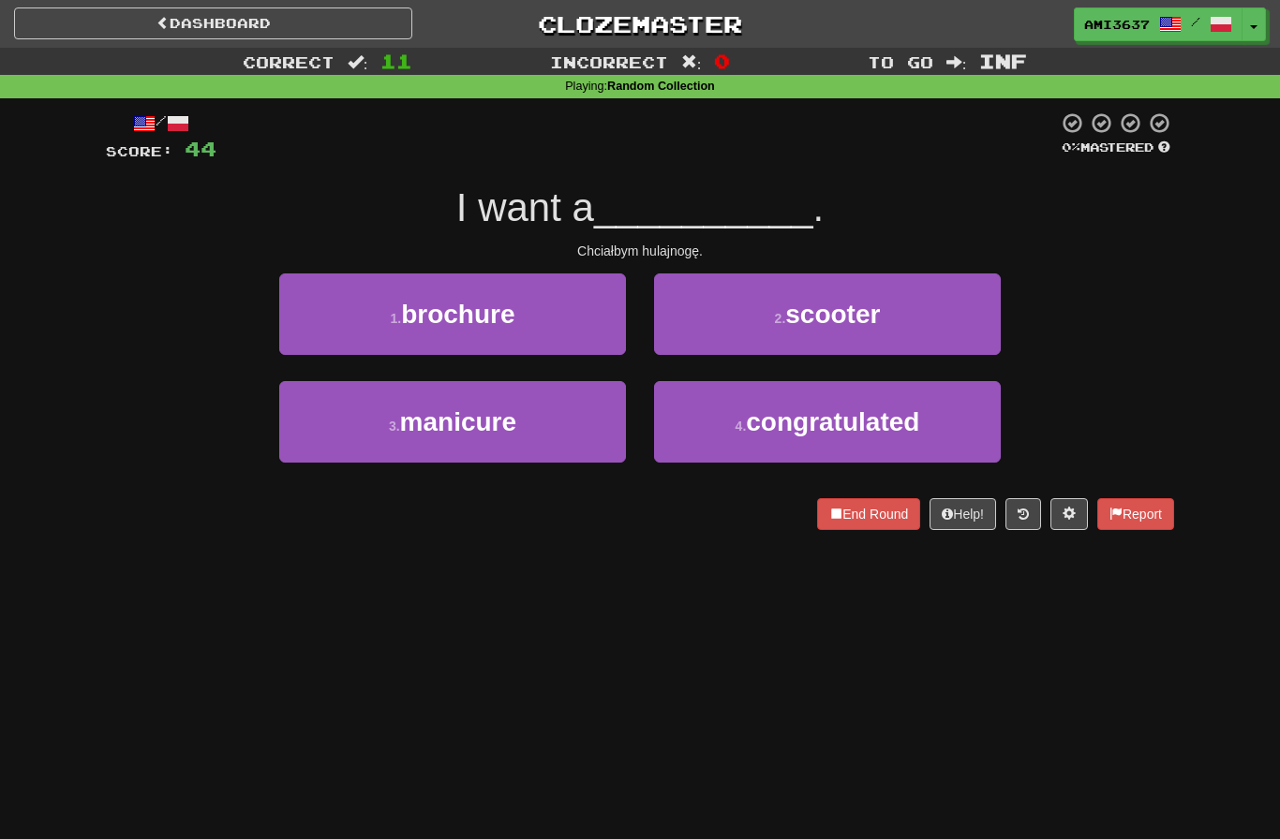
click at [946, 317] on button "2 . scooter" at bounding box center [827, 315] width 347 height 82
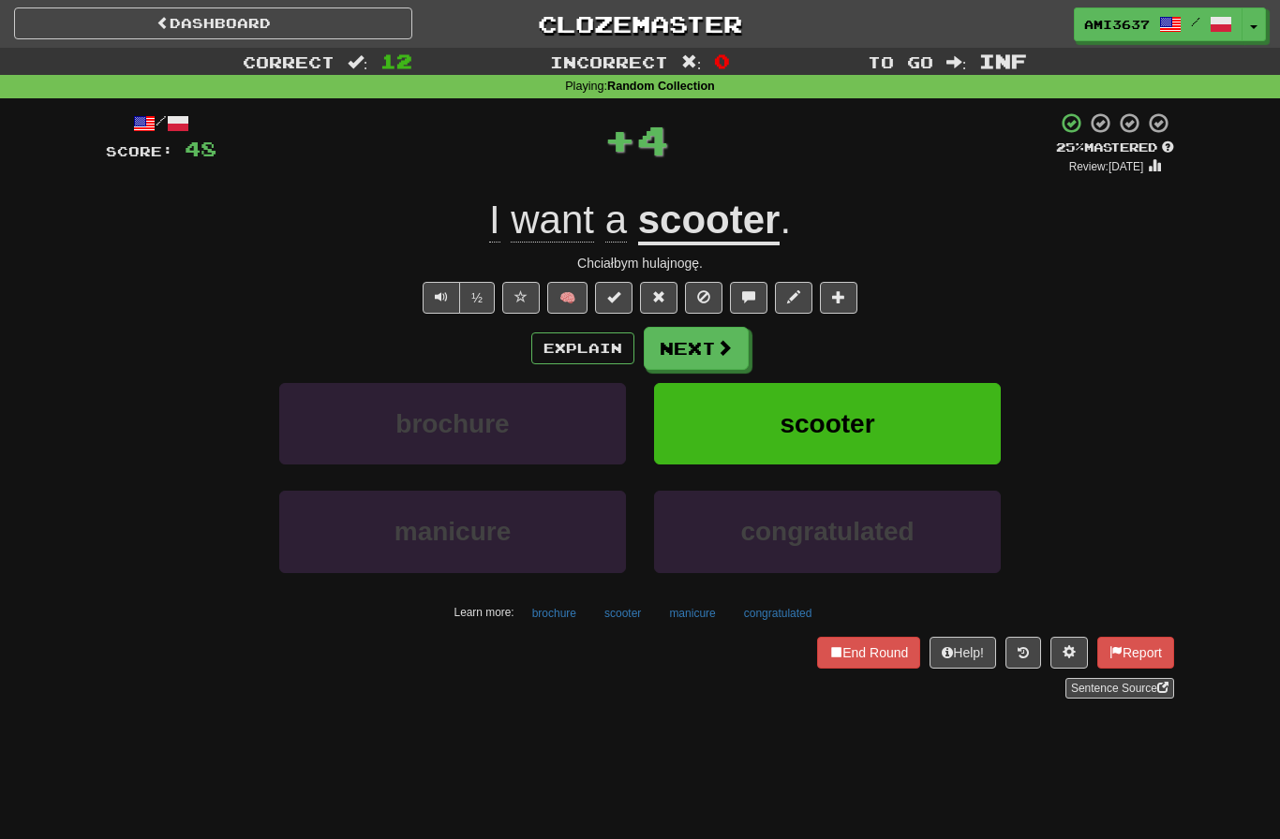
click at [949, 430] on button "scooter" at bounding box center [827, 424] width 347 height 82
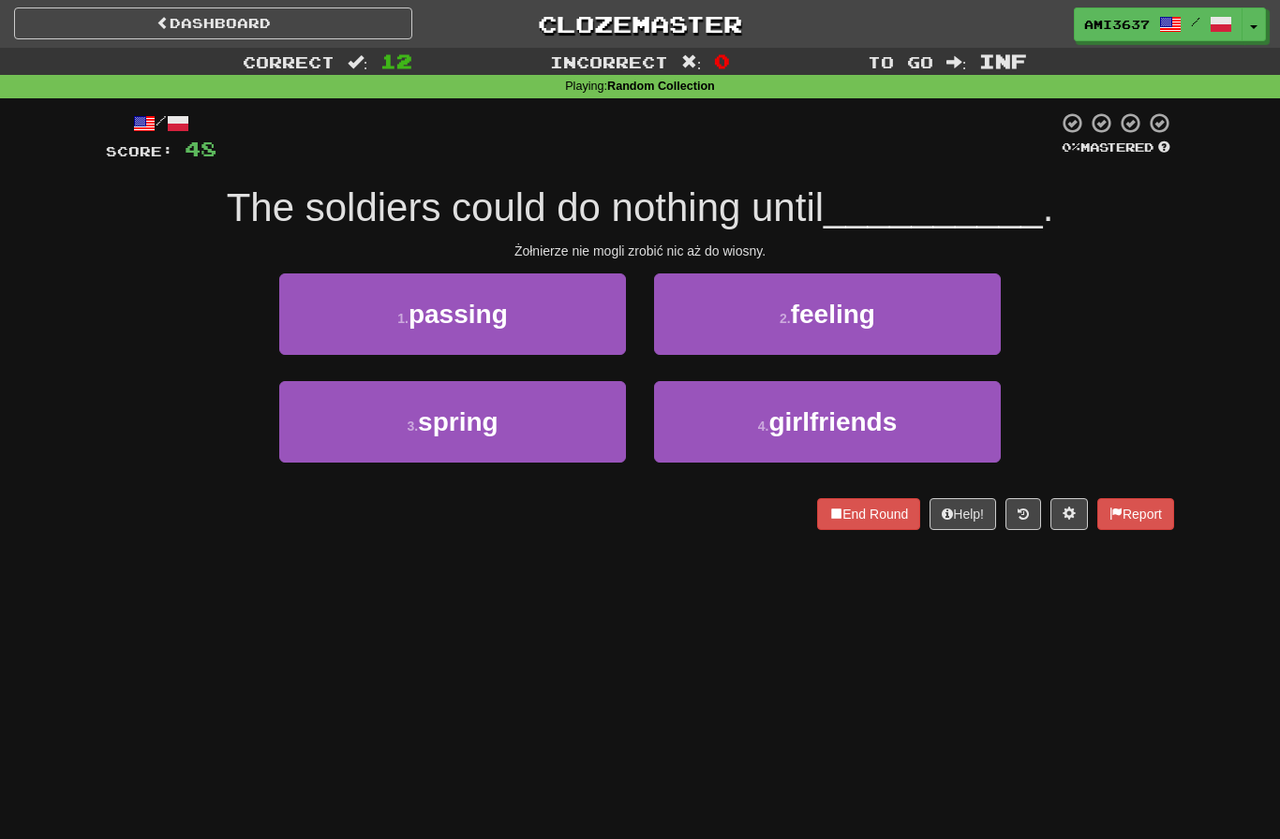
click at [389, 428] on button "3 . spring" at bounding box center [452, 422] width 347 height 82
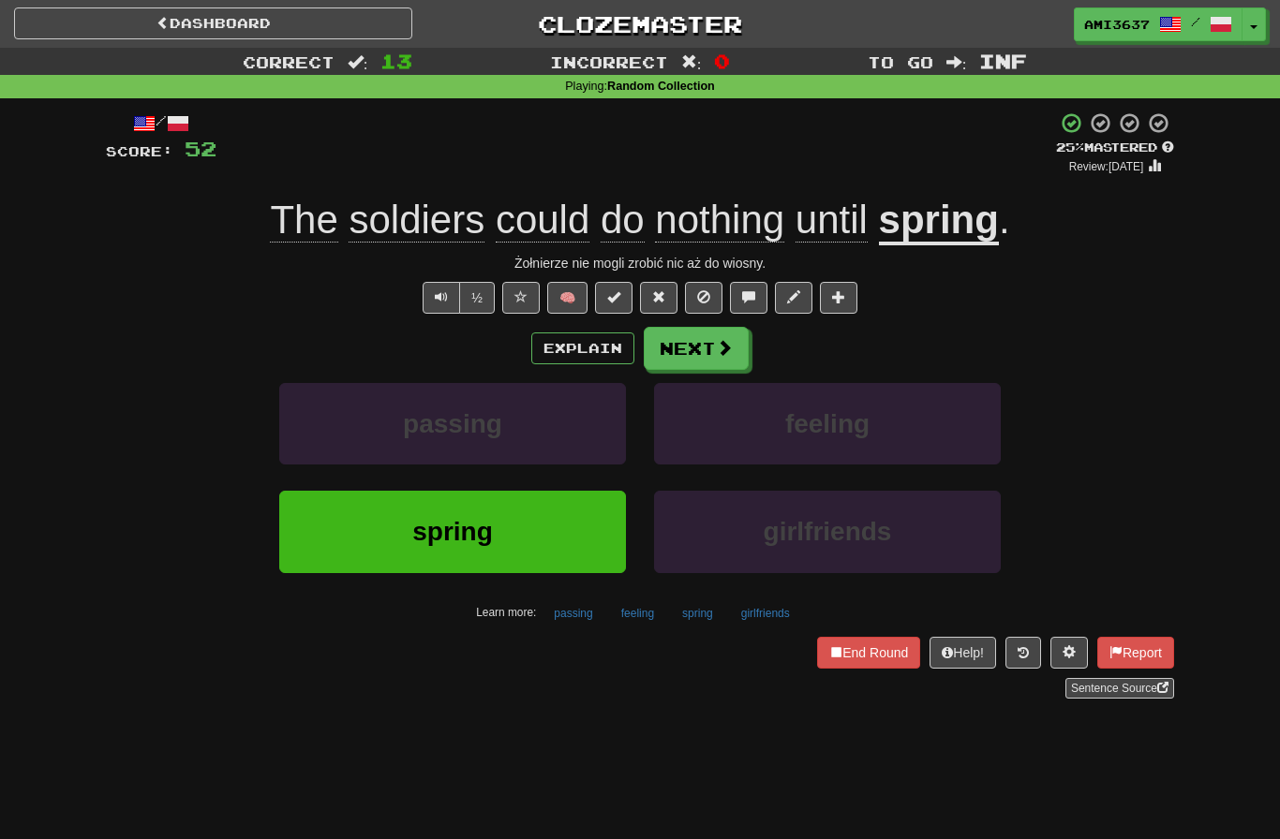
click at [560, 520] on button "spring" at bounding box center [452, 532] width 347 height 82
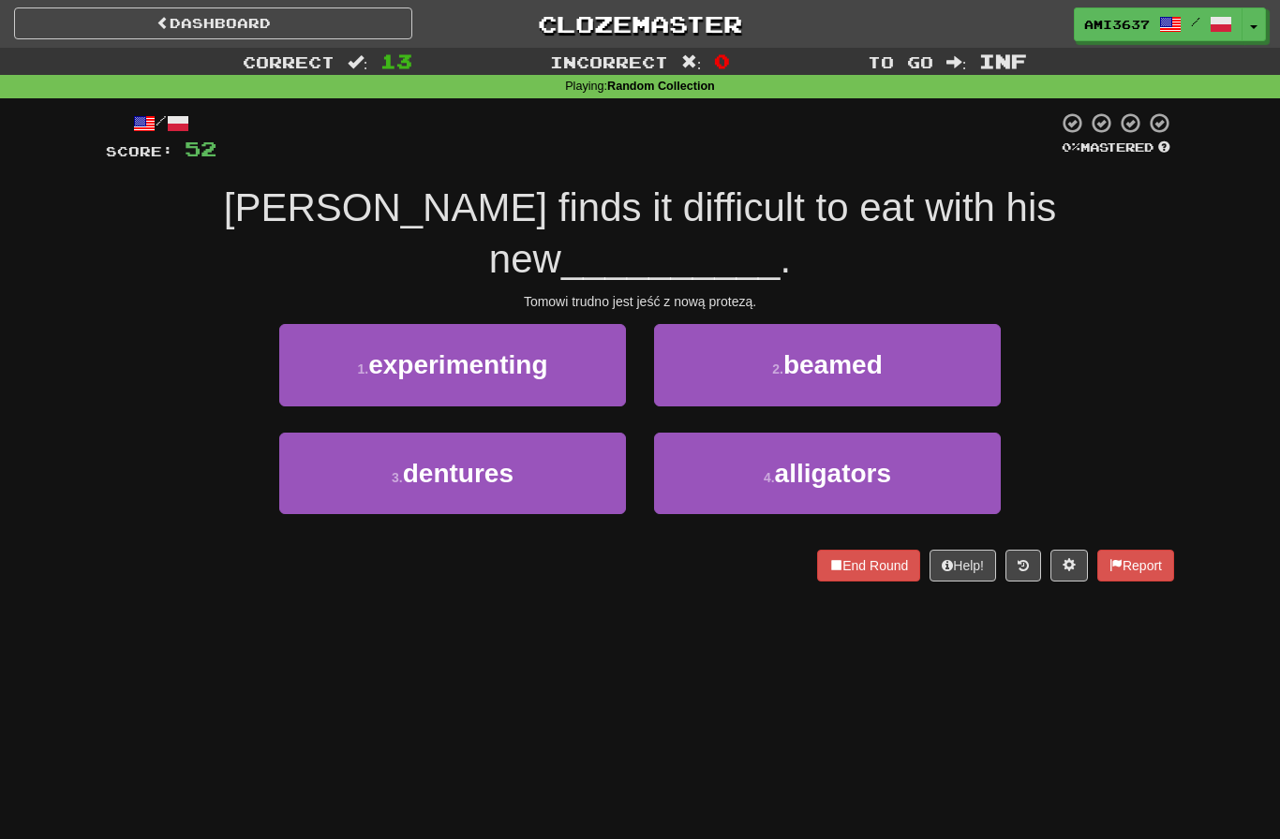
click at [592, 433] on button "3 . dentures" at bounding box center [452, 474] width 347 height 82
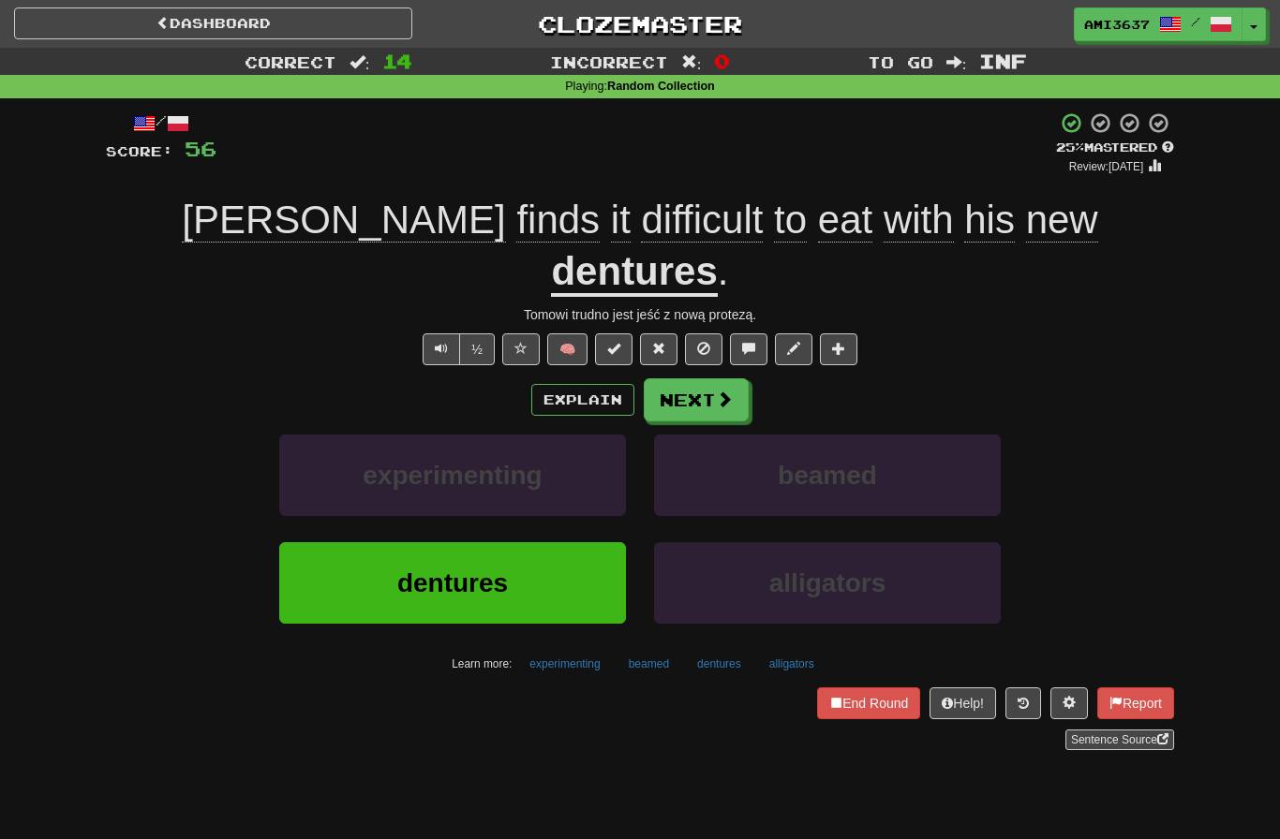
click at [580, 542] on button "dentures" at bounding box center [452, 583] width 347 height 82
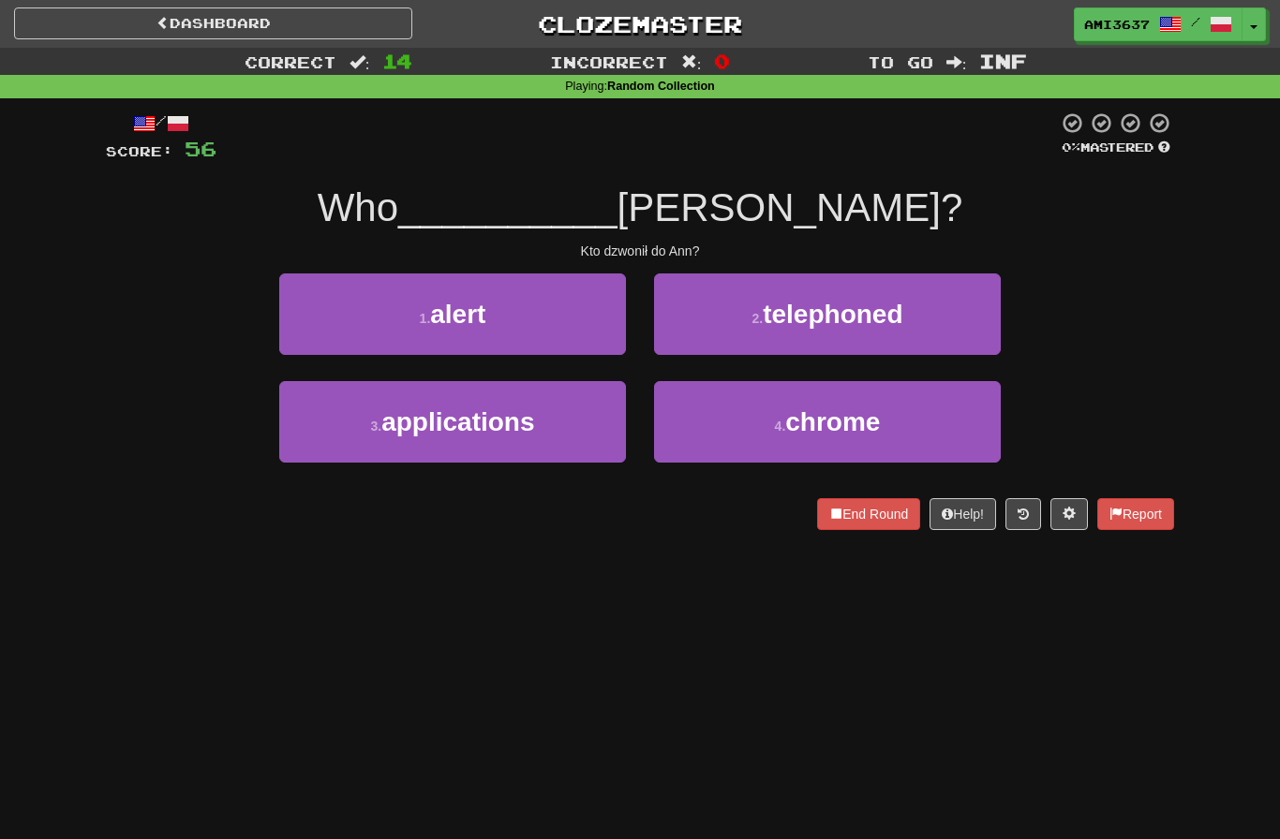
click at [967, 331] on button "2 . telephoned" at bounding box center [827, 315] width 347 height 82
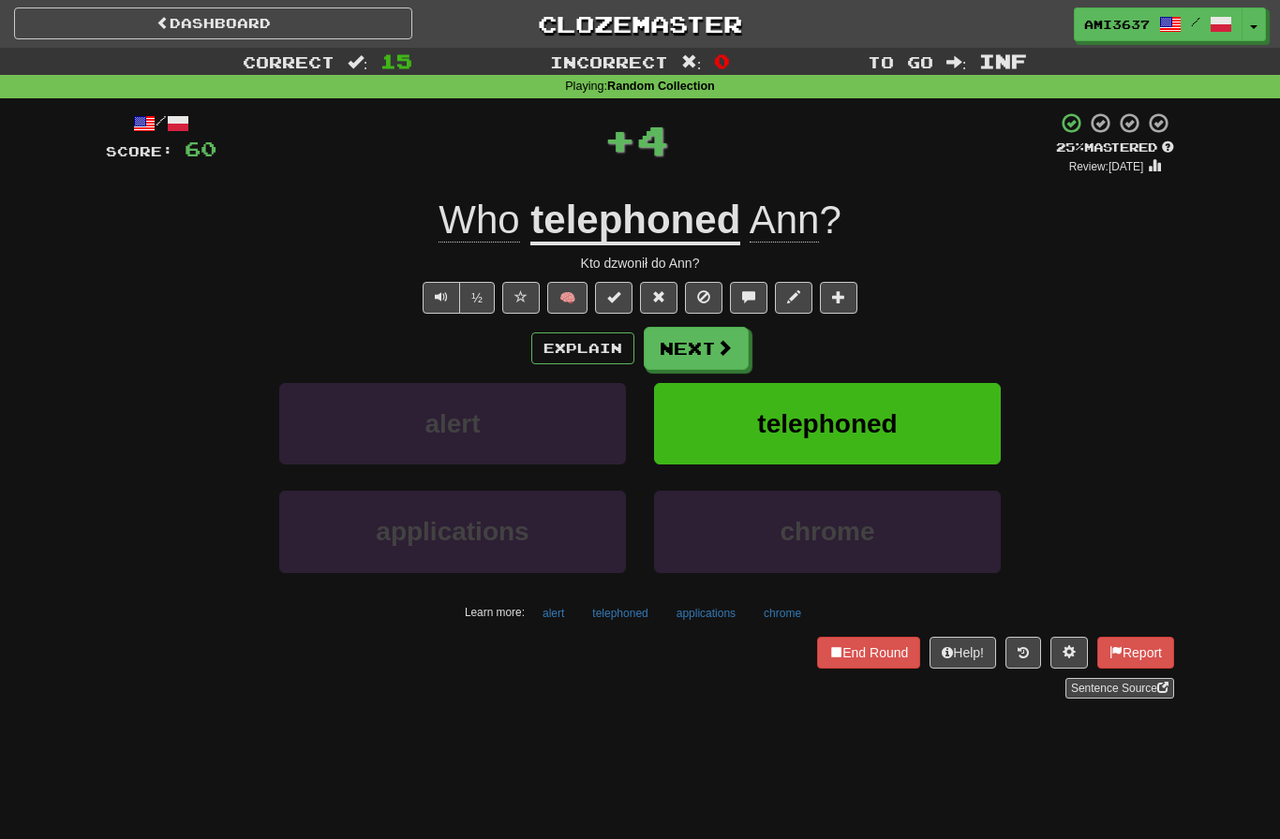
click at [947, 424] on button "telephoned" at bounding box center [827, 424] width 347 height 82
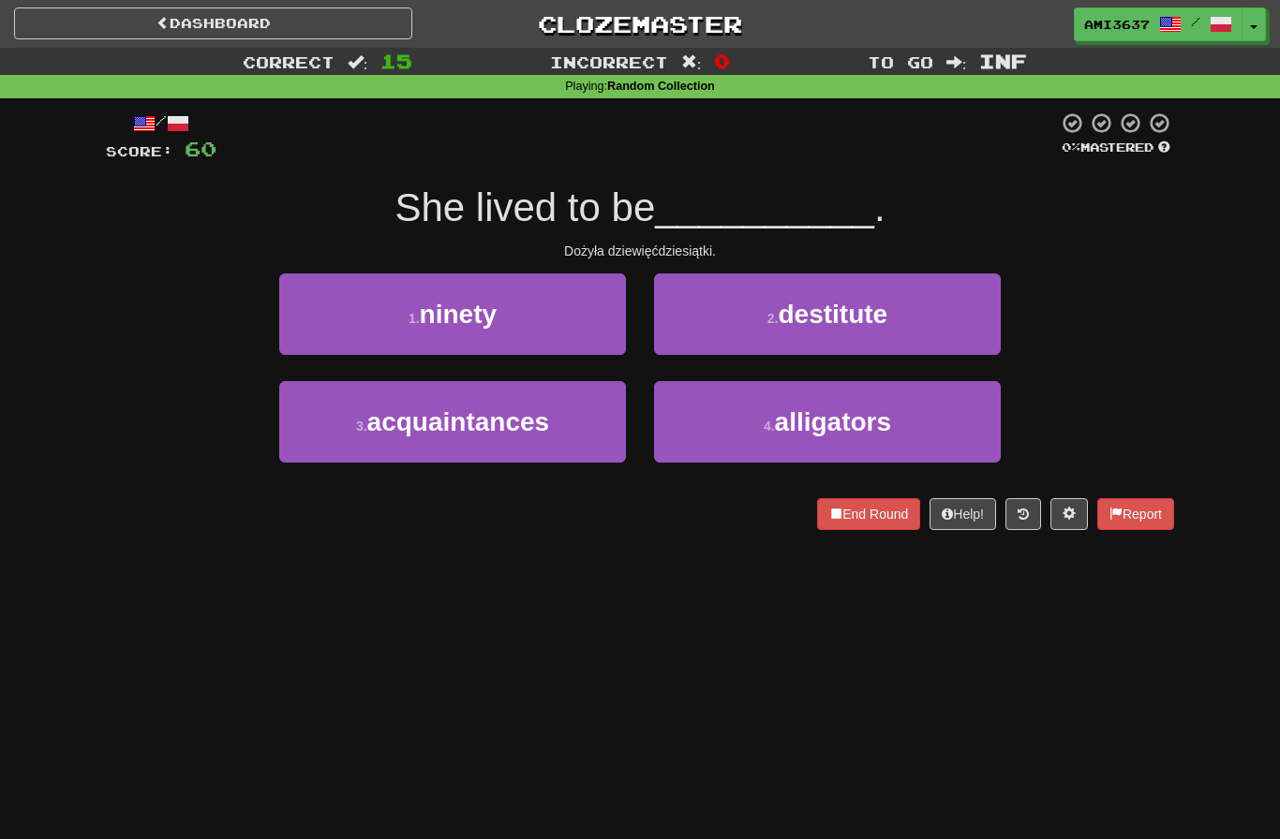
click at [561, 328] on button "1 . ninety" at bounding box center [452, 315] width 347 height 82
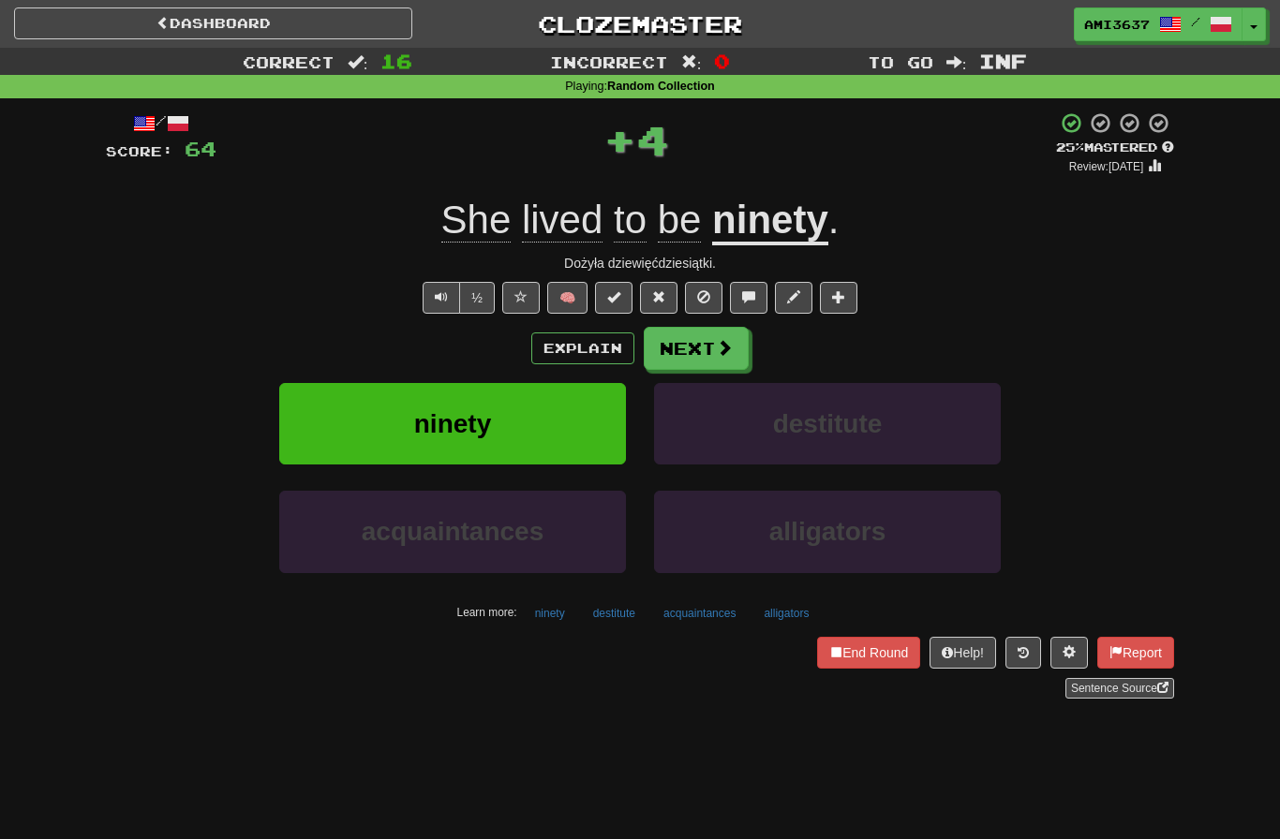
click at [591, 439] on button "ninety" at bounding box center [452, 424] width 347 height 82
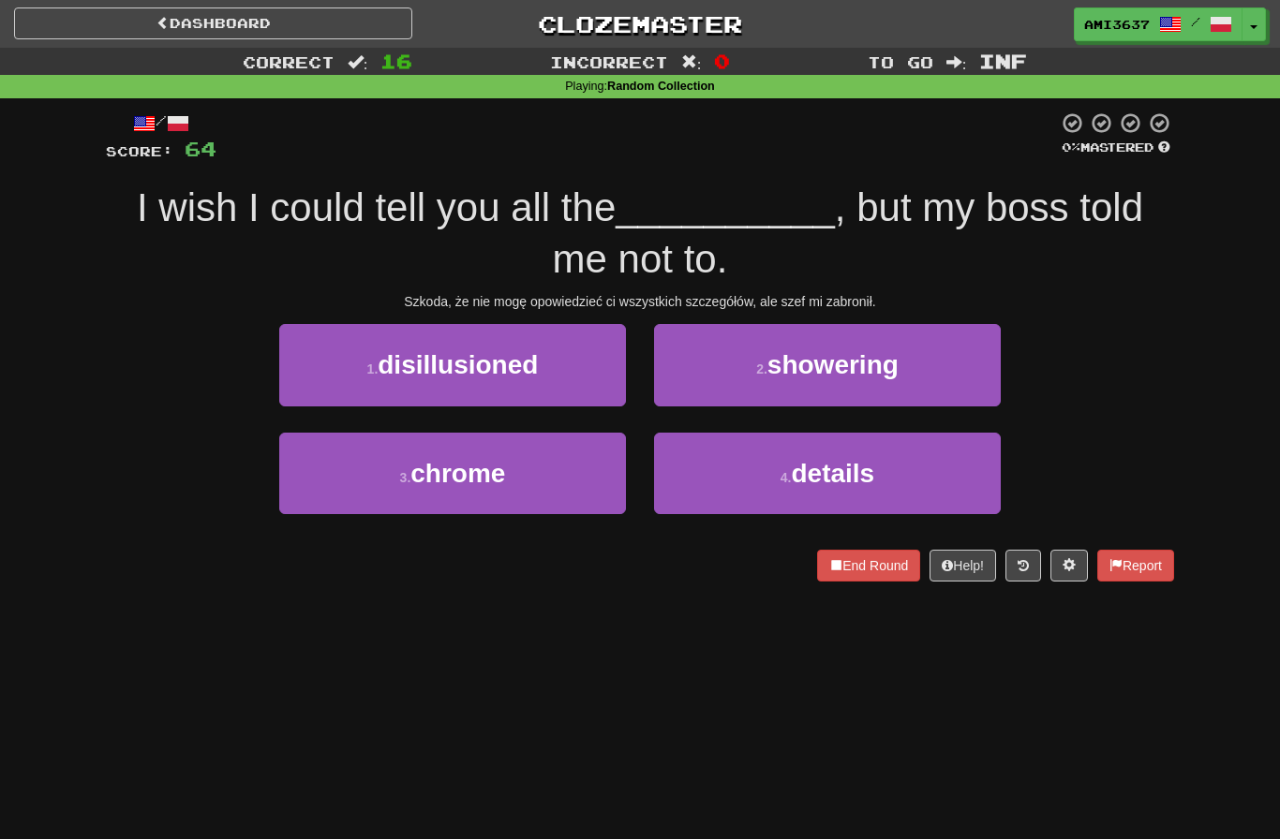
click at [847, 498] on button "4 . details" at bounding box center [827, 474] width 347 height 82
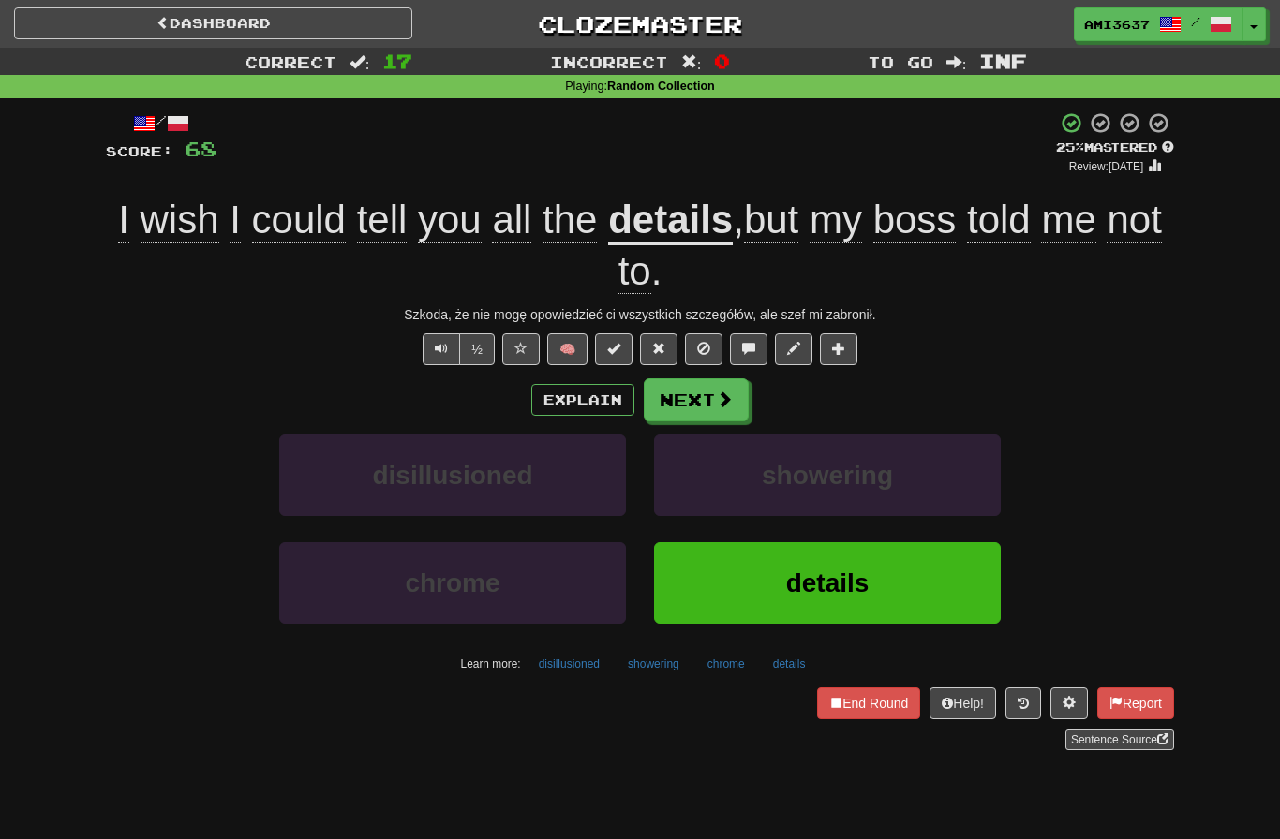
click at [890, 575] on button "details" at bounding box center [827, 583] width 347 height 82
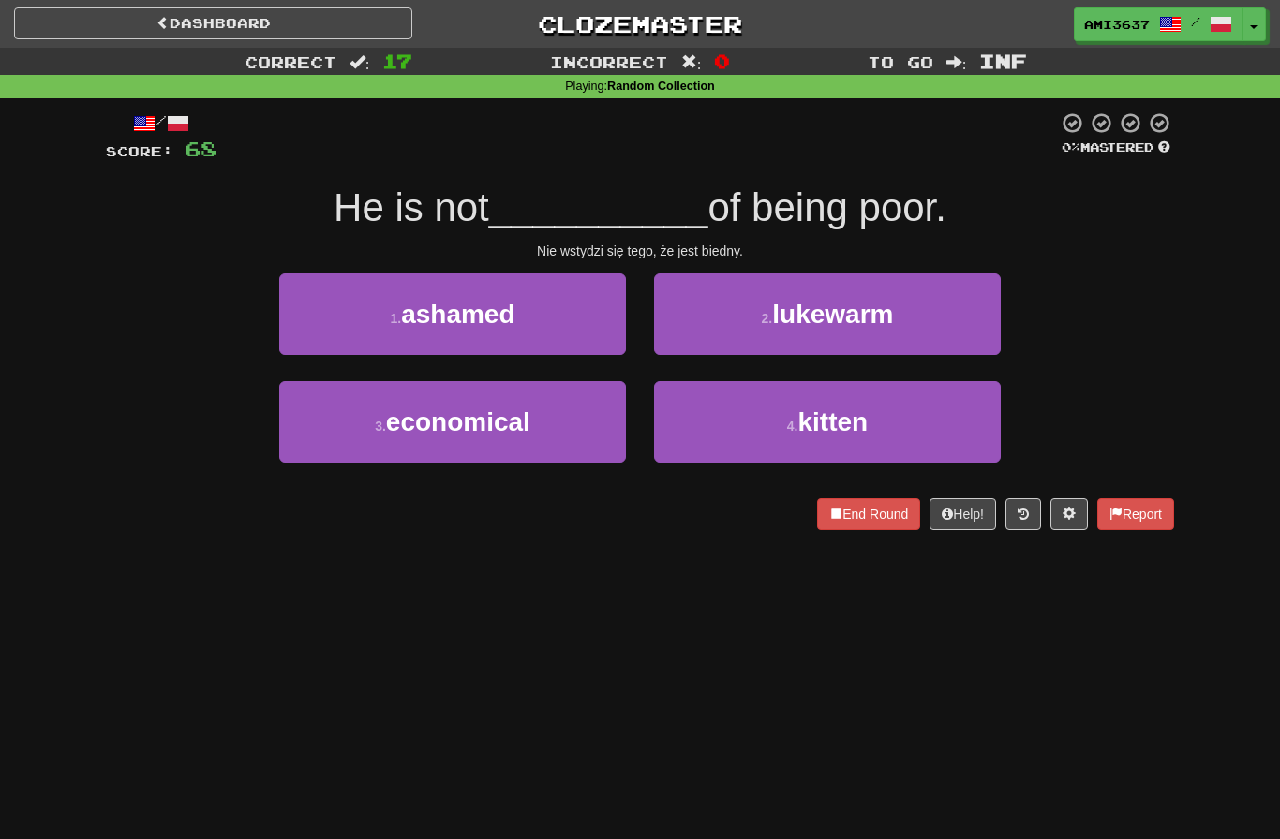
click at [352, 316] on button "1 . ashamed" at bounding box center [452, 315] width 347 height 82
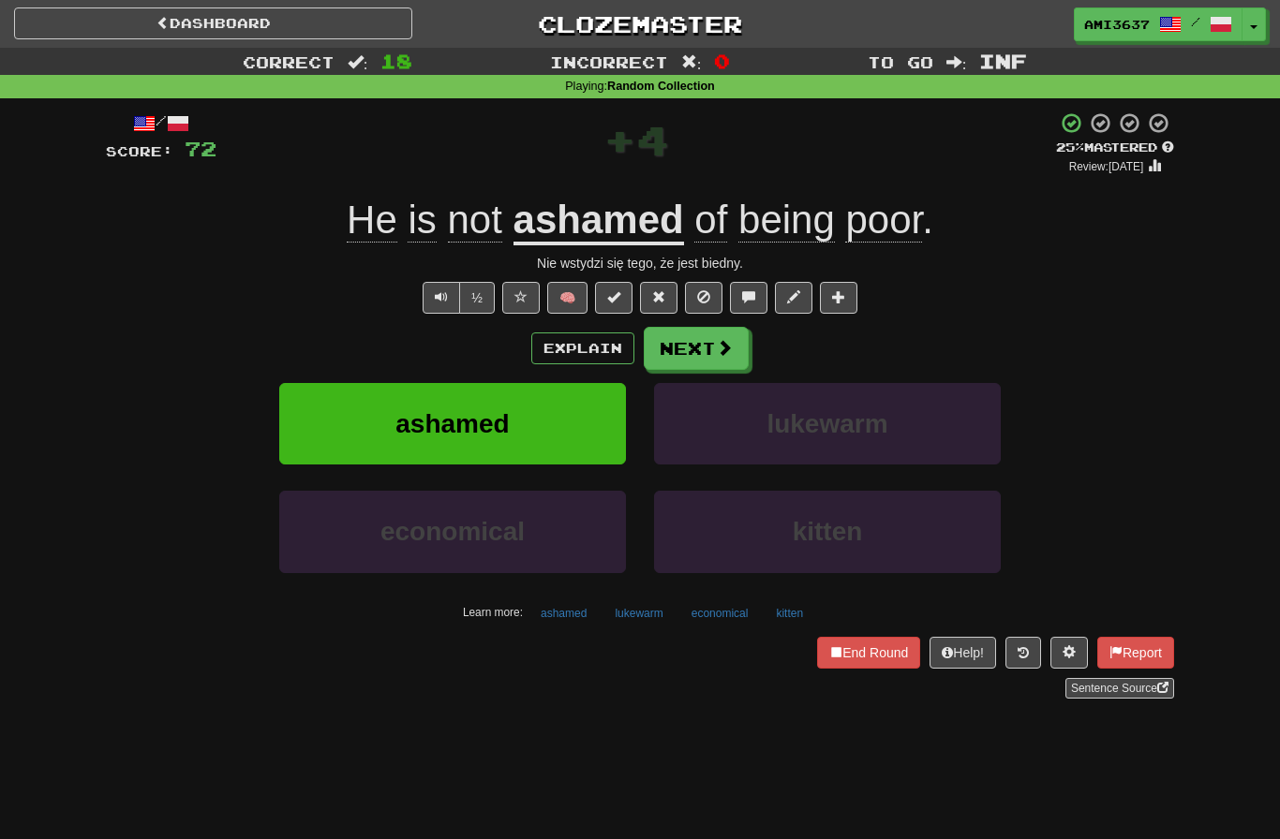
click at [318, 413] on button "ashamed" at bounding box center [452, 424] width 347 height 82
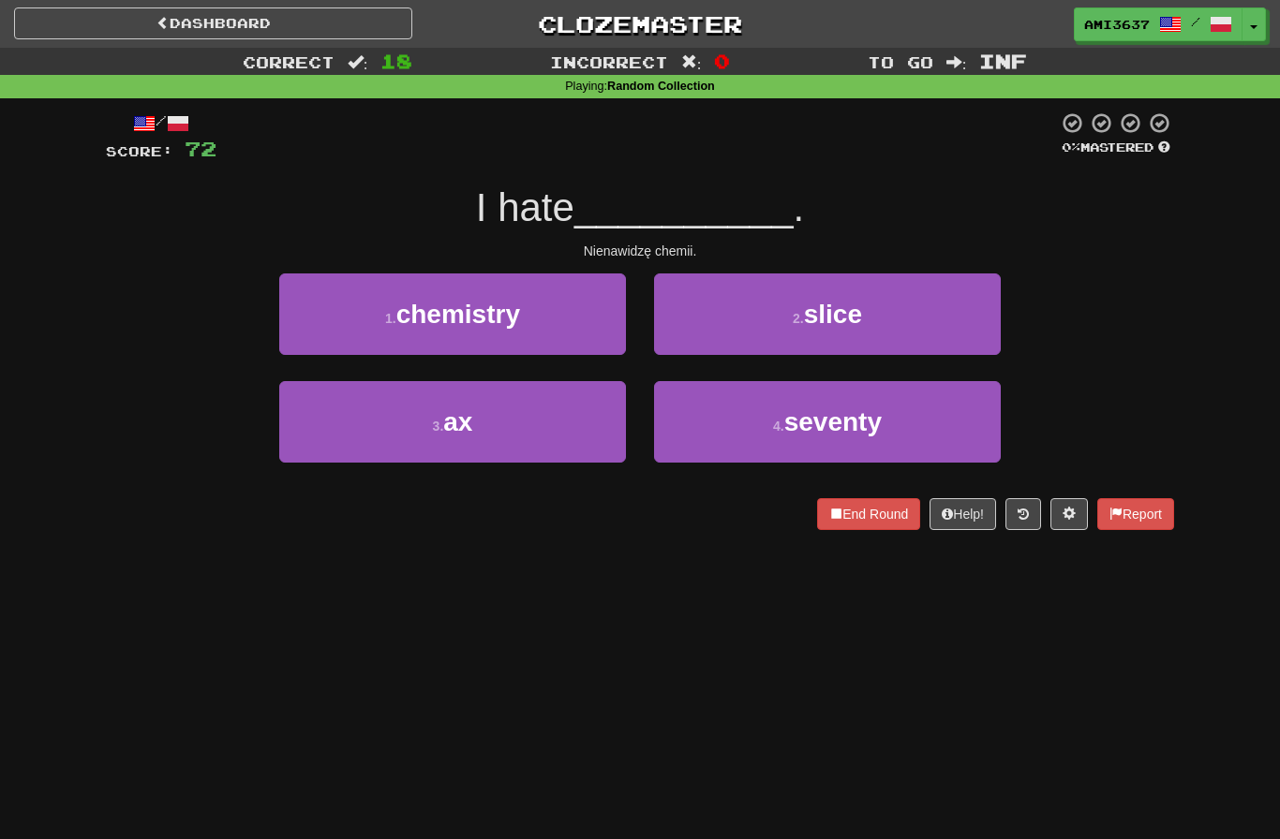
click at [322, 312] on button "1 . chemistry" at bounding box center [452, 315] width 347 height 82
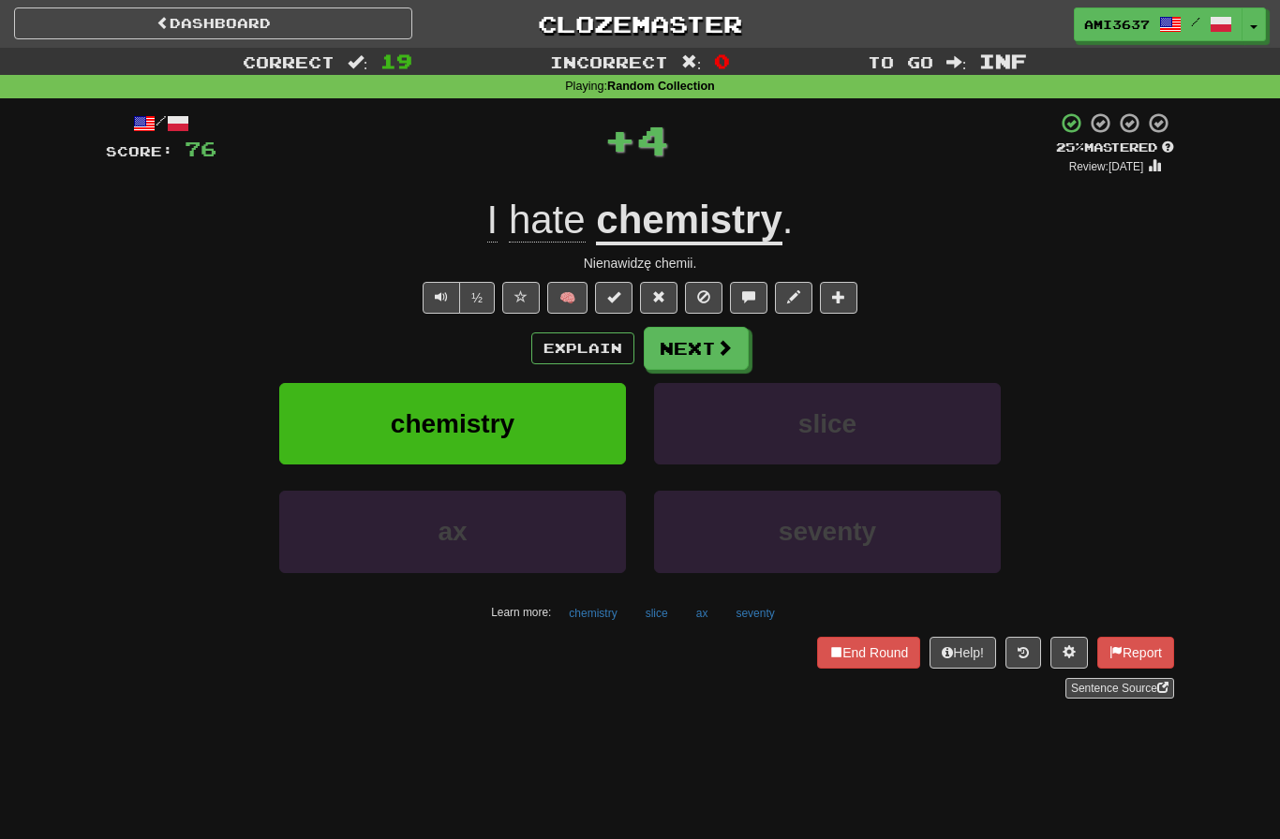
click at [308, 418] on button "chemistry" at bounding box center [452, 424] width 347 height 82
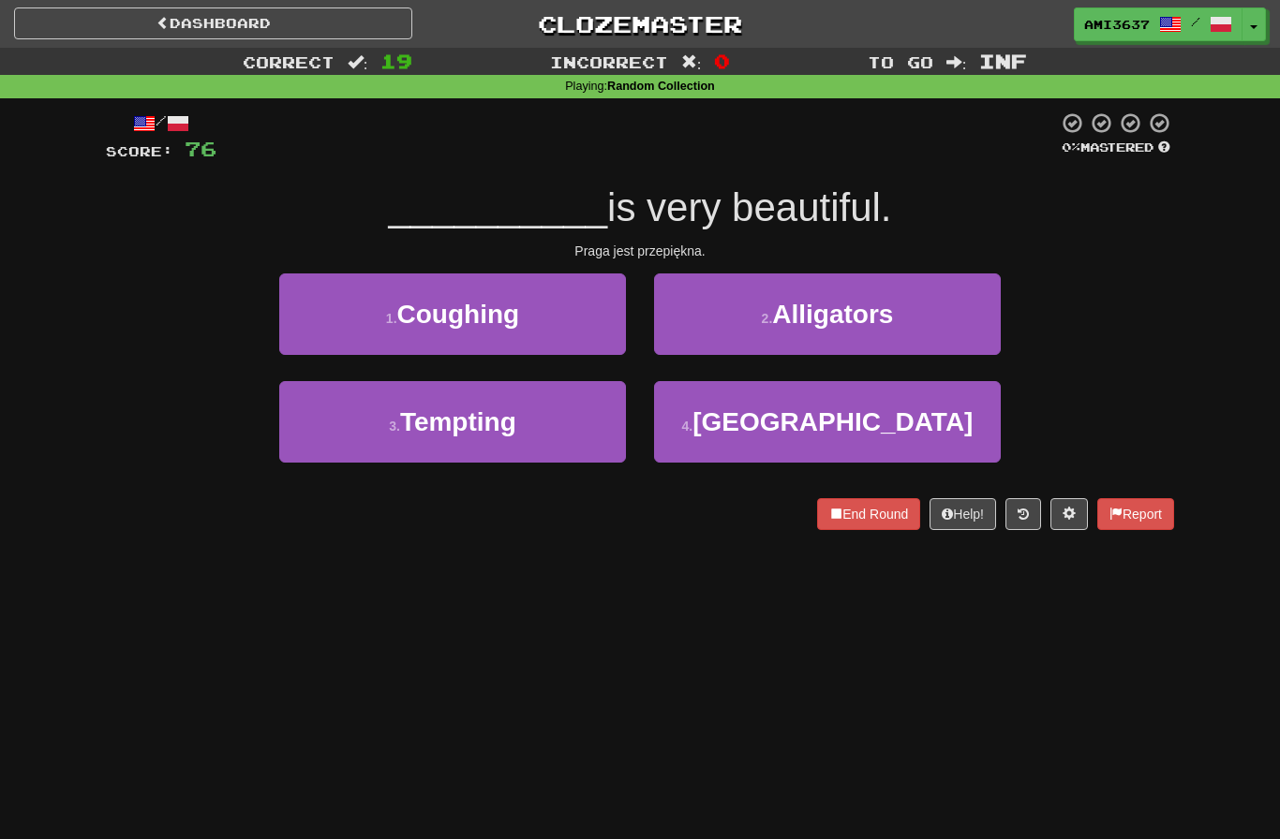
click at [941, 431] on button "4 . Prague" at bounding box center [827, 422] width 347 height 82
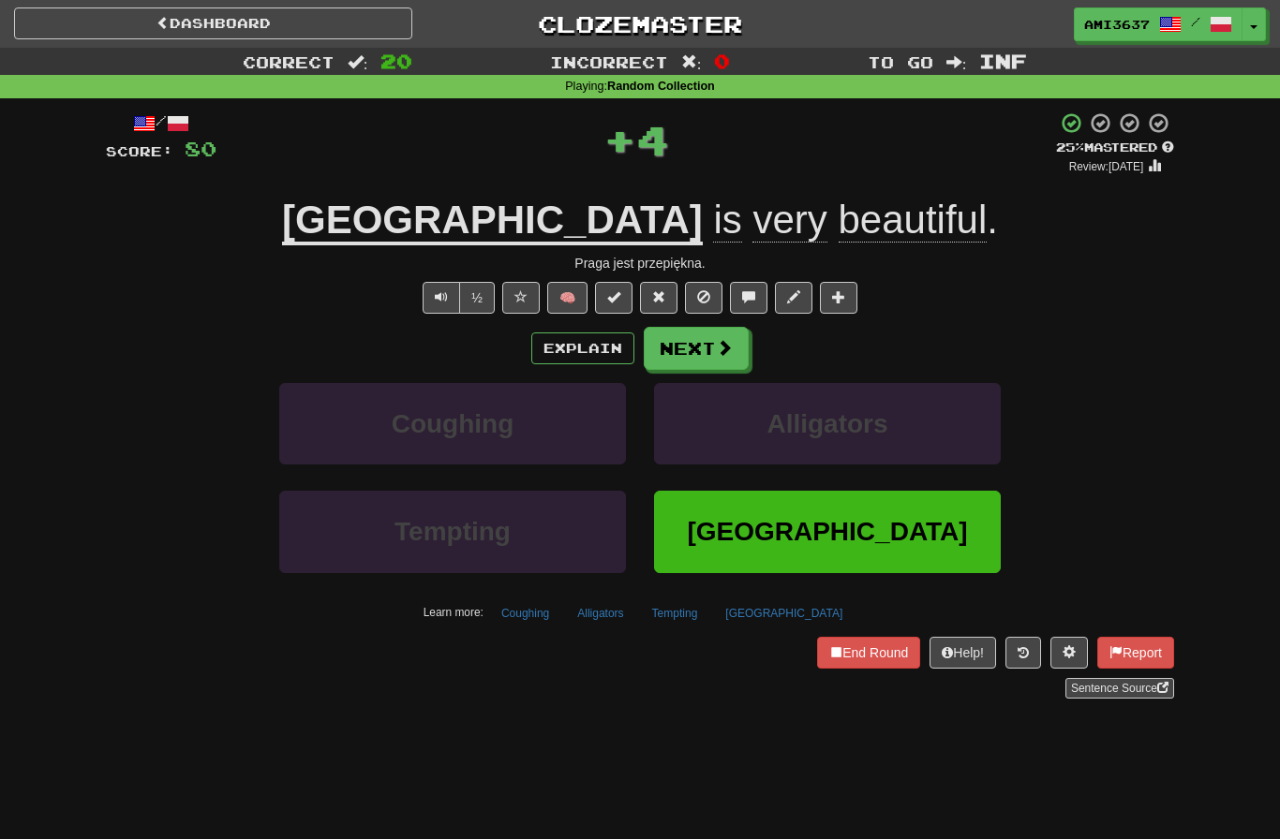
click at [913, 540] on button "Prague" at bounding box center [827, 532] width 347 height 82
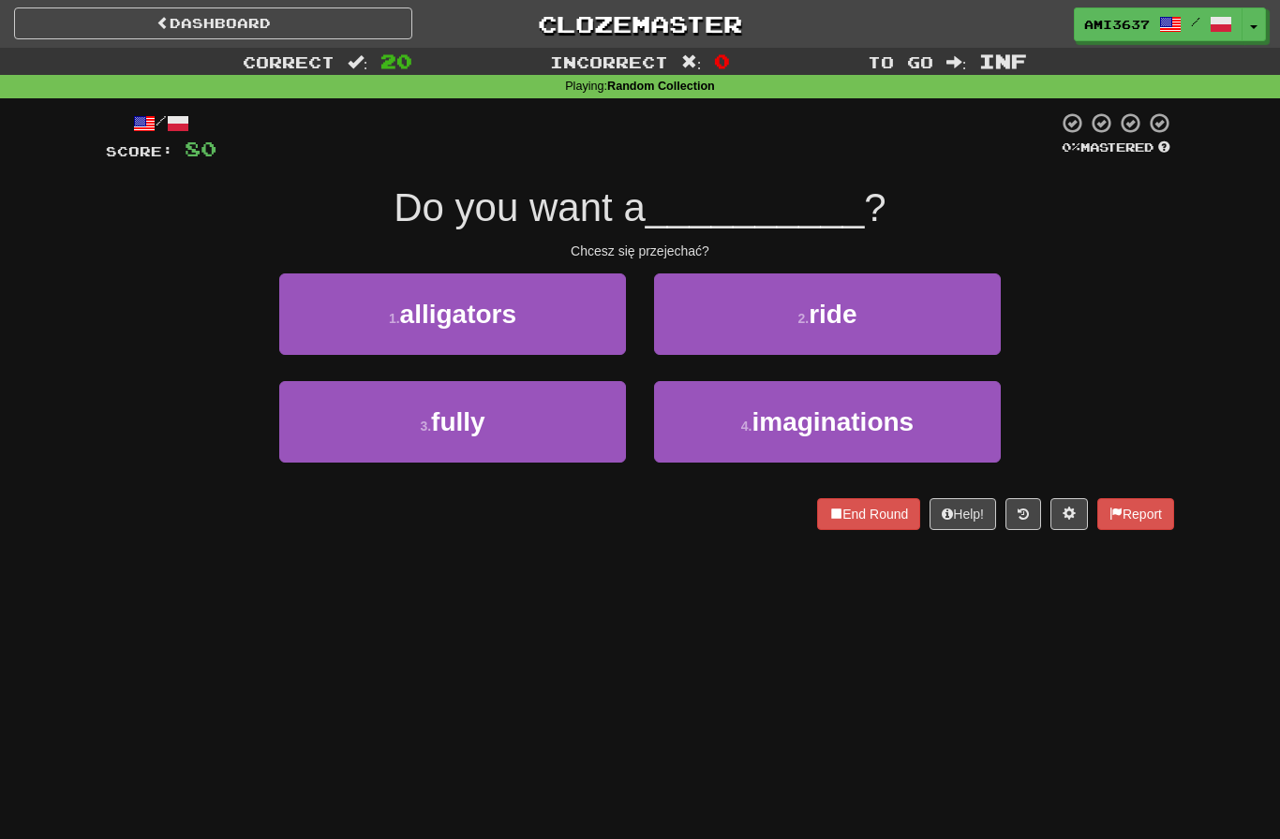
click at [951, 326] on button "2 . ride" at bounding box center [827, 315] width 347 height 82
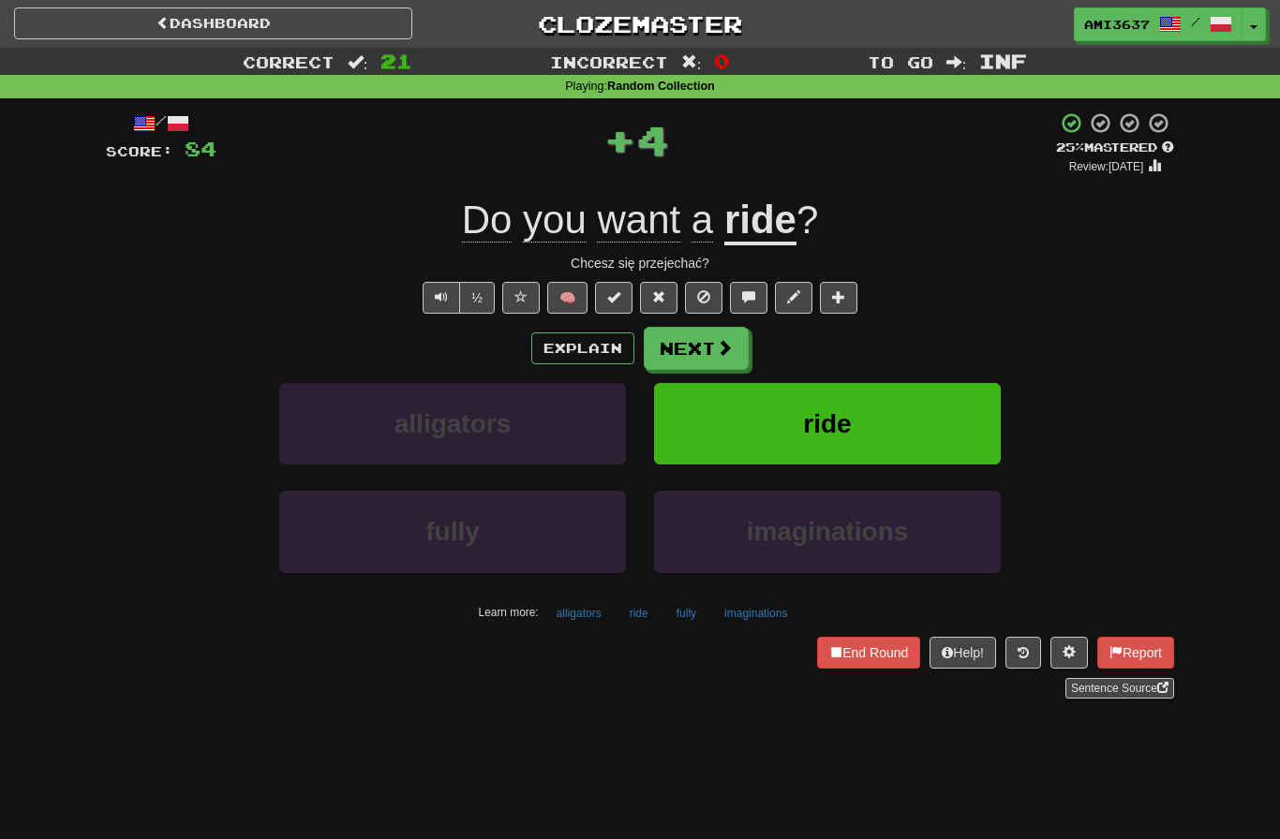
click at [945, 419] on button "ride" at bounding box center [827, 424] width 347 height 82
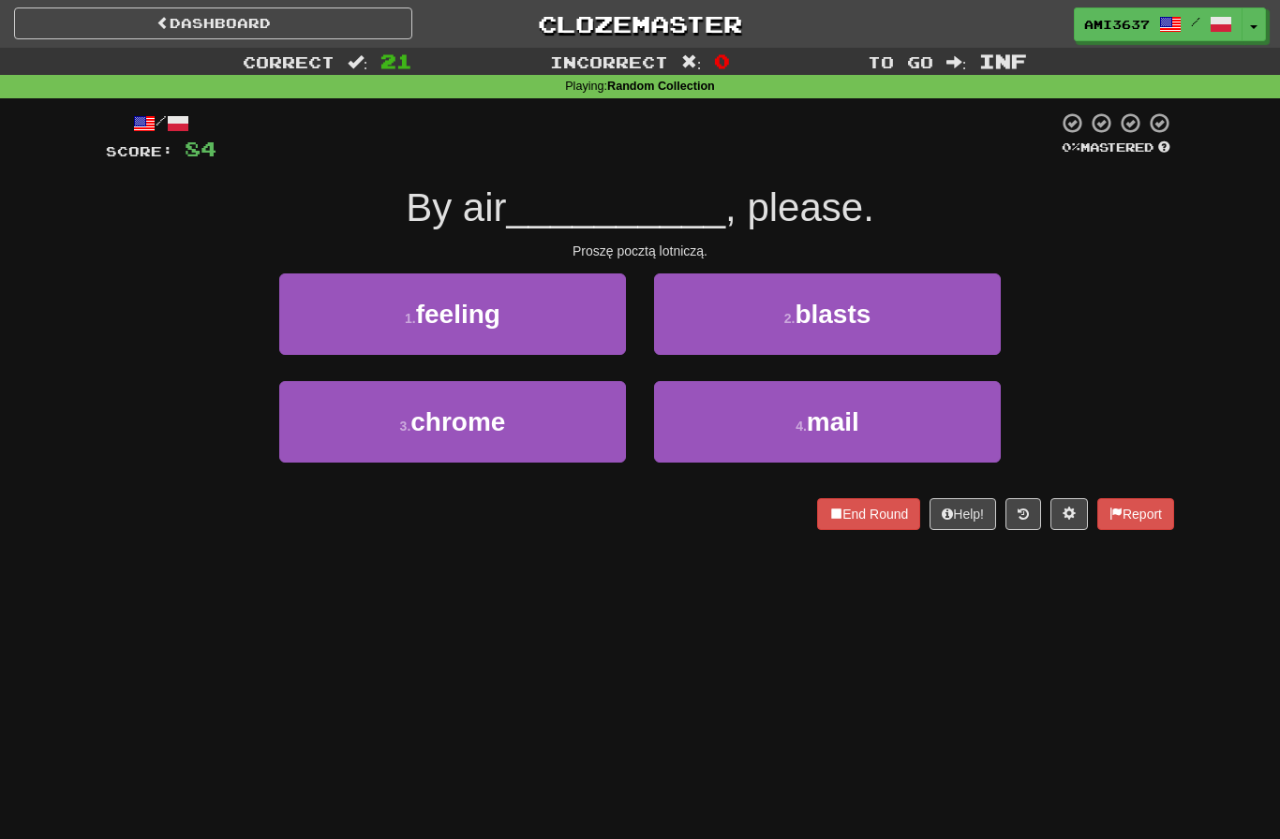
click at [928, 434] on button "4 . mail" at bounding box center [827, 422] width 347 height 82
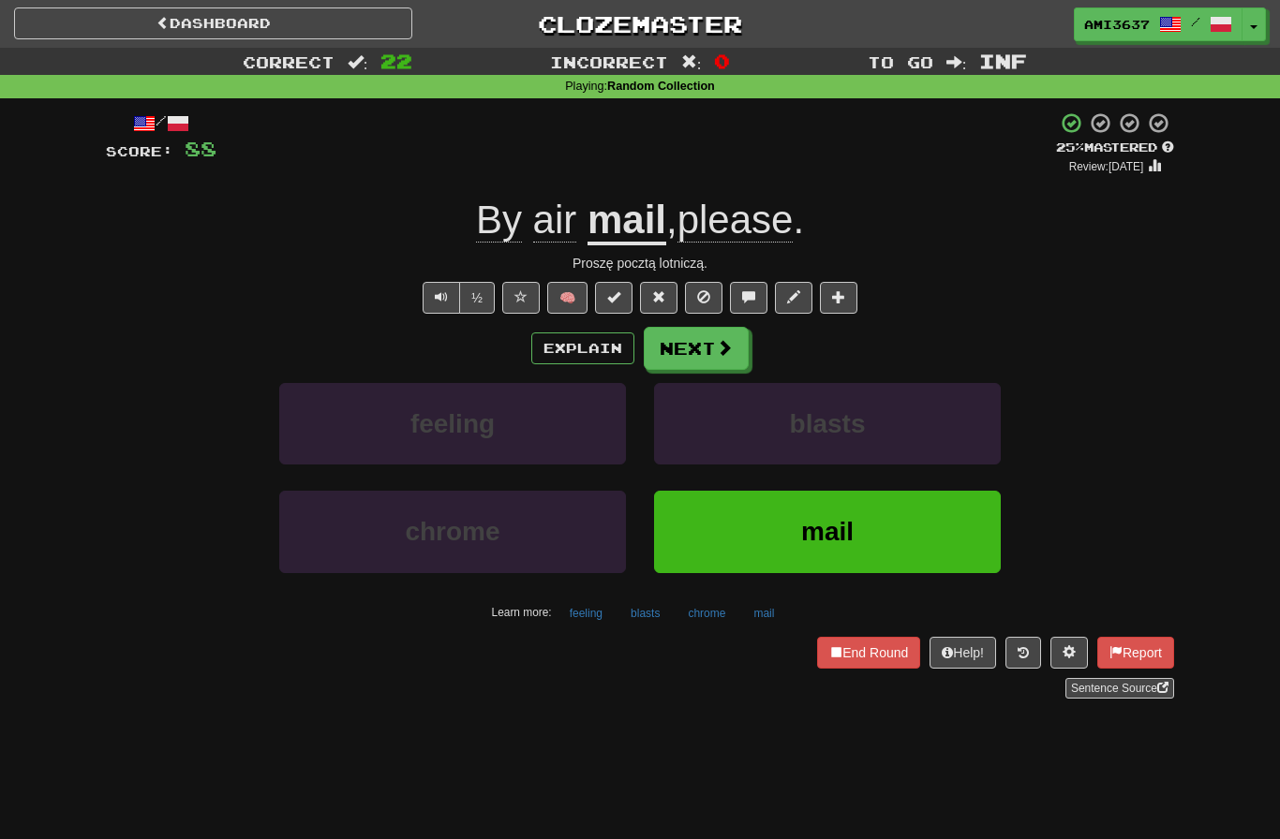
click at [950, 531] on button "mail" at bounding box center [827, 532] width 347 height 82
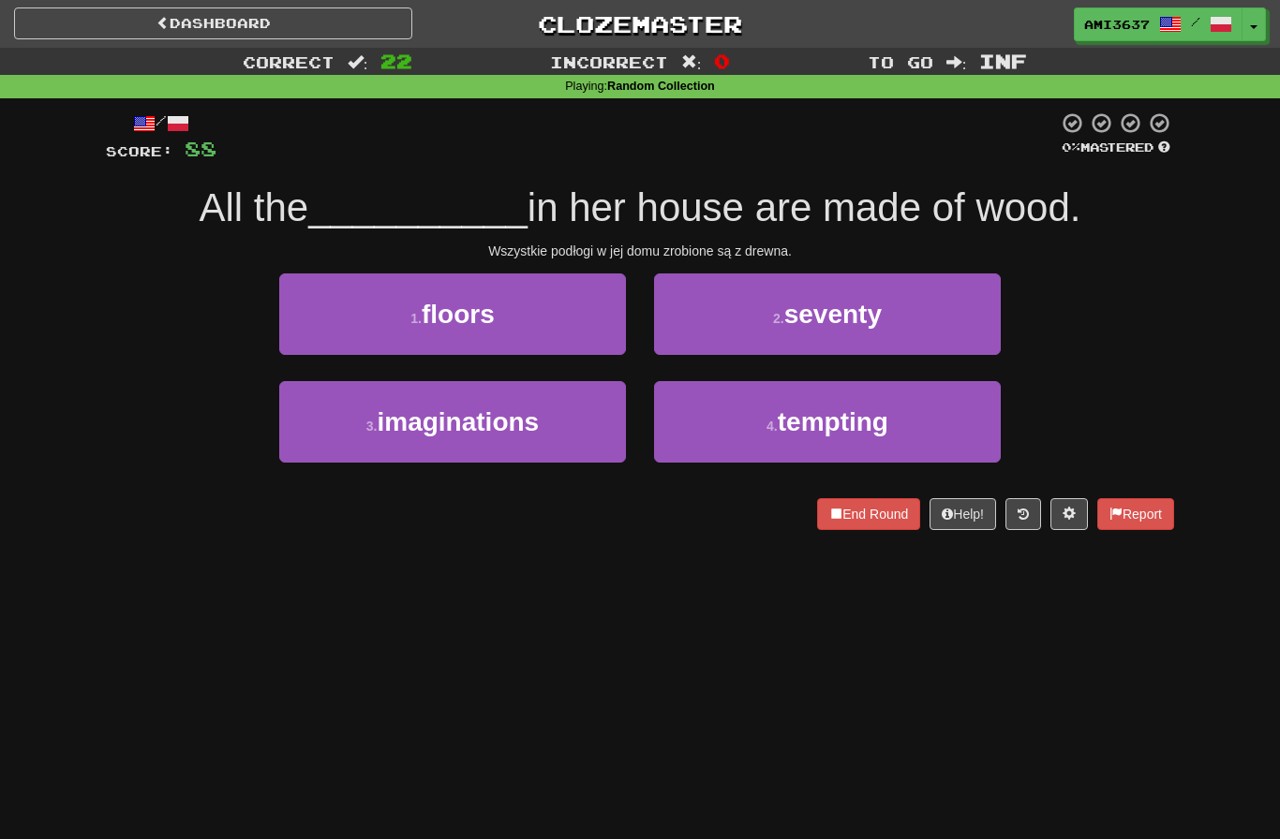
click at [577, 316] on button "1 . floors" at bounding box center [452, 315] width 347 height 82
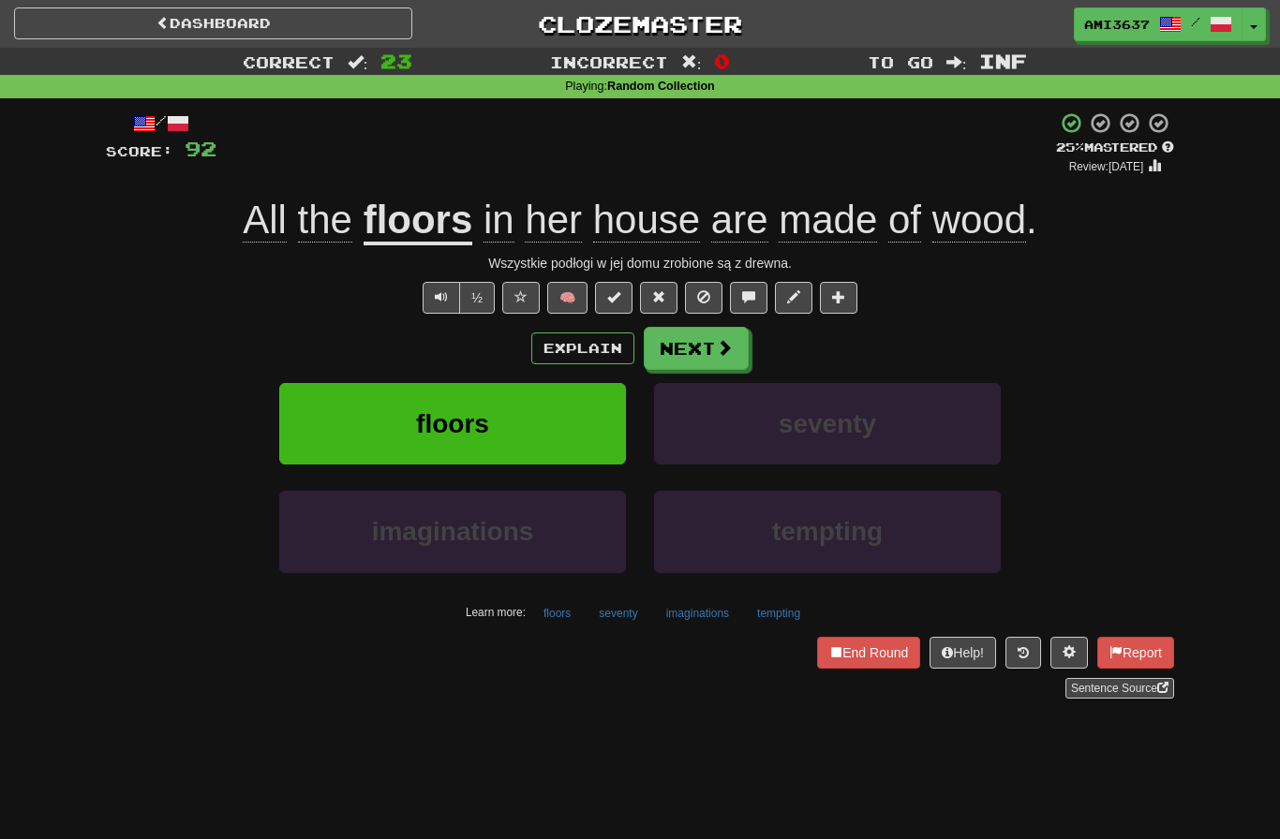
click at [481, 409] on span "floors" at bounding box center [452, 423] width 73 height 29
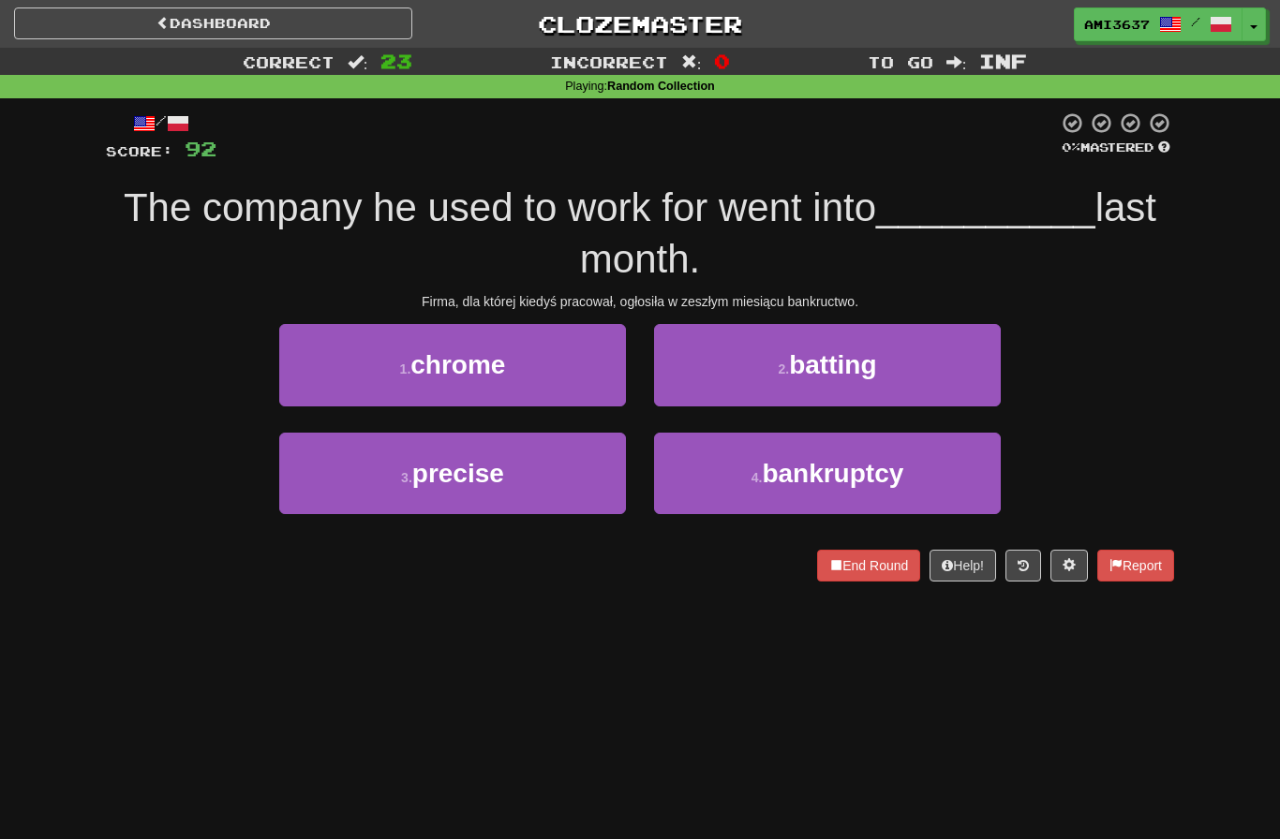
click at [892, 478] on span "bankruptcy" at bounding box center [832, 473] width 141 height 29
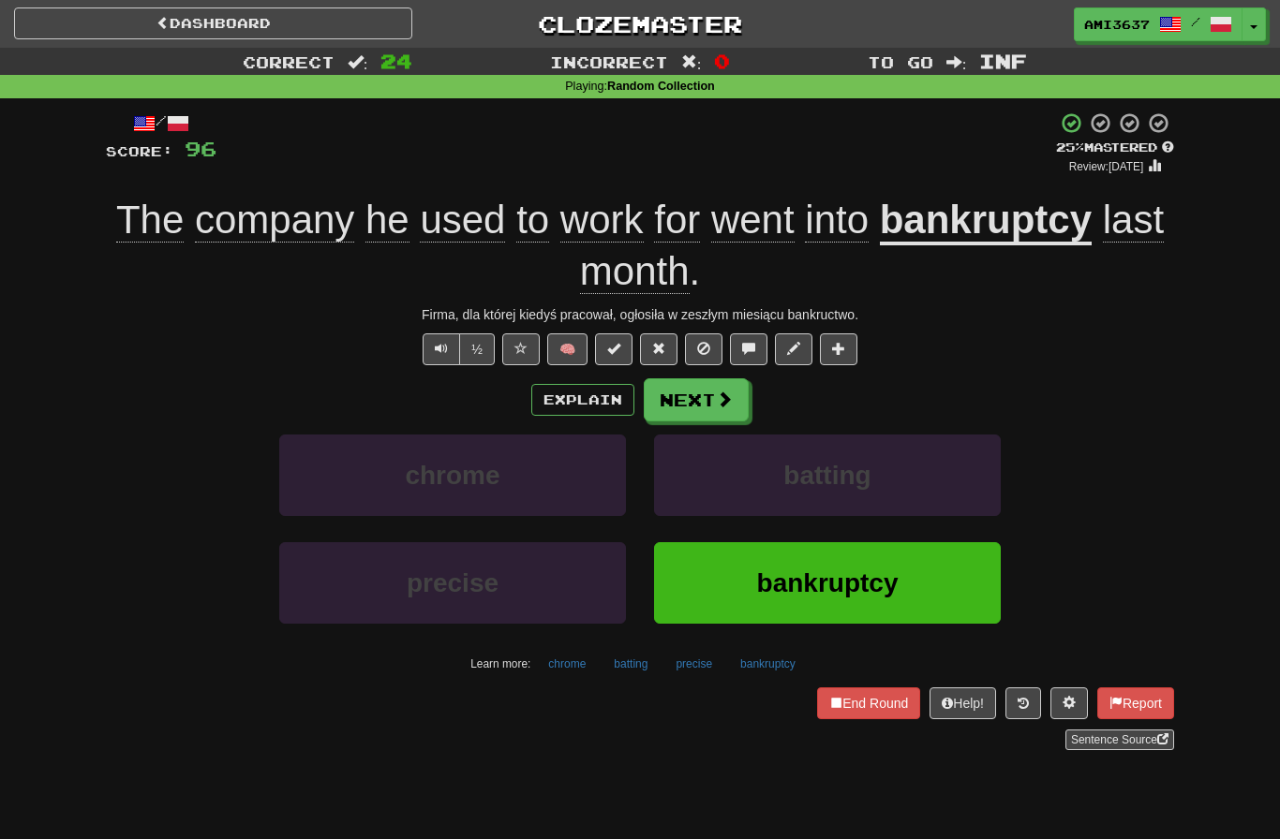
click at [895, 573] on span "bankruptcy" at bounding box center [827, 583] width 141 height 29
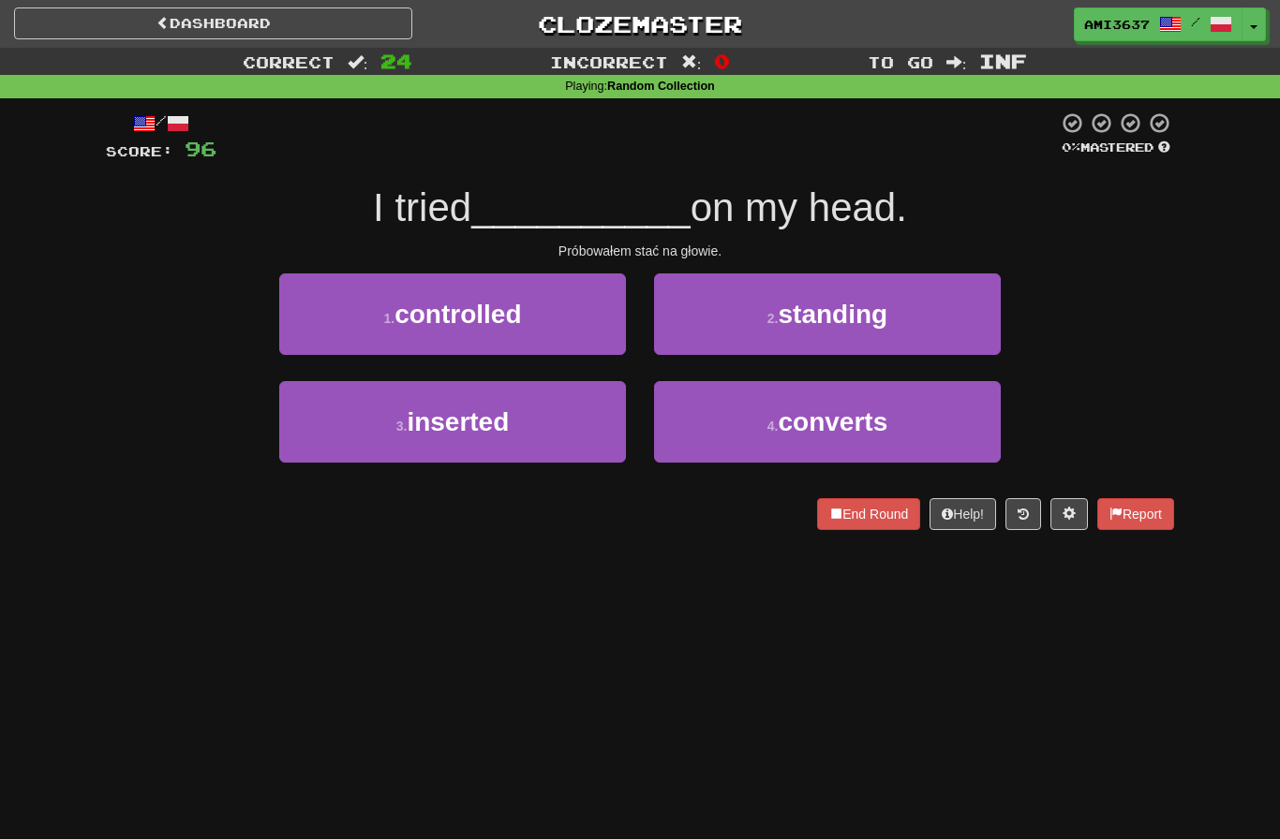
click at [919, 330] on button "2 . standing" at bounding box center [827, 315] width 347 height 82
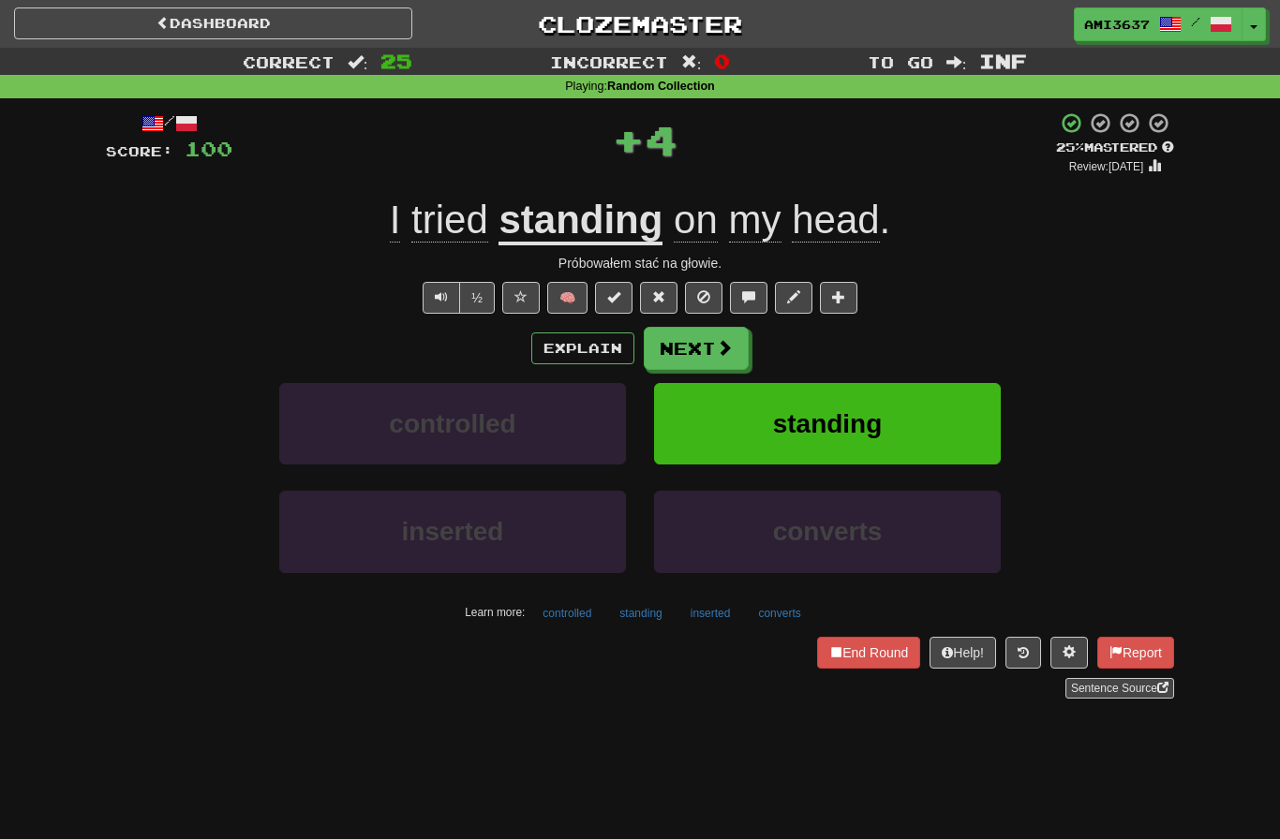
click at [954, 426] on button "standing" at bounding box center [827, 424] width 347 height 82
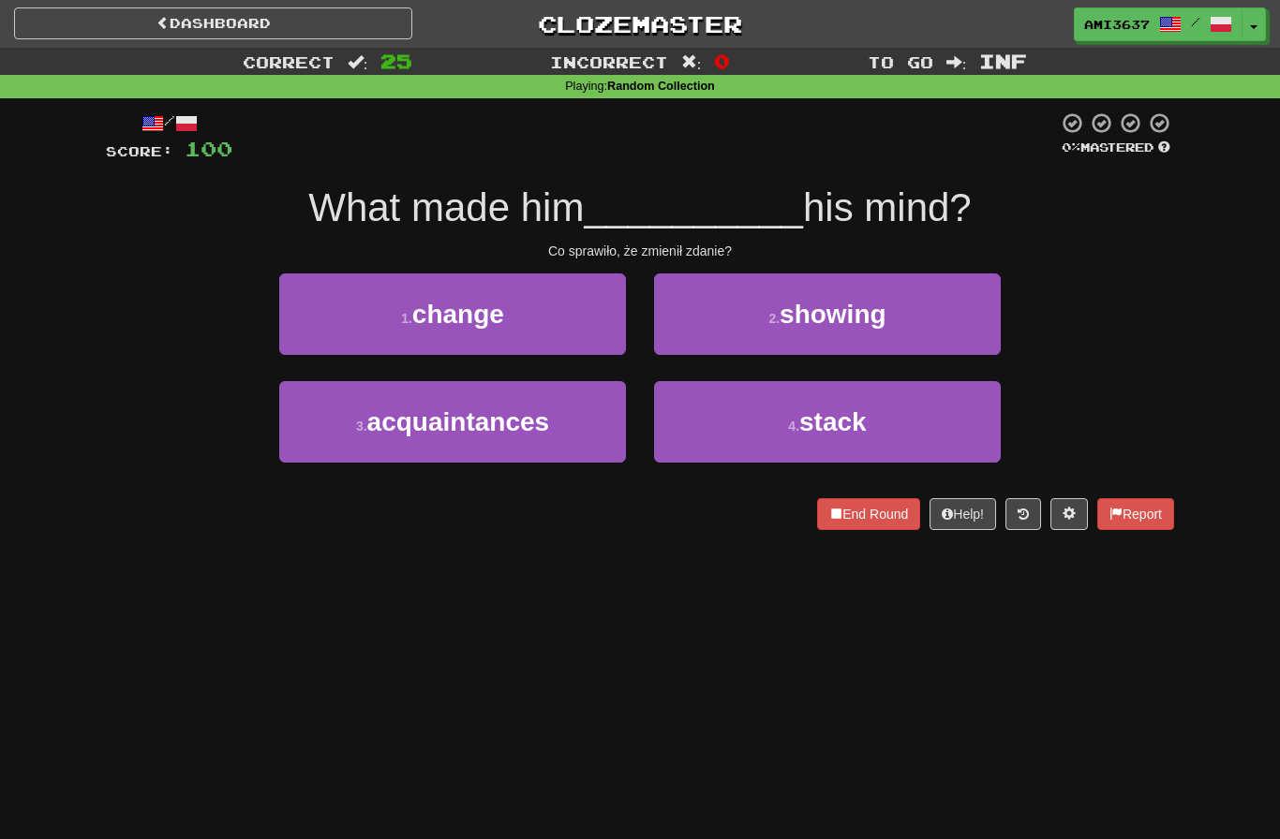
click at [561, 338] on button "1 . change" at bounding box center [452, 315] width 347 height 82
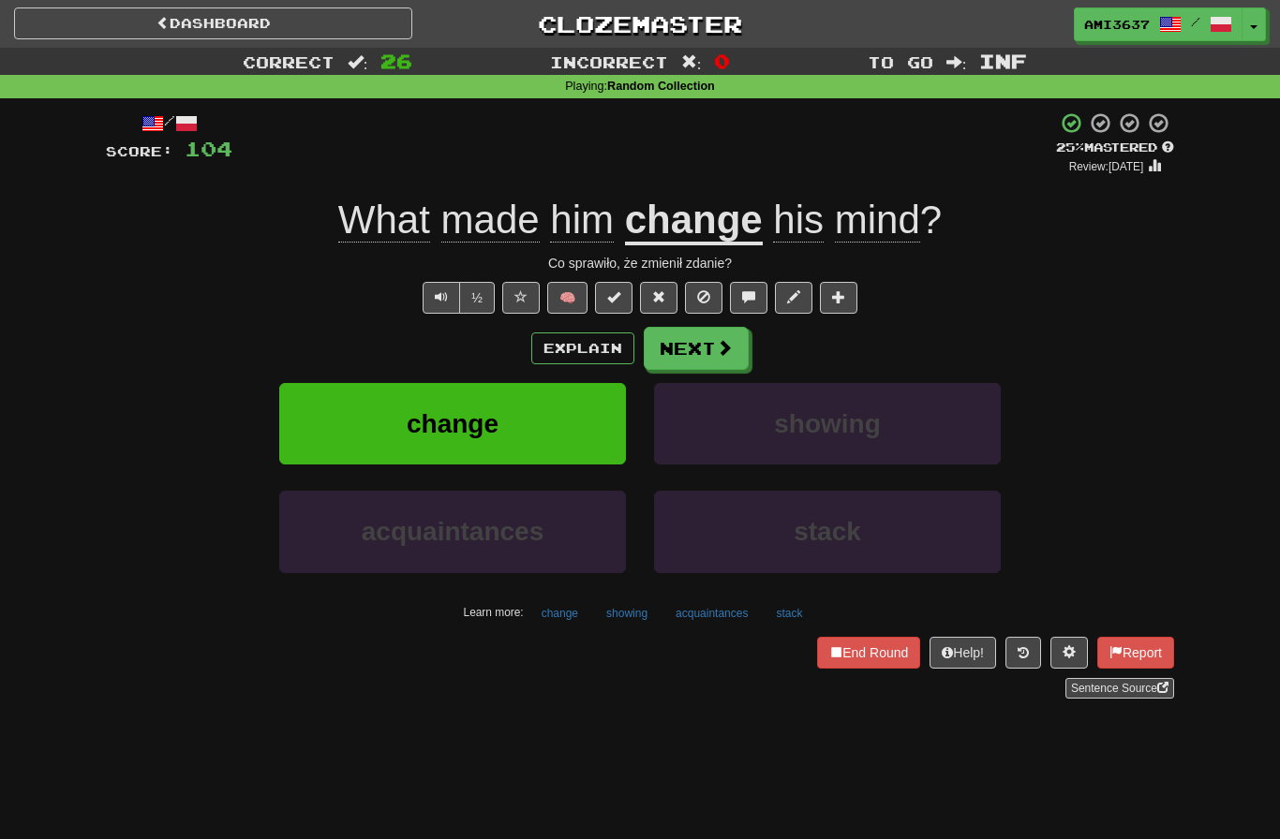
click at [575, 423] on button "change" at bounding box center [452, 424] width 347 height 82
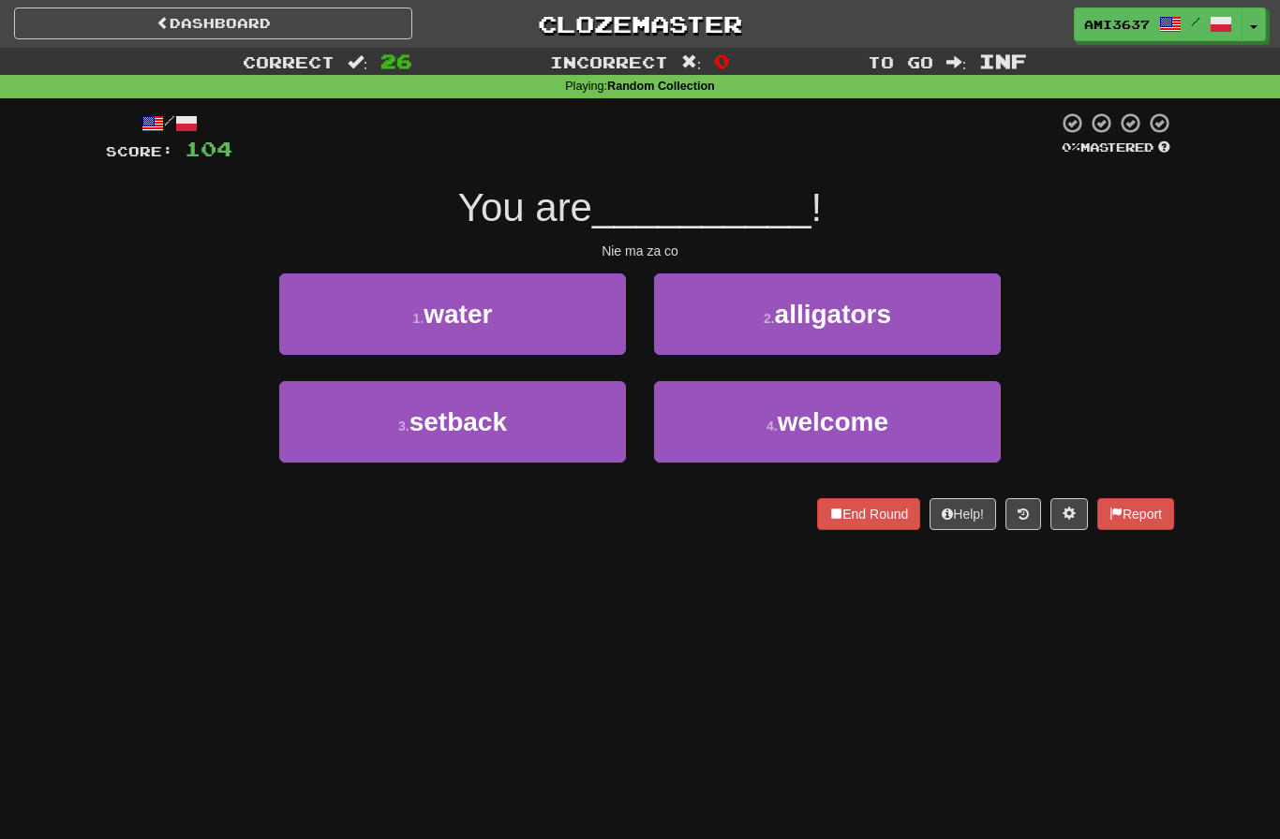
click at [949, 426] on button "4 . welcome" at bounding box center [827, 422] width 347 height 82
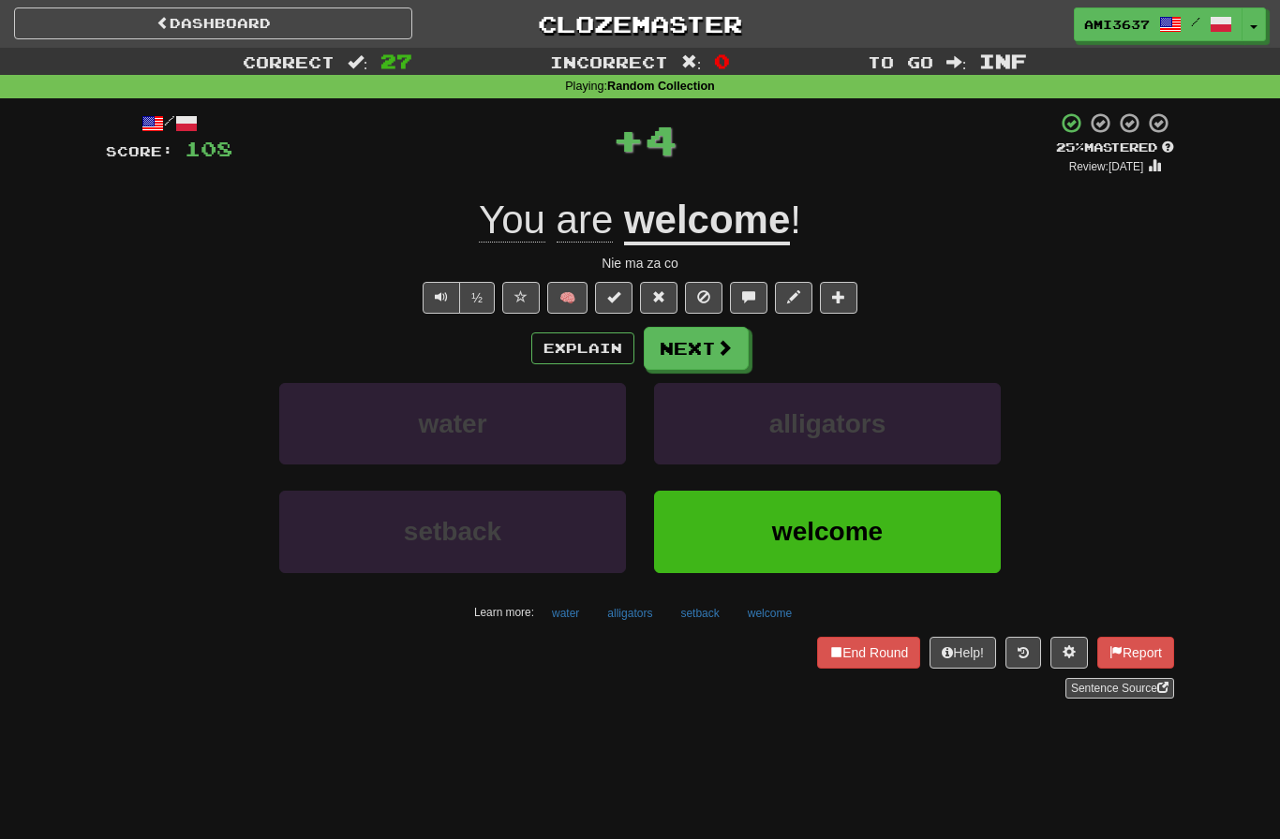
click at [853, 534] on span "welcome" at bounding box center [827, 531] width 111 height 29
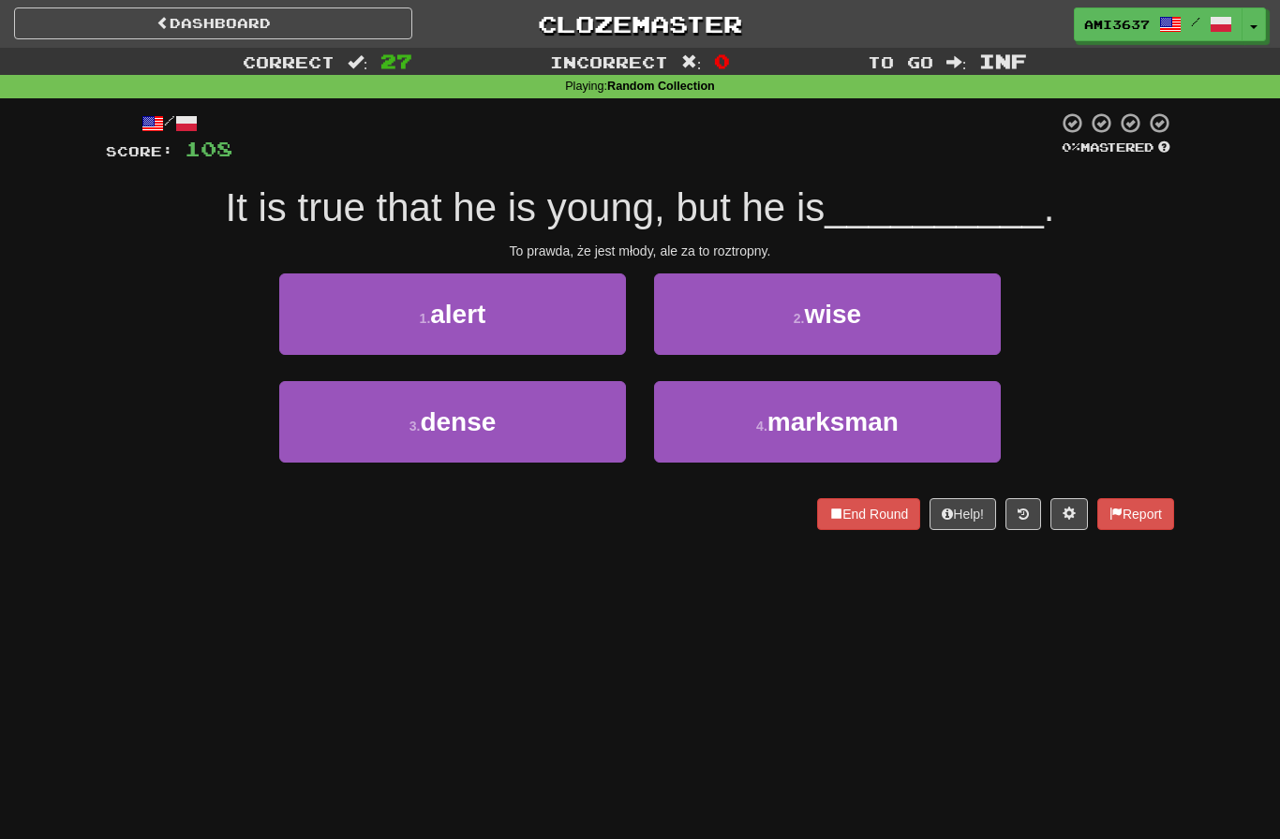
click at [580, 435] on button "3 . dense" at bounding box center [452, 422] width 347 height 82
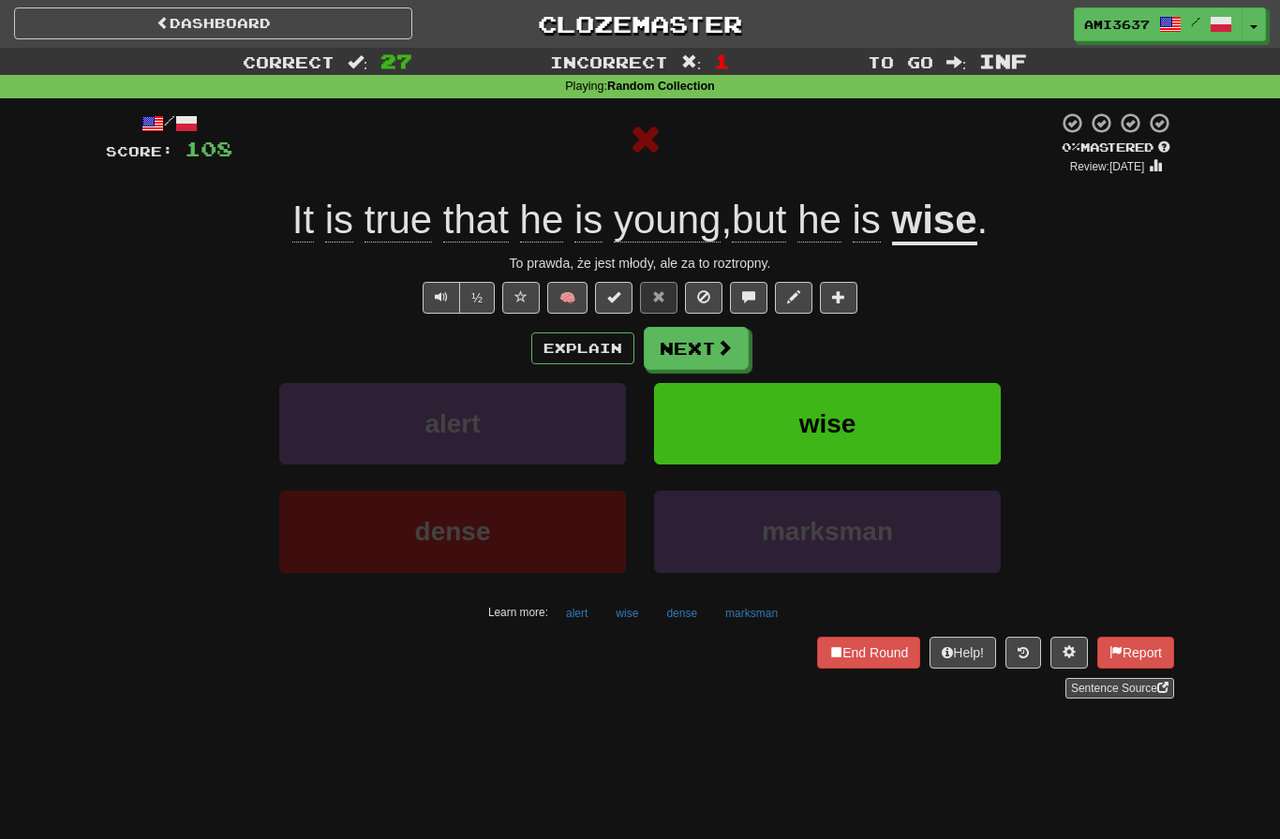
click at [953, 421] on button "wise" at bounding box center [827, 424] width 347 height 82
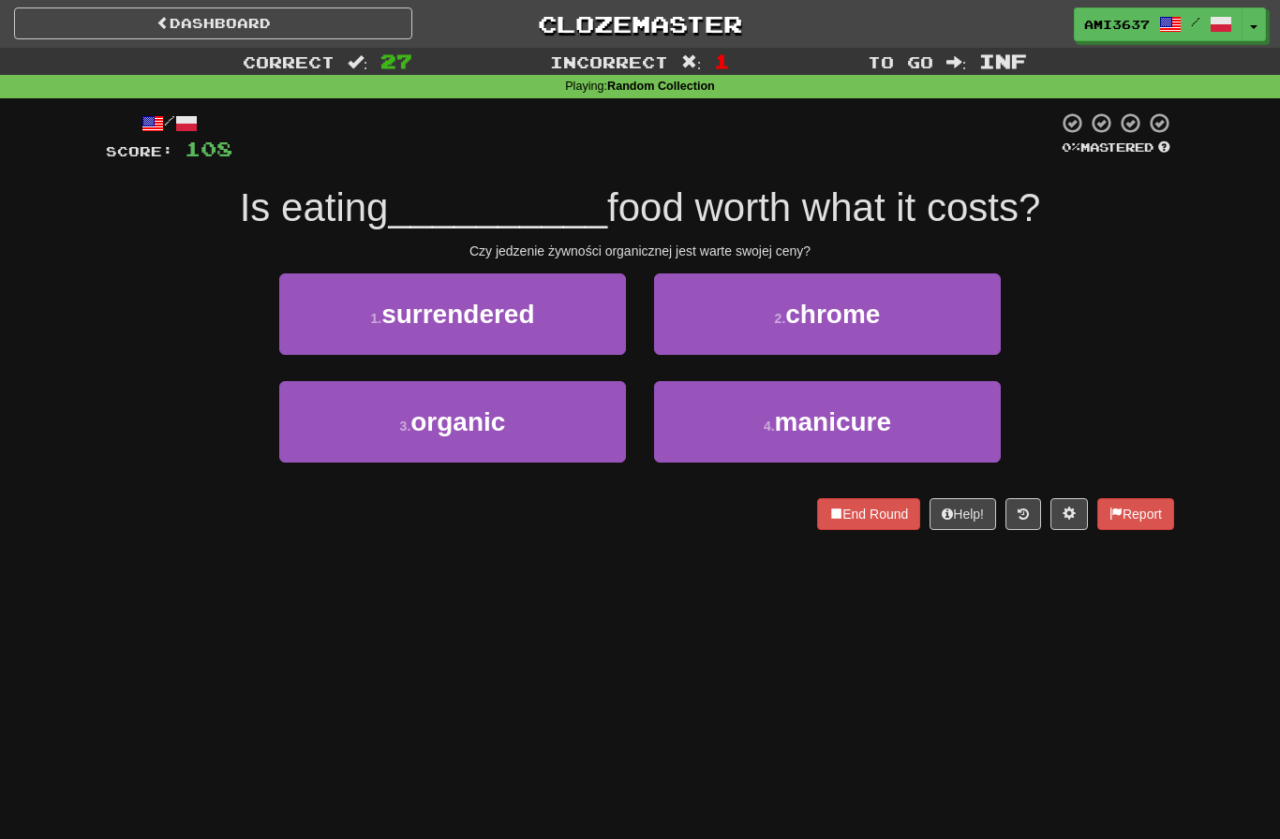
click at [537, 473] on div "3 . organic" at bounding box center [452, 435] width 375 height 108
click at [545, 439] on button "3 . organic" at bounding box center [452, 422] width 347 height 82
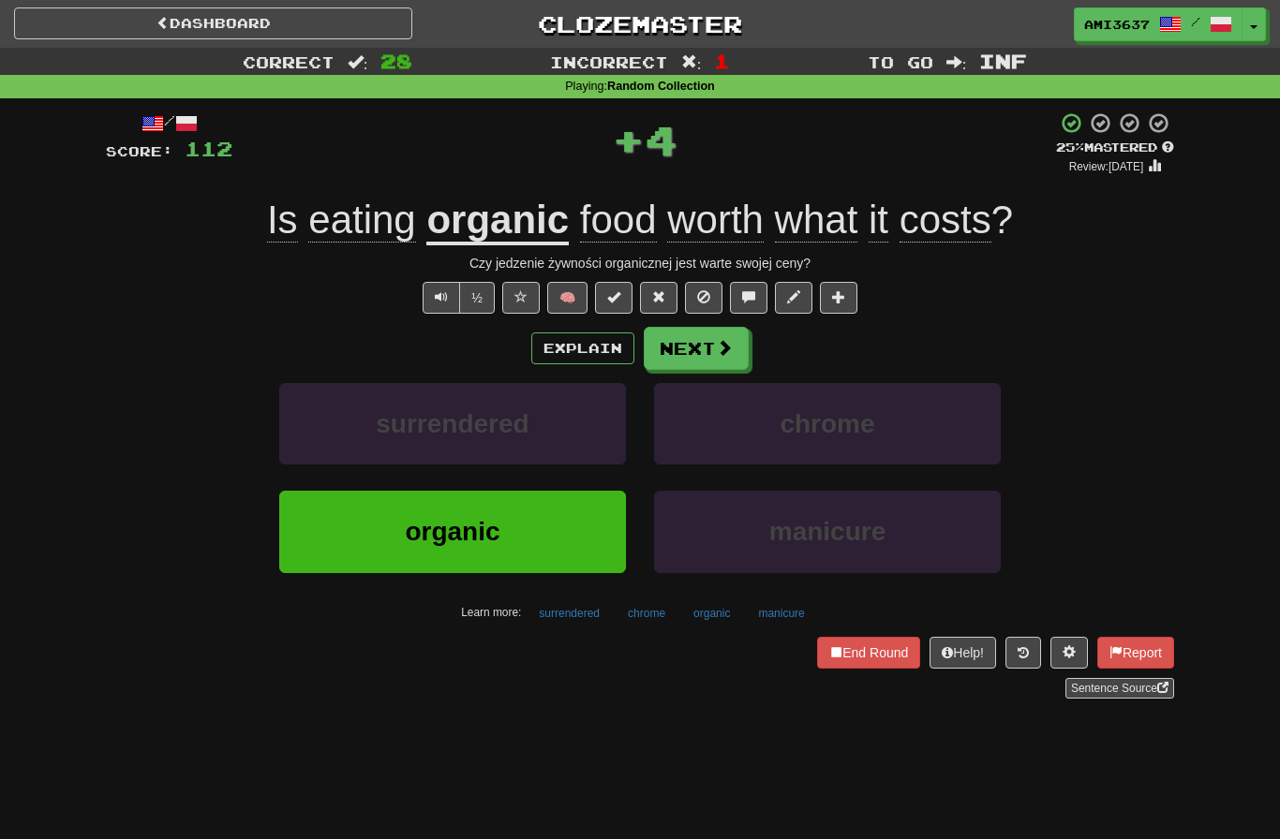
click at [555, 532] on button "organic" at bounding box center [452, 532] width 347 height 82
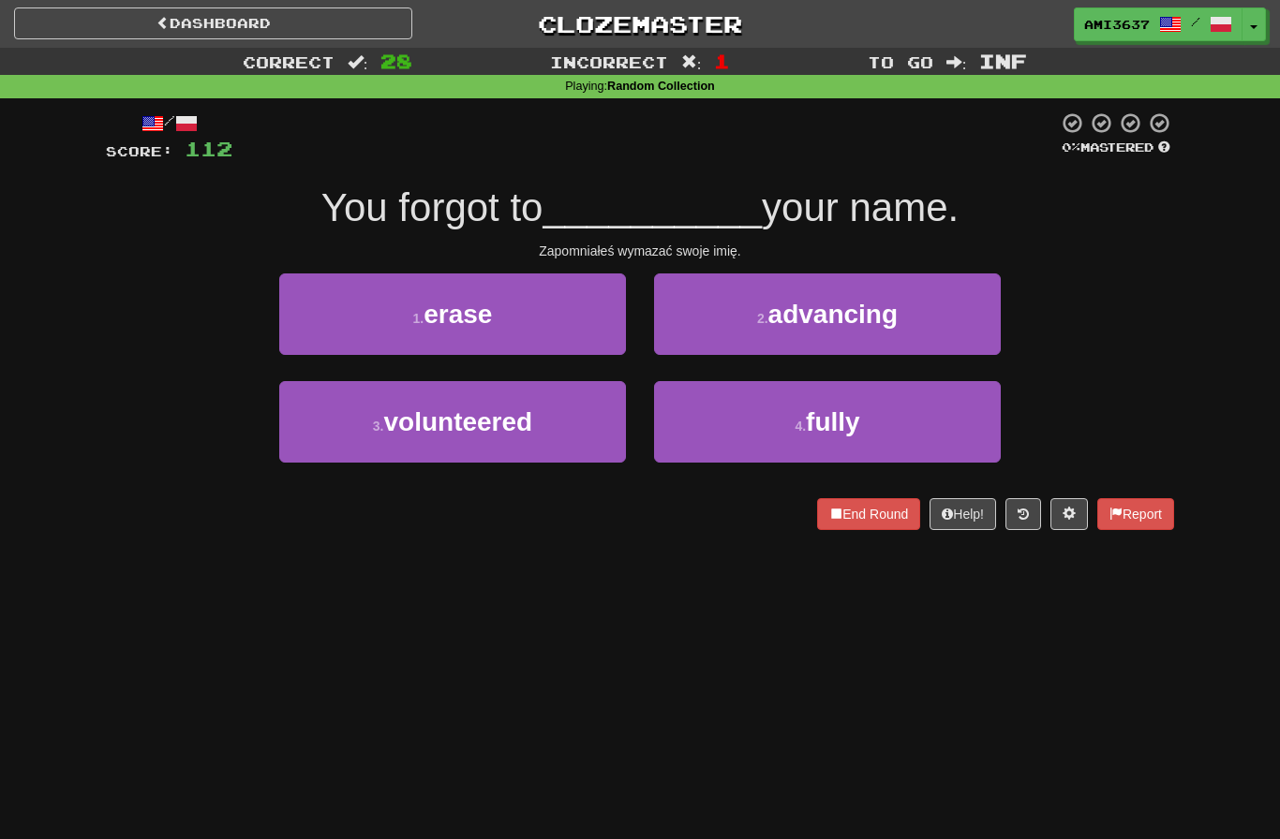
click at [572, 309] on button "1 . erase" at bounding box center [452, 315] width 347 height 82
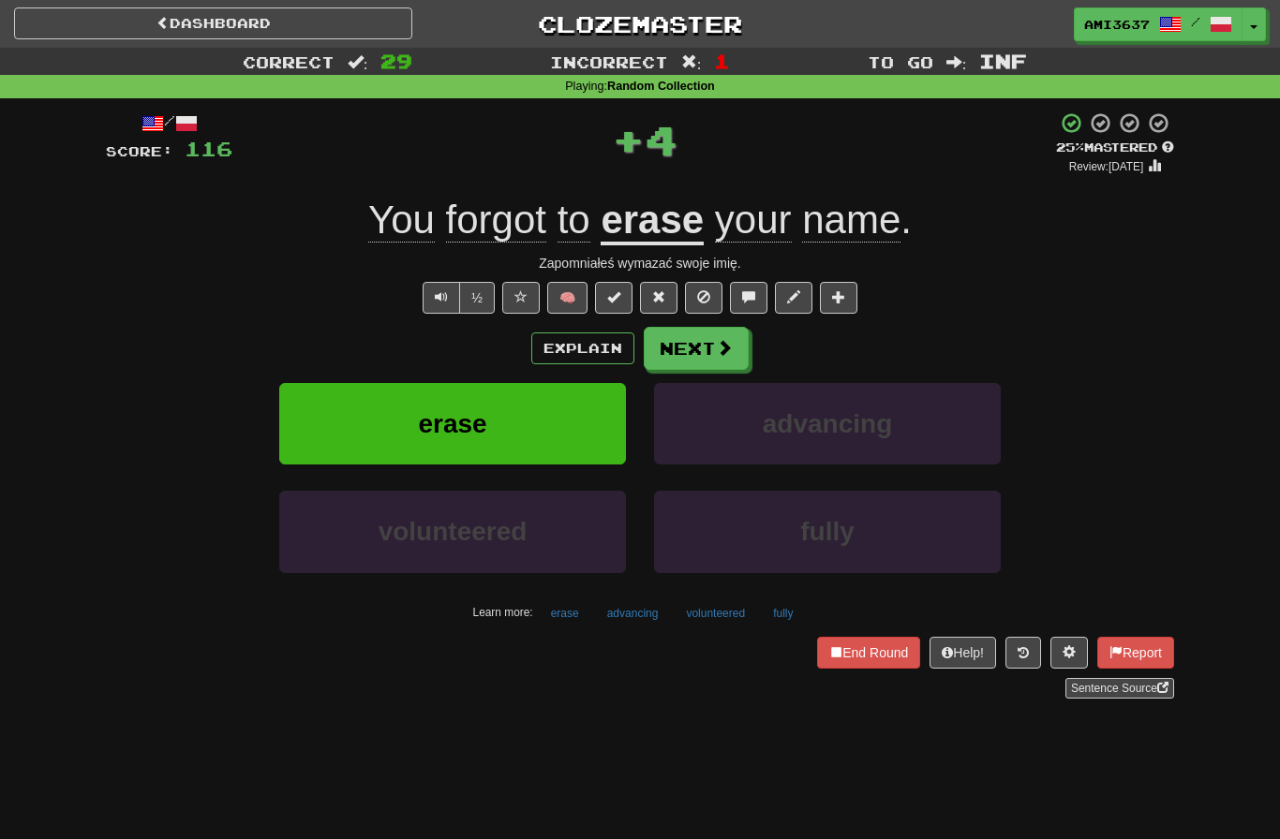
click at [602, 425] on button "erase" at bounding box center [452, 424] width 347 height 82
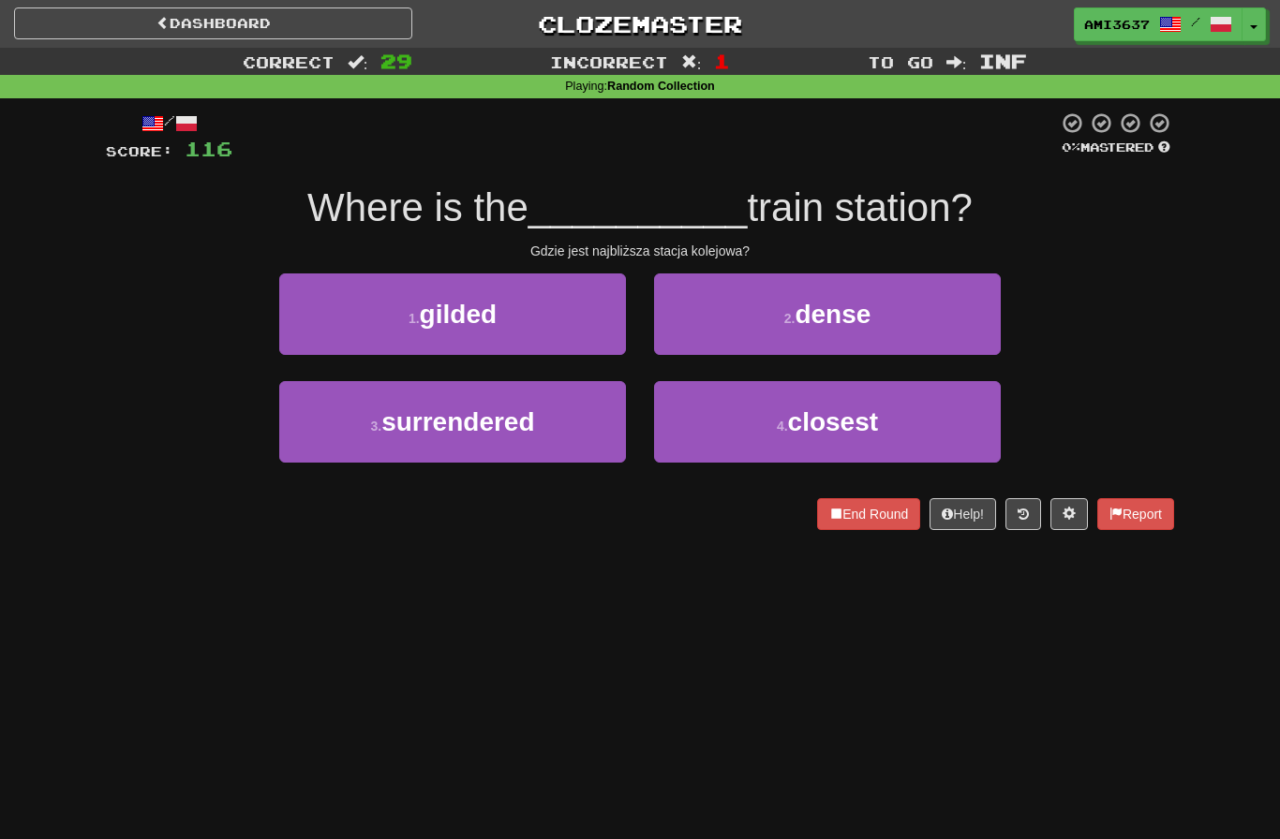
click at [694, 430] on button "4 . closest" at bounding box center [827, 422] width 347 height 82
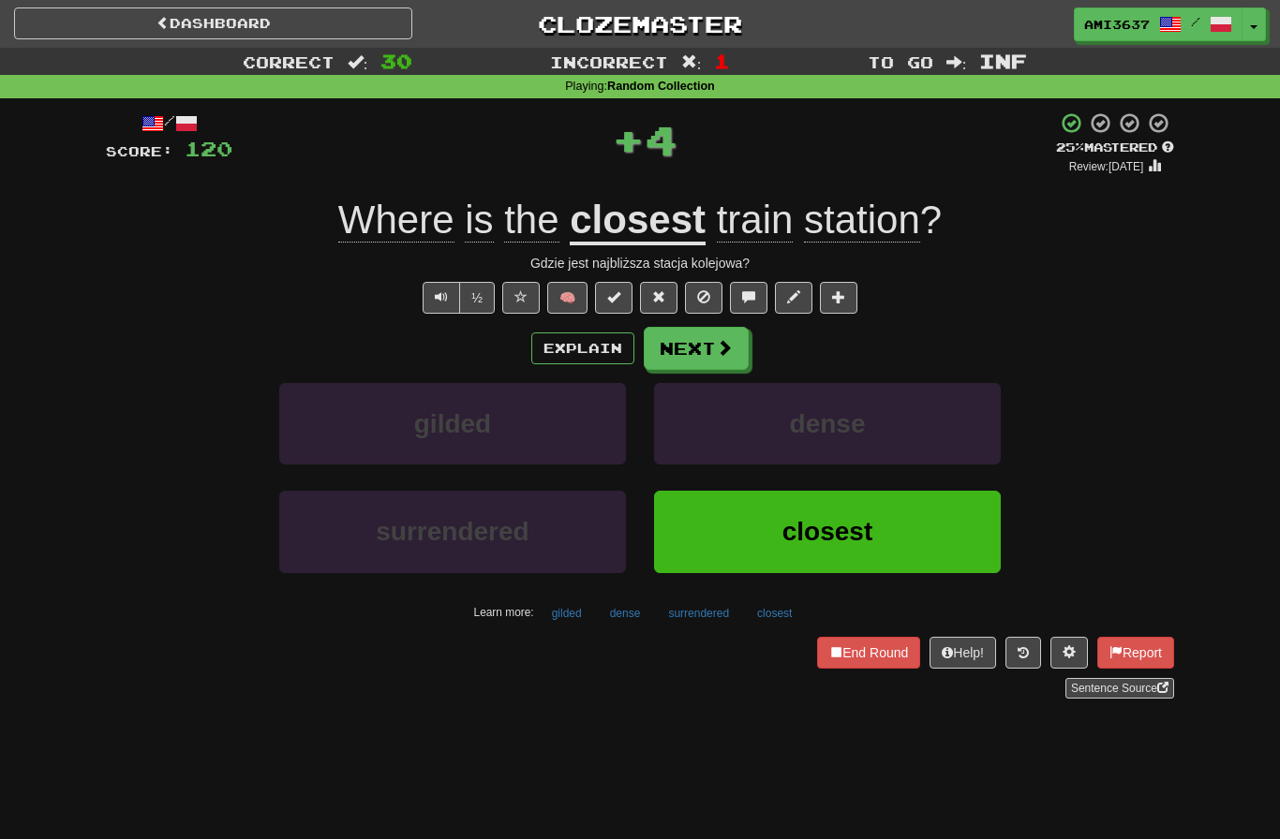
click at [742, 542] on button "closest" at bounding box center [827, 532] width 347 height 82
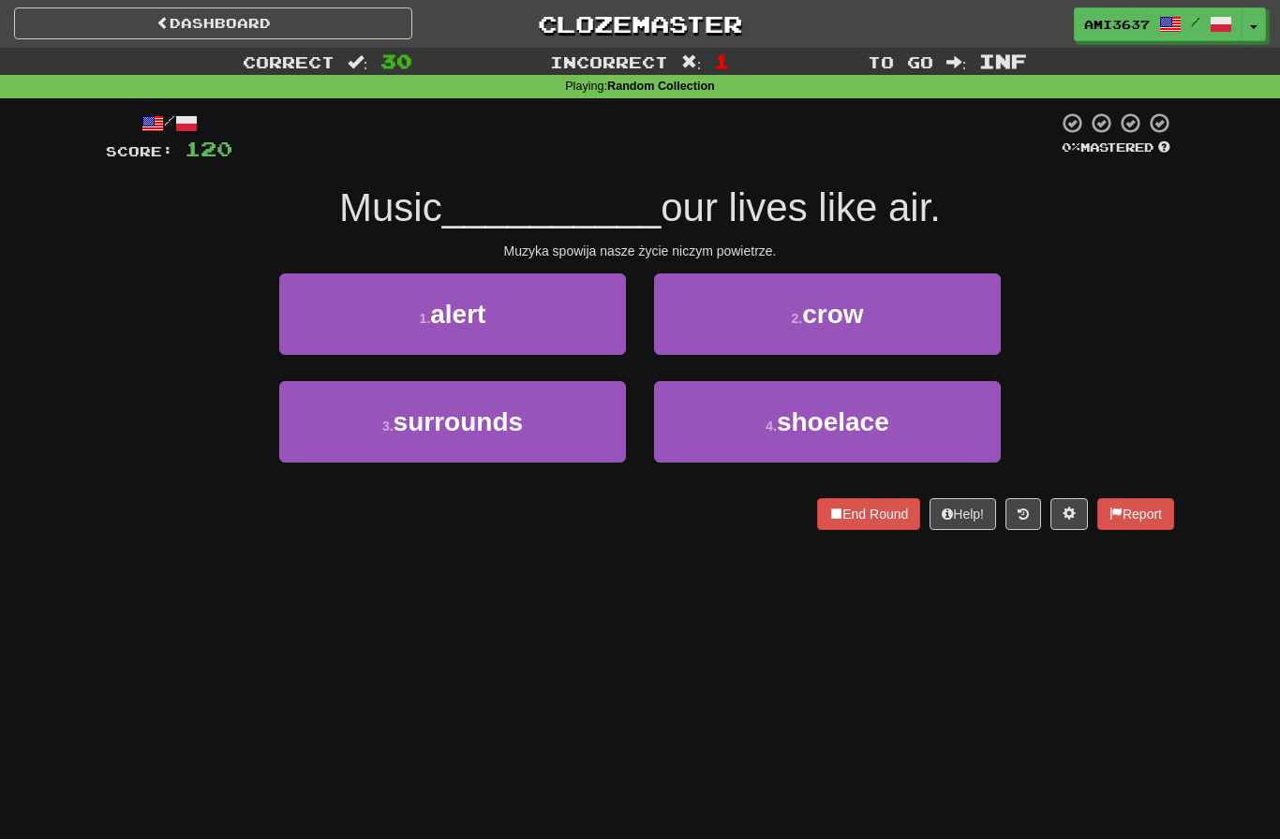
click at [555, 426] on button "3 . surrounds" at bounding box center [452, 422] width 347 height 82
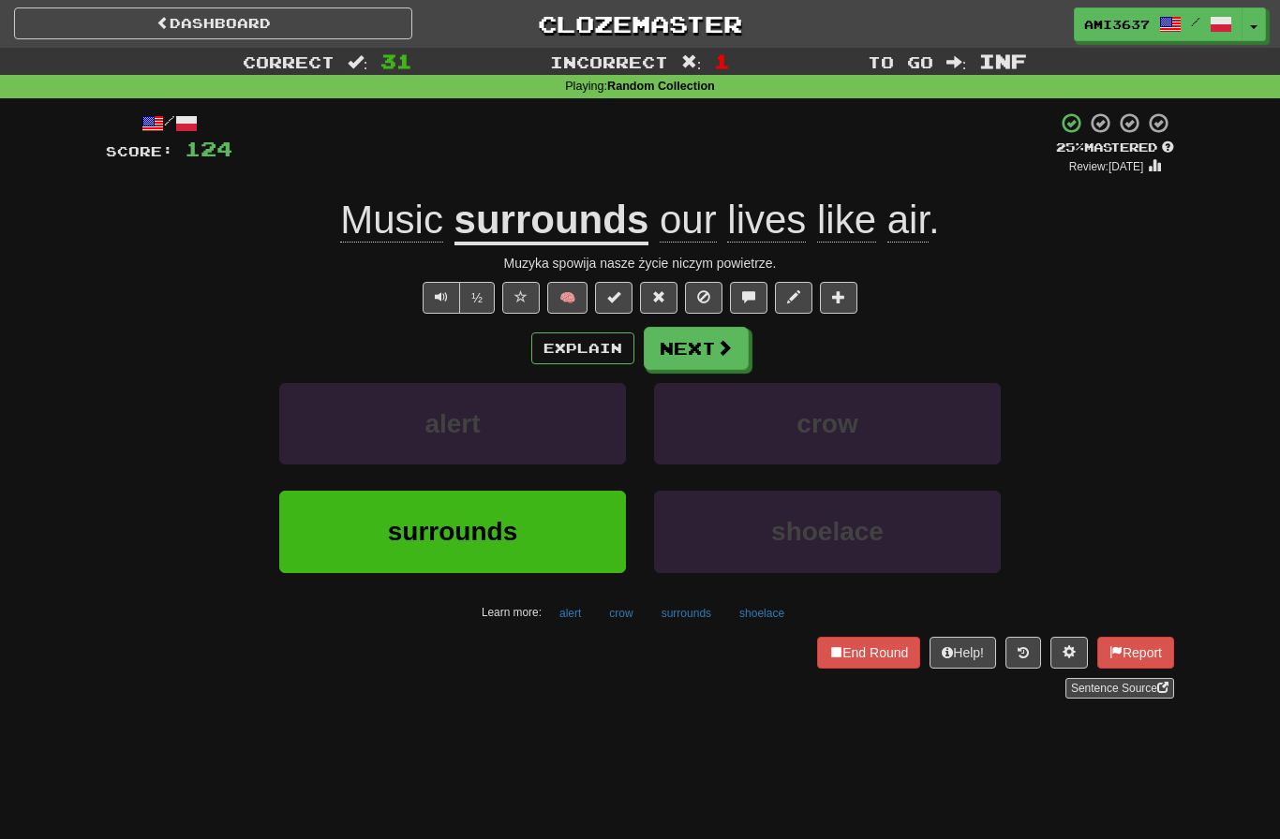
click at [581, 530] on button "surrounds" at bounding box center [452, 532] width 347 height 82
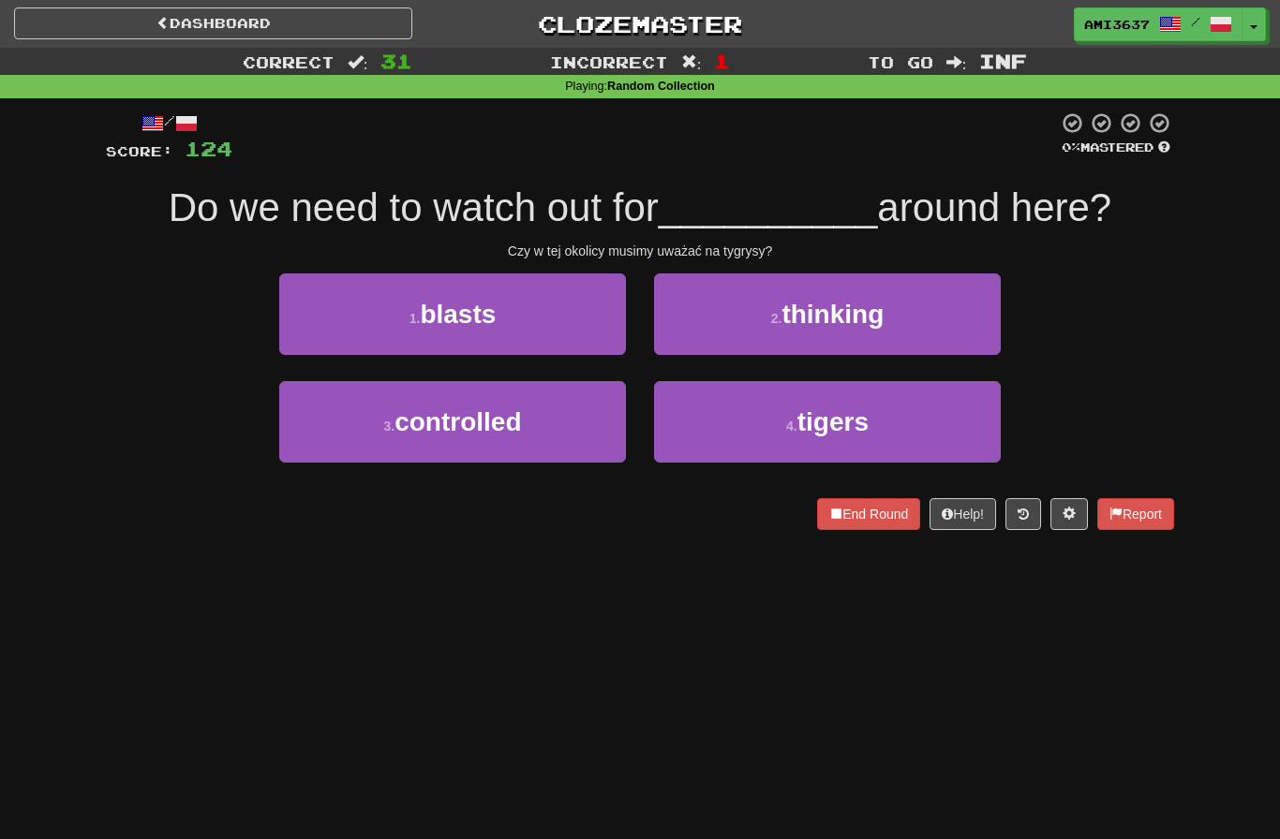
click at [827, 426] on span "tigers" at bounding box center [832, 422] width 71 height 29
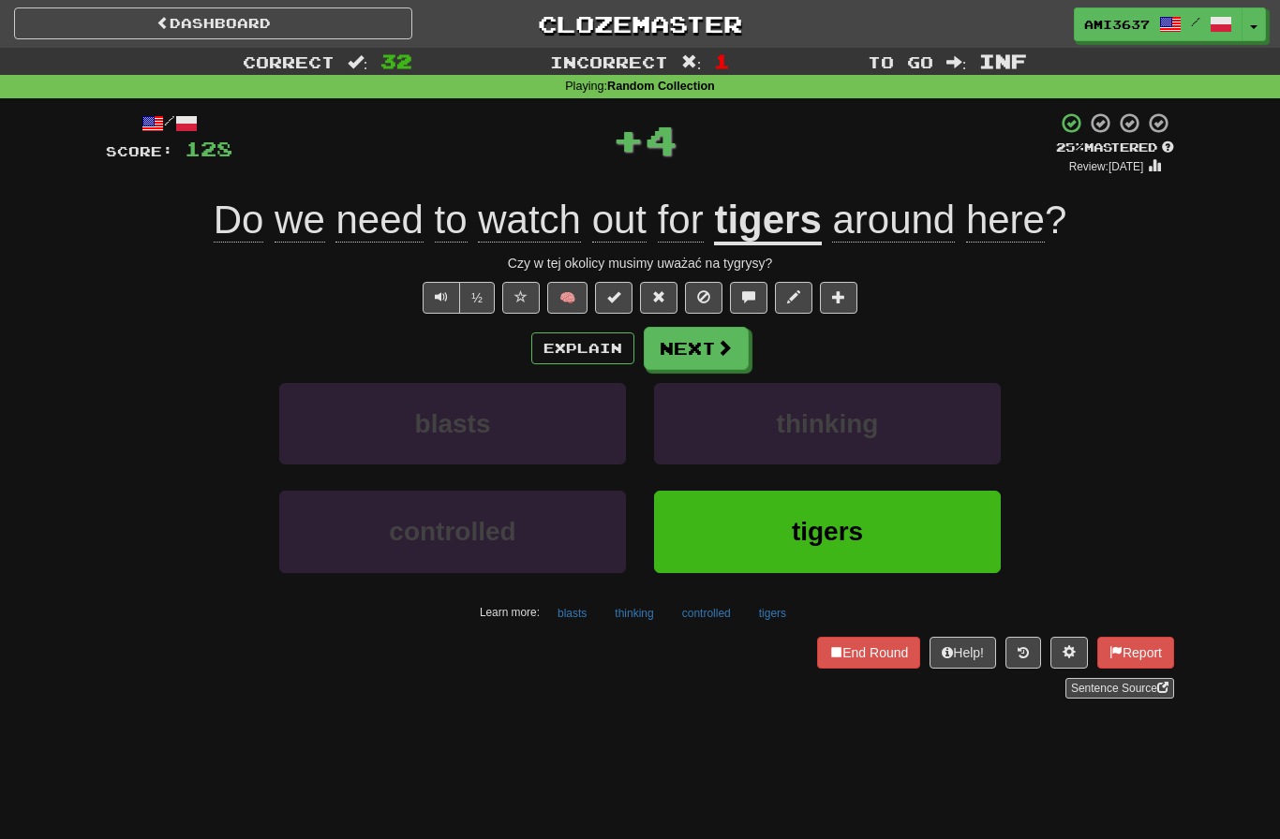
click at [816, 536] on span "tigers" at bounding box center [827, 531] width 71 height 29
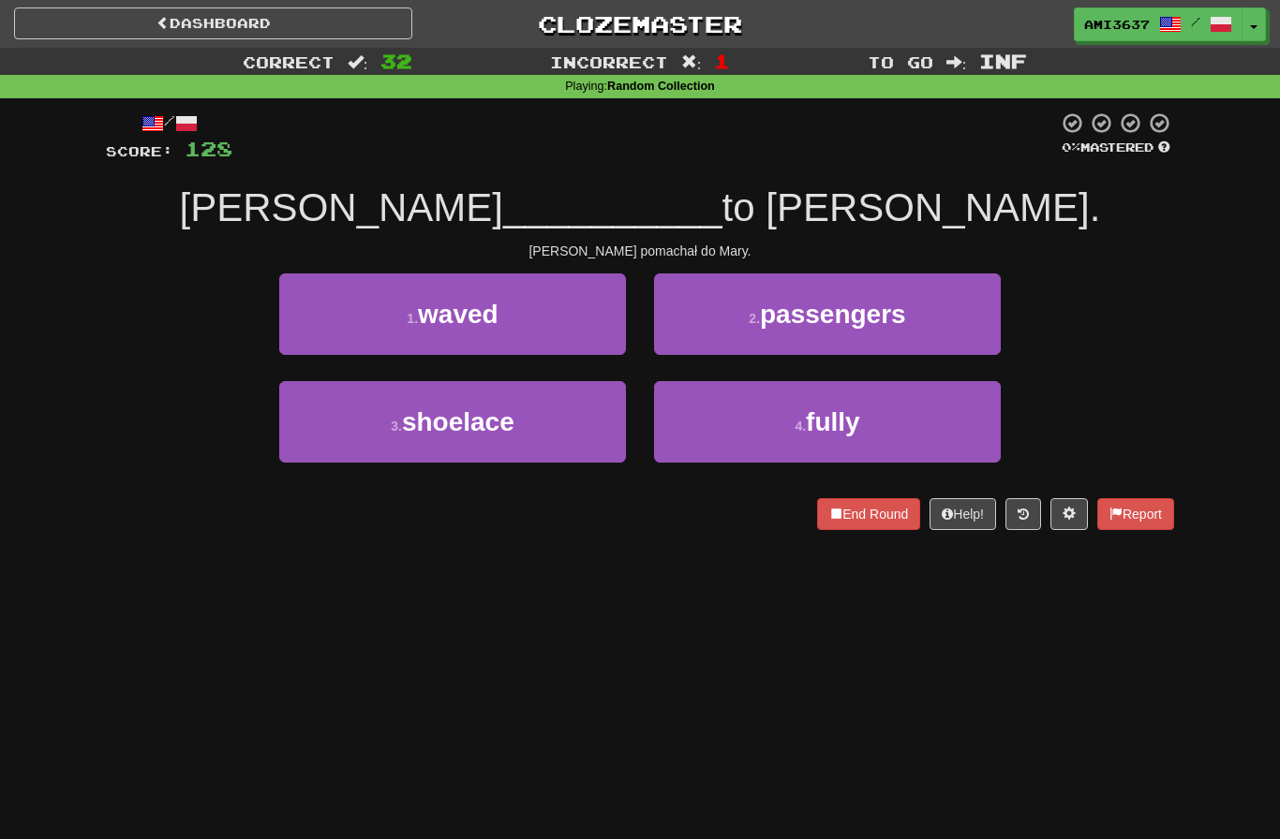
click at [567, 342] on button "1 . waved" at bounding box center [452, 315] width 347 height 82
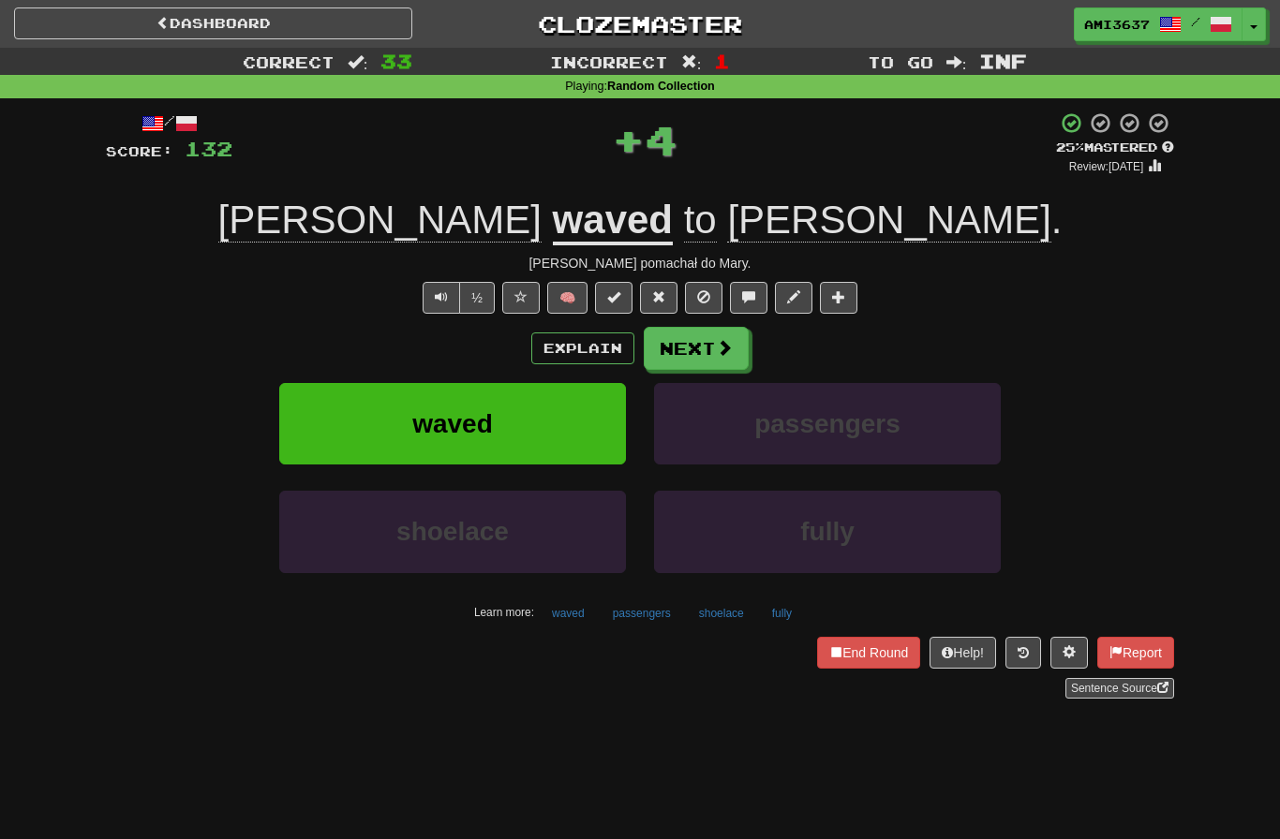
click at [573, 431] on button "waved" at bounding box center [452, 424] width 347 height 82
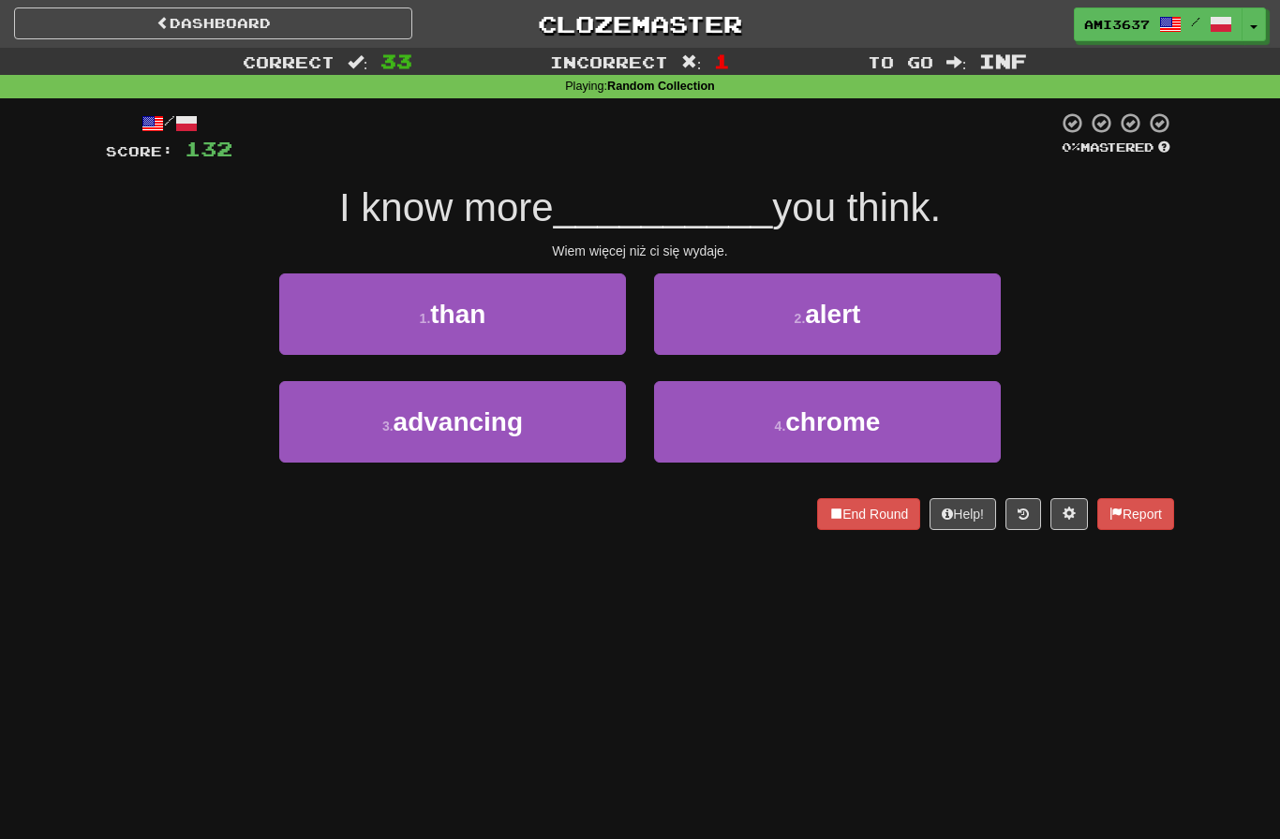
click at [523, 302] on button "1 . than" at bounding box center [452, 315] width 347 height 82
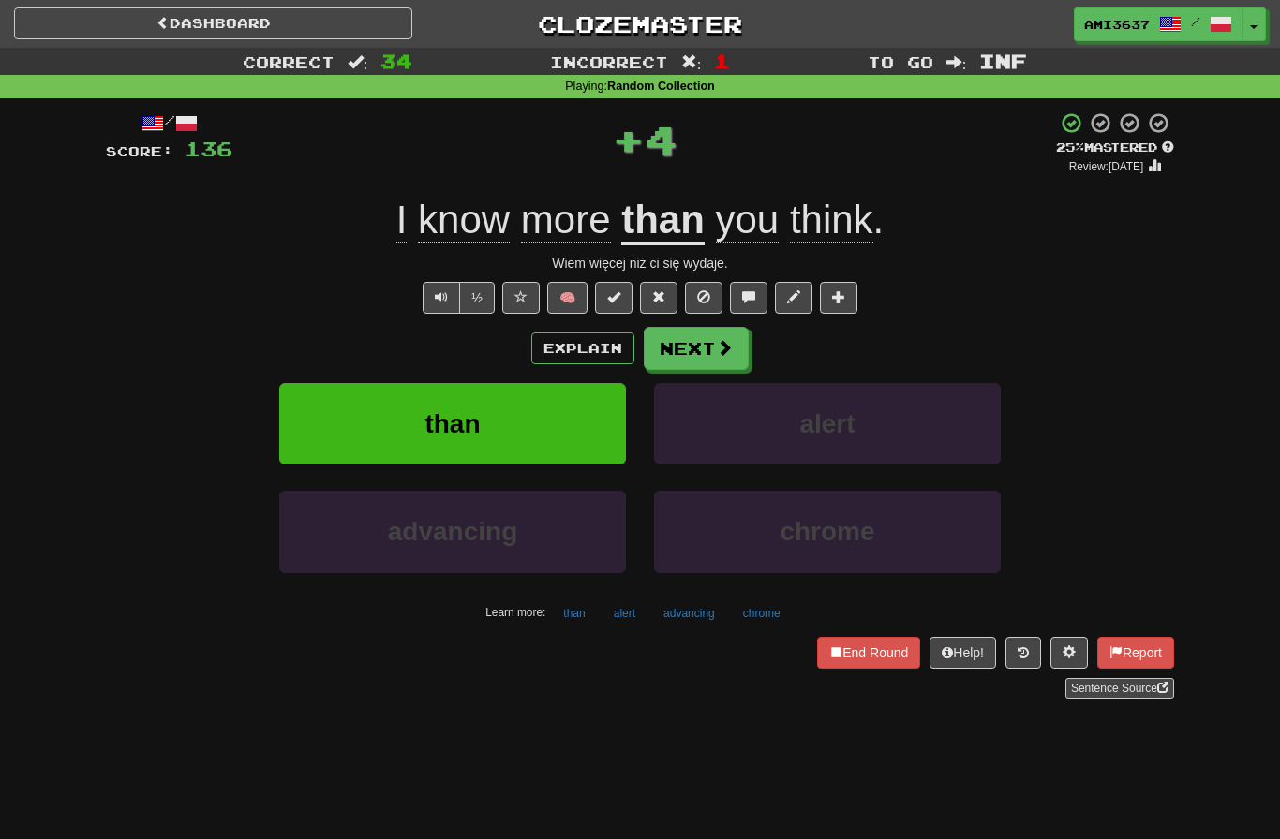
click at [557, 429] on button "than" at bounding box center [452, 424] width 347 height 82
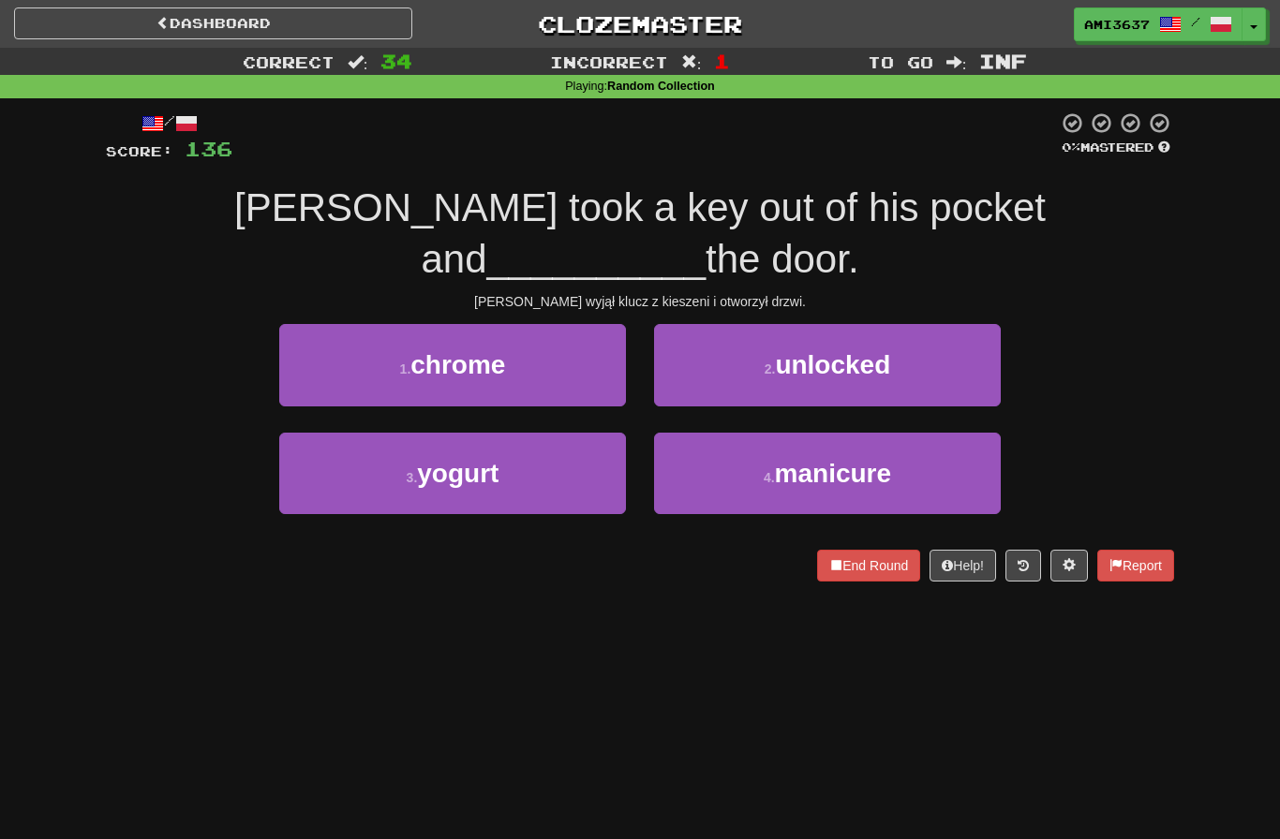
click at [966, 330] on button "2 . unlocked" at bounding box center [827, 365] width 347 height 82
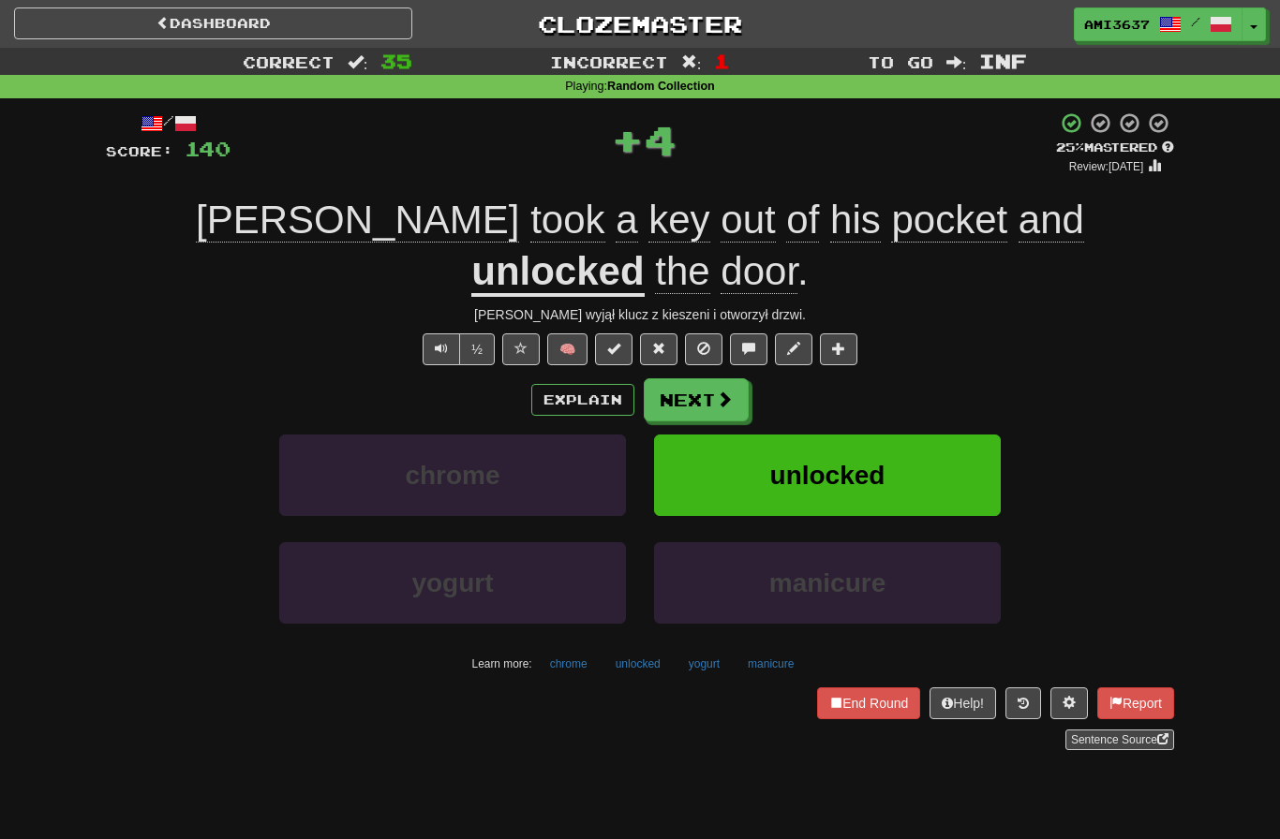
click at [952, 435] on button "unlocked" at bounding box center [827, 476] width 347 height 82
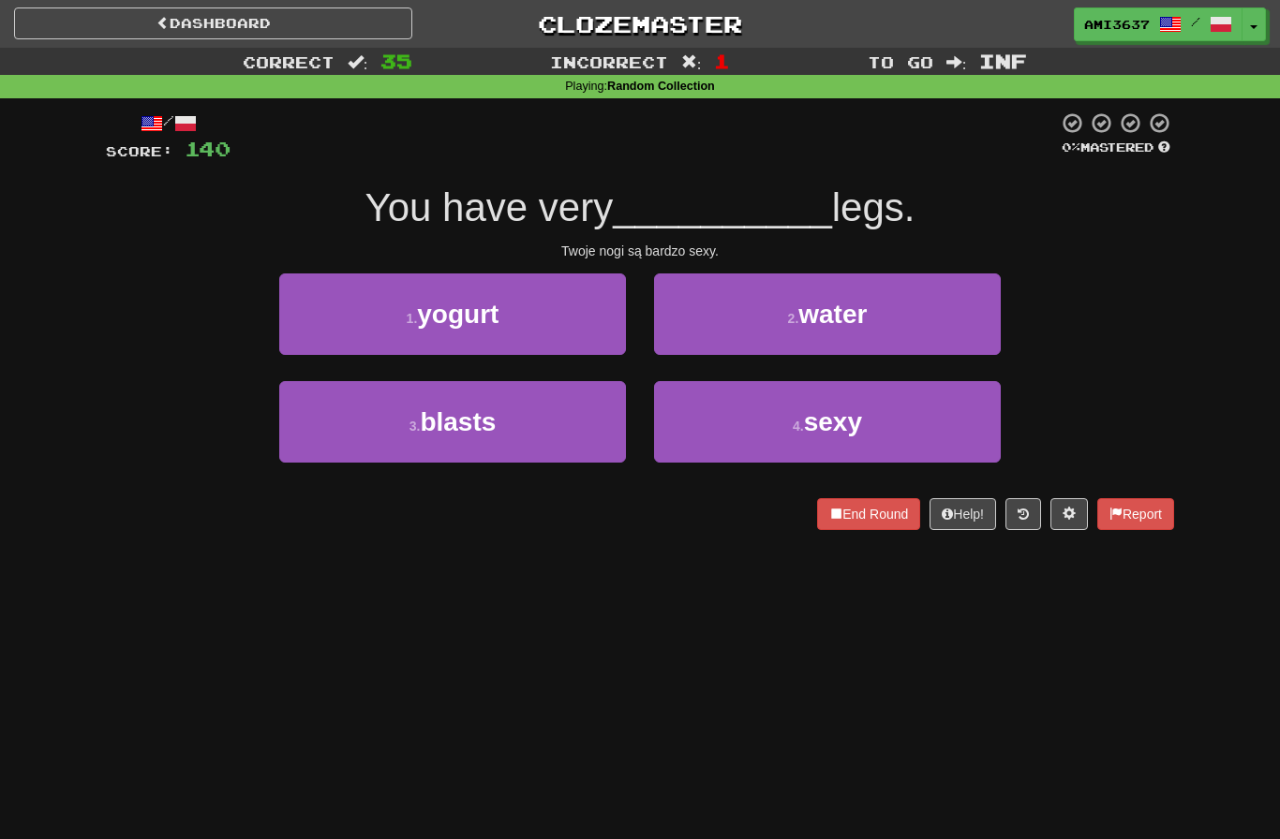
click at [946, 413] on button "4 . sexy" at bounding box center [827, 422] width 347 height 82
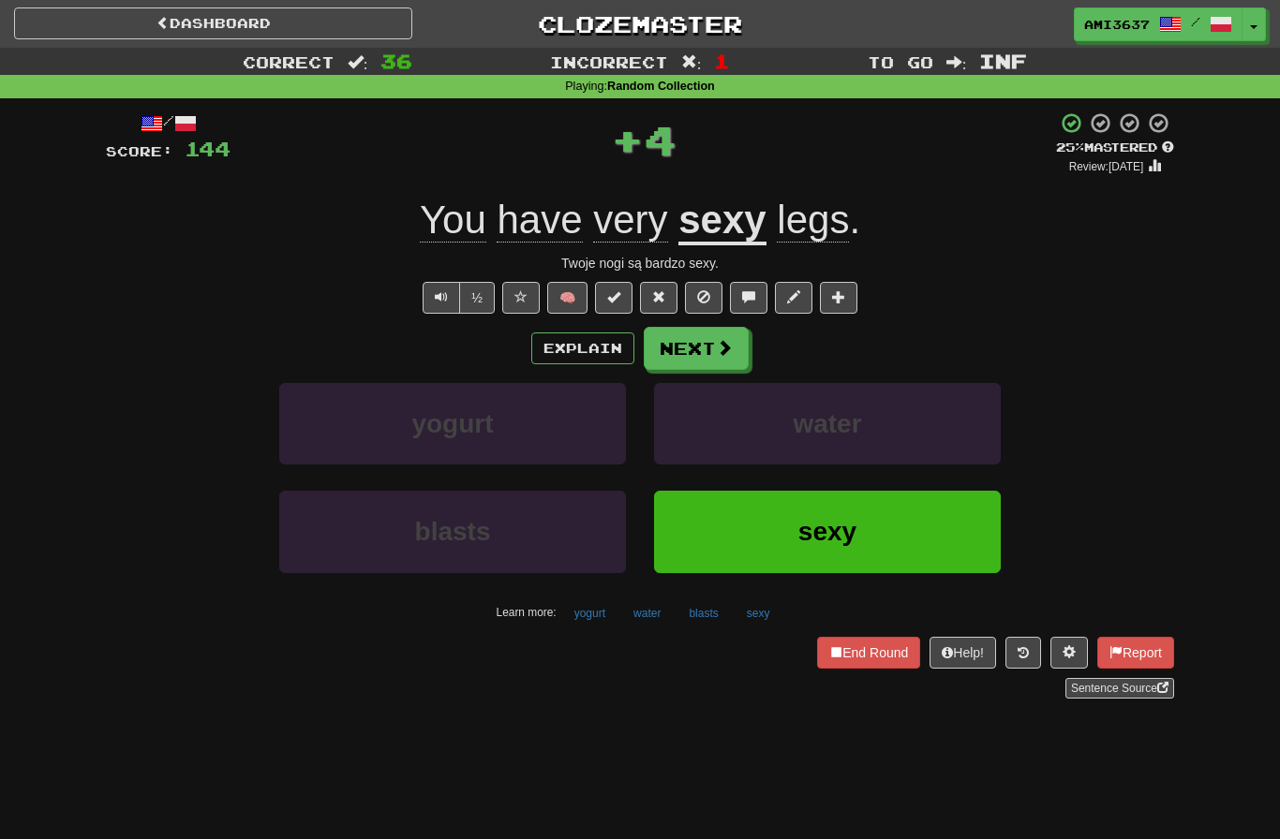
click at [919, 525] on button "sexy" at bounding box center [827, 532] width 347 height 82
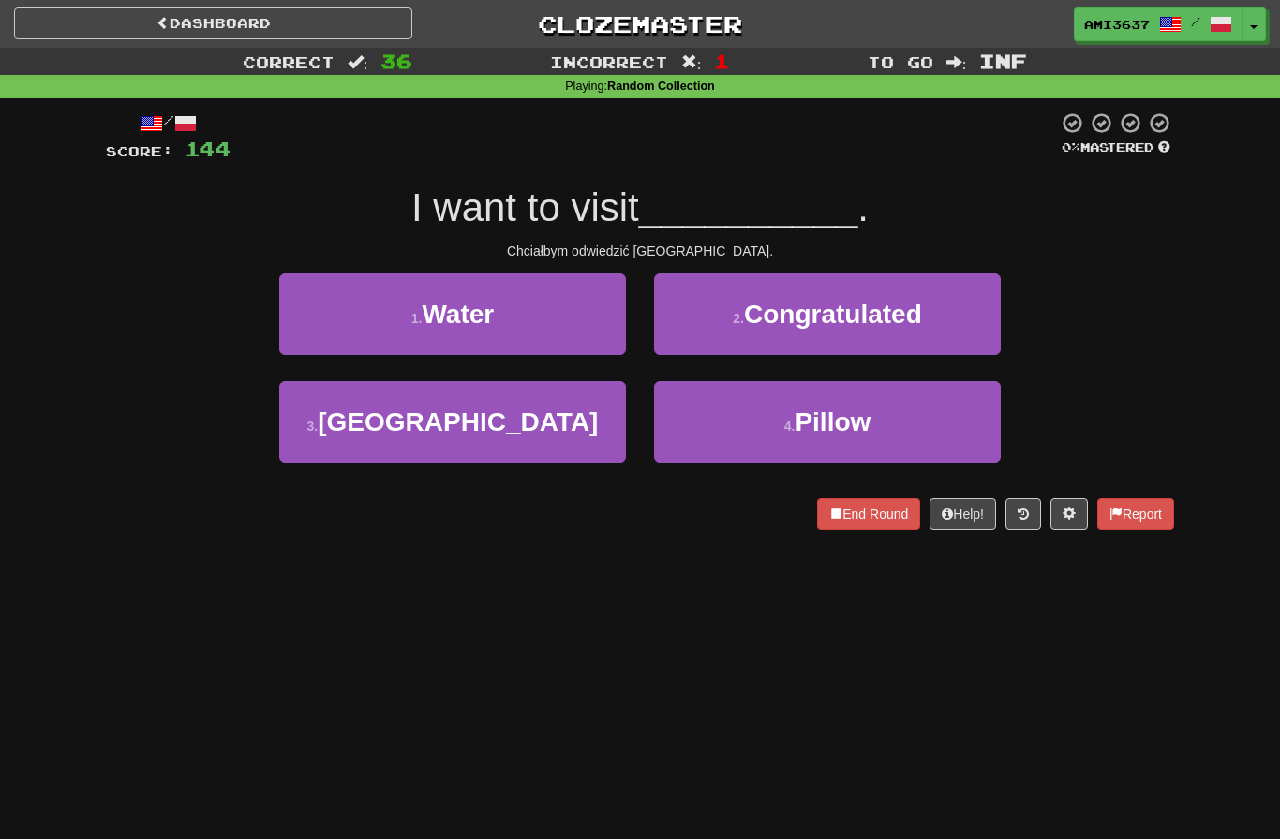
click at [356, 438] on button "3 . Korea" at bounding box center [452, 422] width 347 height 82
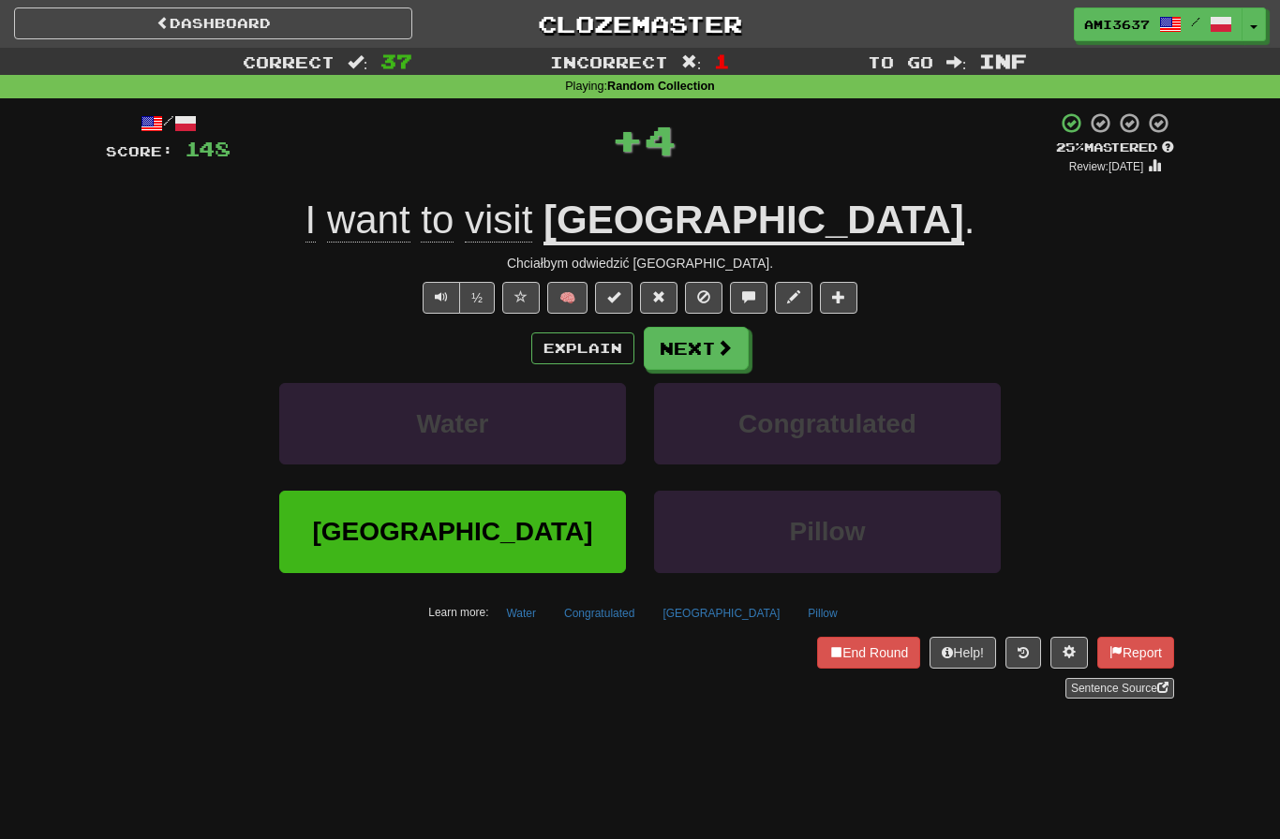
click at [351, 543] on button "Korea" at bounding box center [452, 532] width 347 height 82
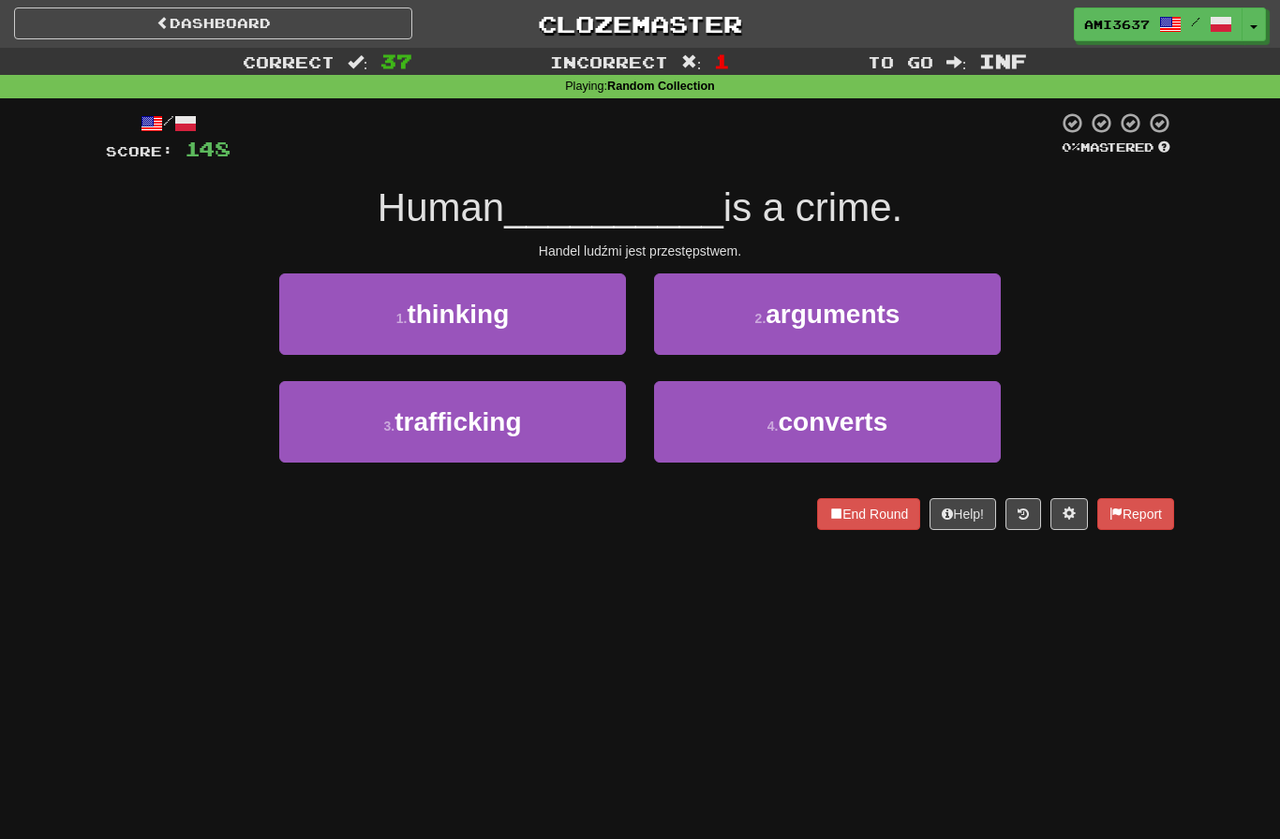
click at [347, 430] on button "3 . trafficking" at bounding box center [452, 422] width 347 height 82
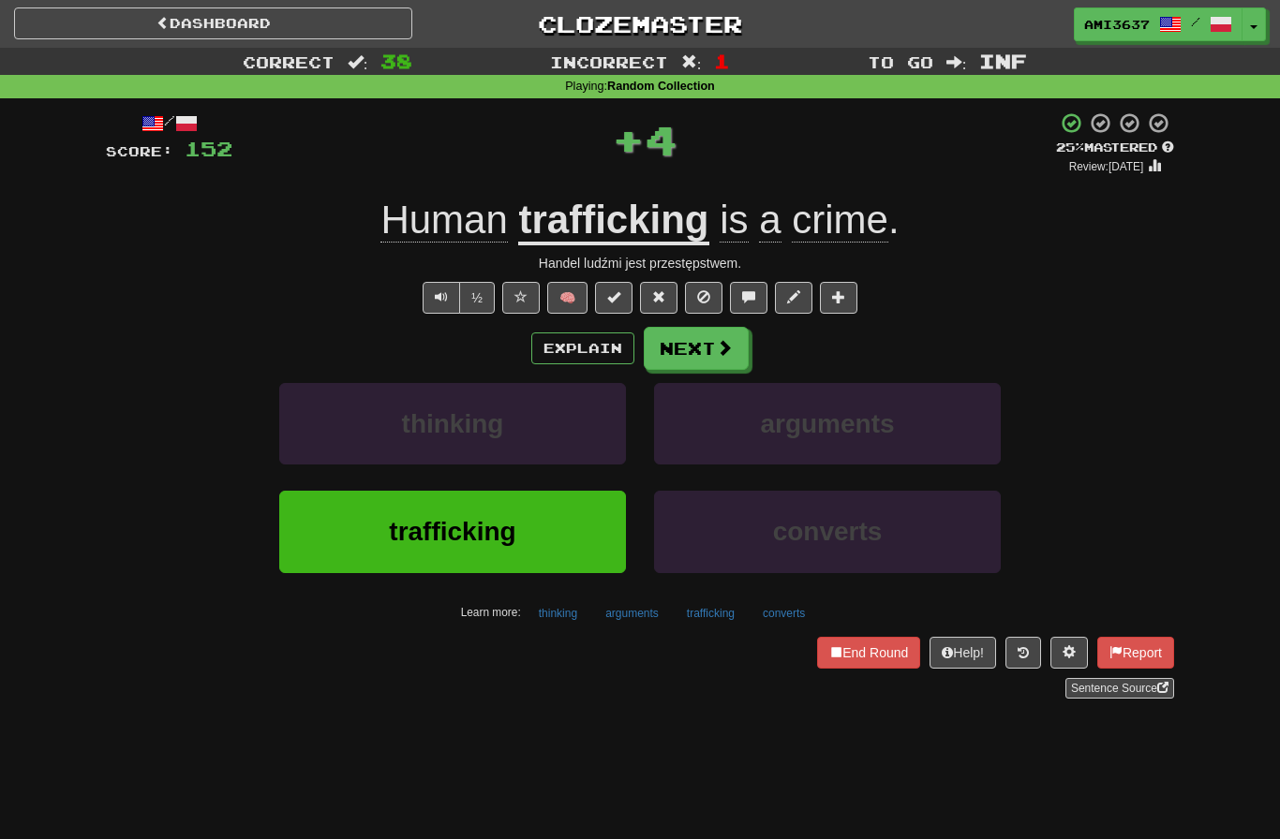
click at [368, 533] on button "trafficking" at bounding box center [452, 532] width 347 height 82
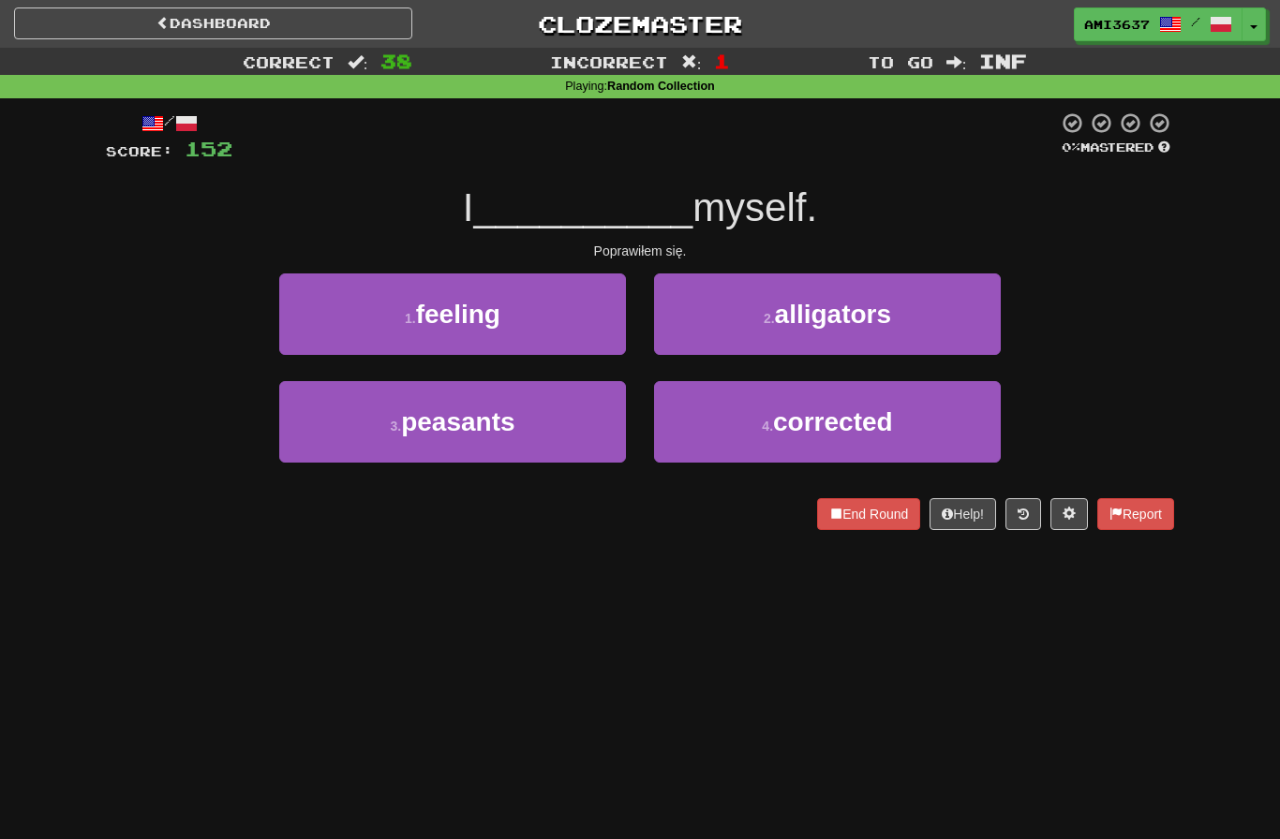
click at [949, 427] on button "4 . corrected" at bounding box center [827, 422] width 347 height 82
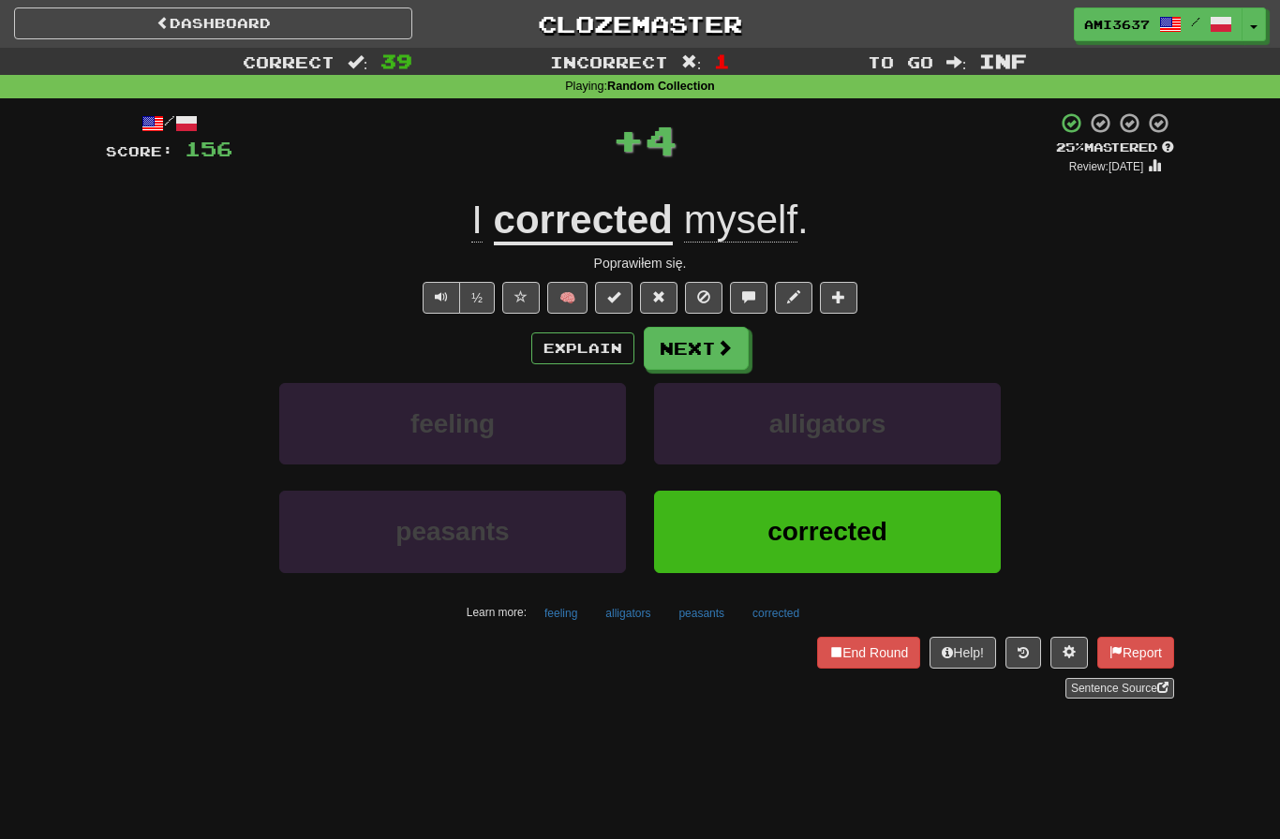
click at [942, 516] on button "corrected" at bounding box center [827, 532] width 347 height 82
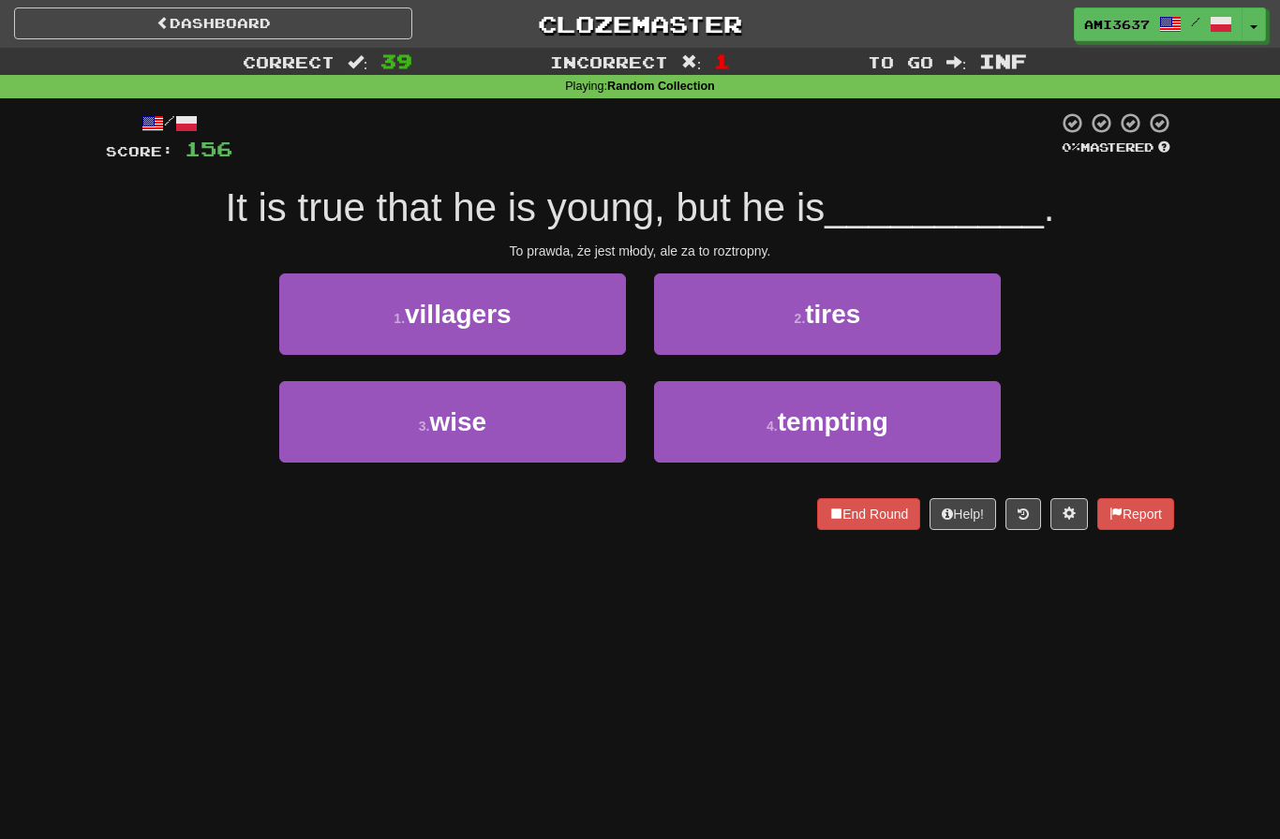
click at [336, 416] on button "3 . wise" at bounding box center [452, 422] width 347 height 82
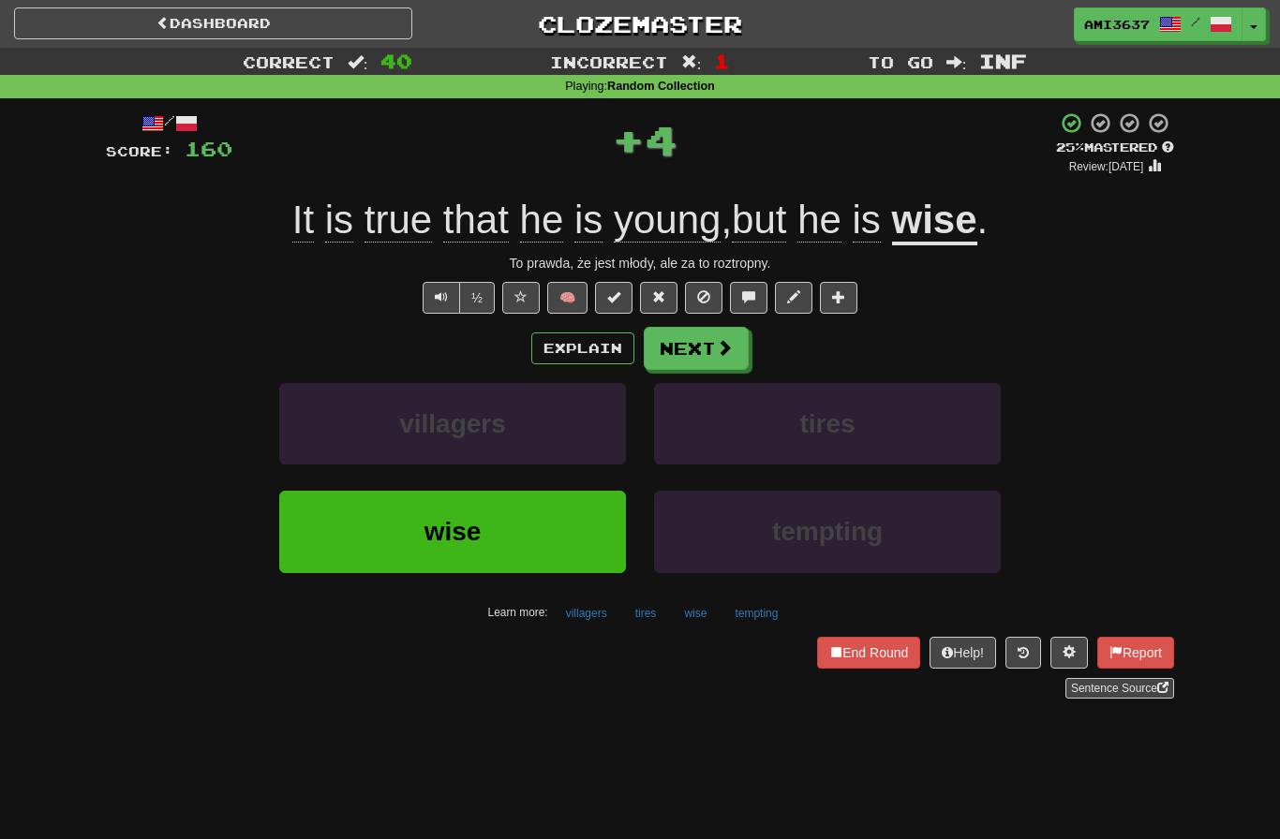
click at [863, 653] on button "End Round" at bounding box center [868, 653] width 103 height 32
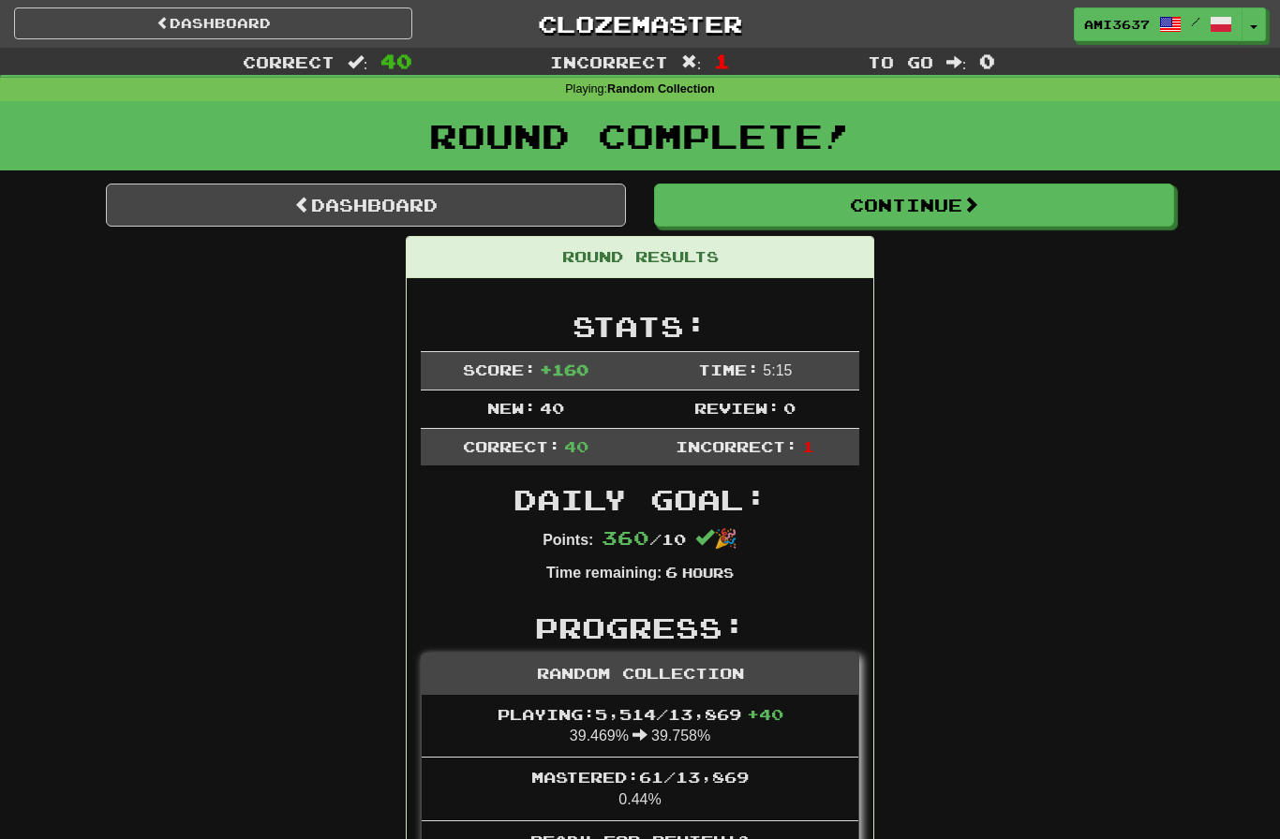
click at [209, 196] on link "Dashboard" at bounding box center [366, 205] width 520 height 43
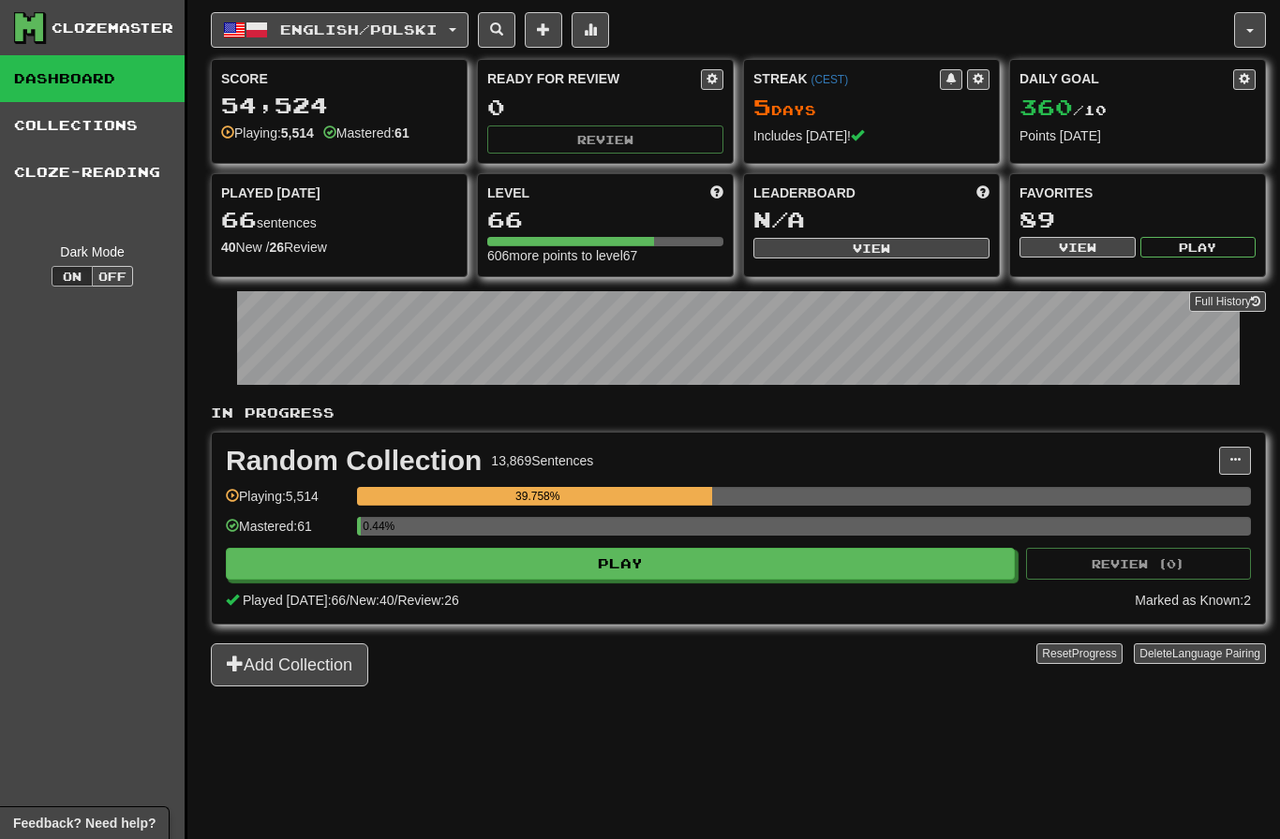
click at [282, 28] on span "English / Polski" at bounding box center [358, 30] width 157 height 16
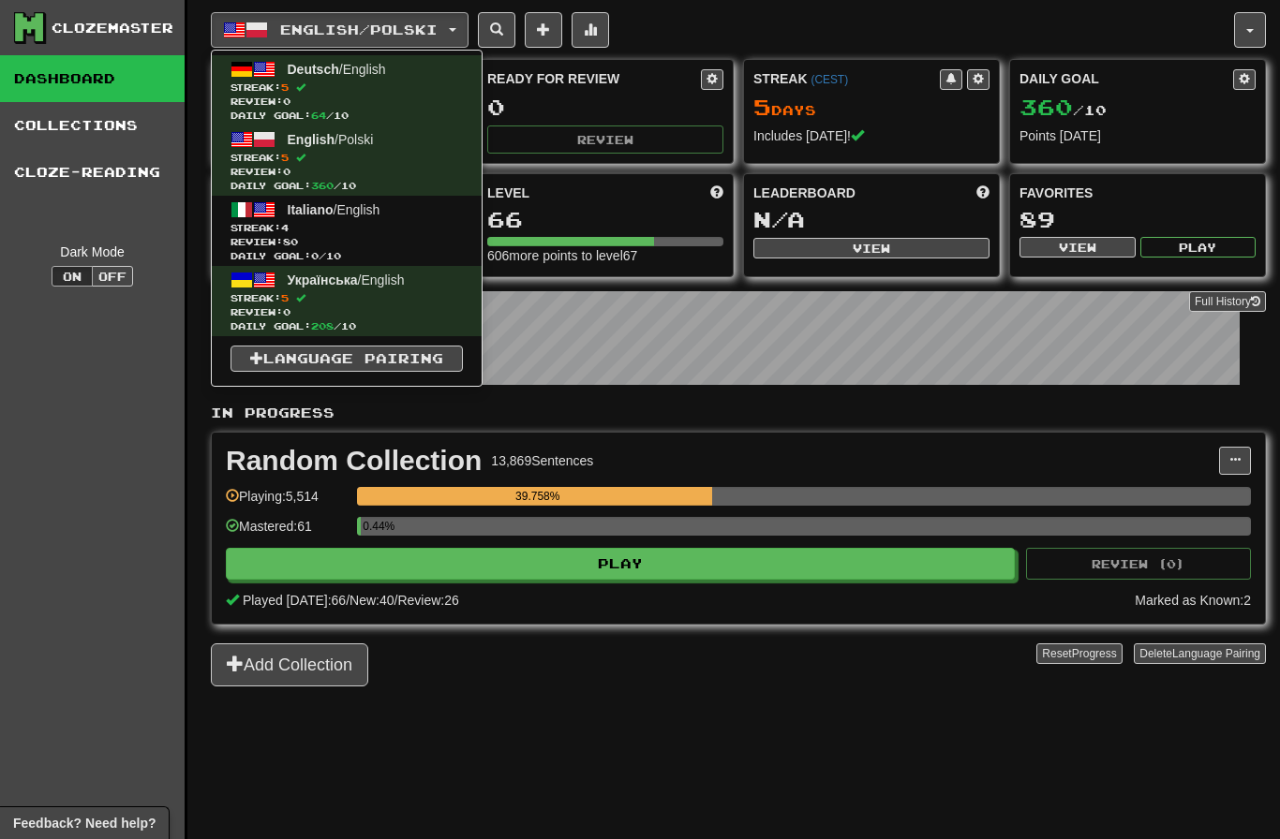
click at [267, 244] on span "Review: 80" at bounding box center [346, 242] width 232 height 14
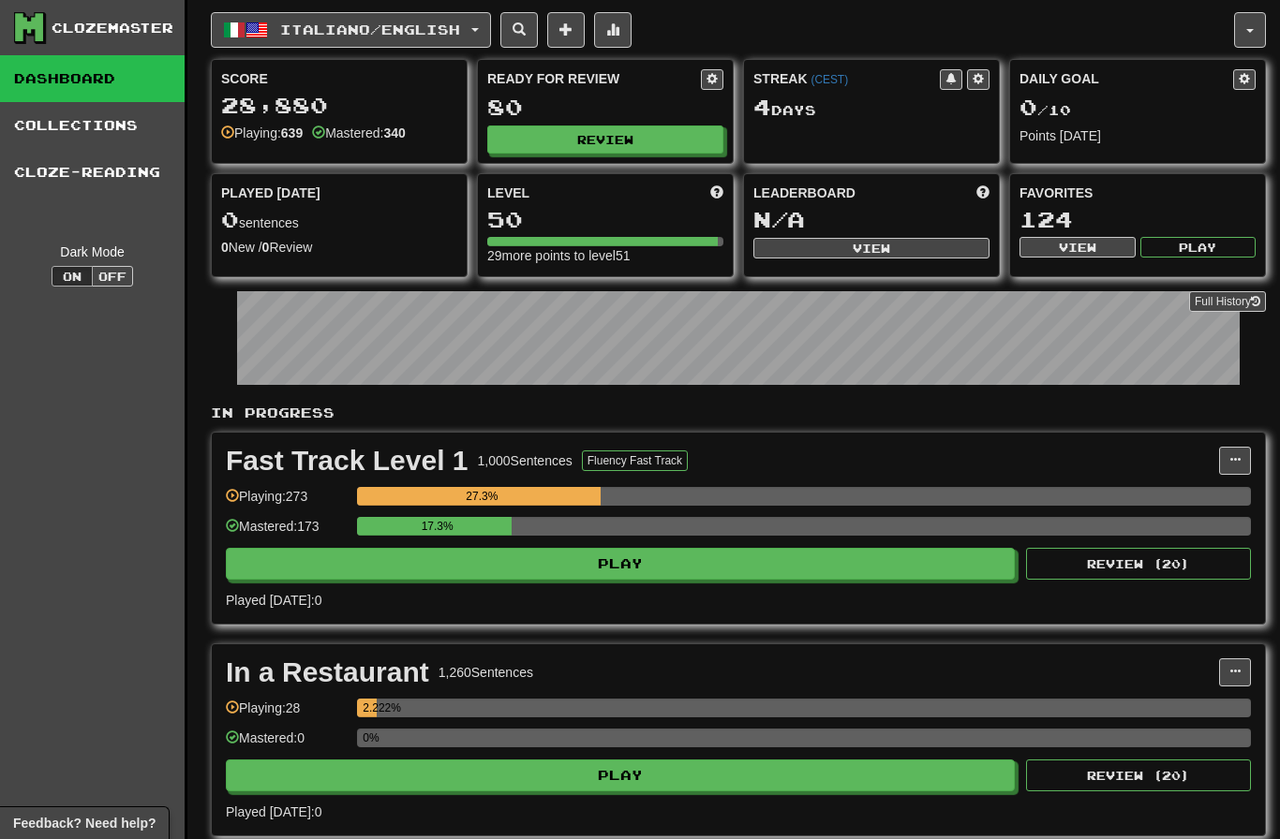
scroll to position [1, 0]
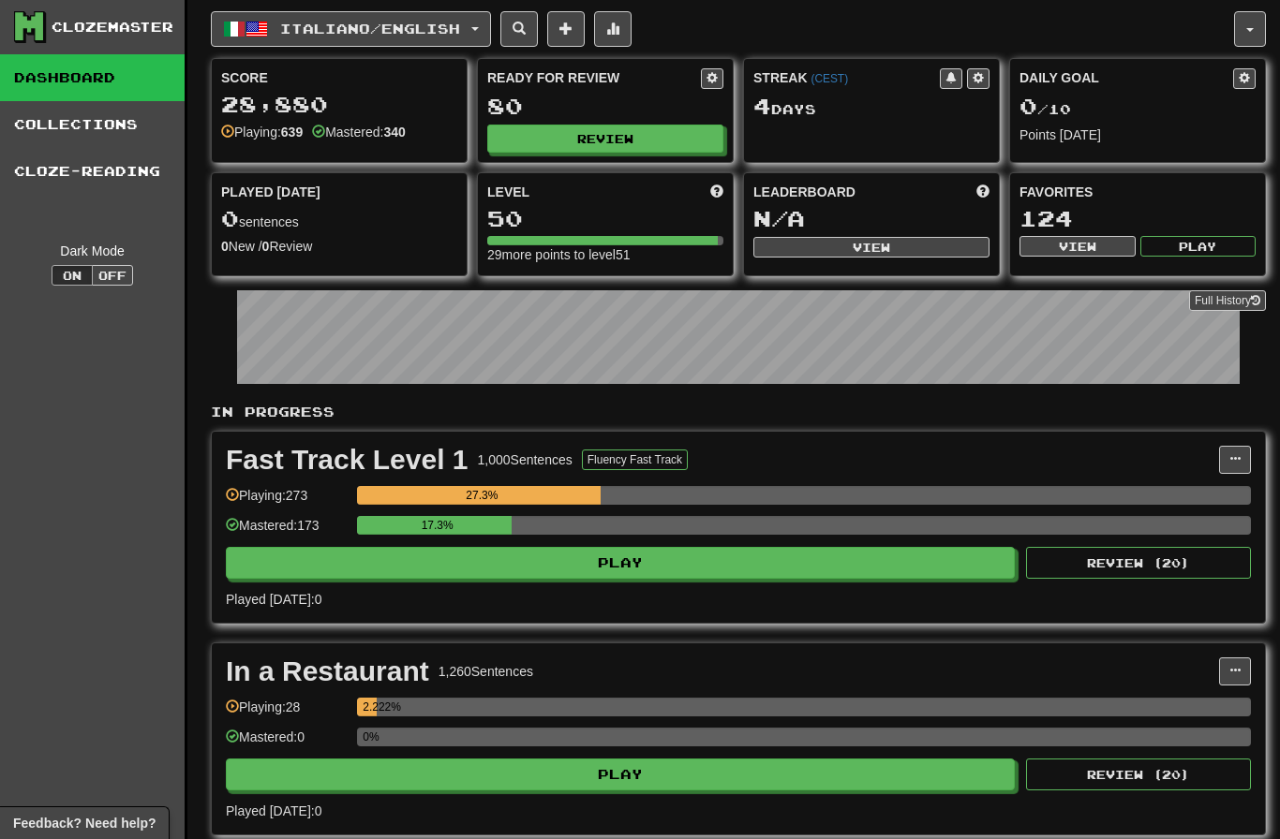
click at [530, 142] on button "Review" at bounding box center [605, 139] width 236 height 28
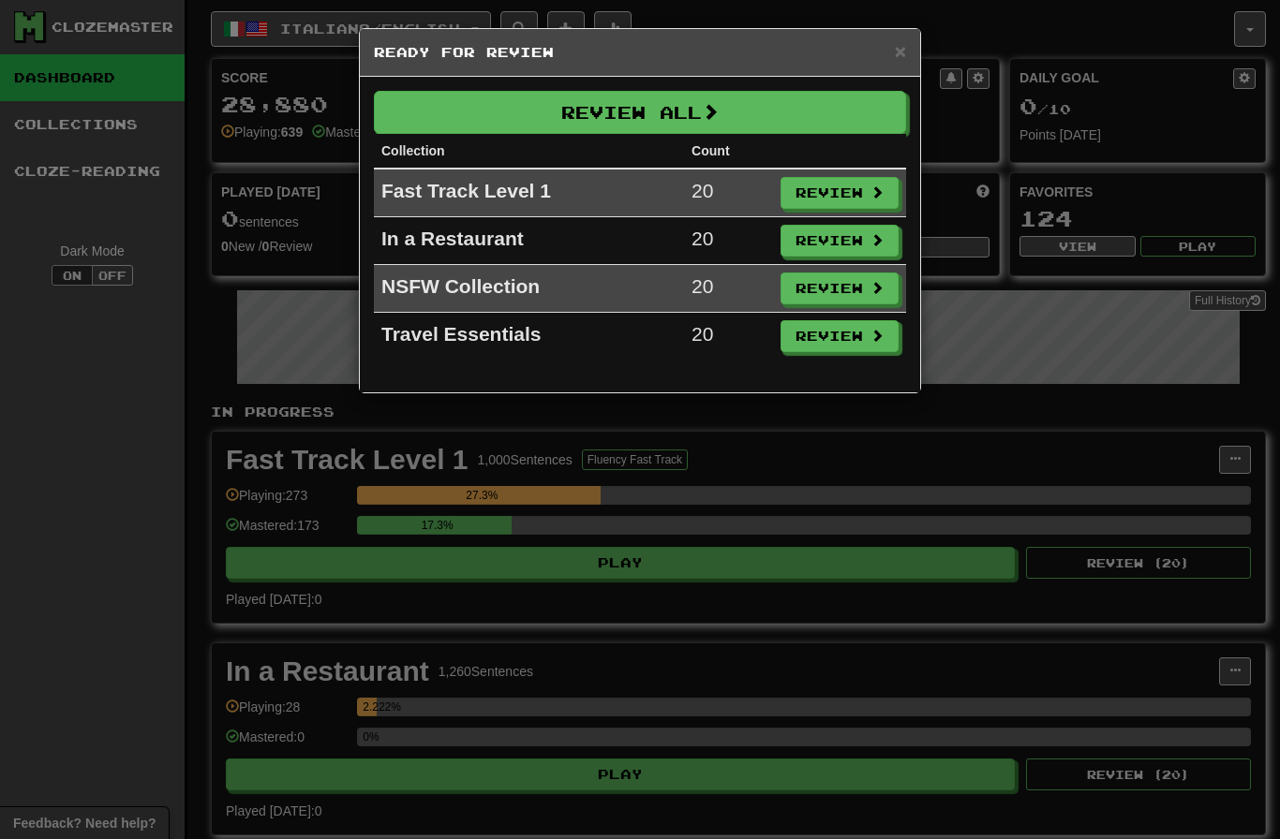
click at [465, 117] on button "Review All" at bounding box center [640, 112] width 532 height 43
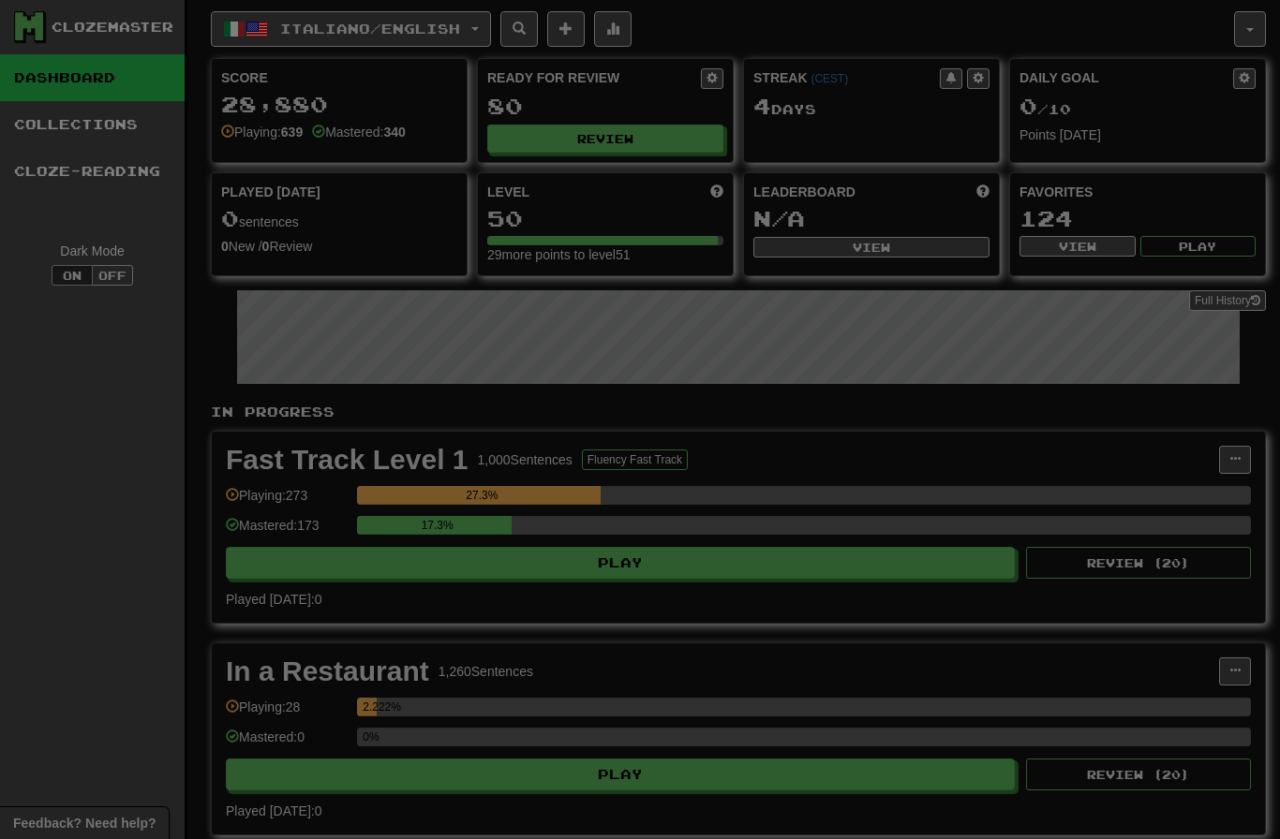
select select "********"
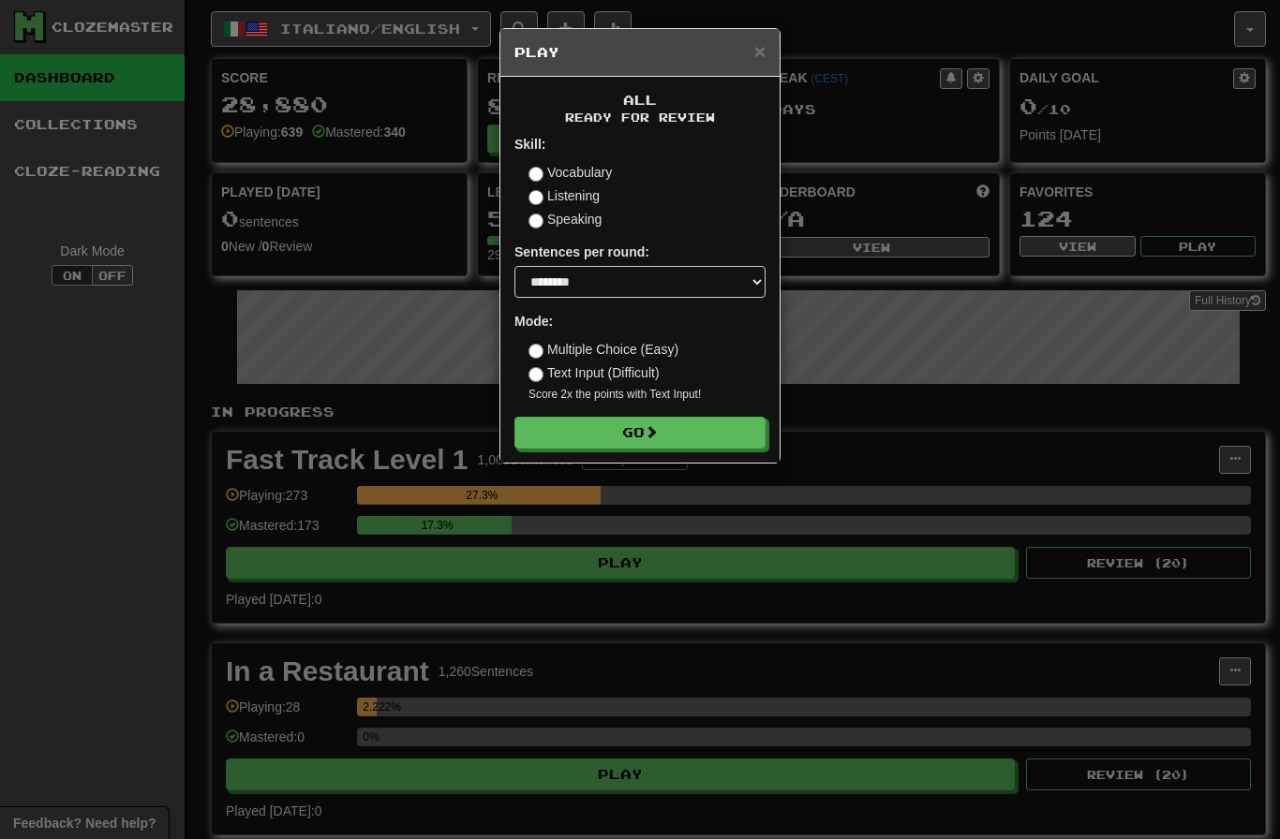
click at [571, 417] on button "Go" at bounding box center [639, 433] width 251 height 32
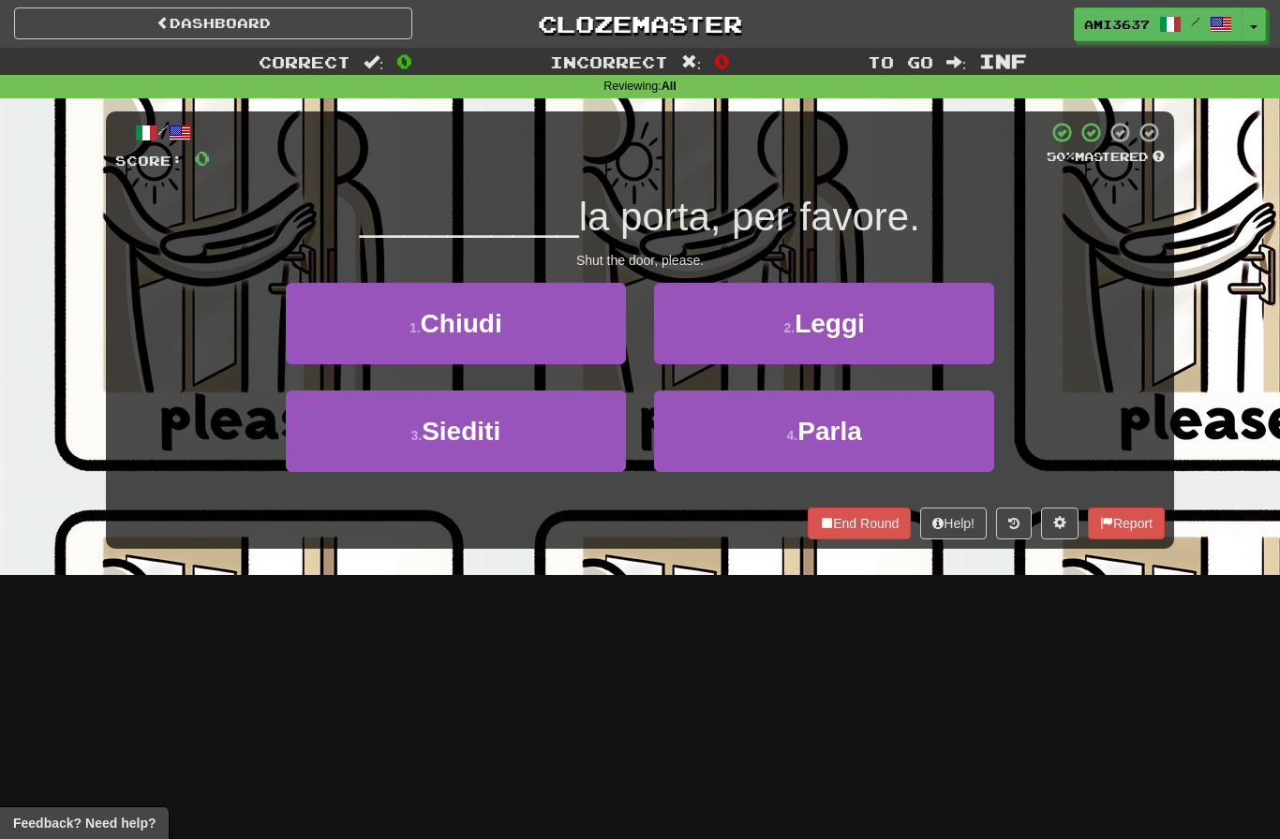
click at [564, 445] on button "3 . Siediti" at bounding box center [456, 432] width 340 height 82
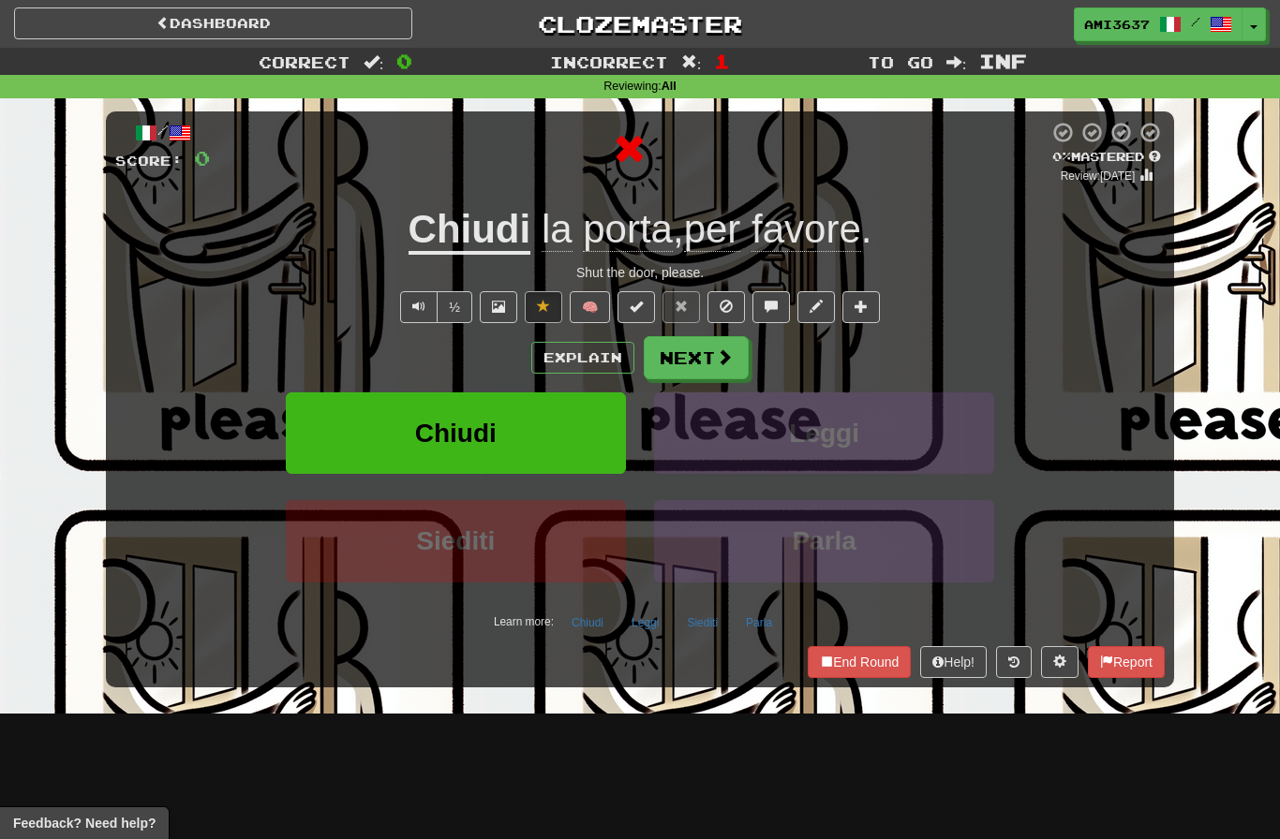
click at [571, 440] on button "Chiudi" at bounding box center [456, 434] width 340 height 82
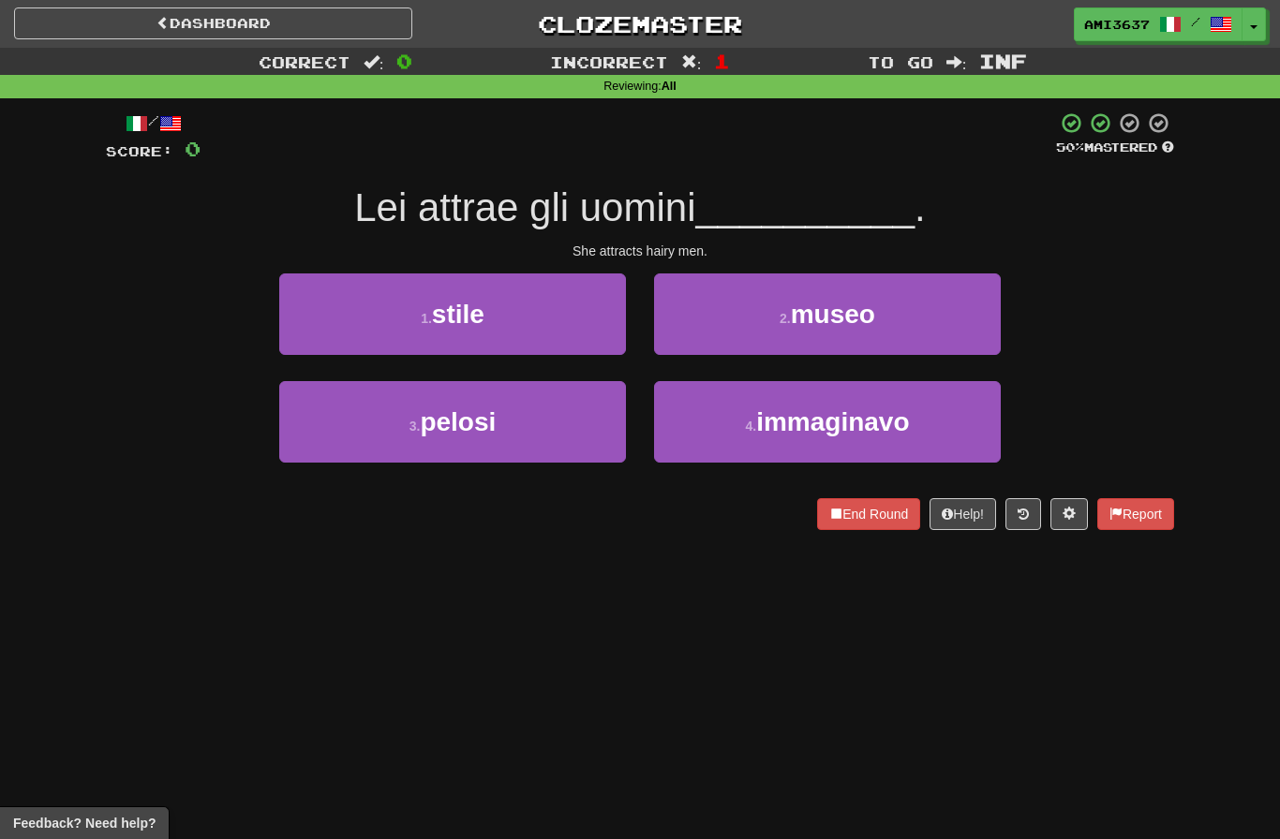
click at [958, 427] on button "4 . immaginavo" at bounding box center [827, 422] width 347 height 82
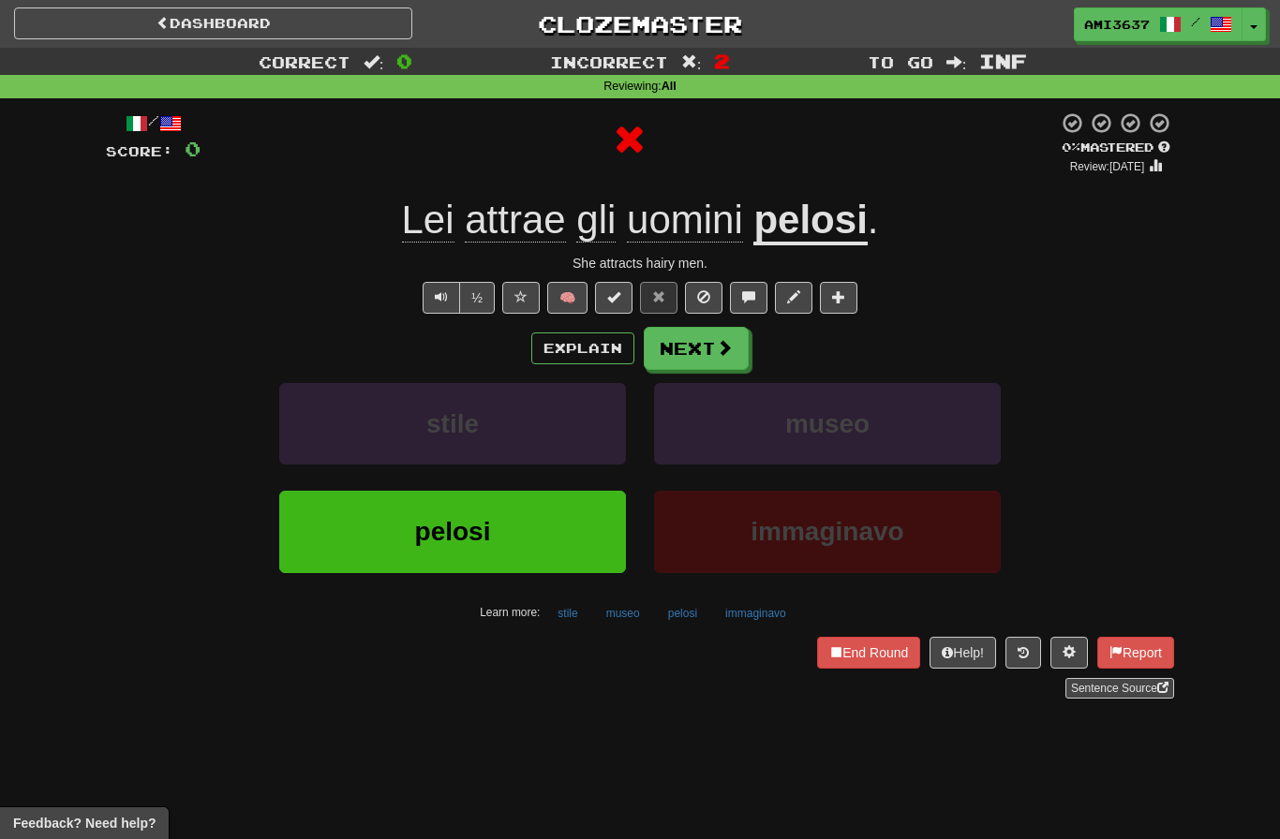
click at [868, 523] on span "immaginavo" at bounding box center [826, 531] width 153 height 29
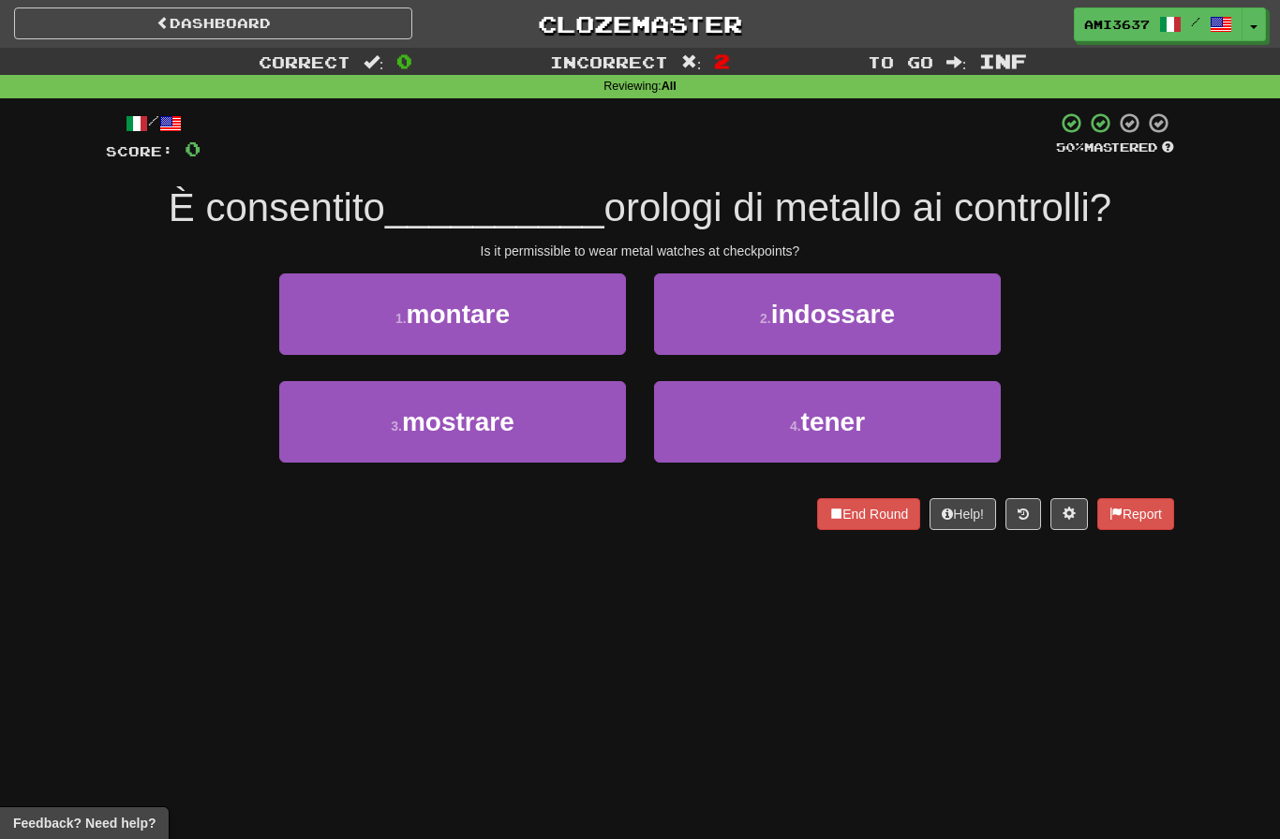
click at [934, 306] on button "2 . [GEOGRAPHIC_DATA]" at bounding box center [827, 315] width 347 height 82
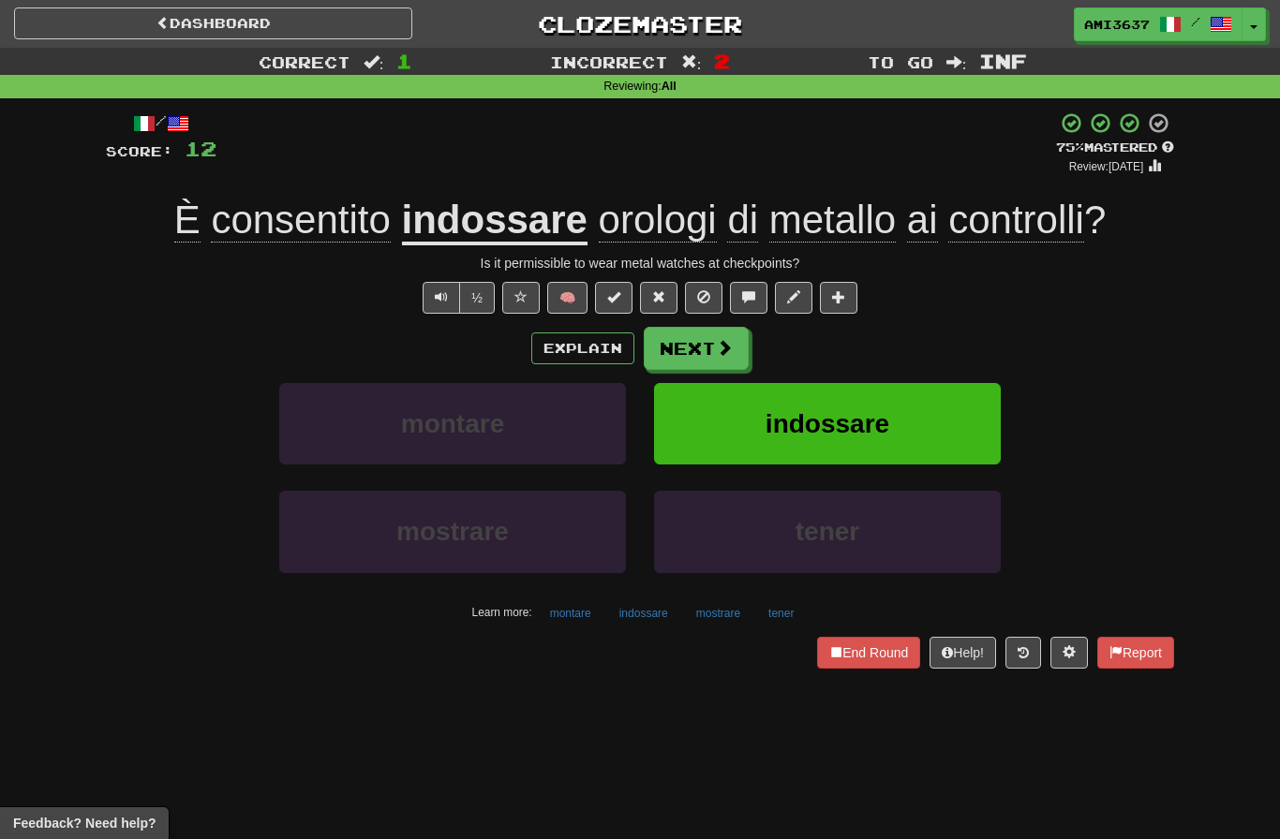
click at [908, 430] on button "indossare" at bounding box center [827, 424] width 347 height 82
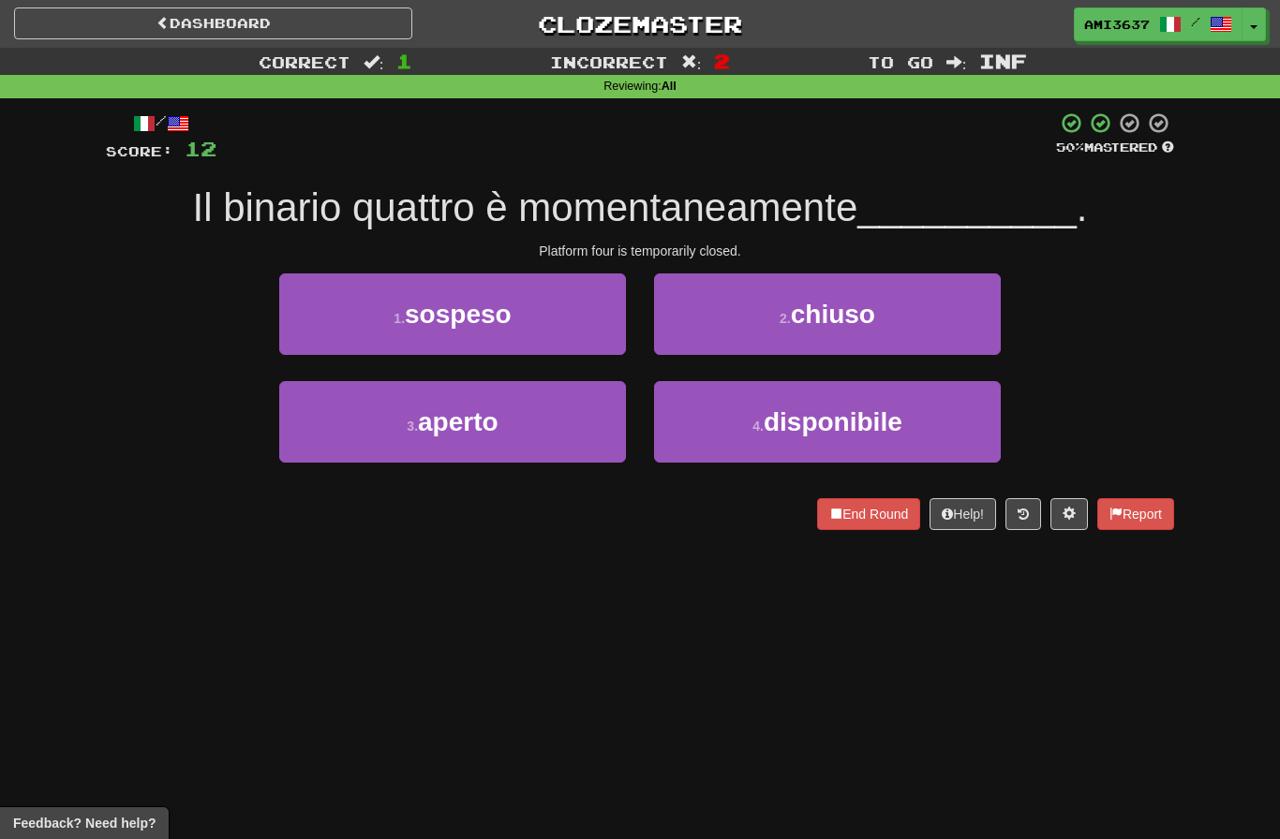
click at [962, 327] on button "2 . chiuso" at bounding box center [827, 315] width 347 height 82
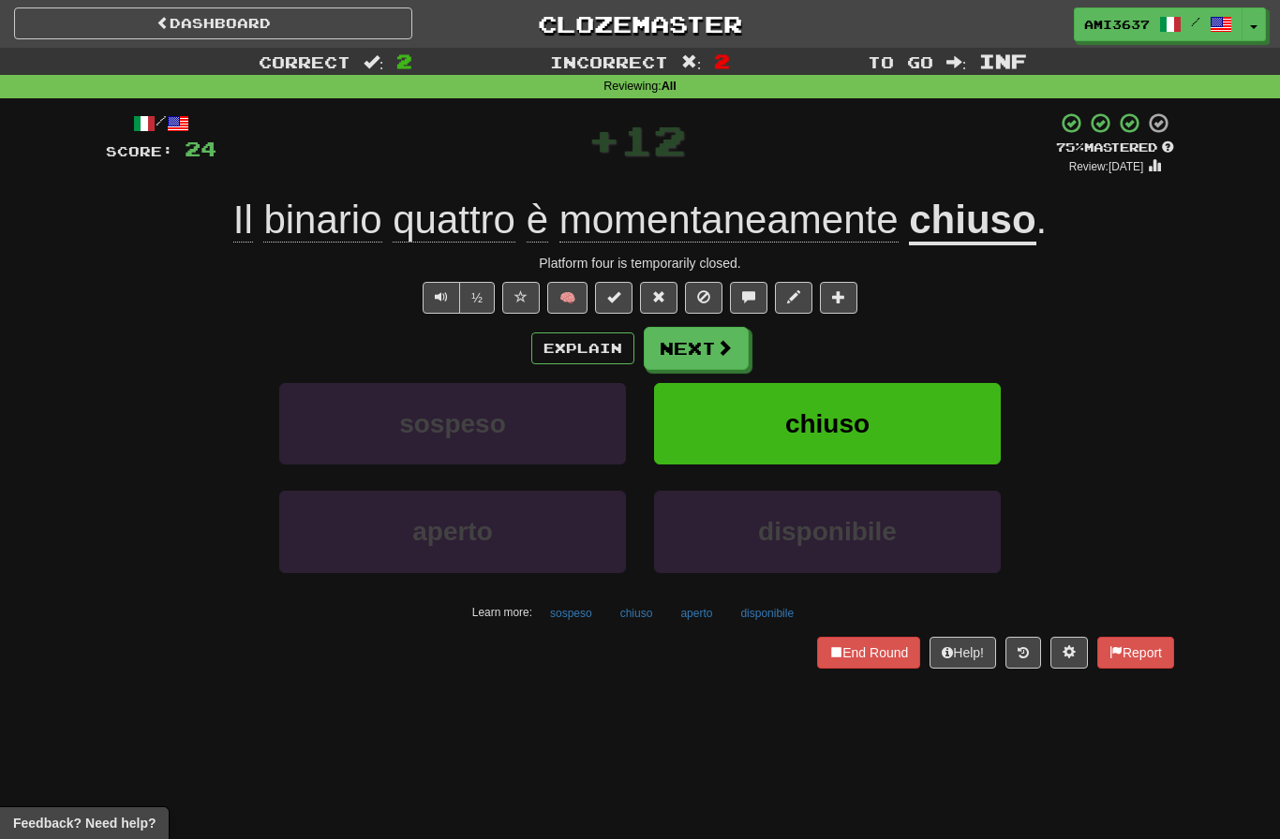
click at [969, 417] on button "chiuso" at bounding box center [827, 424] width 347 height 82
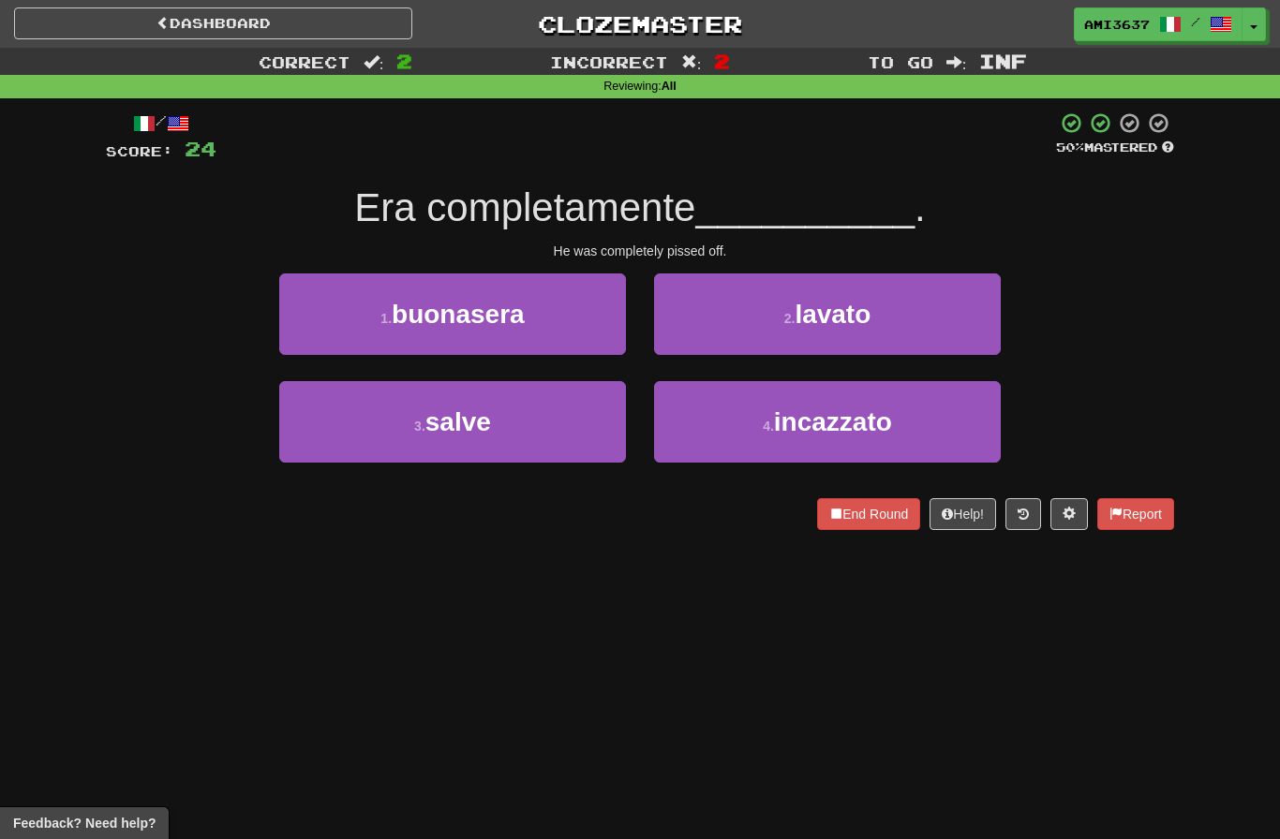
click at [957, 432] on button "4 . incazzato" at bounding box center [827, 422] width 347 height 82
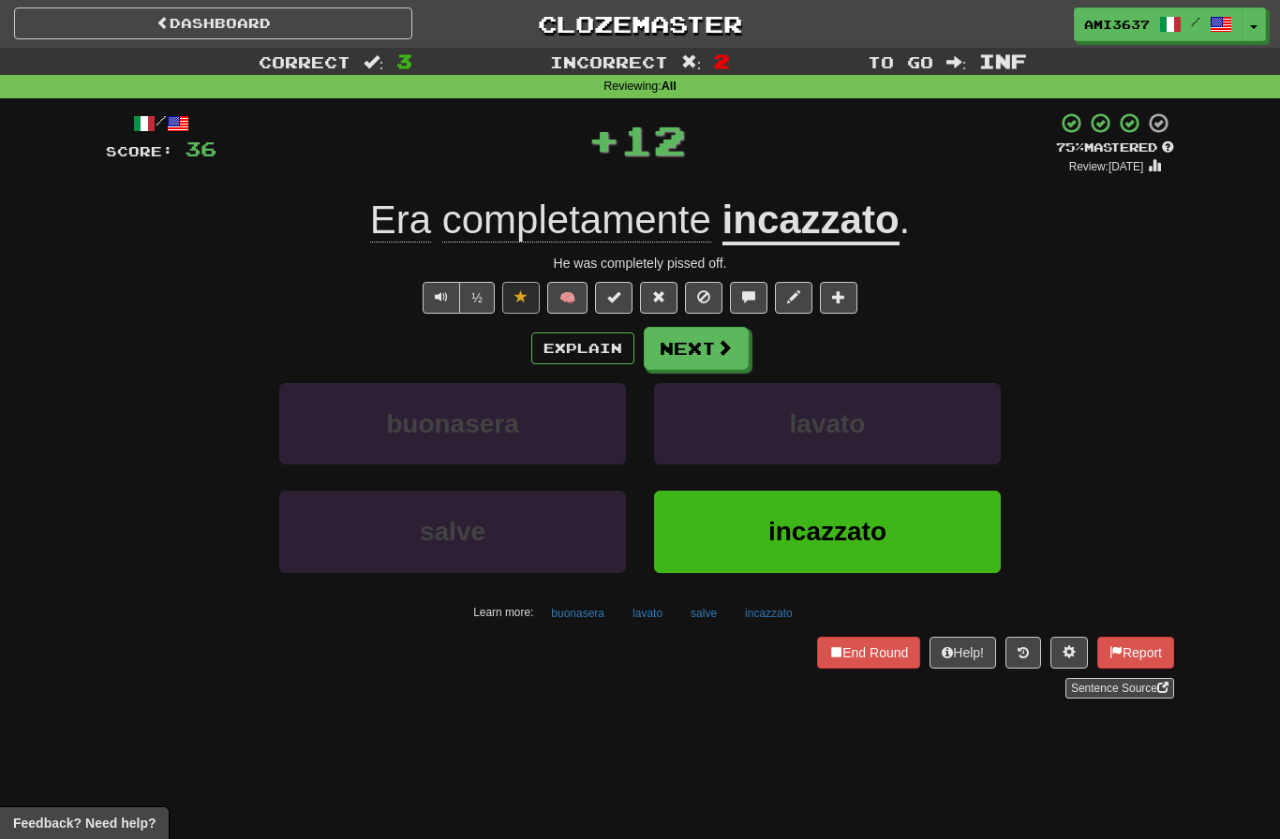
click at [894, 524] on button "incazzato" at bounding box center [827, 532] width 347 height 82
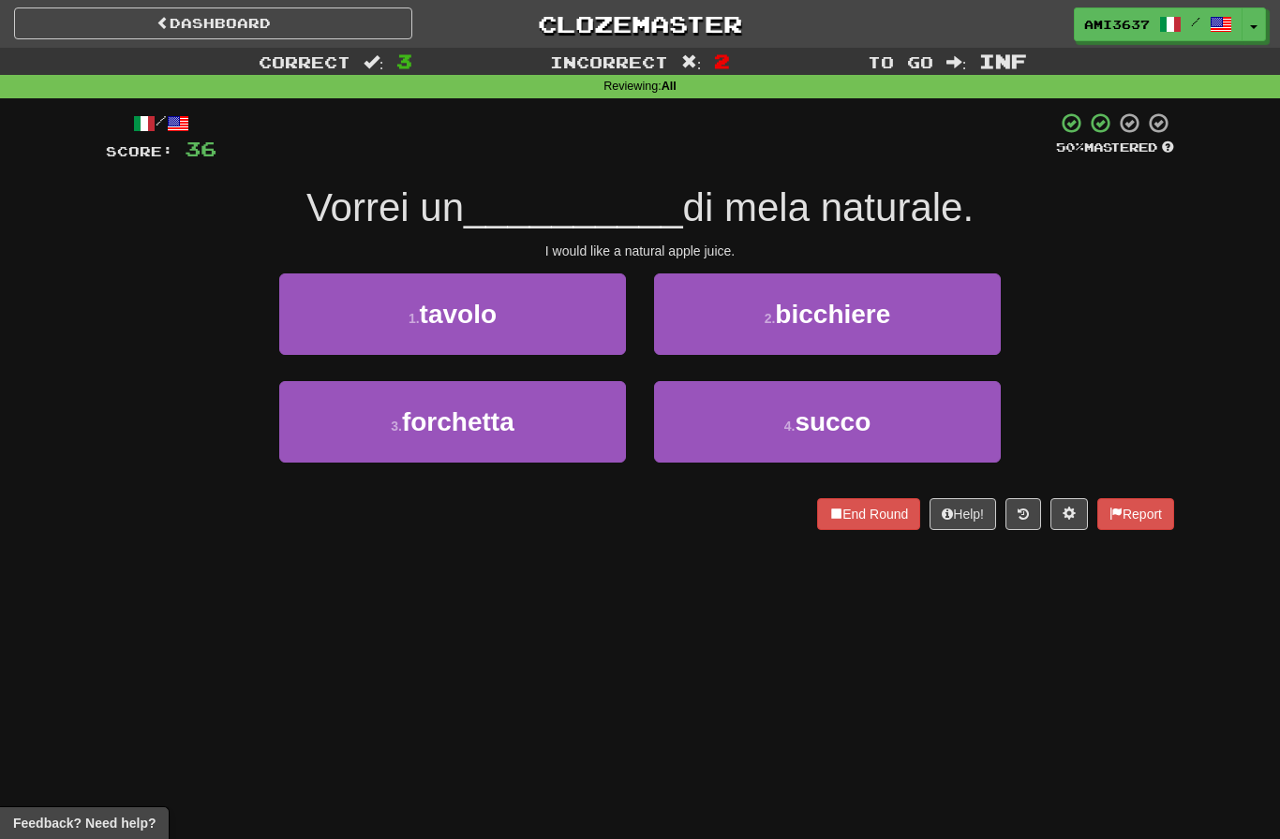
click at [912, 417] on button "4 . succo" at bounding box center [827, 422] width 347 height 82
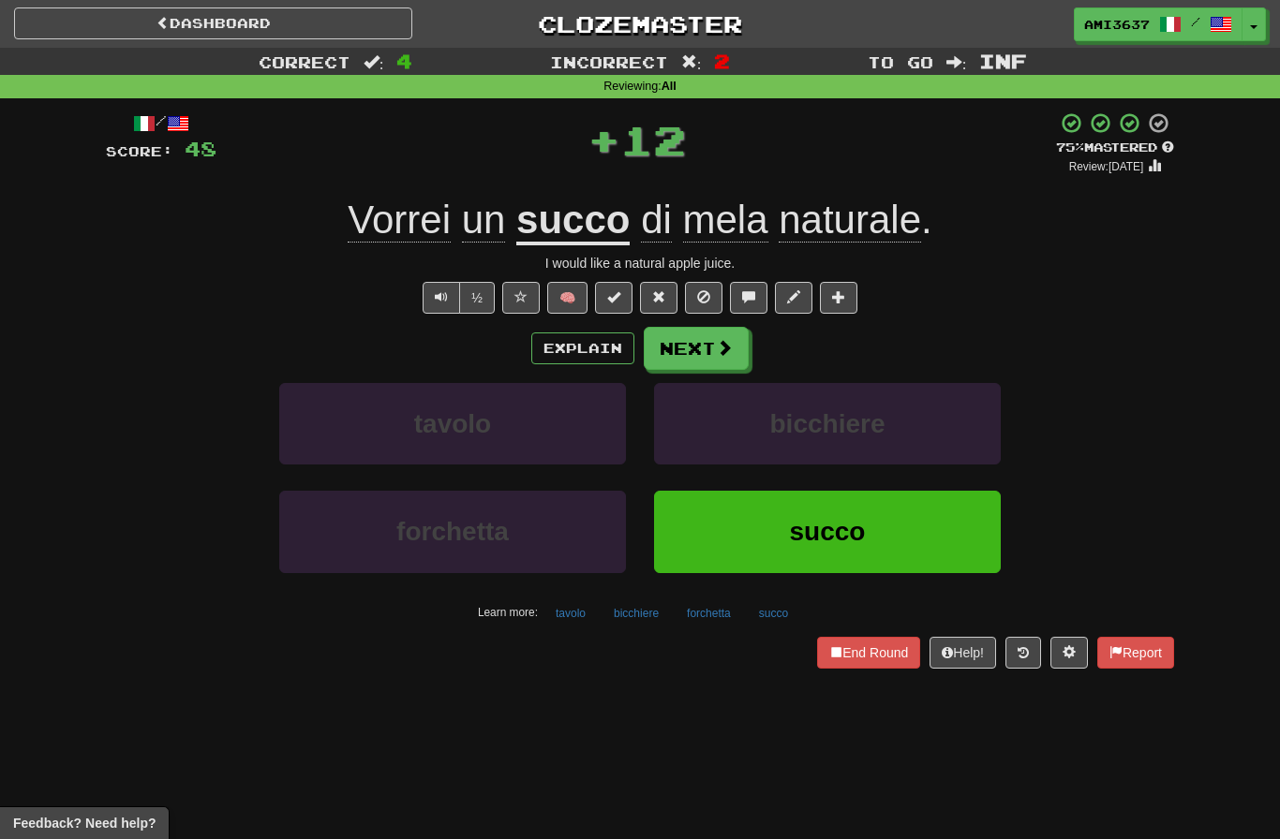
click at [933, 547] on button "succo" at bounding box center [827, 532] width 347 height 82
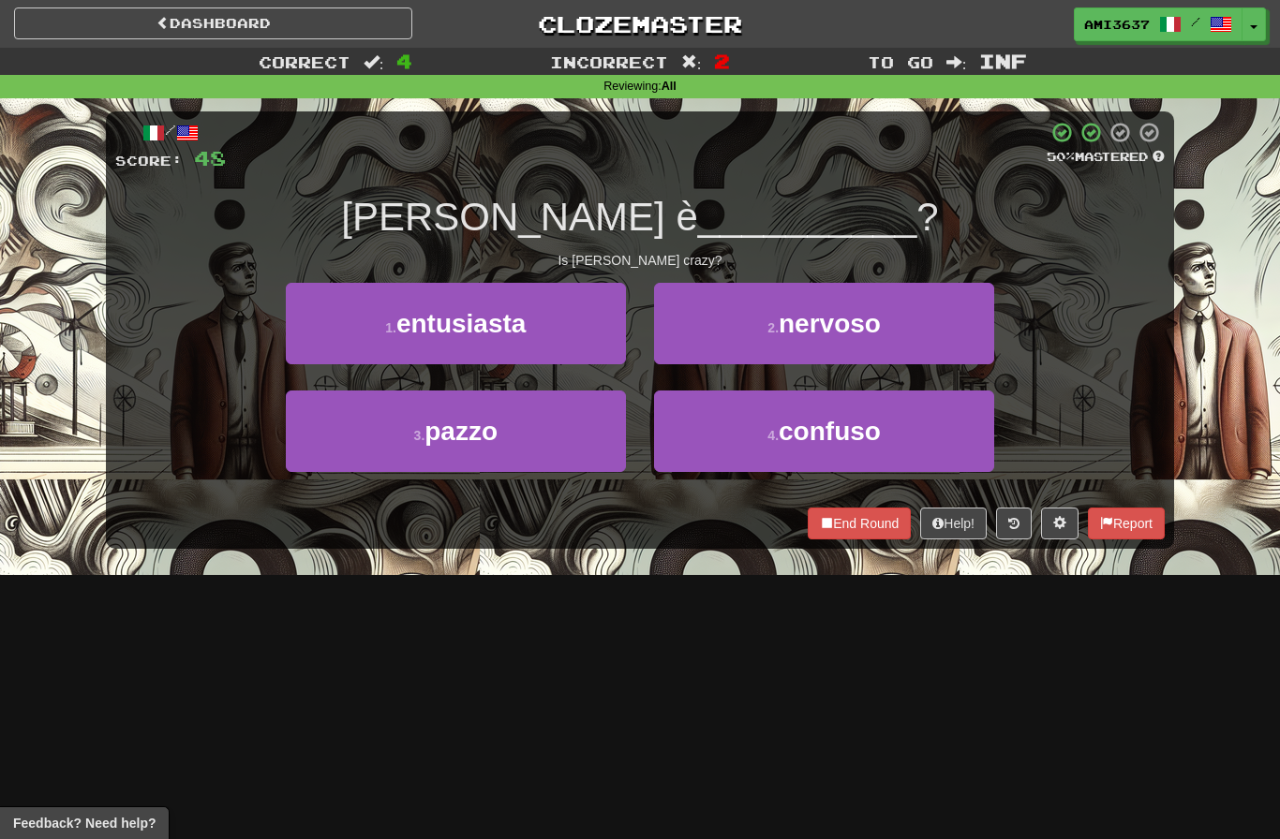
click at [560, 453] on button "3 . [GEOGRAPHIC_DATA]" at bounding box center [456, 432] width 340 height 82
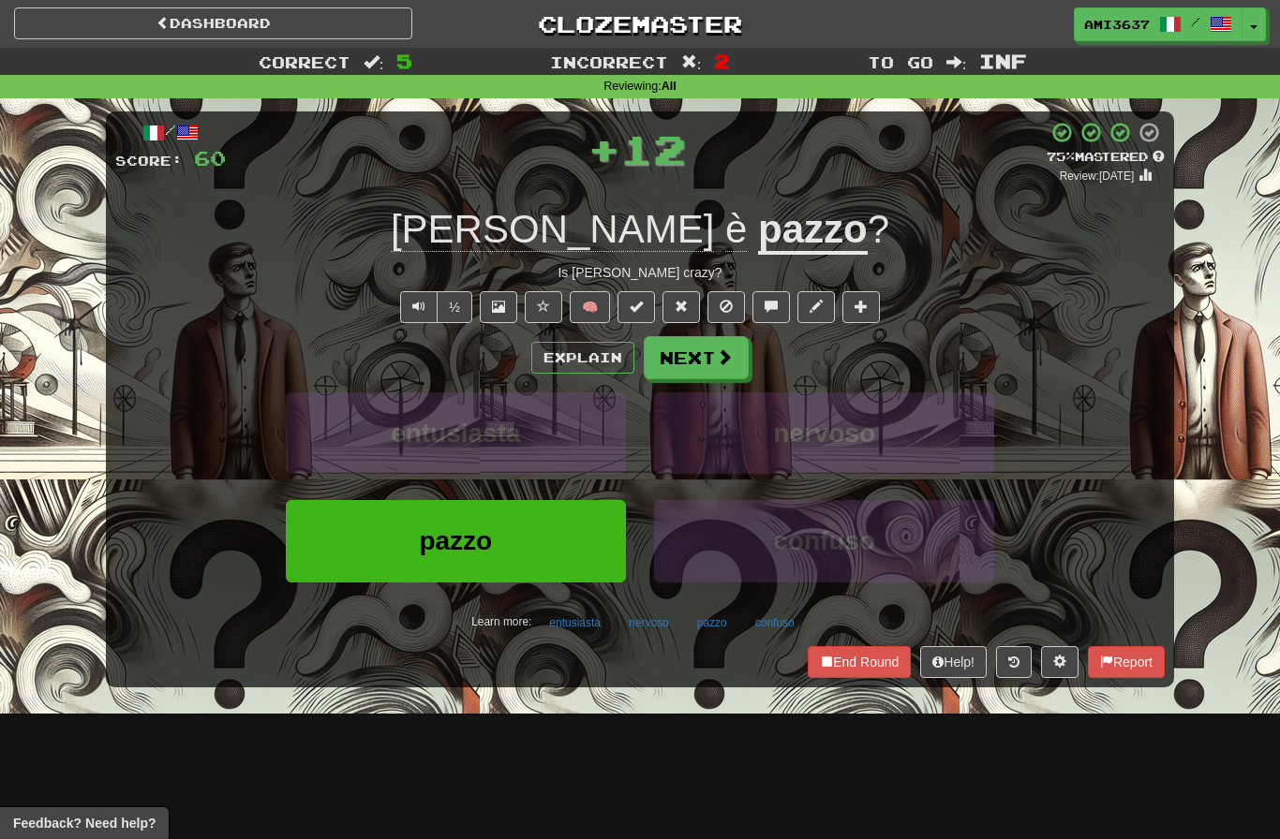
click at [550, 300] on button at bounding box center [543, 307] width 37 height 32
click at [580, 531] on button "pazzo" at bounding box center [456, 541] width 340 height 82
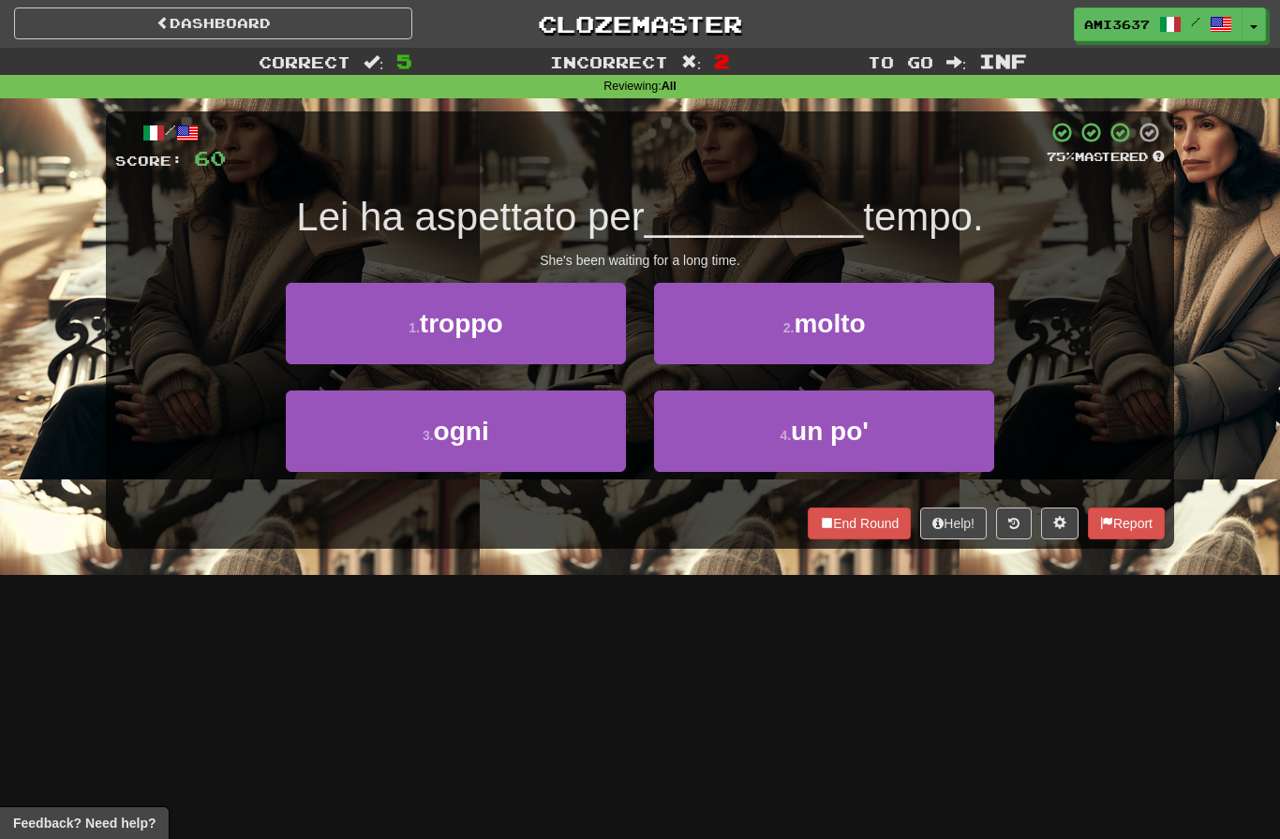
click at [572, 312] on button "1 . troppo" at bounding box center [456, 324] width 340 height 82
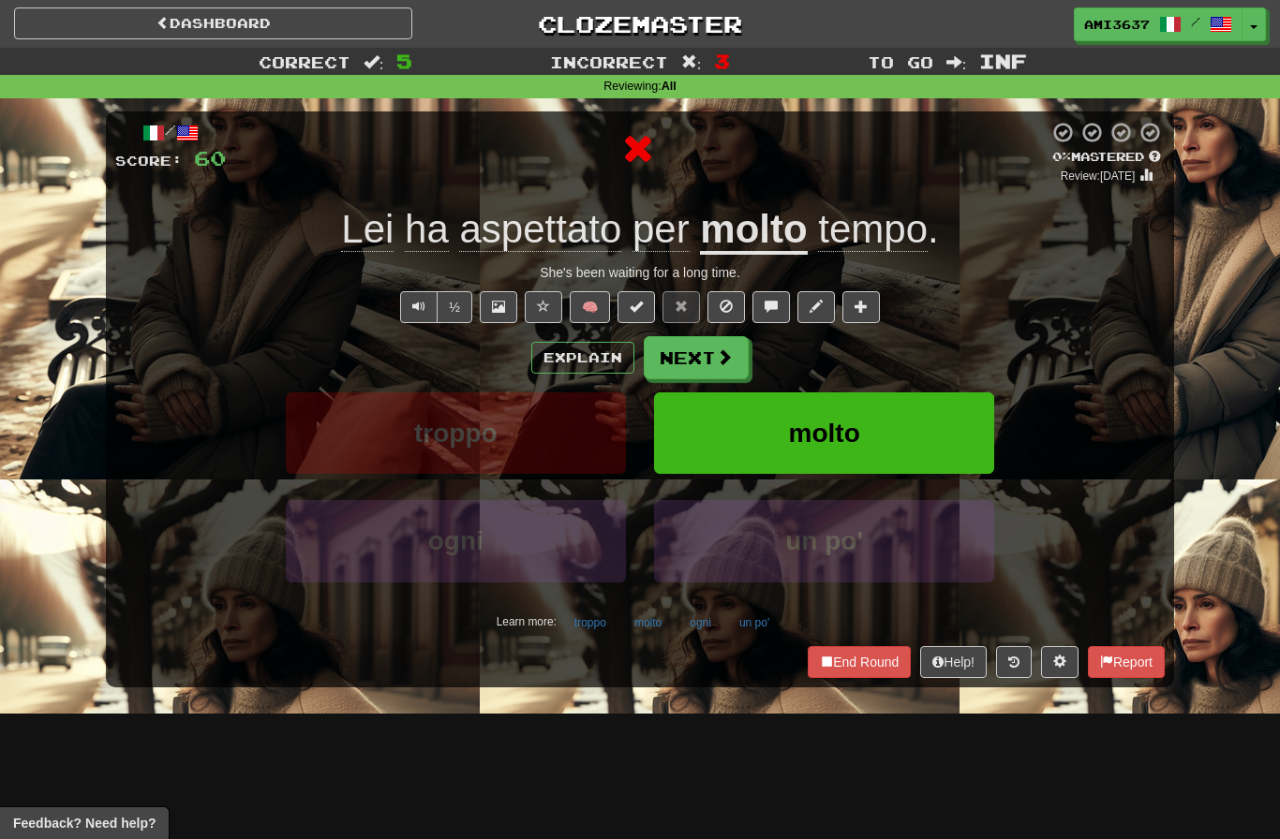
click at [899, 425] on button "molto" at bounding box center [824, 434] width 340 height 82
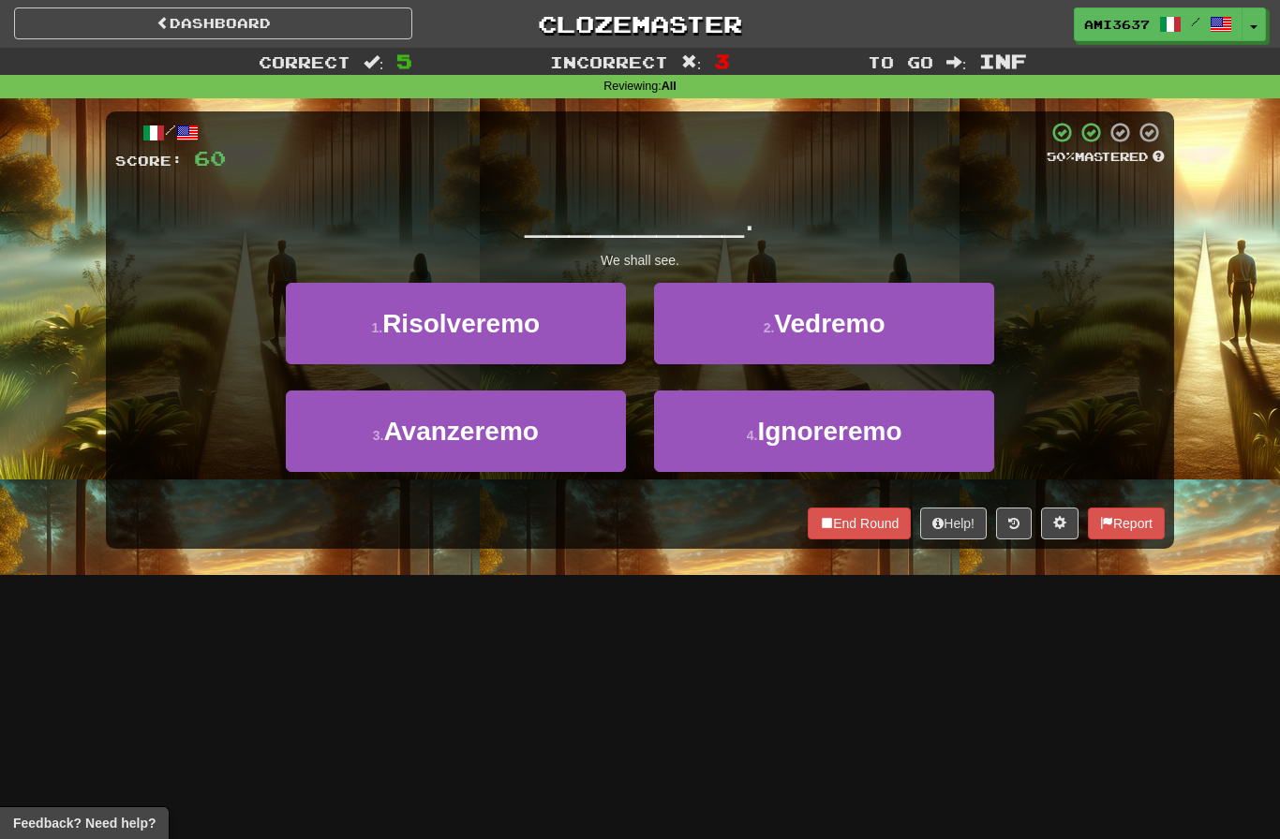
click at [953, 329] on button "2 . Vedremo" at bounding box center [824, 324] width 340 height 82
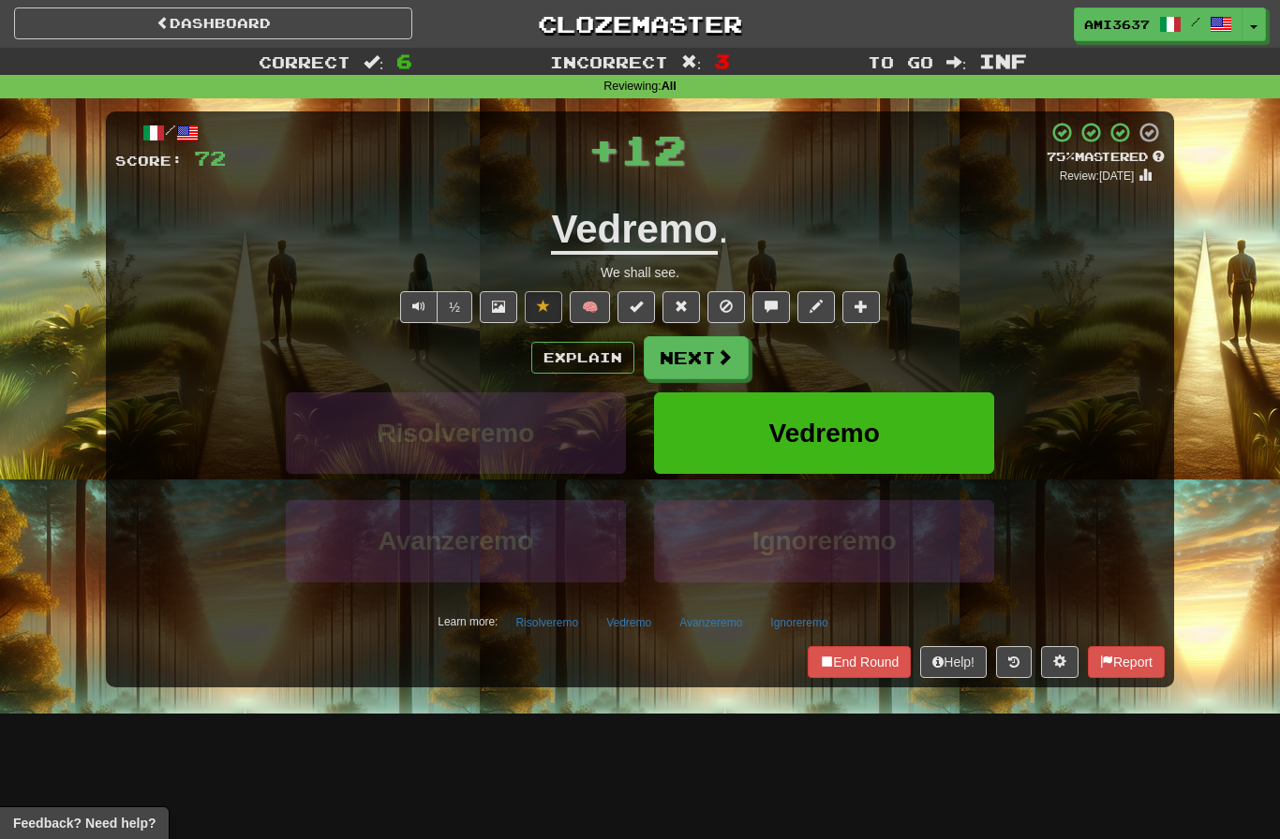
click at [893, 407] on button "Vedremo" at bounding box center [824, 434] width 340 height 82
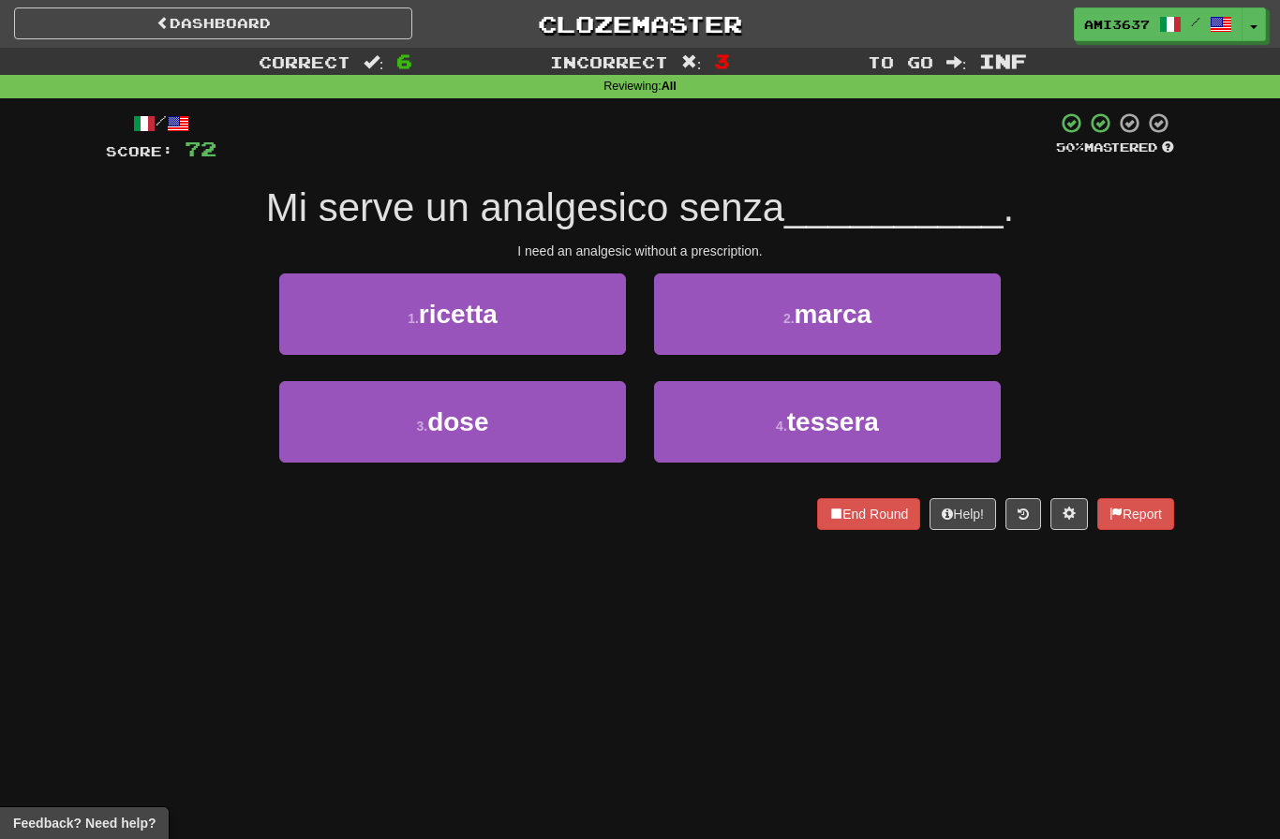
click at [913, 434] on button "4 . [GEOGRAPHIC_DATA]" at bounding box center [827, 422] width 347 height 82
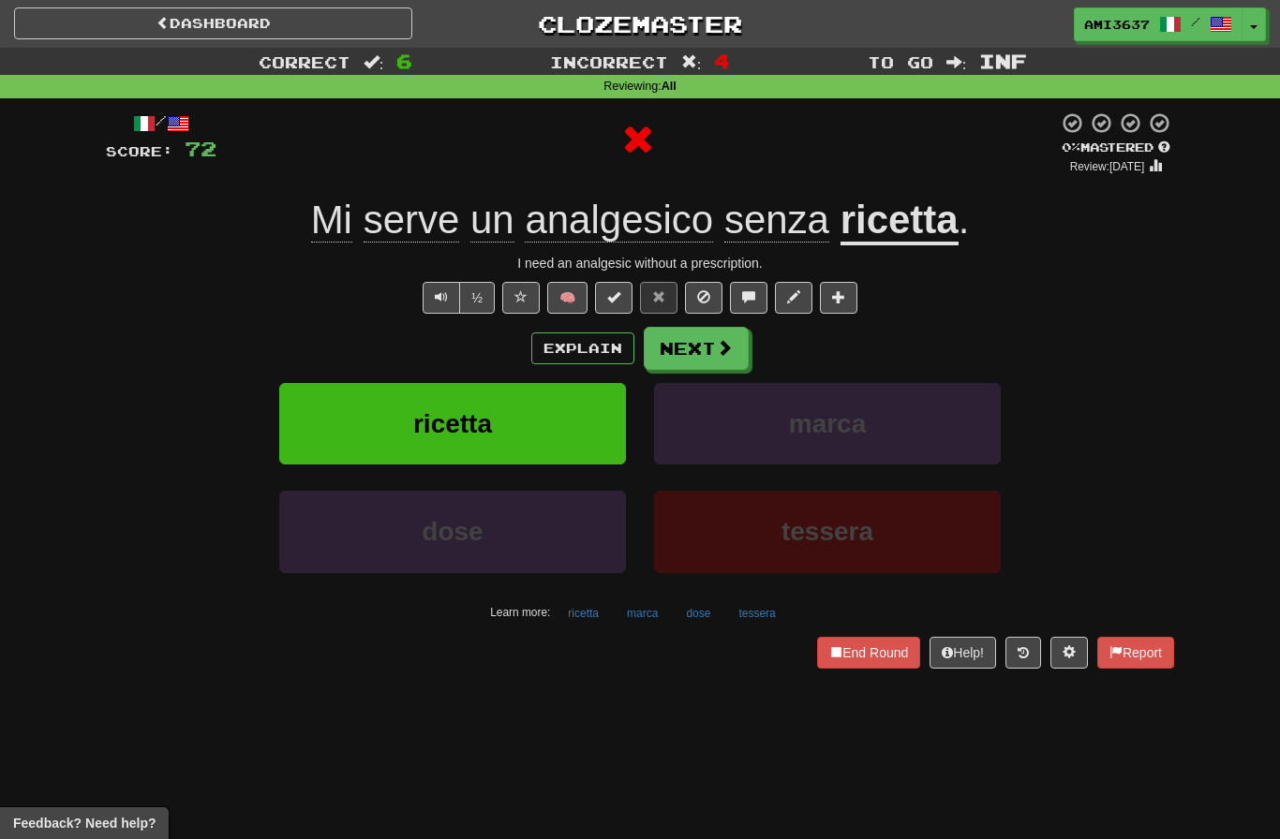
click at [892, 522] on button "tessera" at bounding box center [827, 532] width 347 height 82
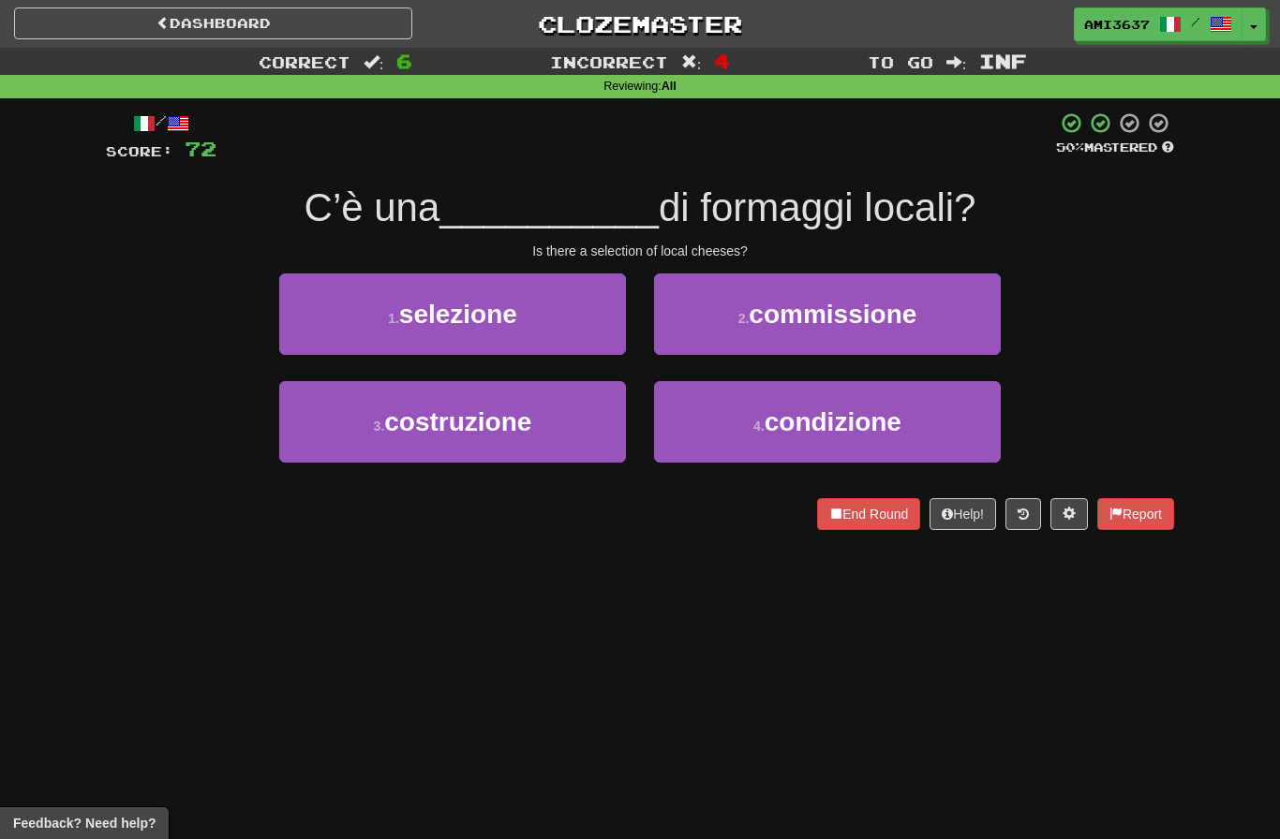
click at [547, 330] on button "1 . selezione" at bounding box center [452, 315] width 347 height 82
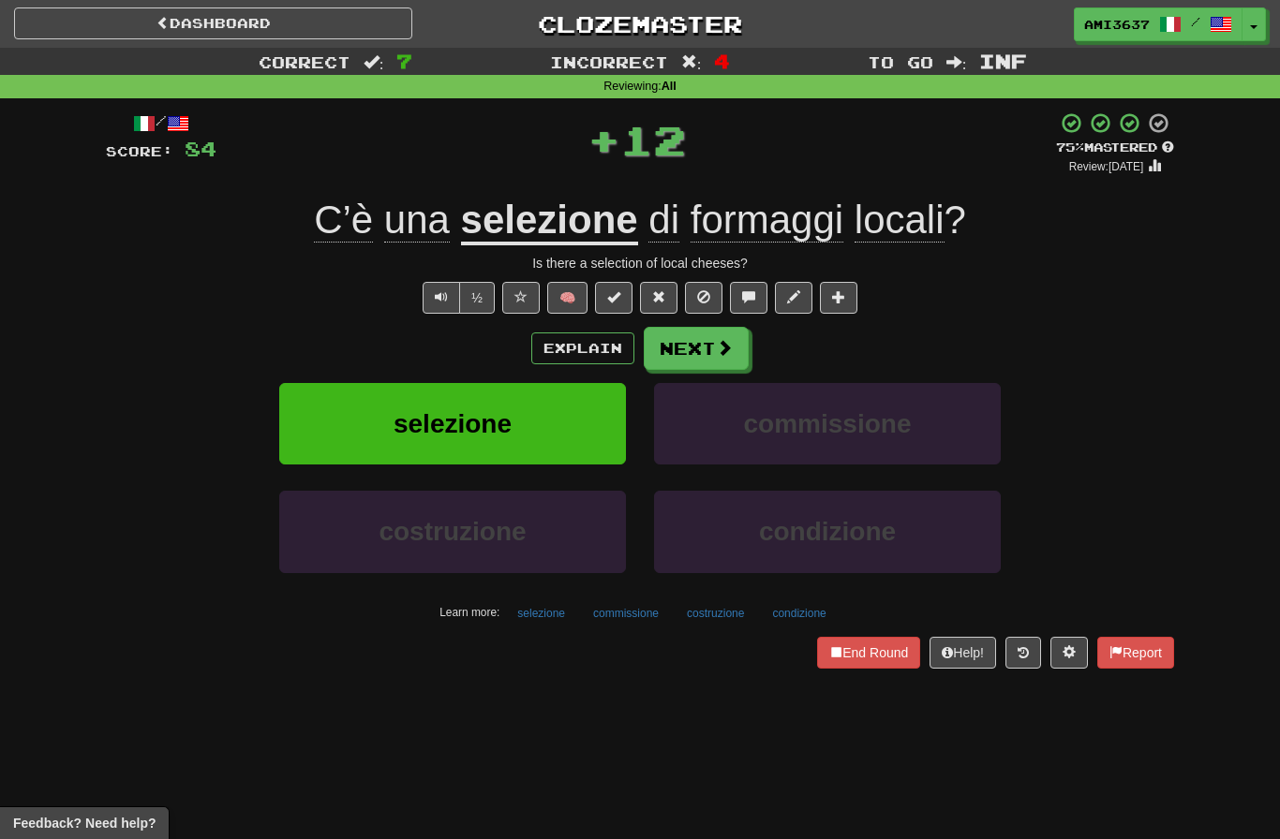
click at [577, 427] on button "selezione" at bounding box center [452, 424] width 347 height 82
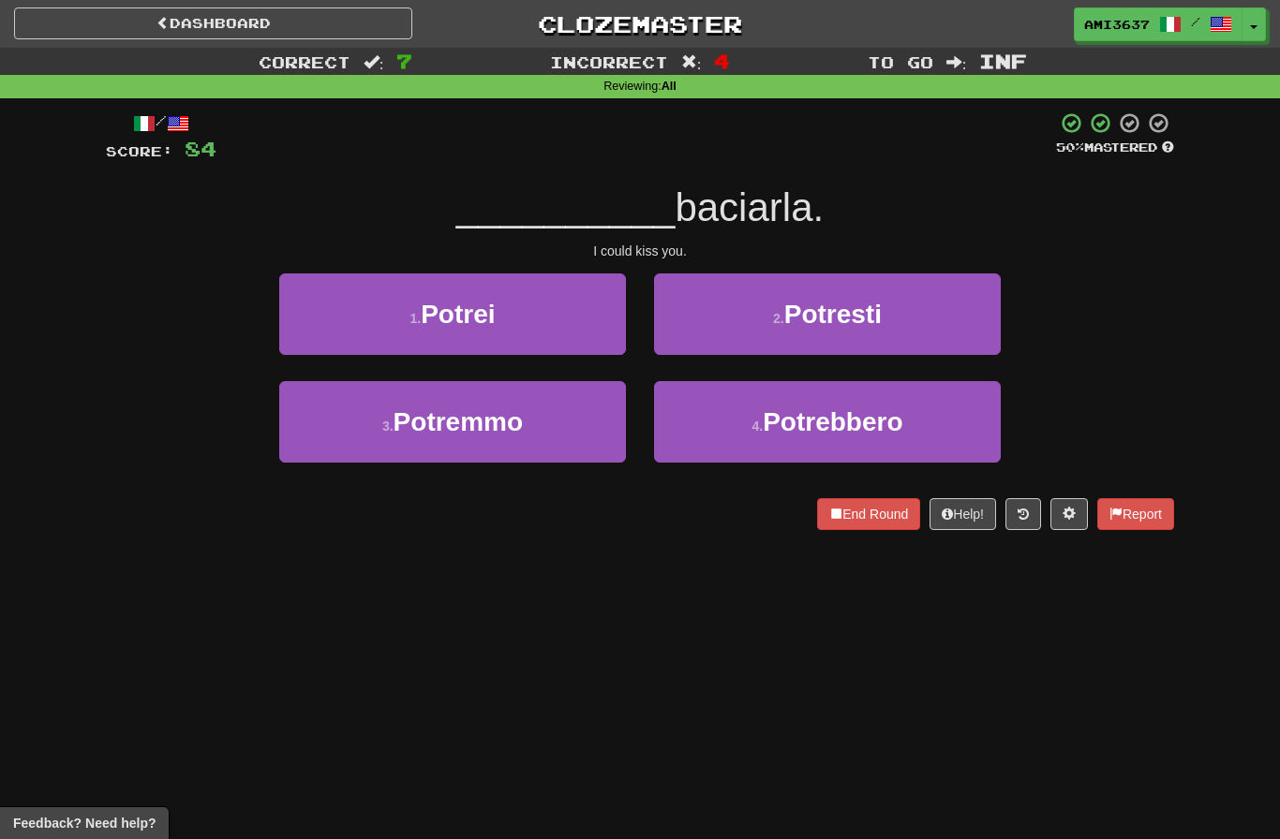
click at [585, 338] on button "1 . Potrei" at bounding box center [452, 315] width 347 height 82
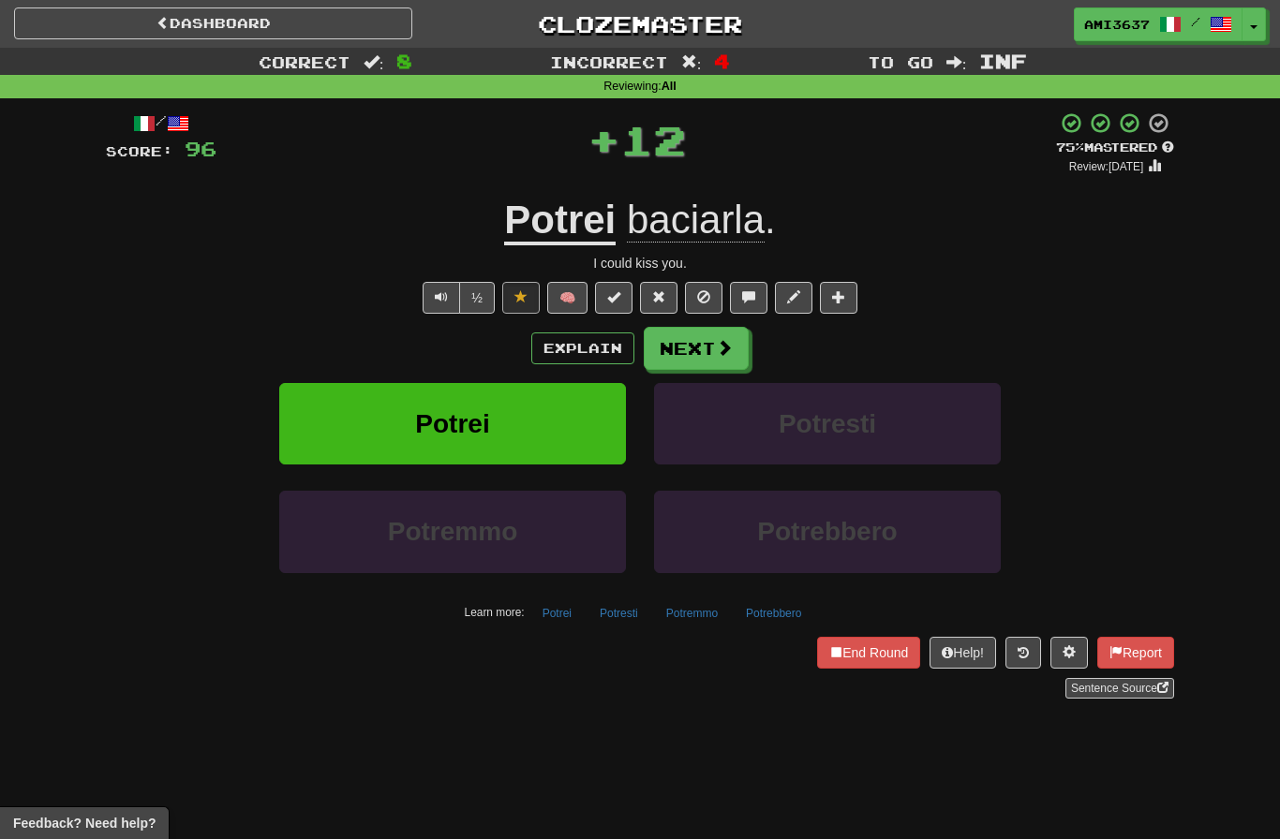
click at [587, 427] on button "Potrei" at bounding box center [452, 424] width 347 height 82
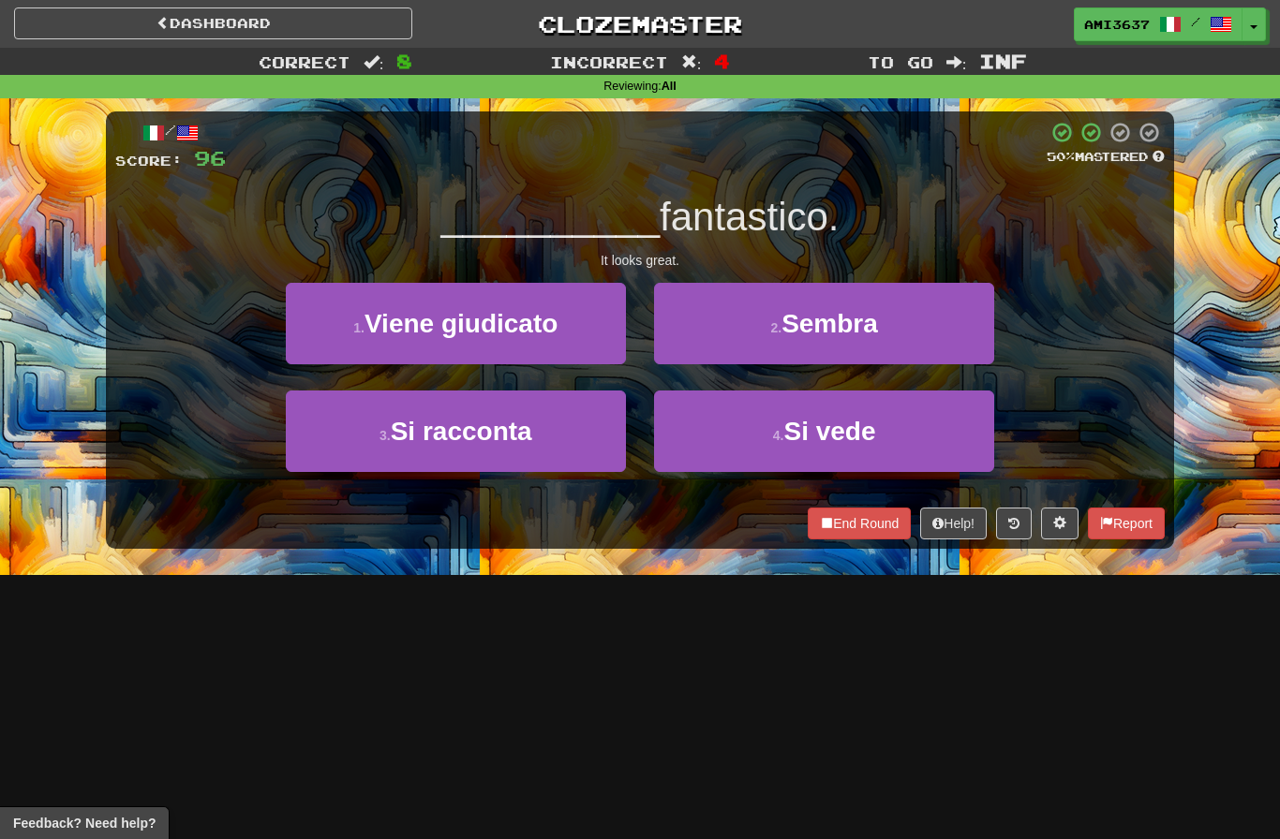
click at [928, 332] on button "2 . [GEOGRAPHIC_DATA]" at bounding box center [824, 324] width 340 height 82
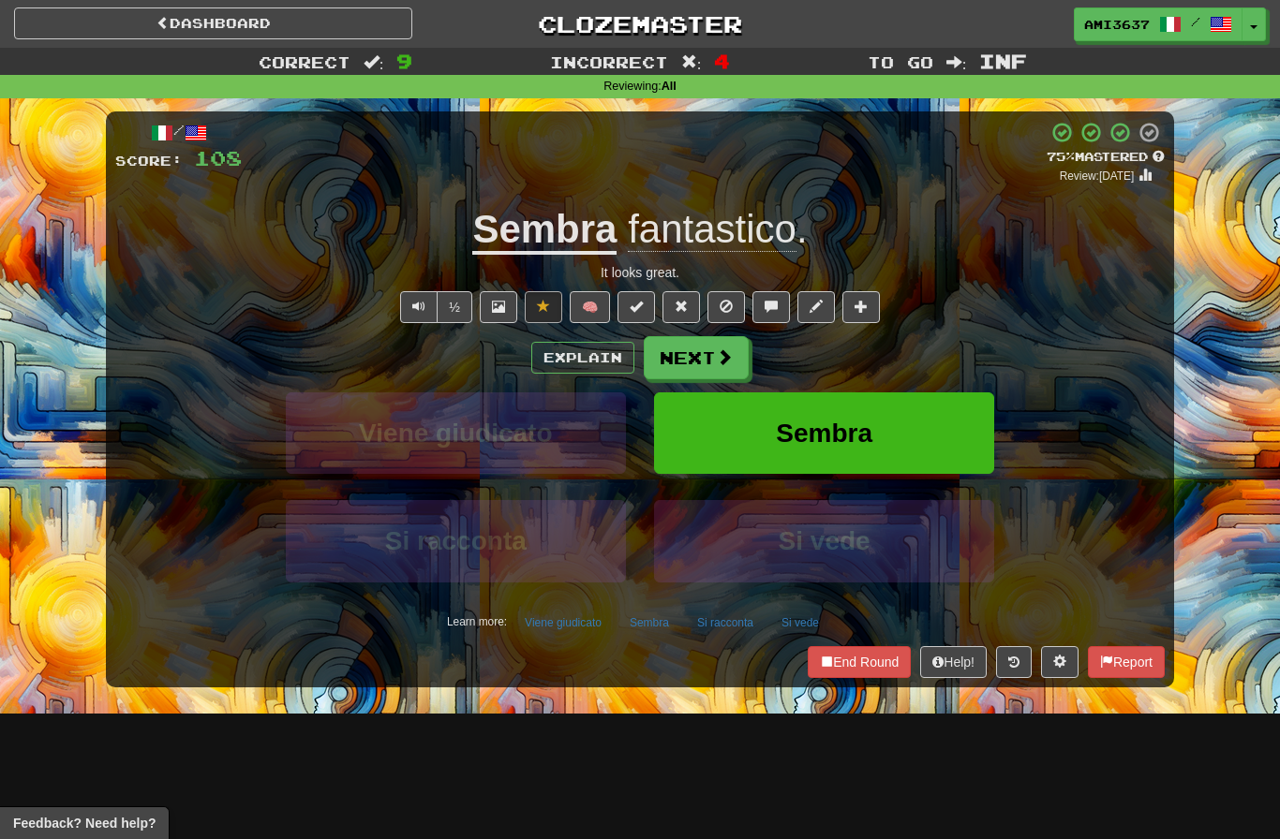
click at [868, 437] on span "Sembra" at bounding box center [824, 433] width 96 height 29
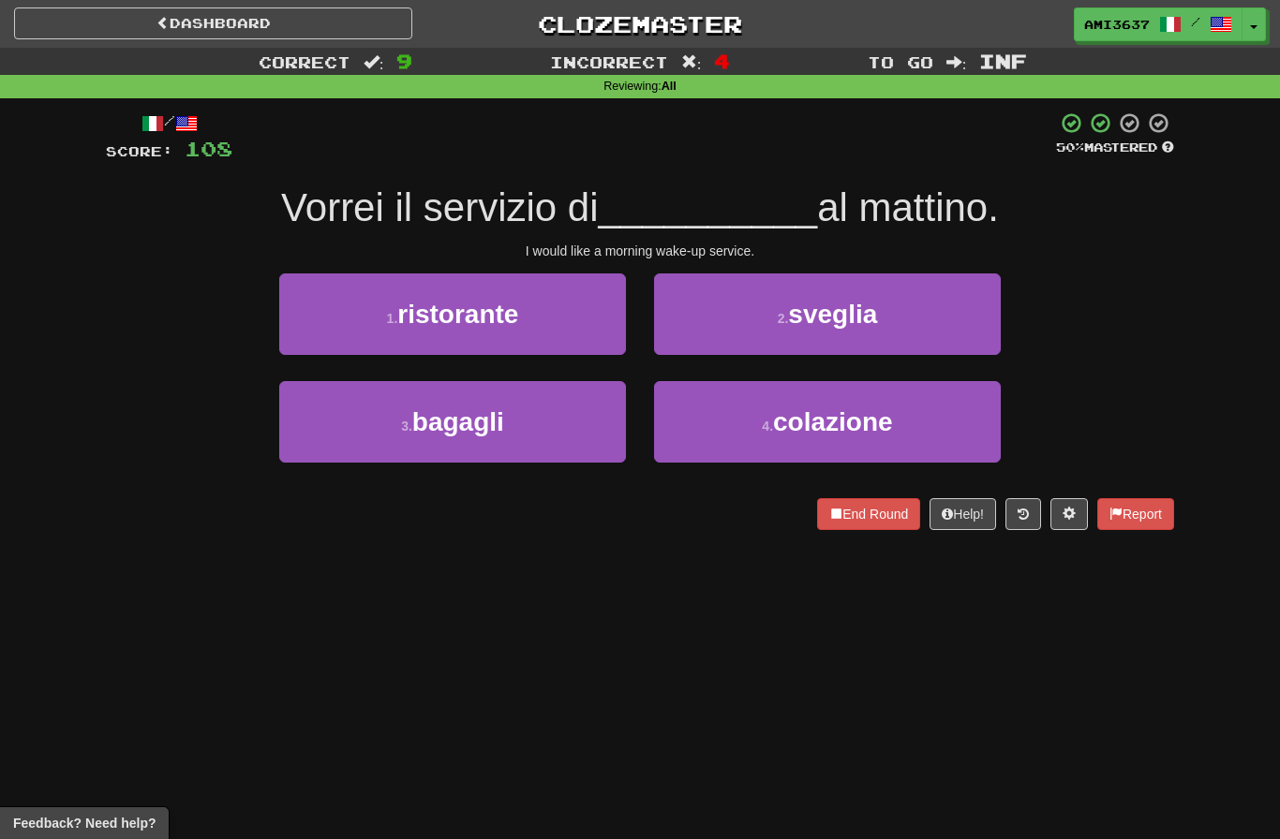
click at [938, 310] on button "2 . [GEOGRAPHIC_DATA]" at bounding box center [827, 315] width 347 height 82
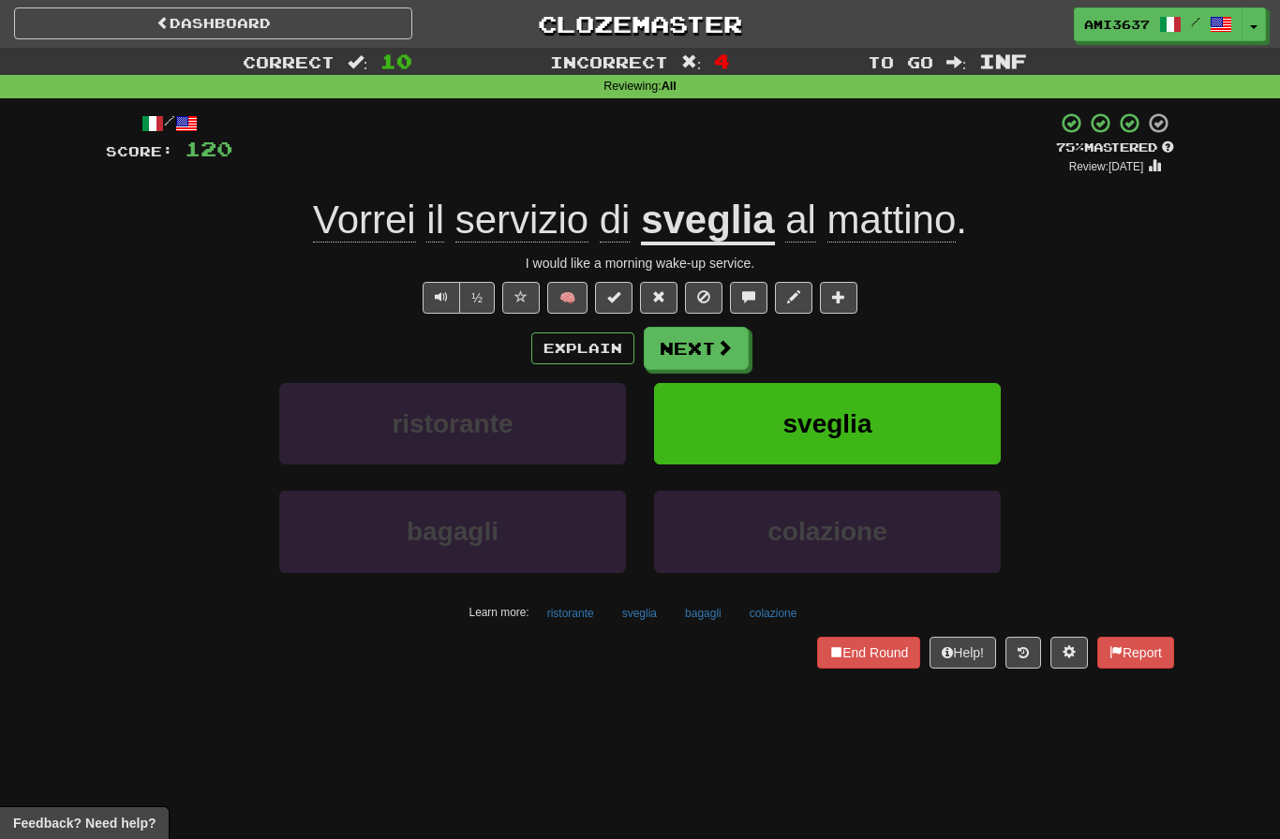
click at [967, 416] on button "sveglia" at bounding box center [827, 424] width 347 height 82
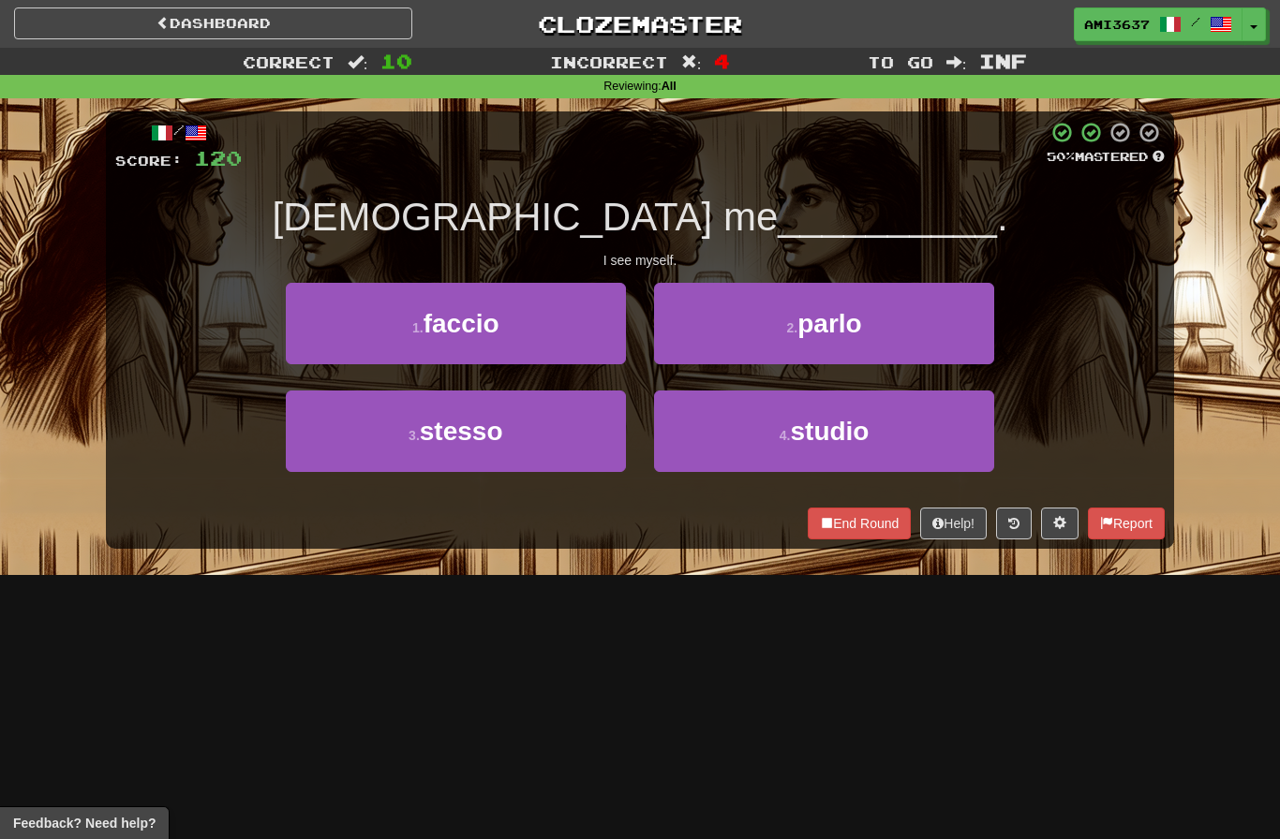
click at [559, 446] on button "3 . stesso" at bounding box center [456, 432] width 340 height 82
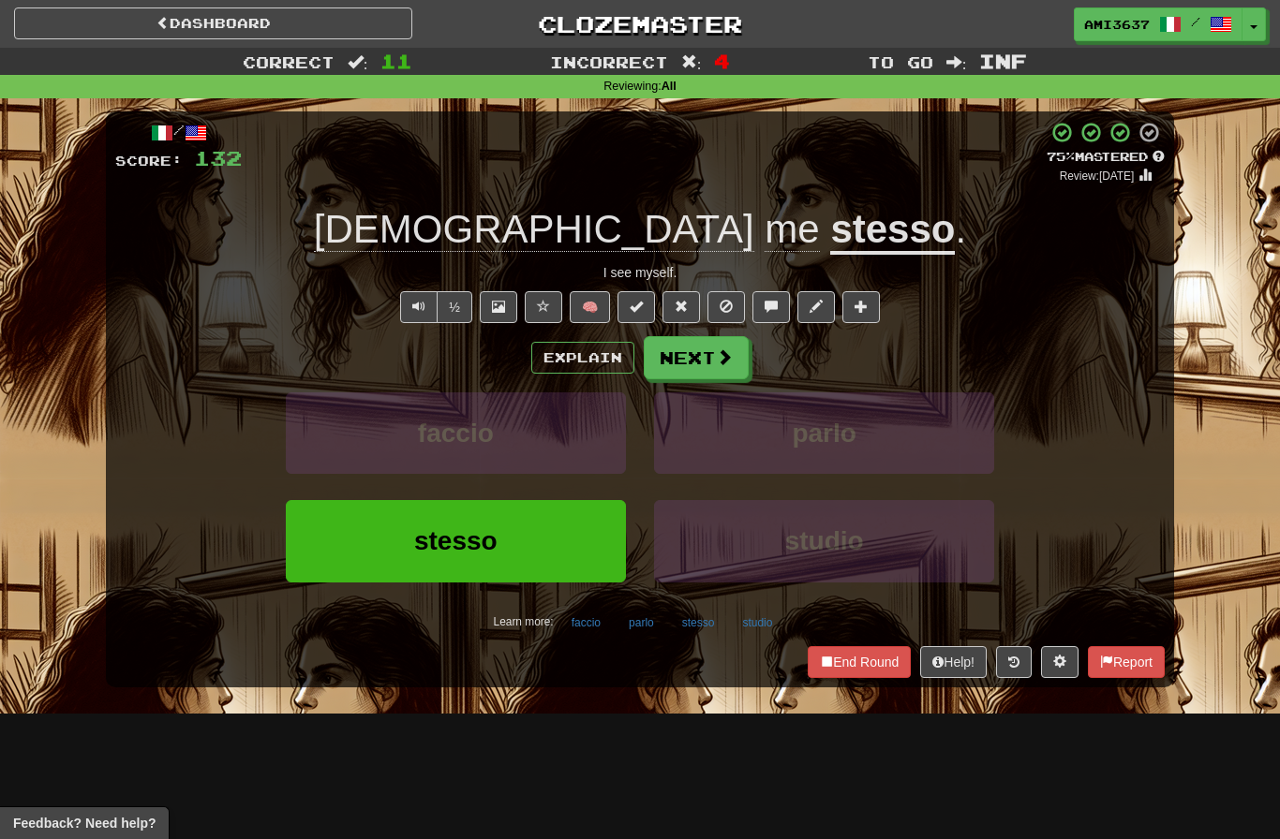
click at [556, 557] on button "stesso" at bounding box center [456, 541] width 340 height 82
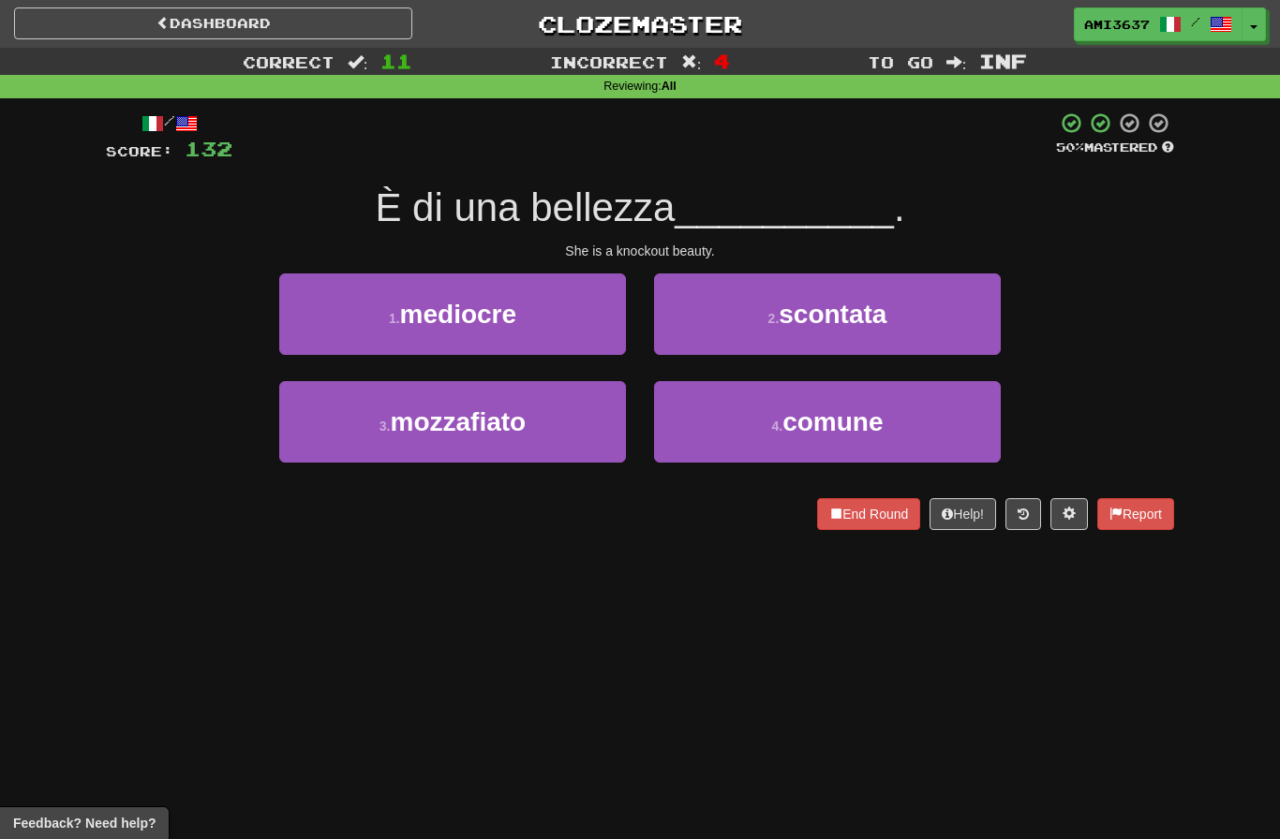
click at [550, 434] on button "3 . [GEOGRAPHIC_DATA]" at bounding box center [452, 422] width 347 height 82
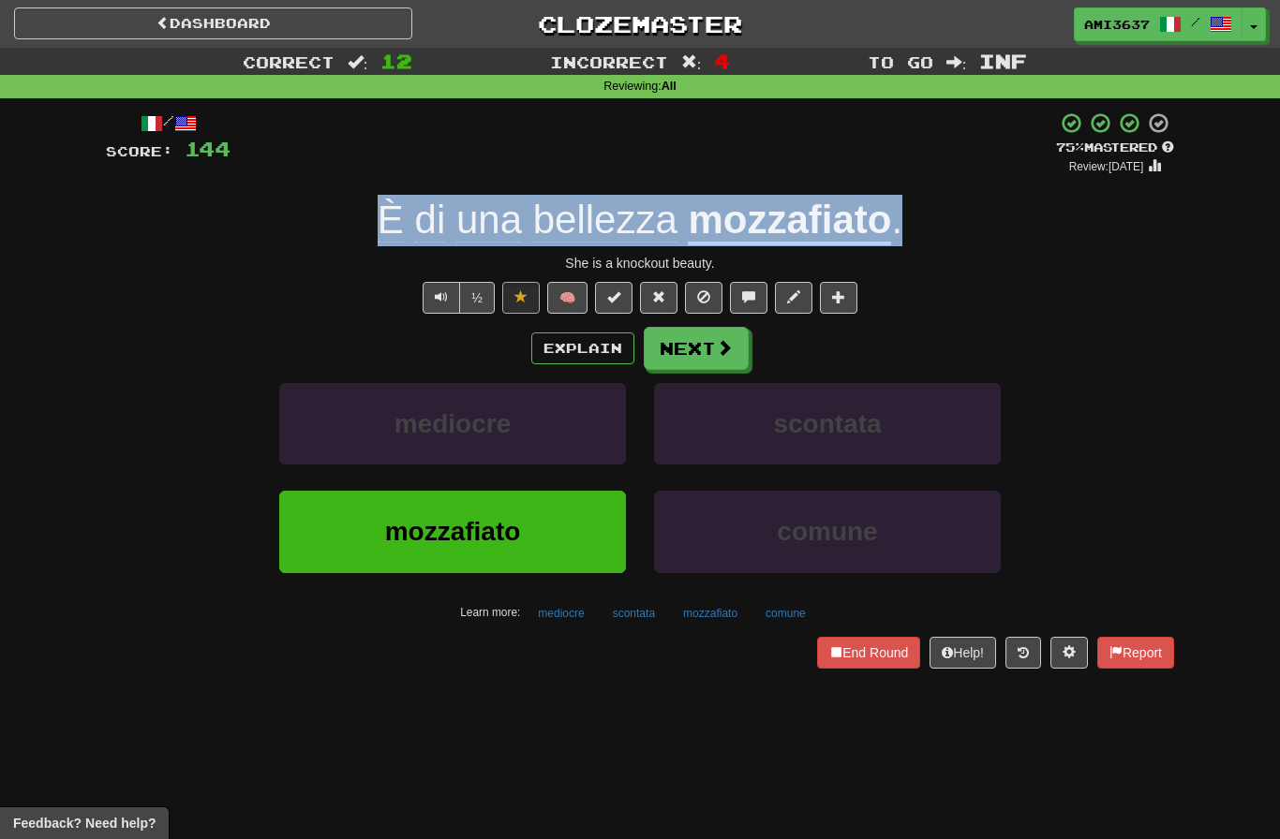
click at [684, 351] on button "Next" at bounding box center [696, 348] width 105 height 43
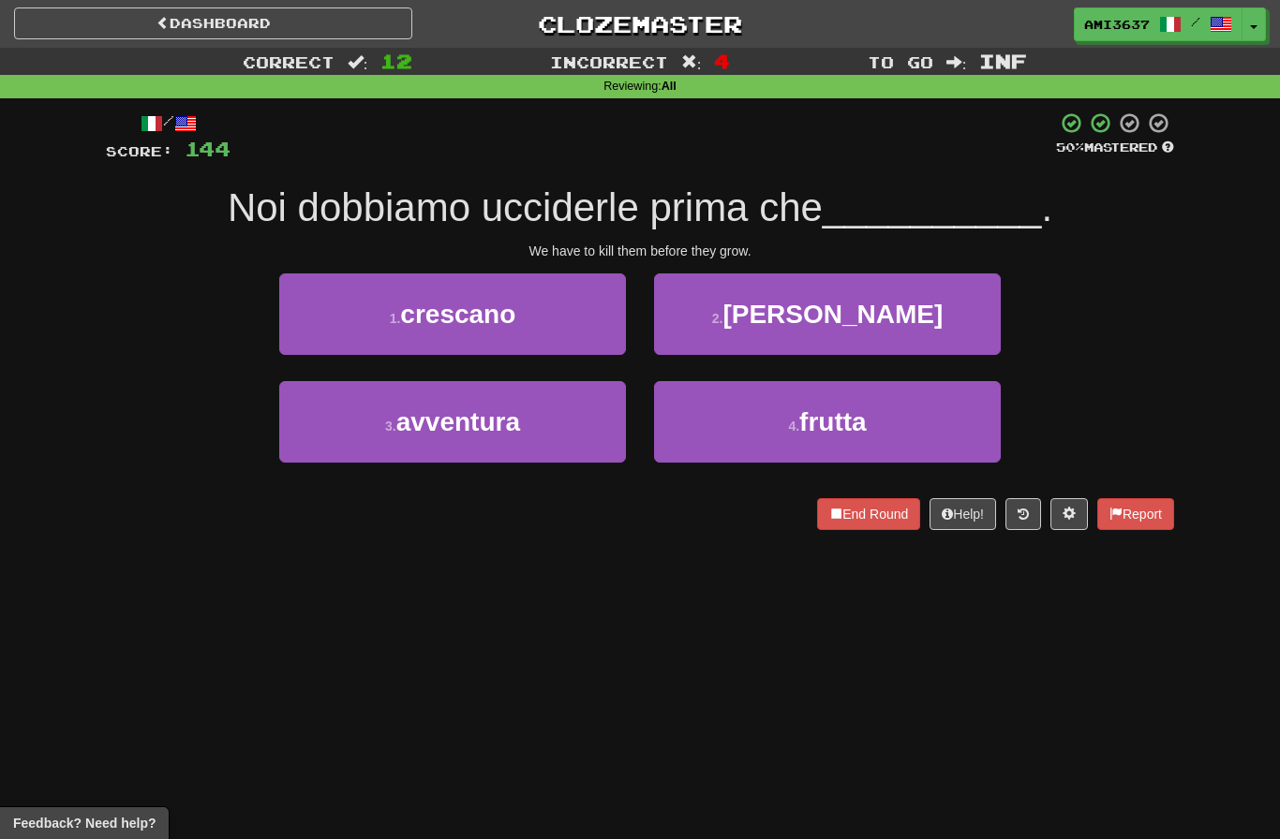
click at [557, 420] on button "3 . avventura" at bounding box center [452, 422] width 347 height 82
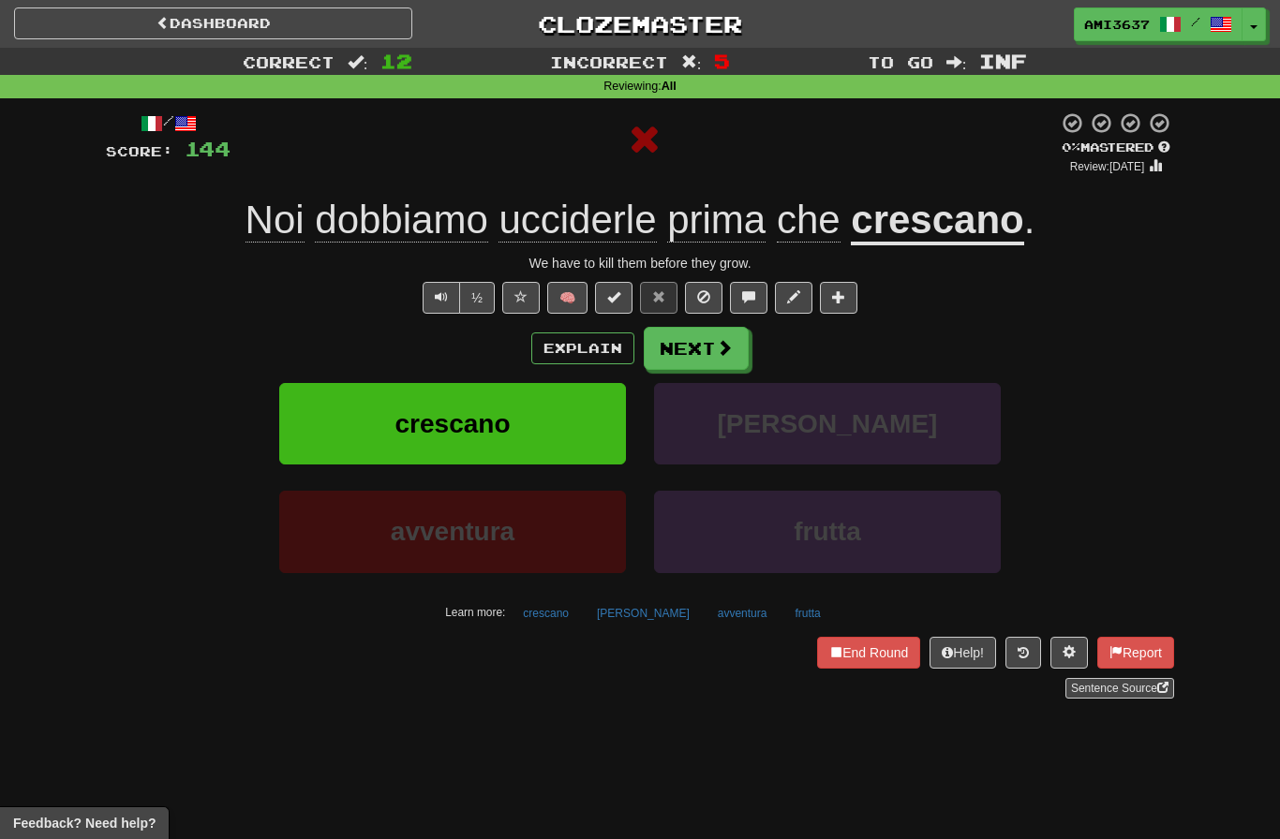
click at [556, 414] on button "crescano" at bounding box center [452, 424] width 347 height 82
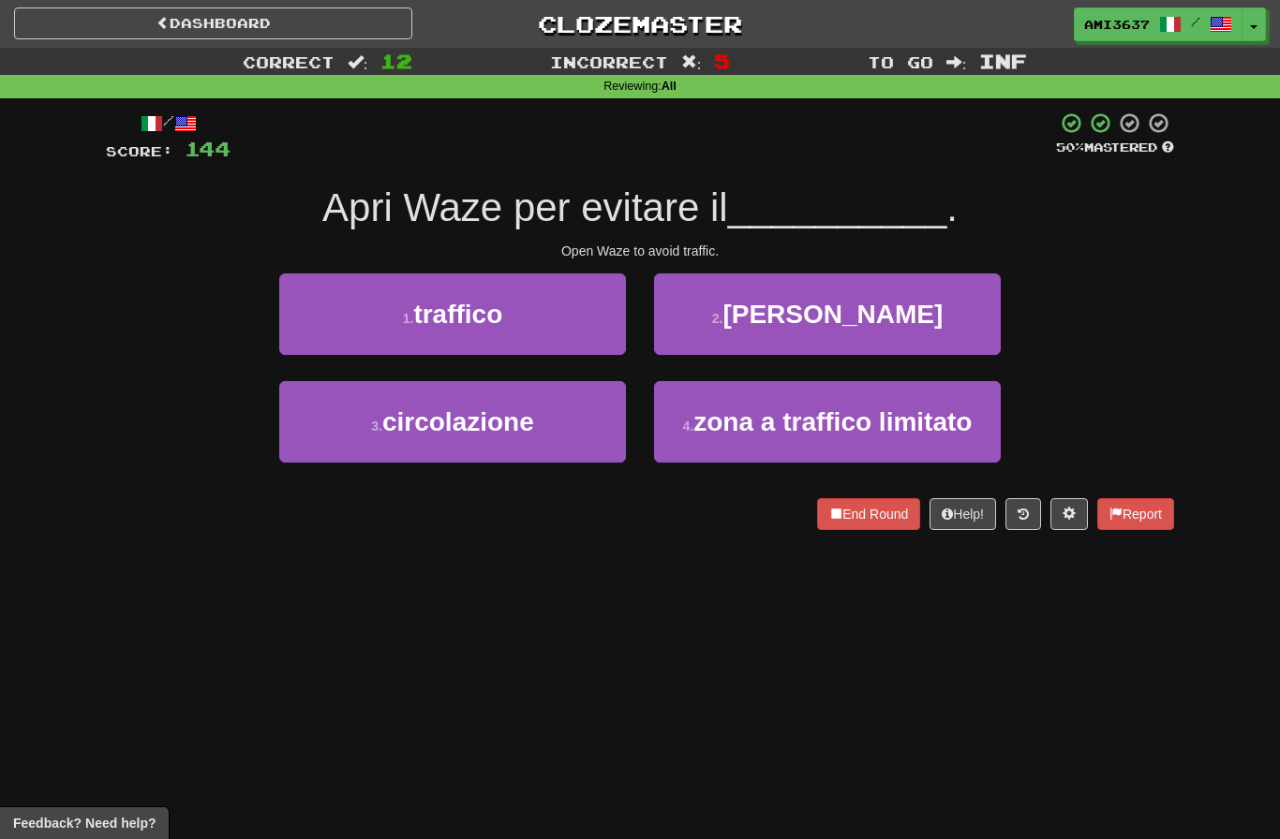
click at [579, 318] on button "1 . traffico" at bounding box center [452, 315] width 347 height 82
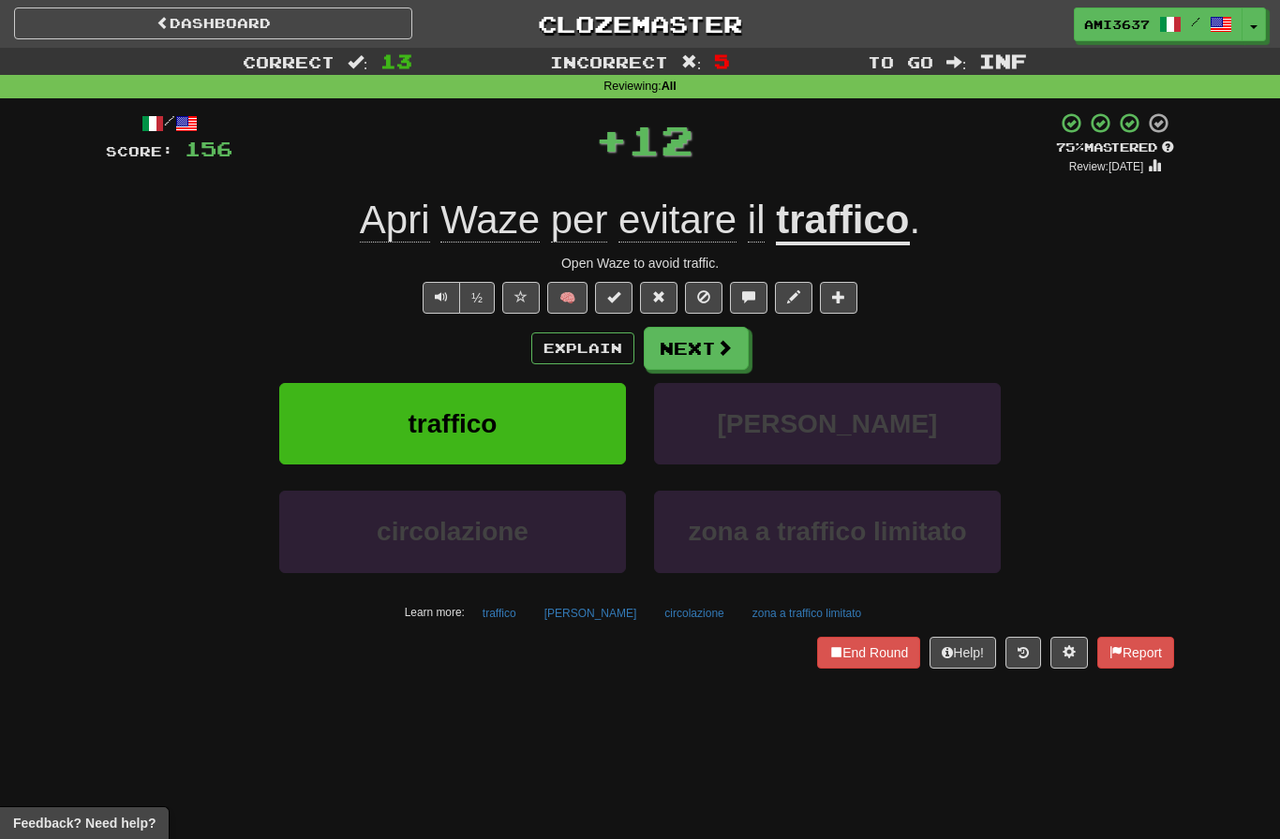
click at [535, 432] on button "traffico" at bounding box center [452, 424] width 347 height 82
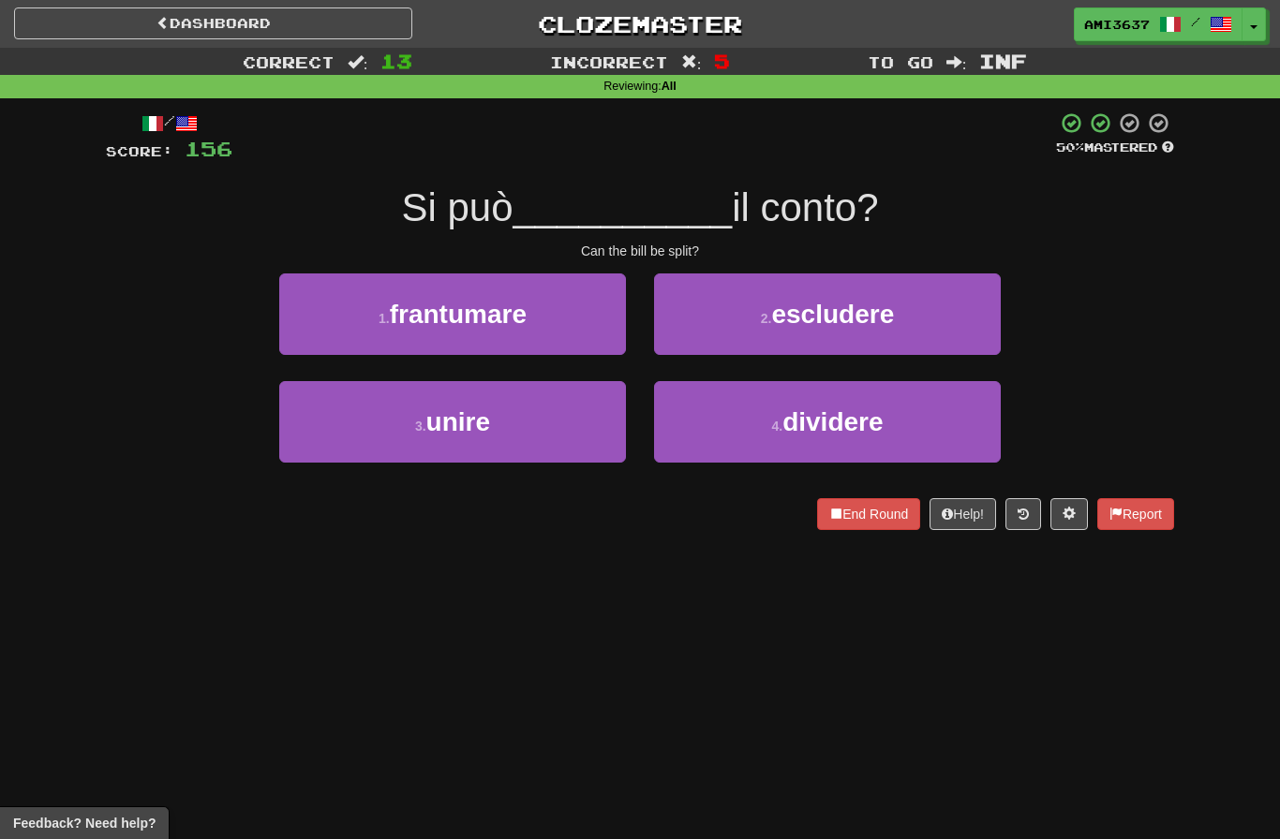
click at [722, 435] on button "4 . dividere" at bounding box center [827, 422] width 347 height 82
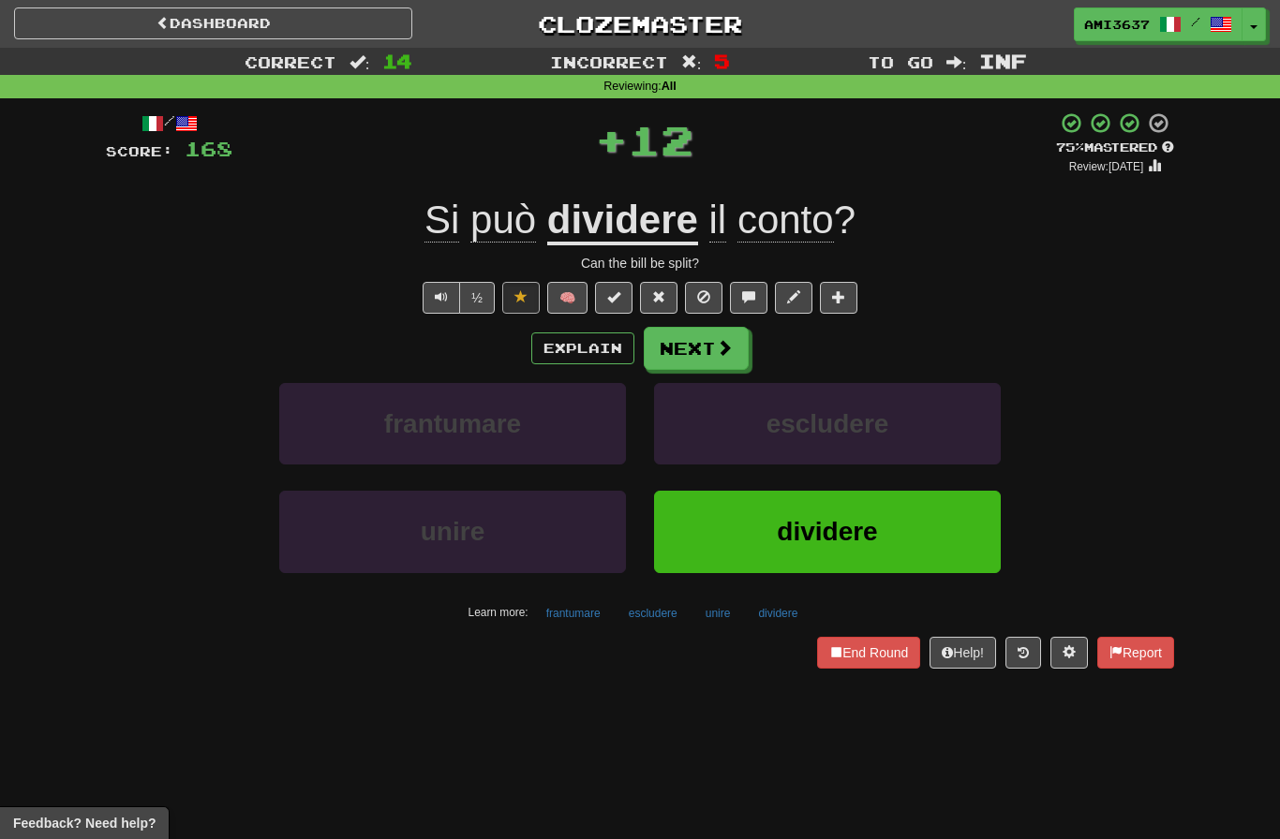
click at [718, 520] on button "dividere" at bounding box center [827, 532] width 347 height 82
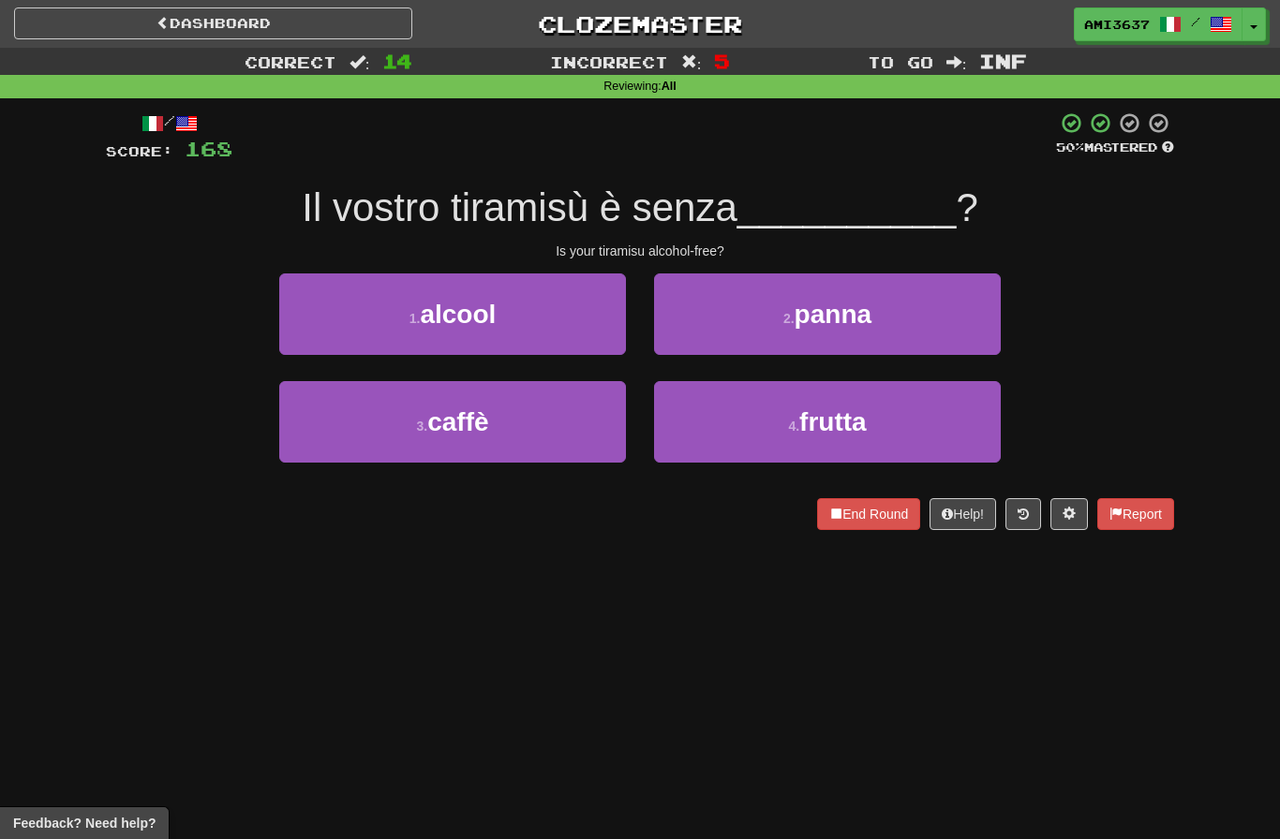
click at [582, 327] on button "1 . alcool" at bounding box center [452, 315] width 347 height 82
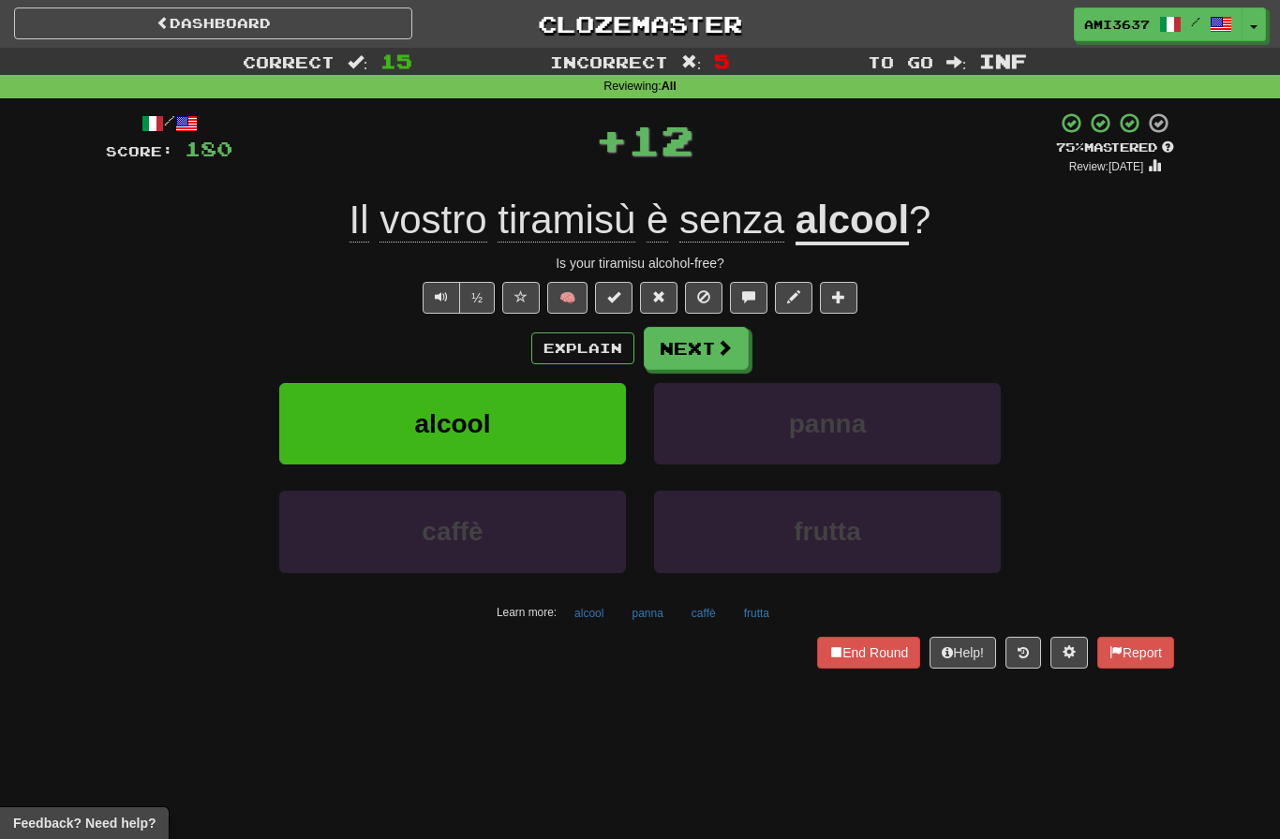
click at [570, 412] on button "alcool" at bounding box center [452, 424] width 347 height 82
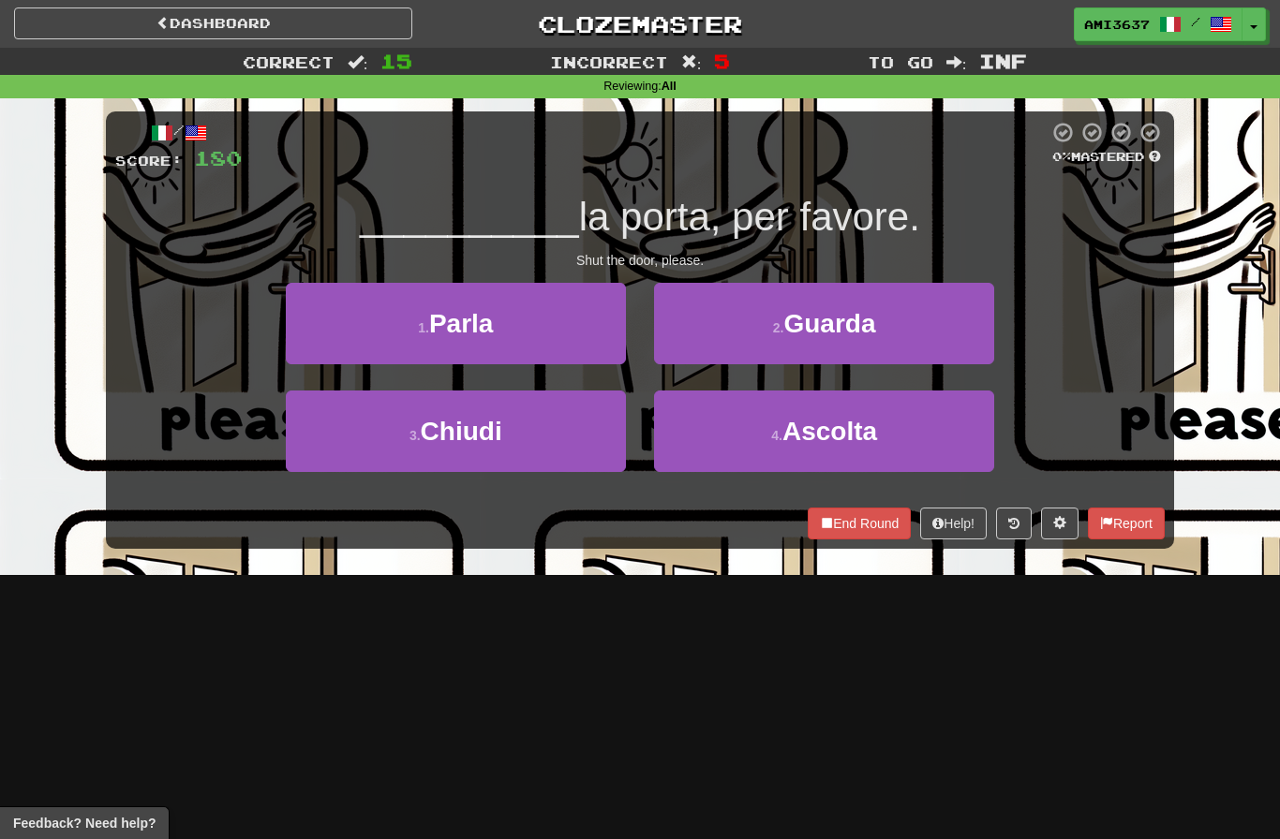
click at [563, 431] on button "3 . [GEOGRAPHIC_DATA]" at bounding box center [456, 432] width 340 height 82
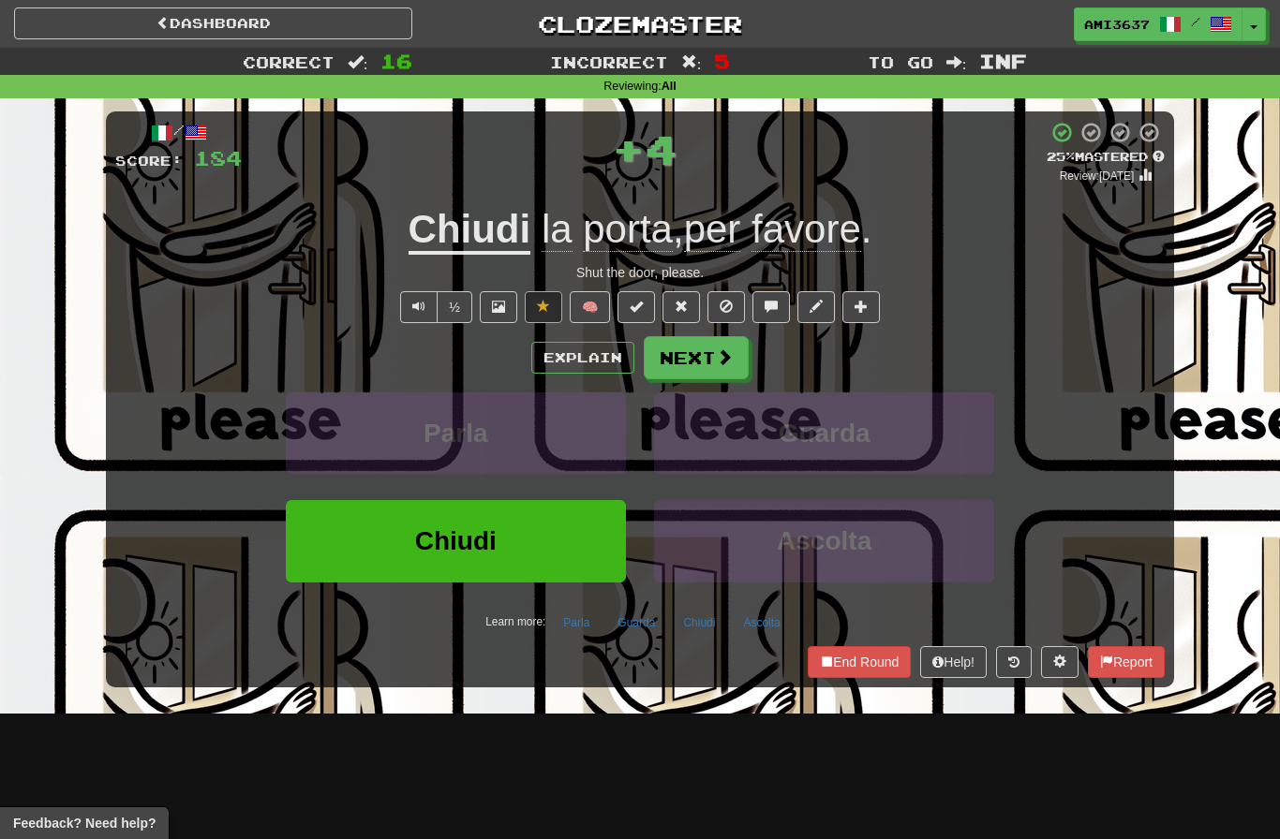
click at [504, 528] on button "Chiudi" at bounding box center [456, 541] width 340 height 82
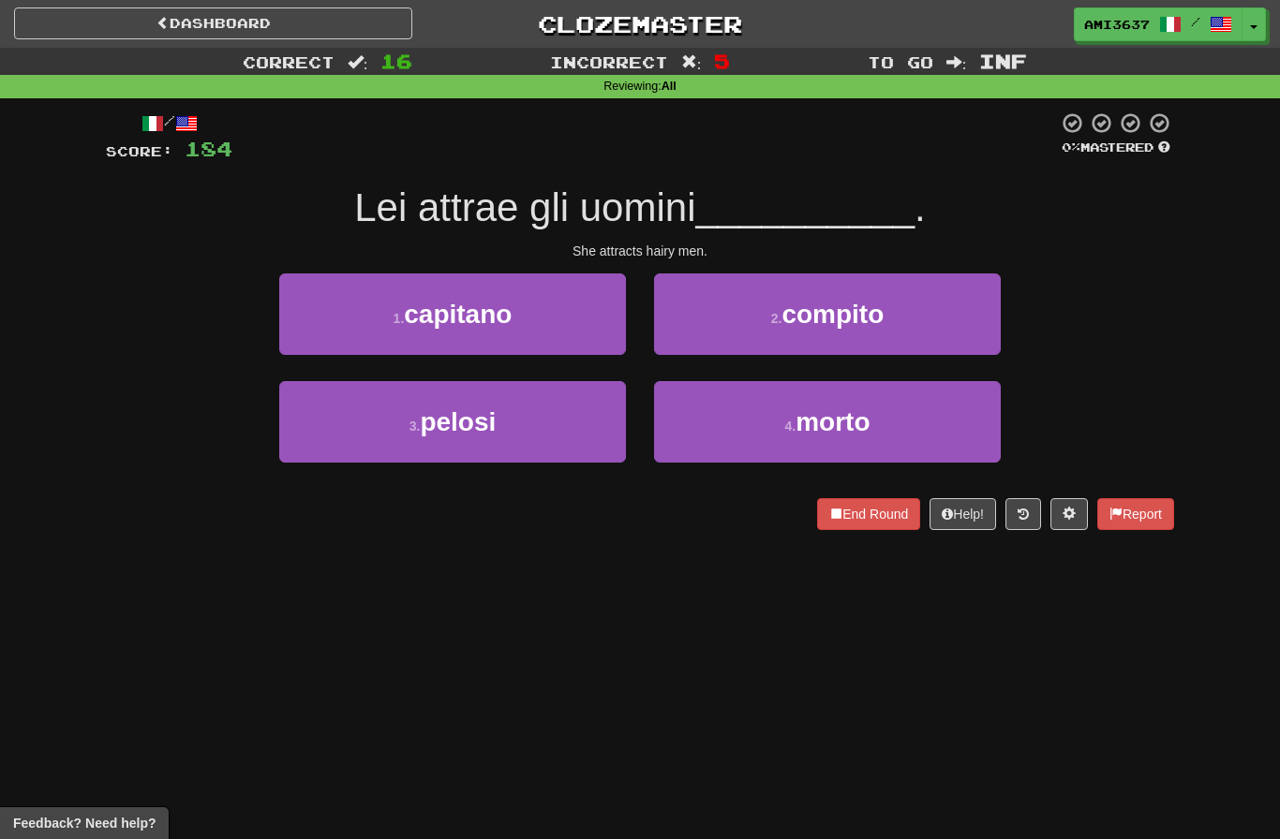
click at [722, 334] on button "2 . compito" at bounding box center [827, 315] width 347 height 82
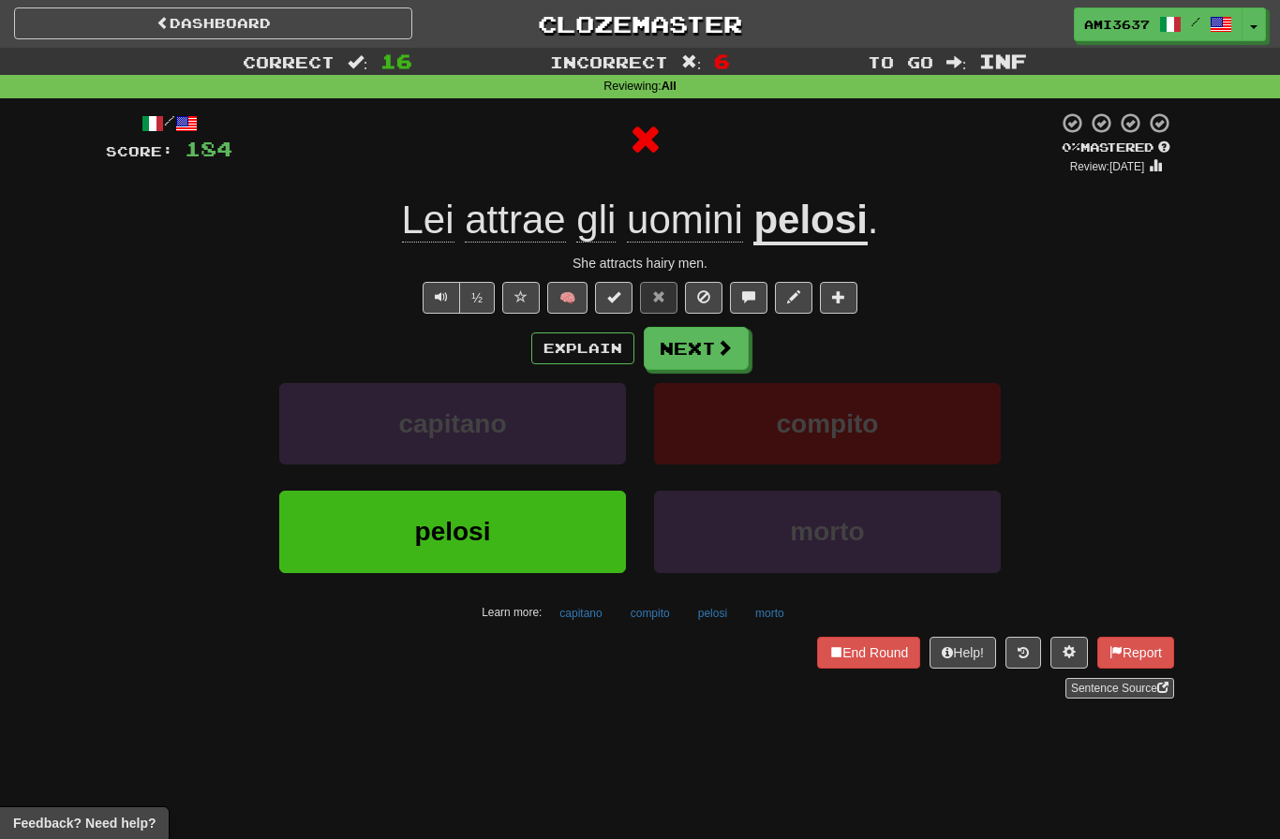
click at [856, 659] on button "End Round" at bounding box center [868, 653] width 103 height 32
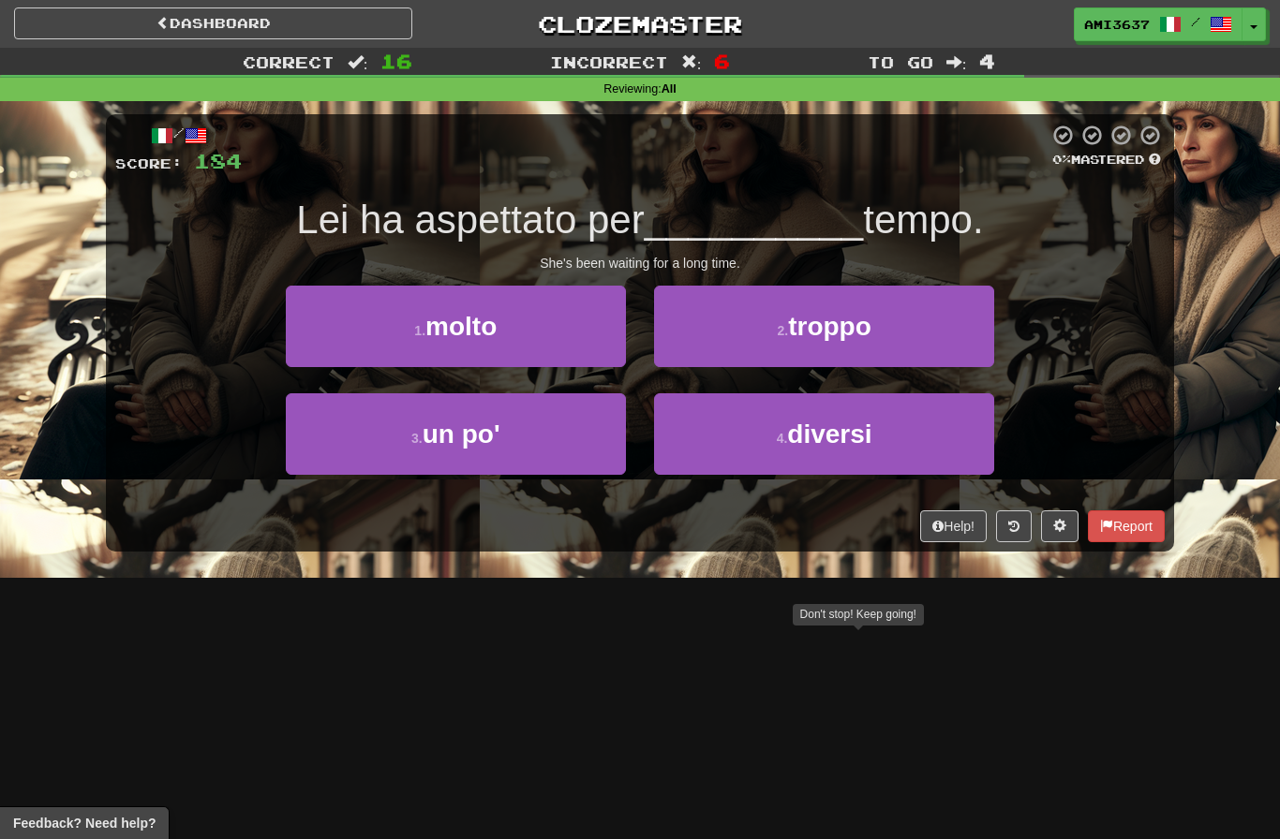
click at [571, 329] on button "1 . molto" at bounding box center [456, 327] width 340 height 82
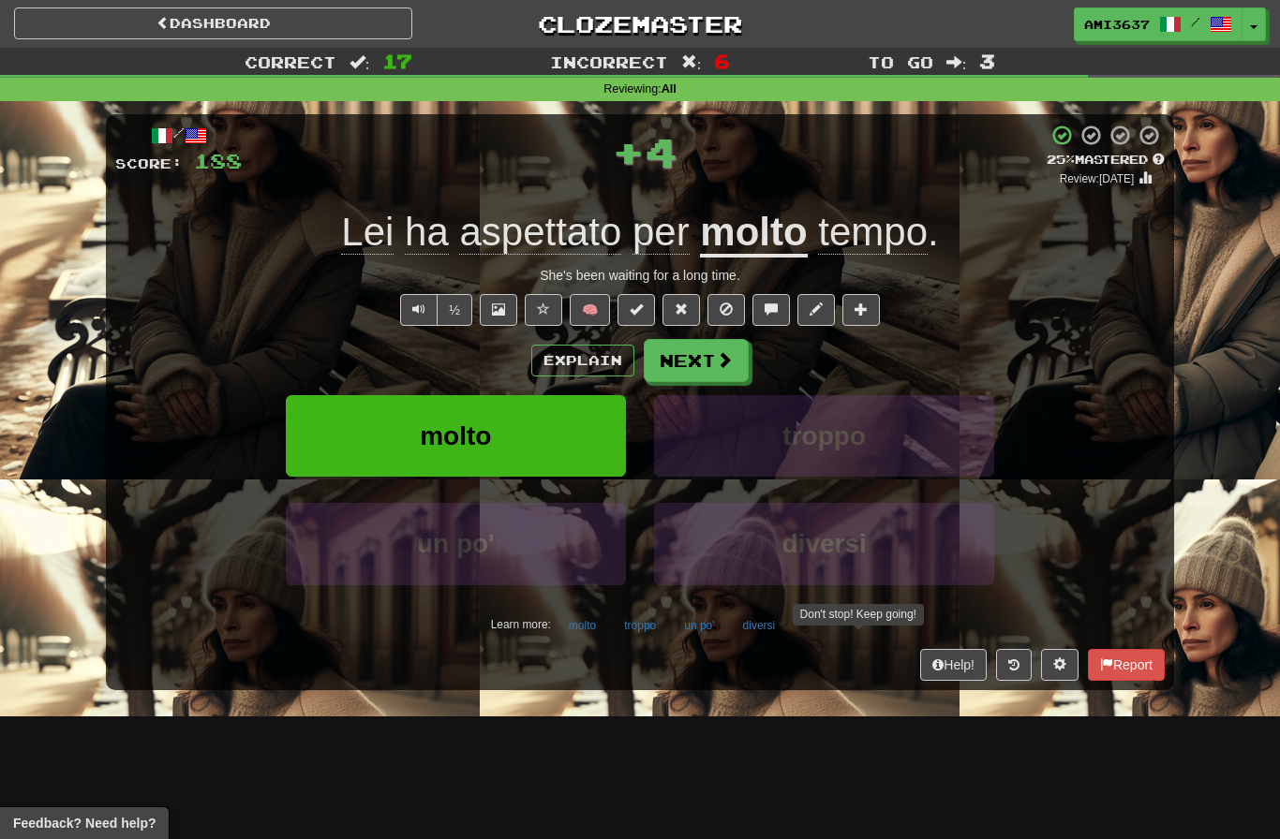
click at [408, 455] on button "molto" at bounding box center [456, 436] width 340 height 82
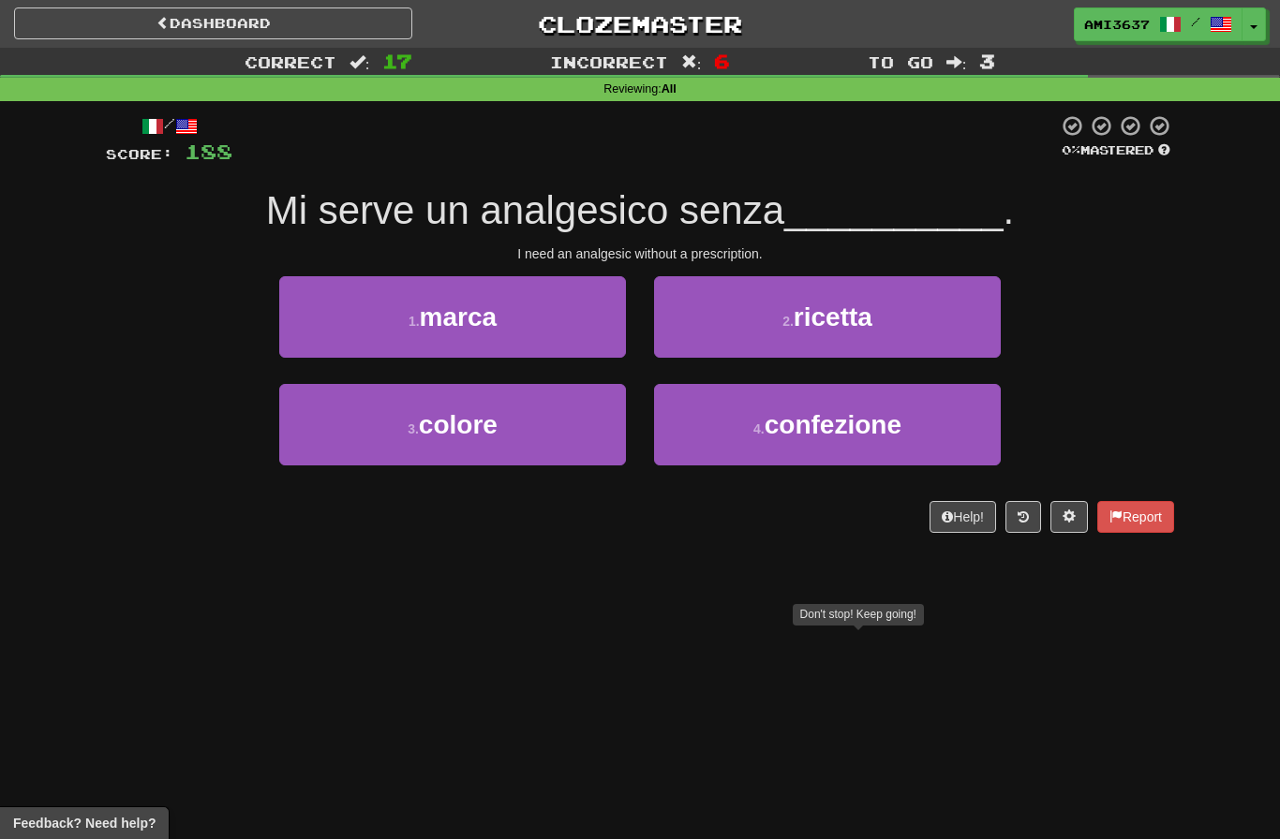
click at [784, 319] on small "2 ." at bounding box center [787, 321] width 11 height 15
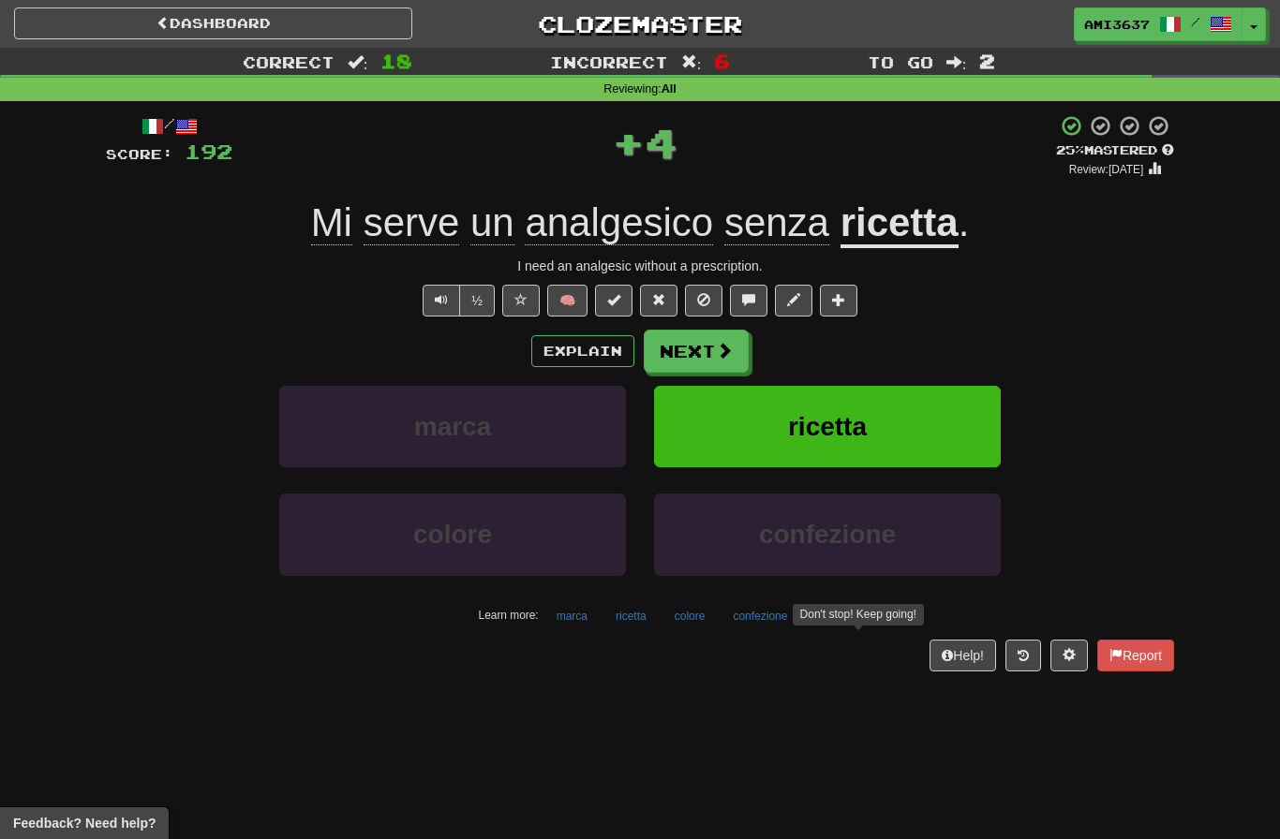
click at [739, 429] on button "ricetta" at bounding box center [827, 427] width 347 height 82
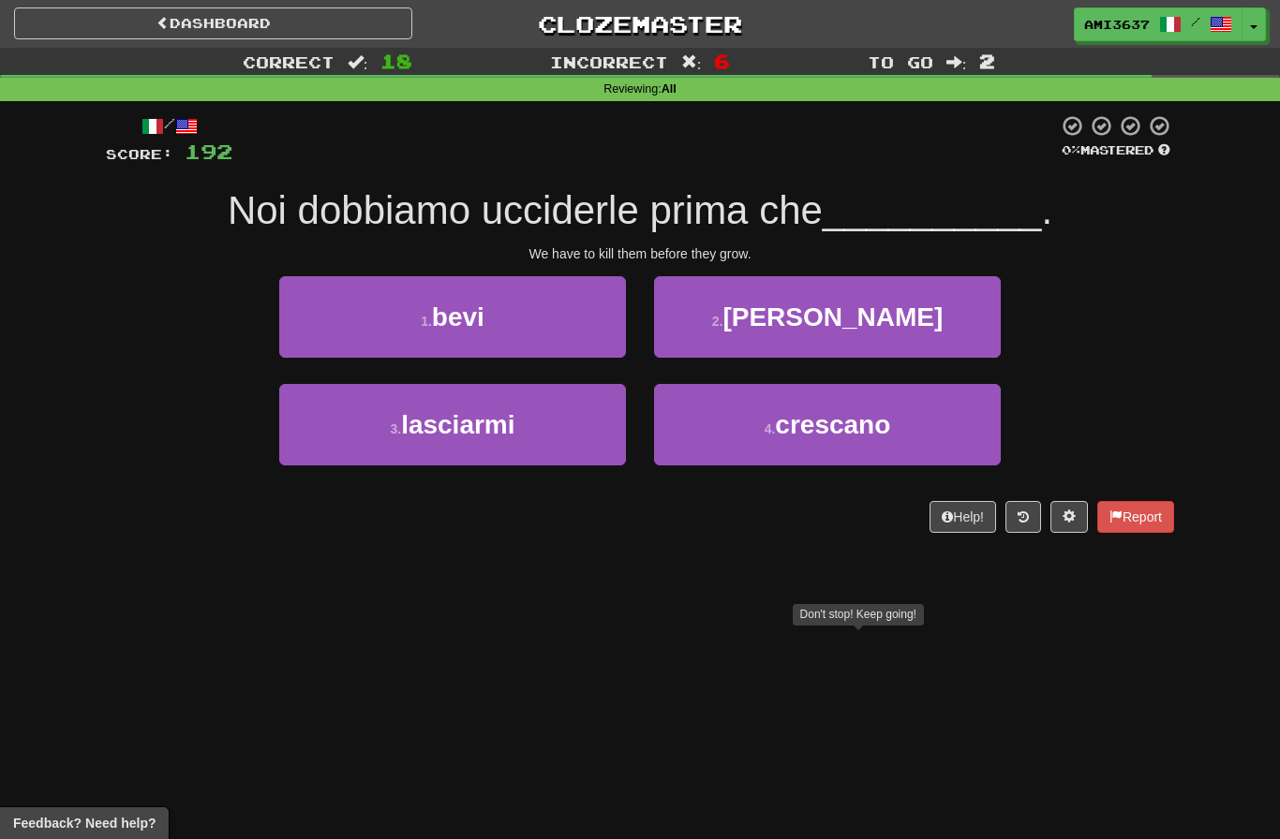
click at [750, 427] on button "4 . [GEOGRAPHIC_DATA]" at bounding box center [827, 425] width 347 height 82
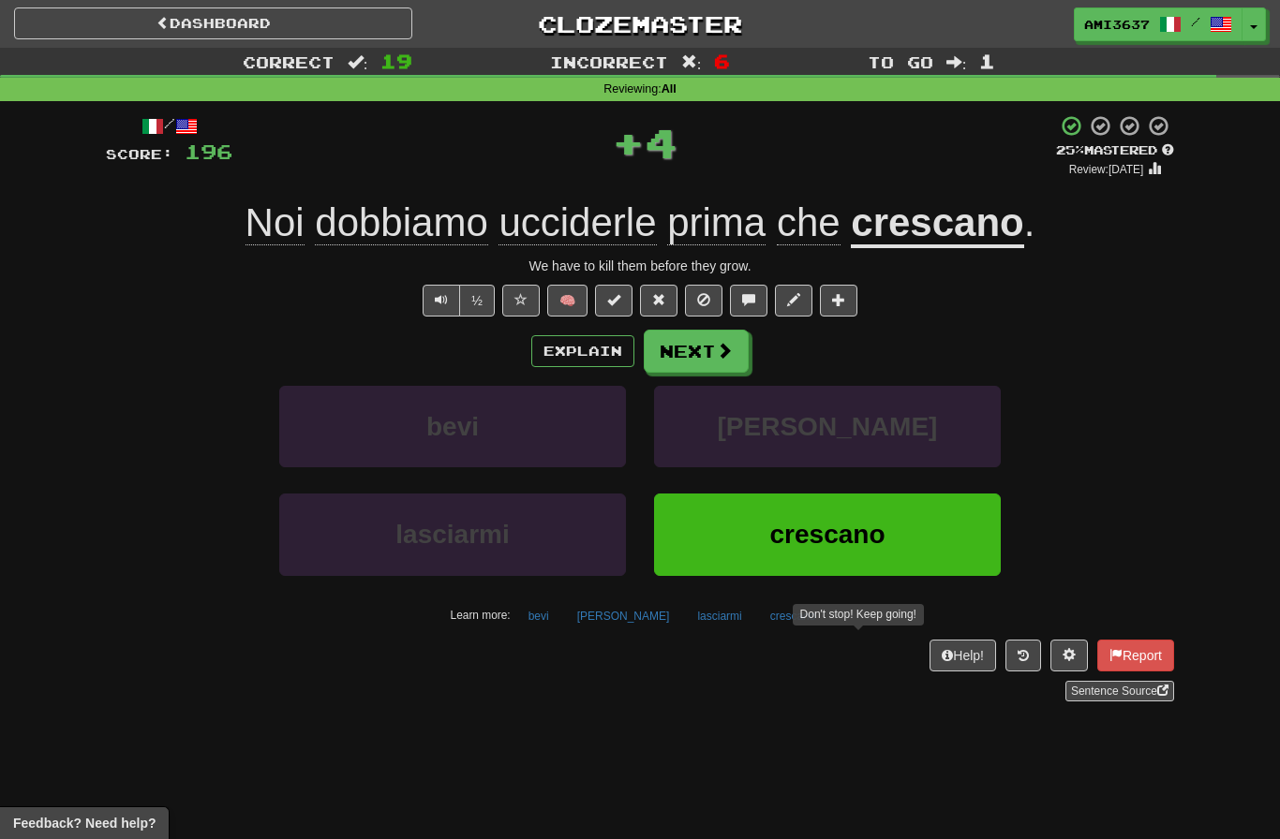
click at [720, 546] on button "crescano" at bounding box center [827, 535] width 347 height 82
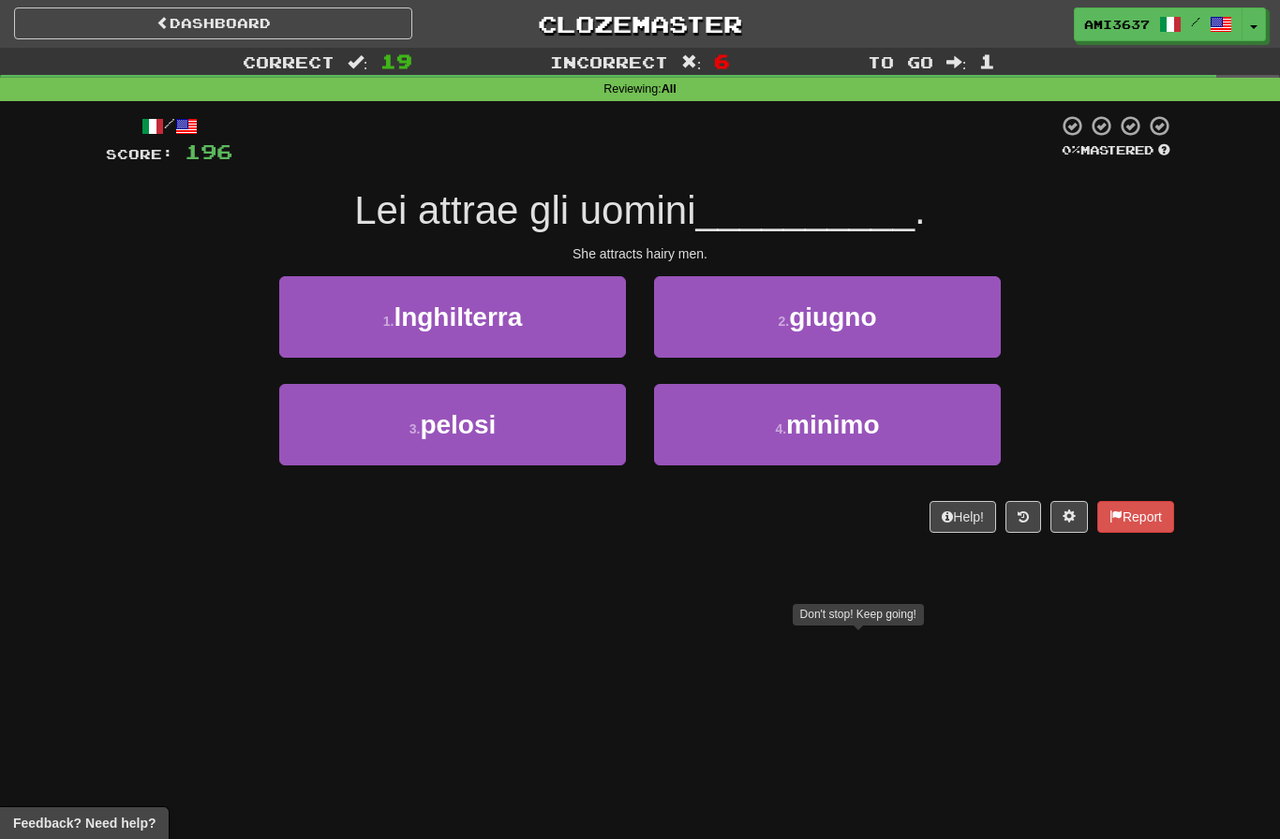
click at [465, 486] on div "3 . pelosi" at bounding box center [452, 438] width 375 height 108
click at [469, 441] on button "3 . pelosi" at bounding box center [452, 425] width 347 height 82
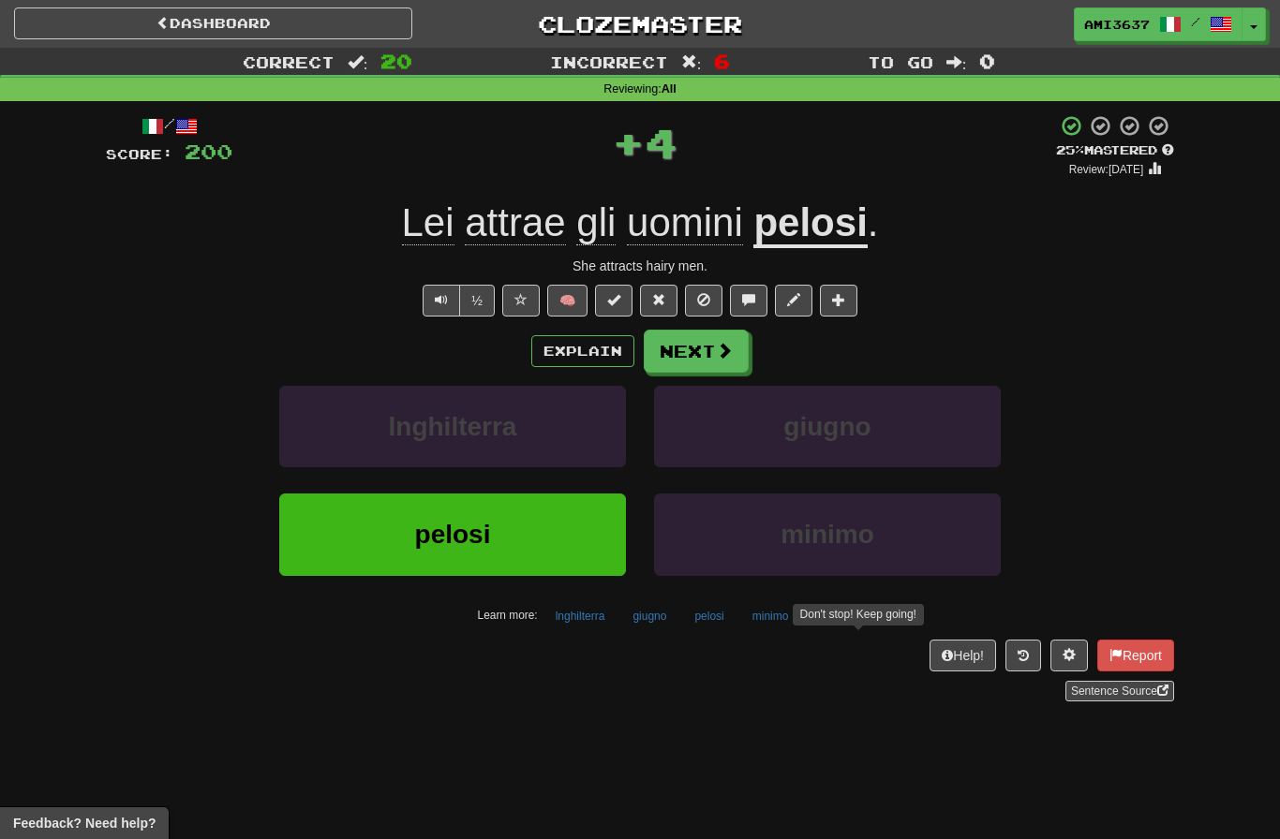
click at [527, 551] on button "pelosi" at bounding box center [452, 535] width 347 height 82
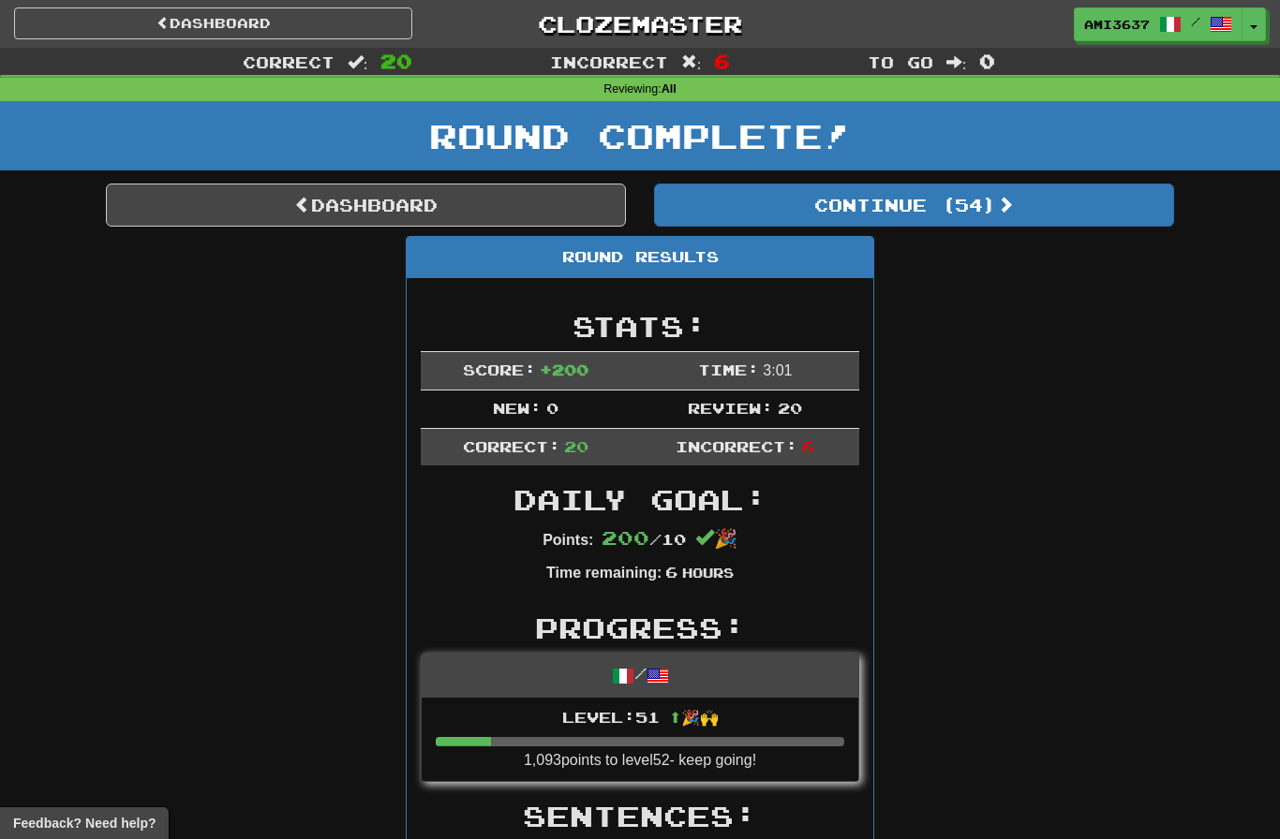
click at [193, 214] on link "Dashboard" at bounding box center [366, 205] width 520 height 43
